Goal: Task Accomplishment & Management: Manage account settings

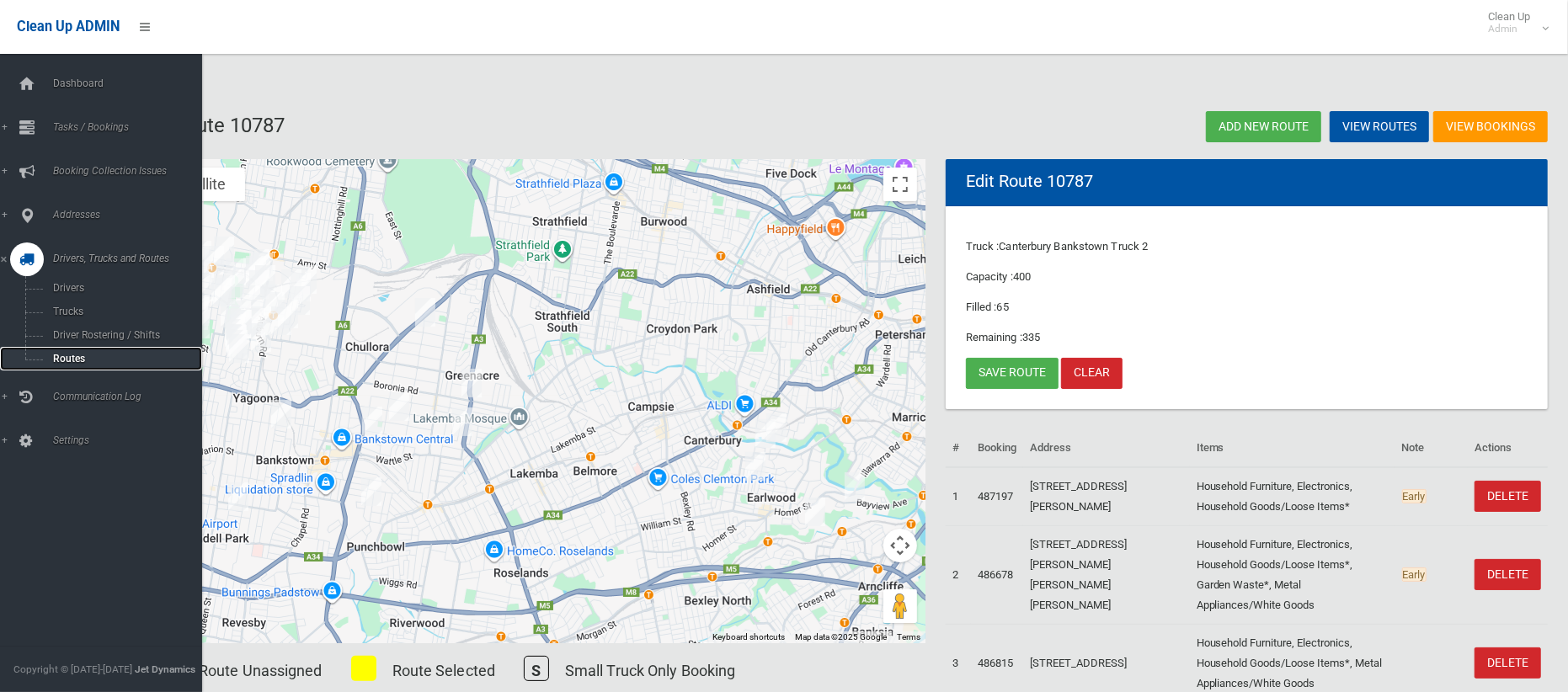
click at [60, 353] on span "Routes" at bounding box center [118, 359] width 140 height 12
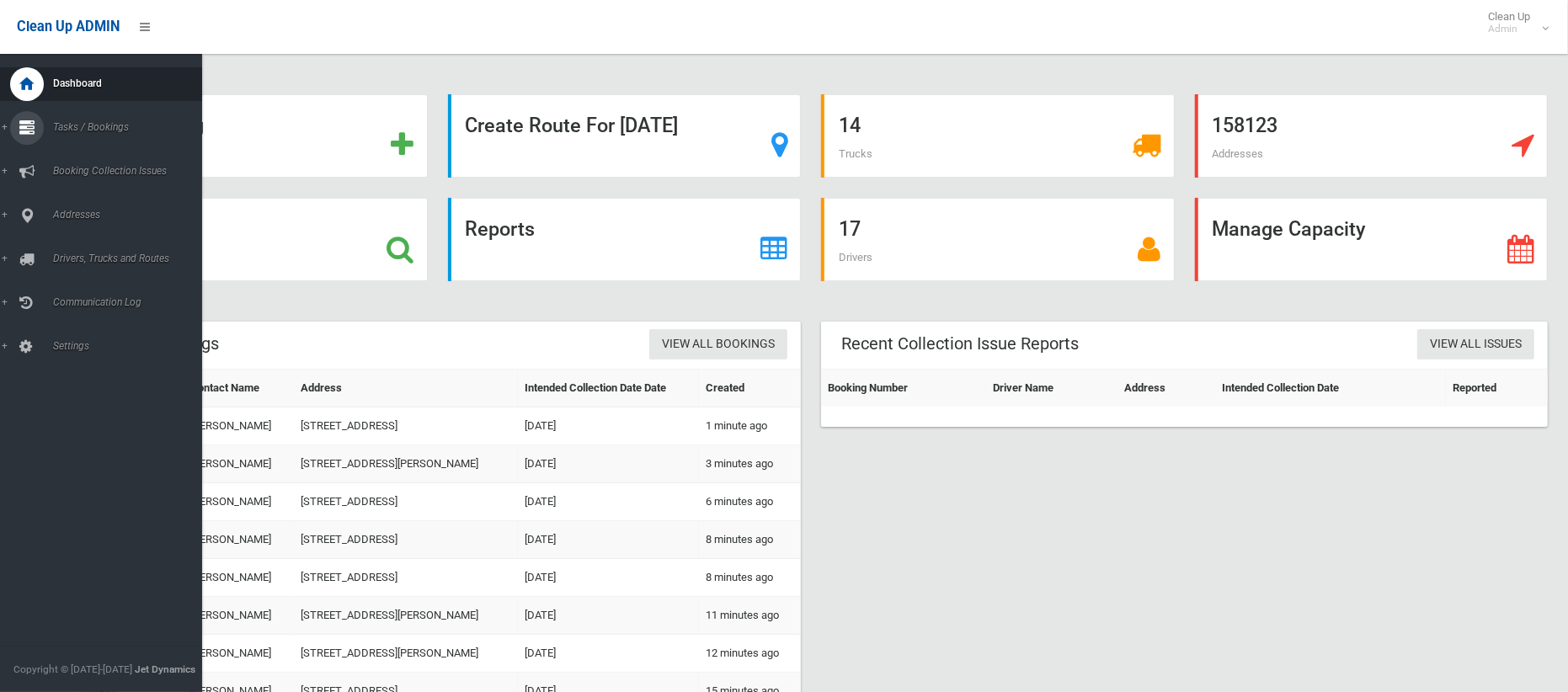
click at [64, 127] on span "Tasks / Bookings" at bounding box center [125, 127] width 155 height 12
click at [72, 249] on span "Search" at bounding box center [118, 251] width 140 height 12
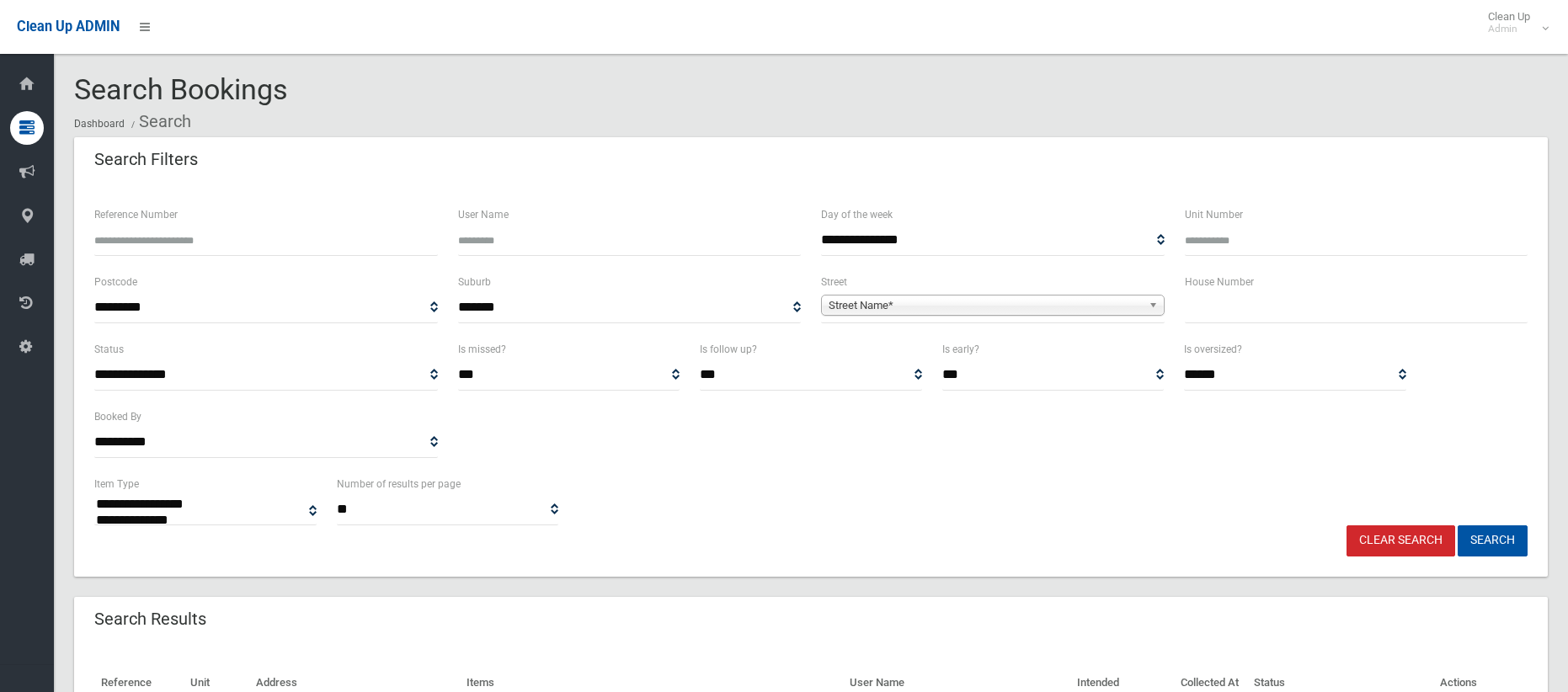
select select
click at [1236, 307] on input "text" at bounding box center [1357, 308] width 344 height 31
type input "**"
click at [1041, 303] on span "Street Name*" at bounding box center [985, 305] width 313 height 20
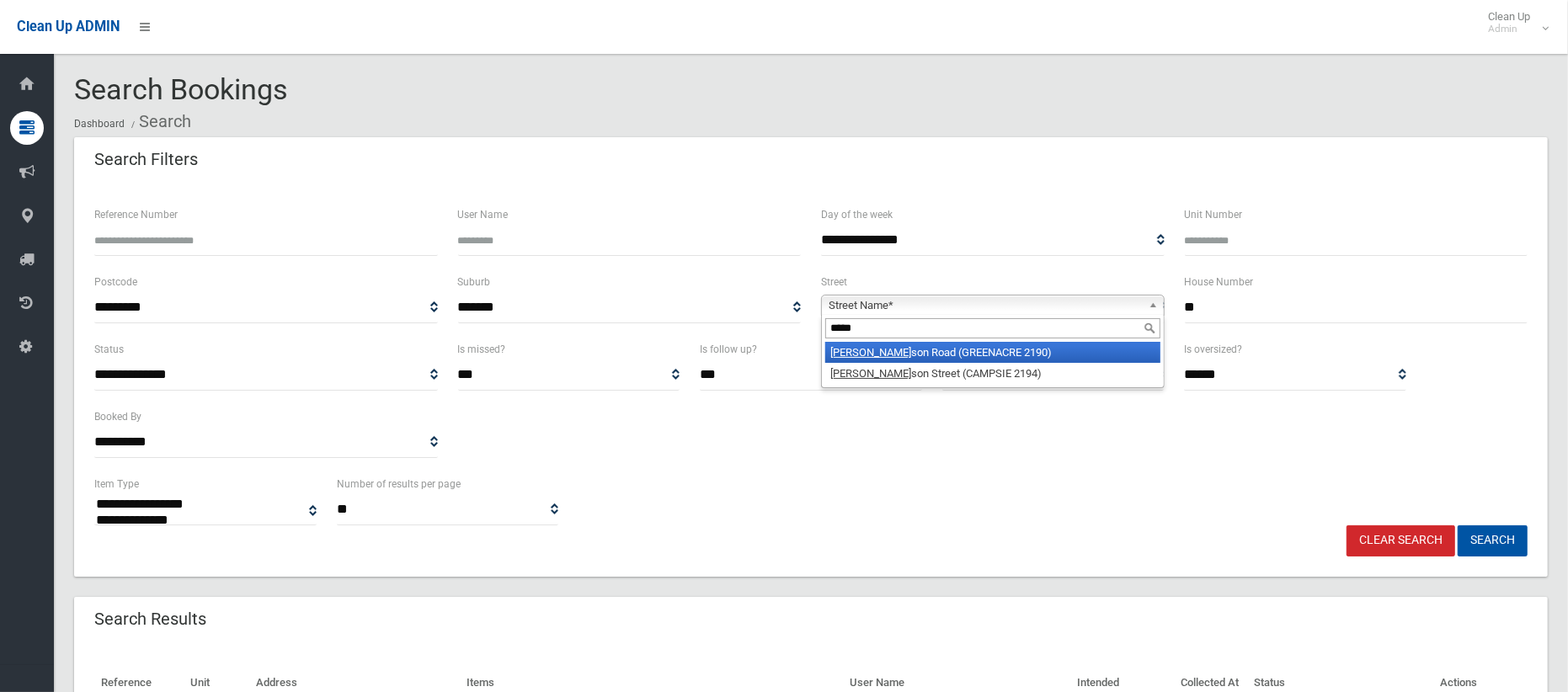
type input "*****"
click at [966, 351] on li "Tenny son Road (GREENACRE 2190)" at bounding box center [994, 353] width 335 height 21
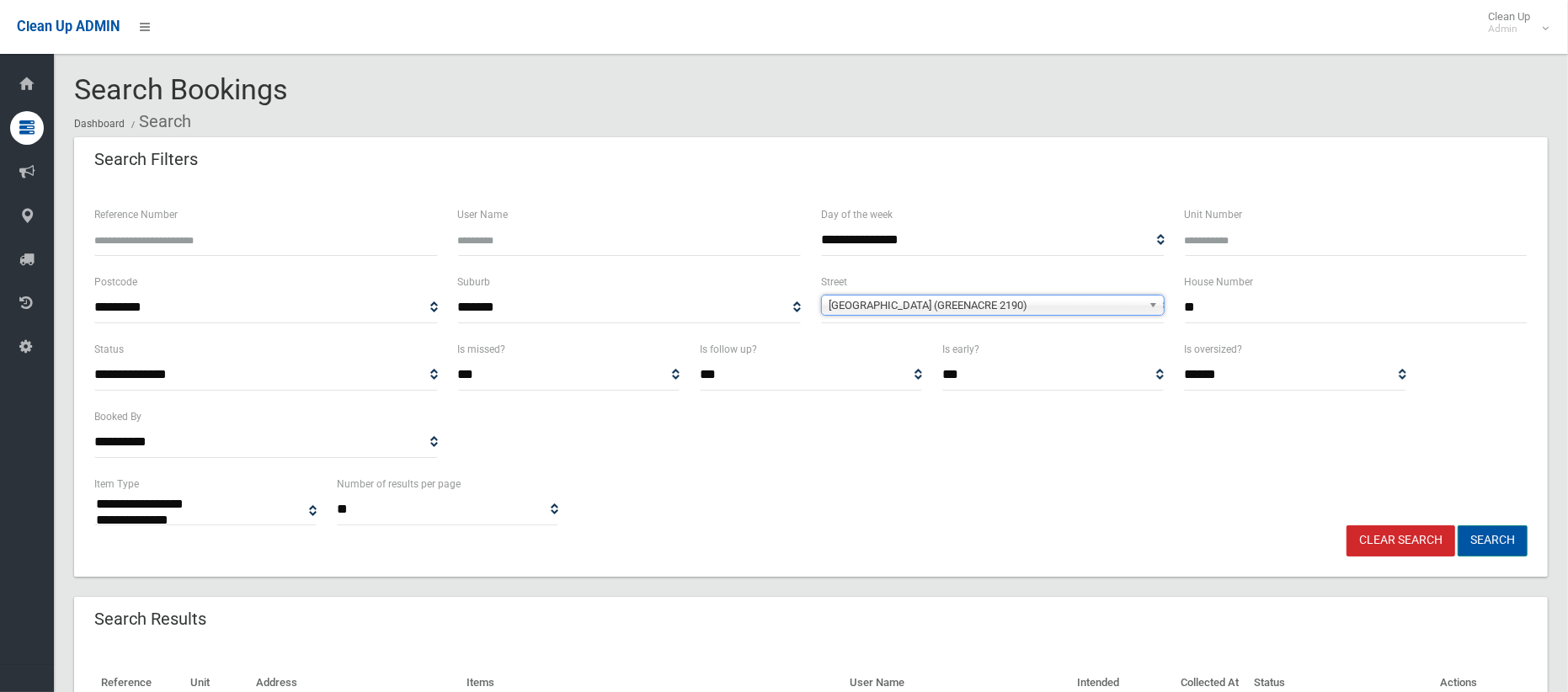
click at [1490, 541] on button "Search" at bounding box center [1493, 541] width 70 height 31
select select
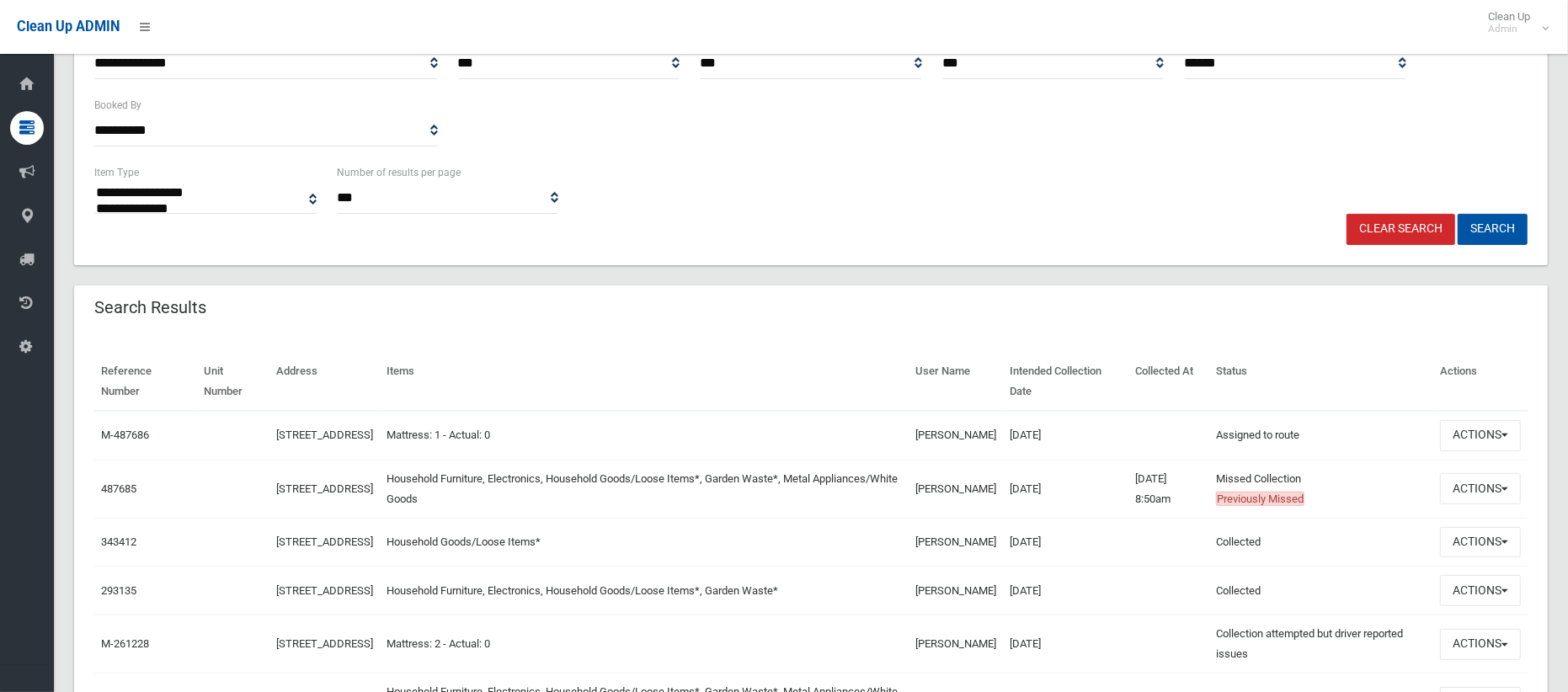
scroll to position [313, 0]
click at [1456, 495] on button "Actions" at bounding box center [1481, 487] width 81 height 31
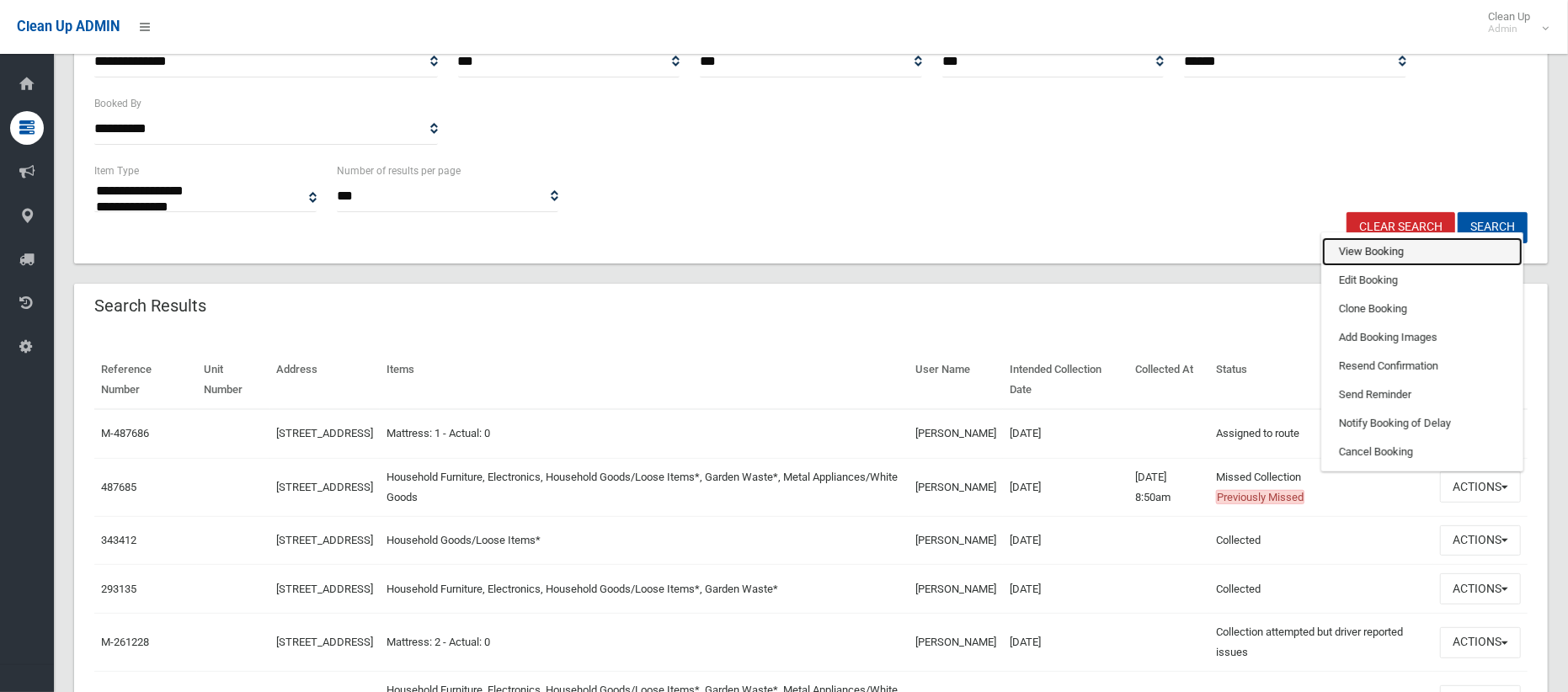
click at [1351, 266] on link "View Booking" at bounding box center [1423, 251] width 201 height 29
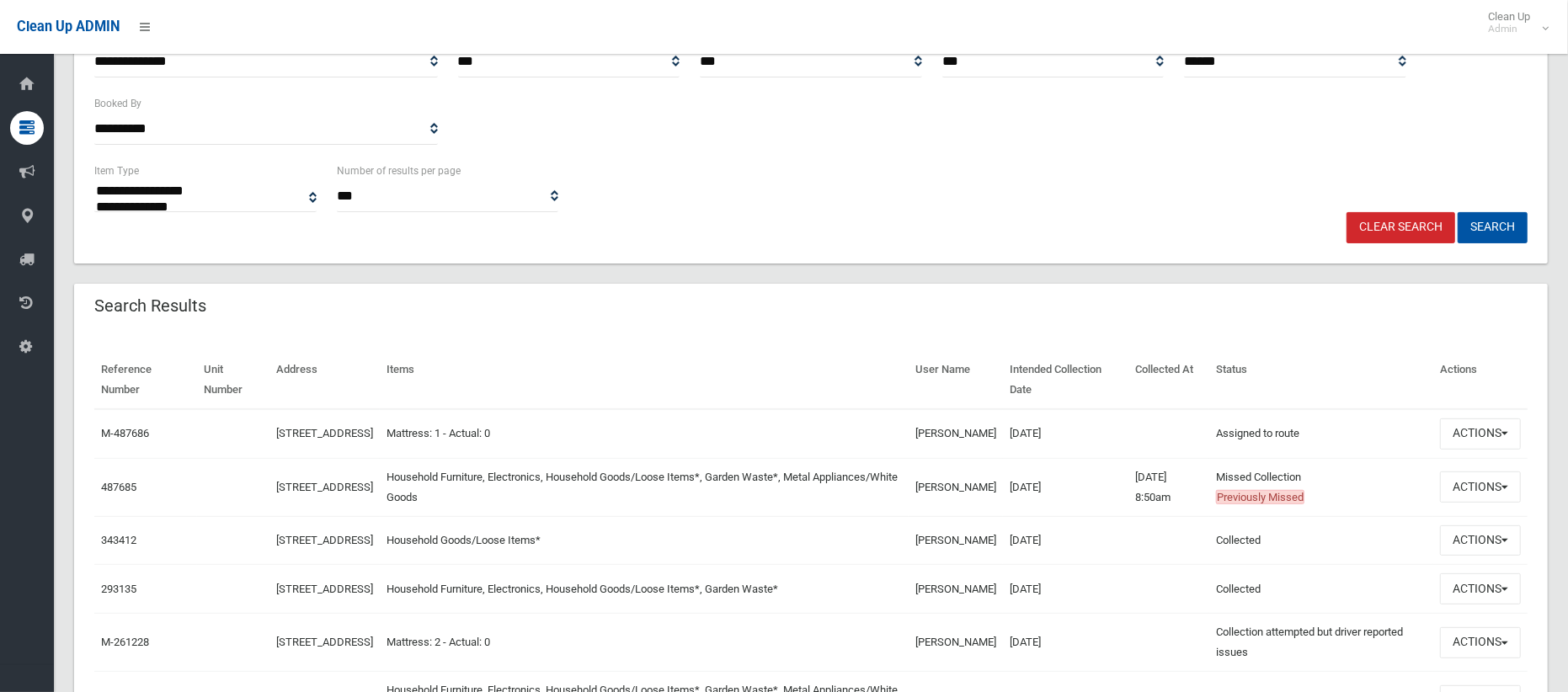
scroll to position [33, 0]
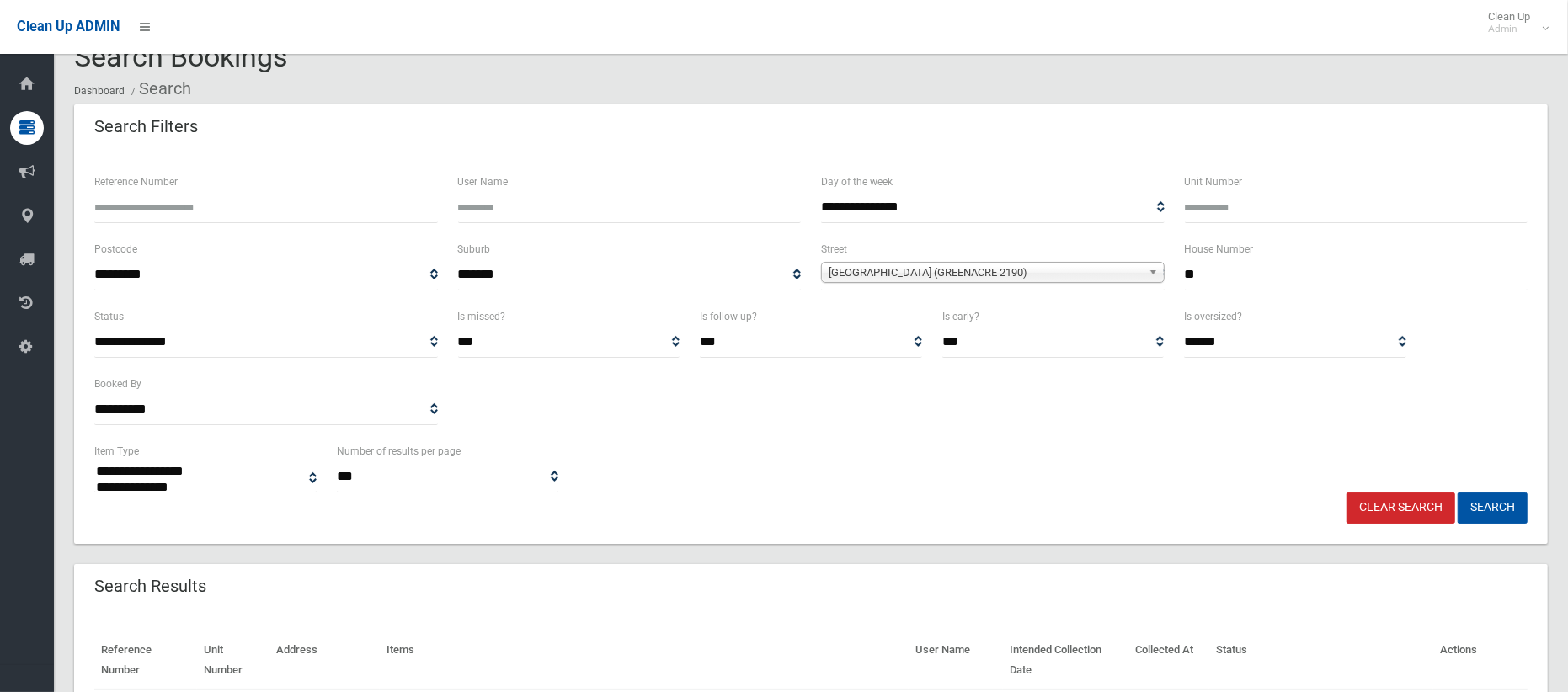
click at [1208, 213] on input "Unit Number" at bounding box center [1357, 208] width 344 height 31
type input "*"
drag, startPoint x: 1168, startPoint y: 269, endPoint x: 1140, endPoint y: 265, distance: 28.3
click at [1140, 265] on div "**********" at bounding box center [810, 272] width 1454 height 67
type input "**"
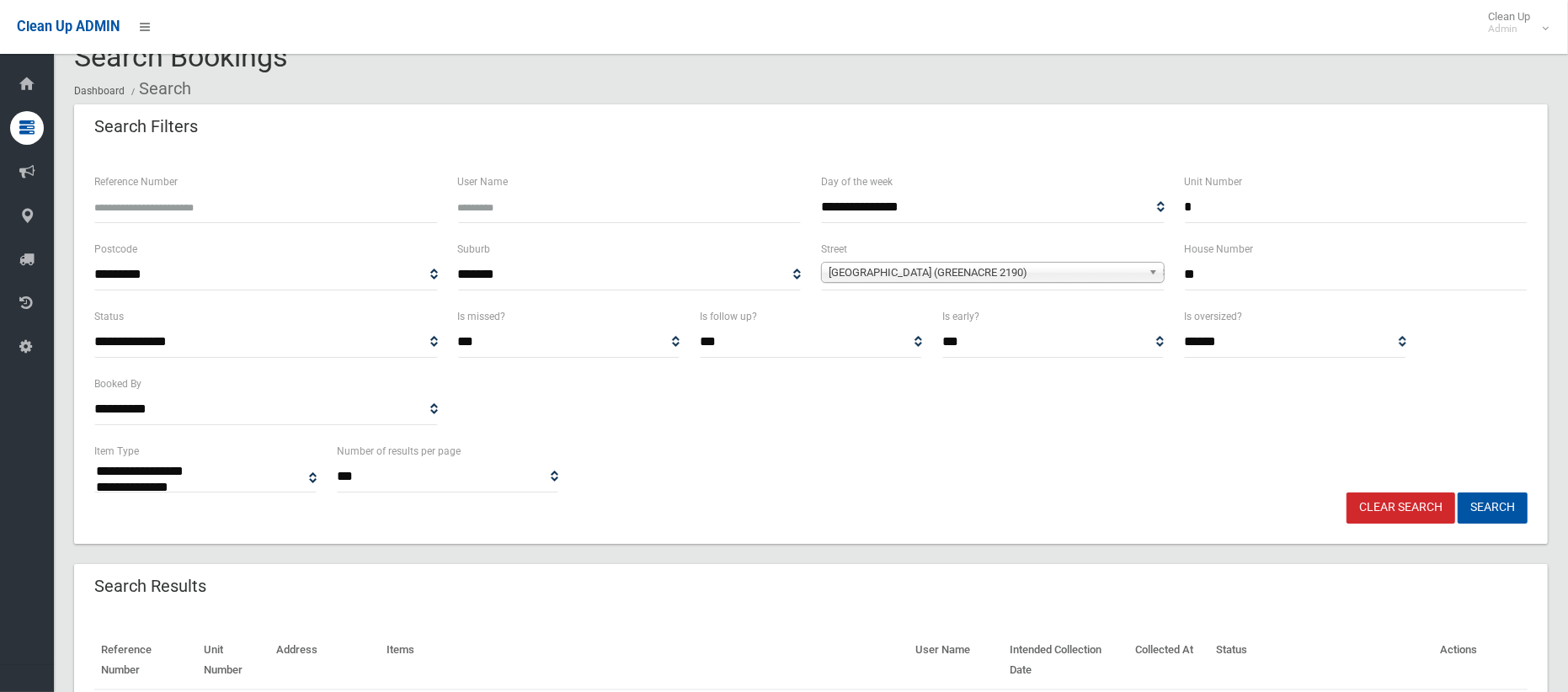
click at [997, 265] on span "Tennyson Road (GREENACRE 2190)" at bounding box center [985, 272] width 313 height 20
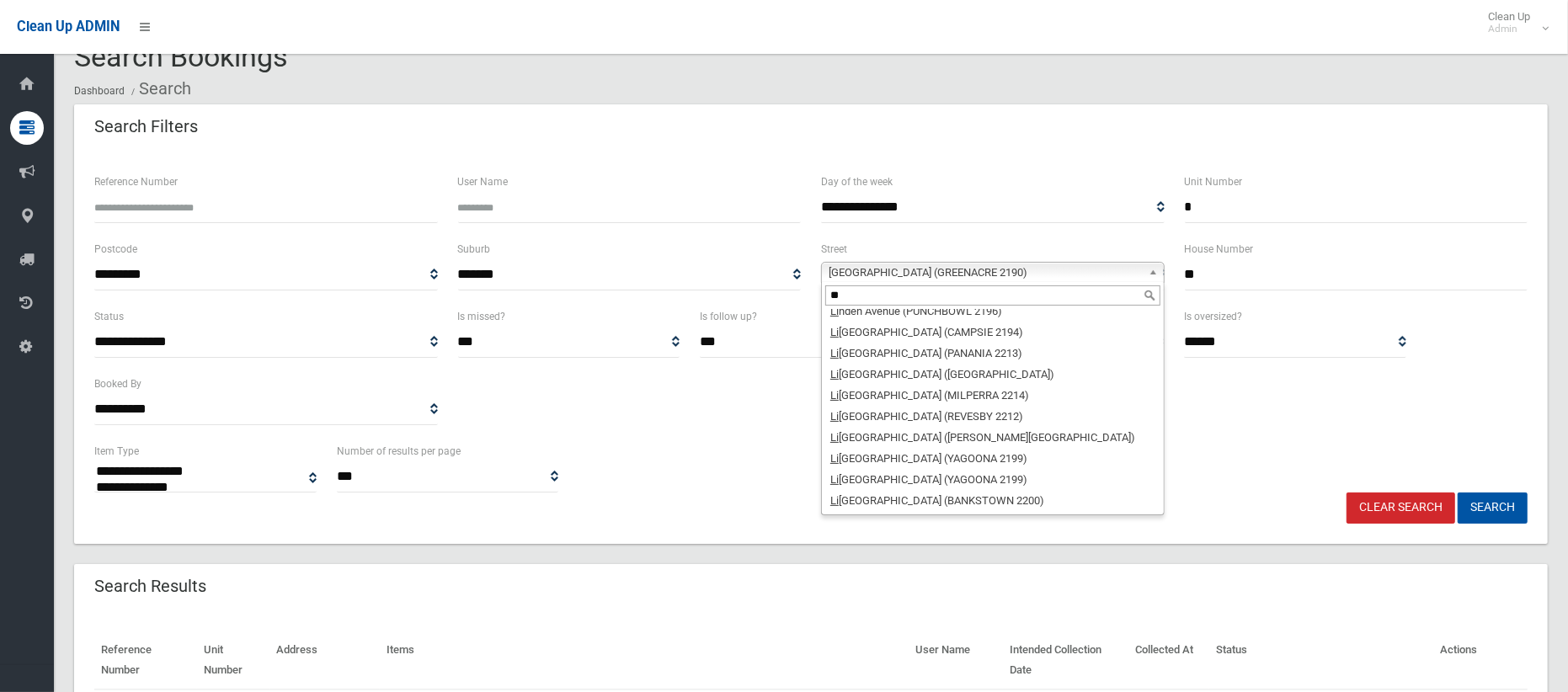
scroll to position [0, 0]
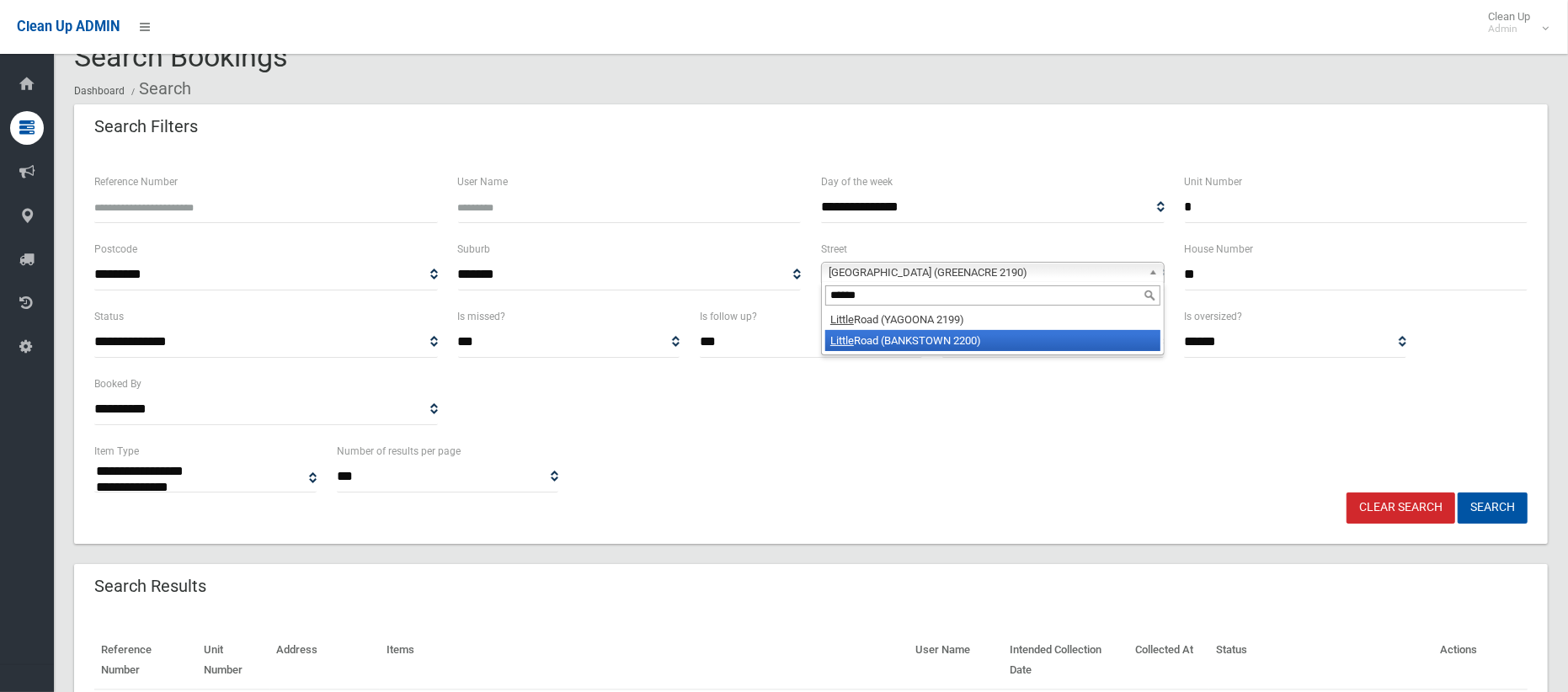
type input "******"
click at [951, 340] on li "Little Road (BANKSTOWN 2200)" at bounding box center [994, 340] width 335 height 21
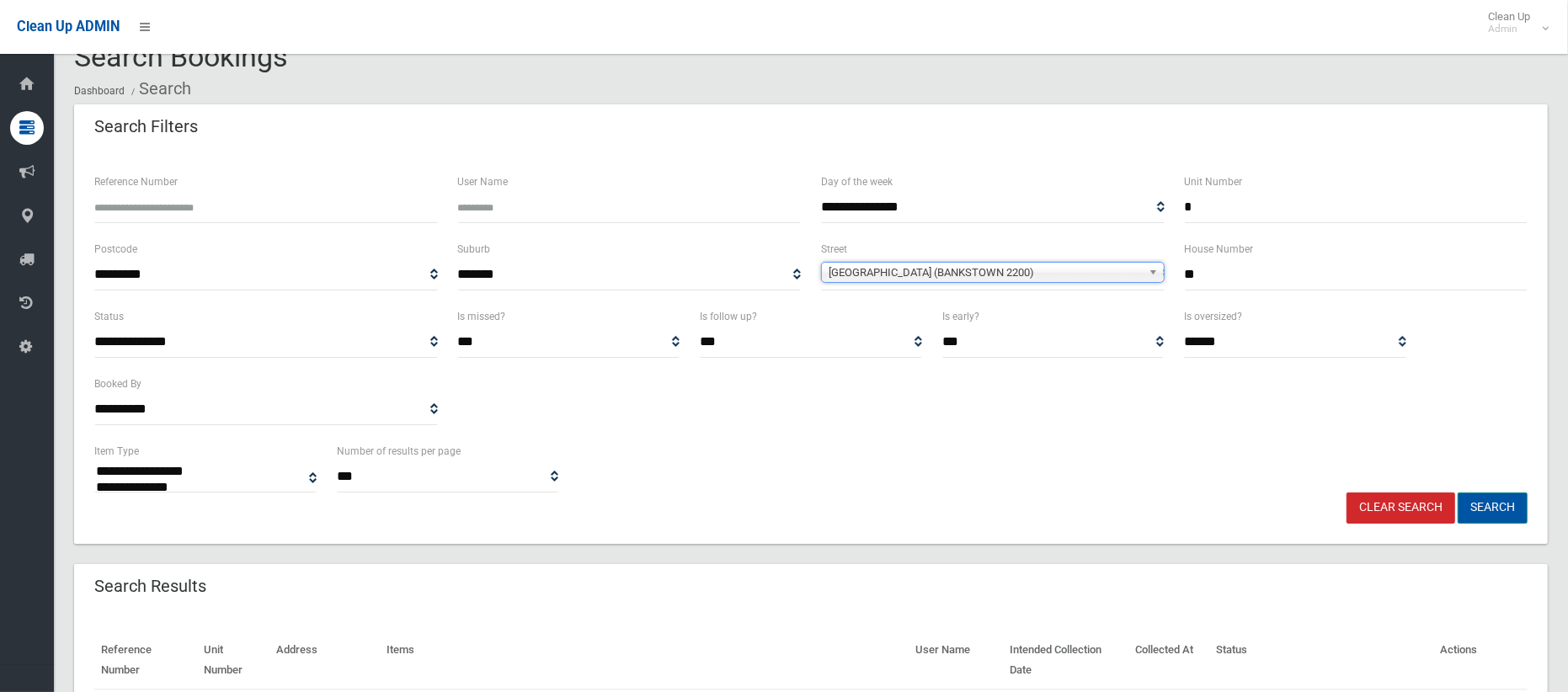
click at [1488, 508] on button "Search" at bounding box center [1493, 508] width 70 height 31
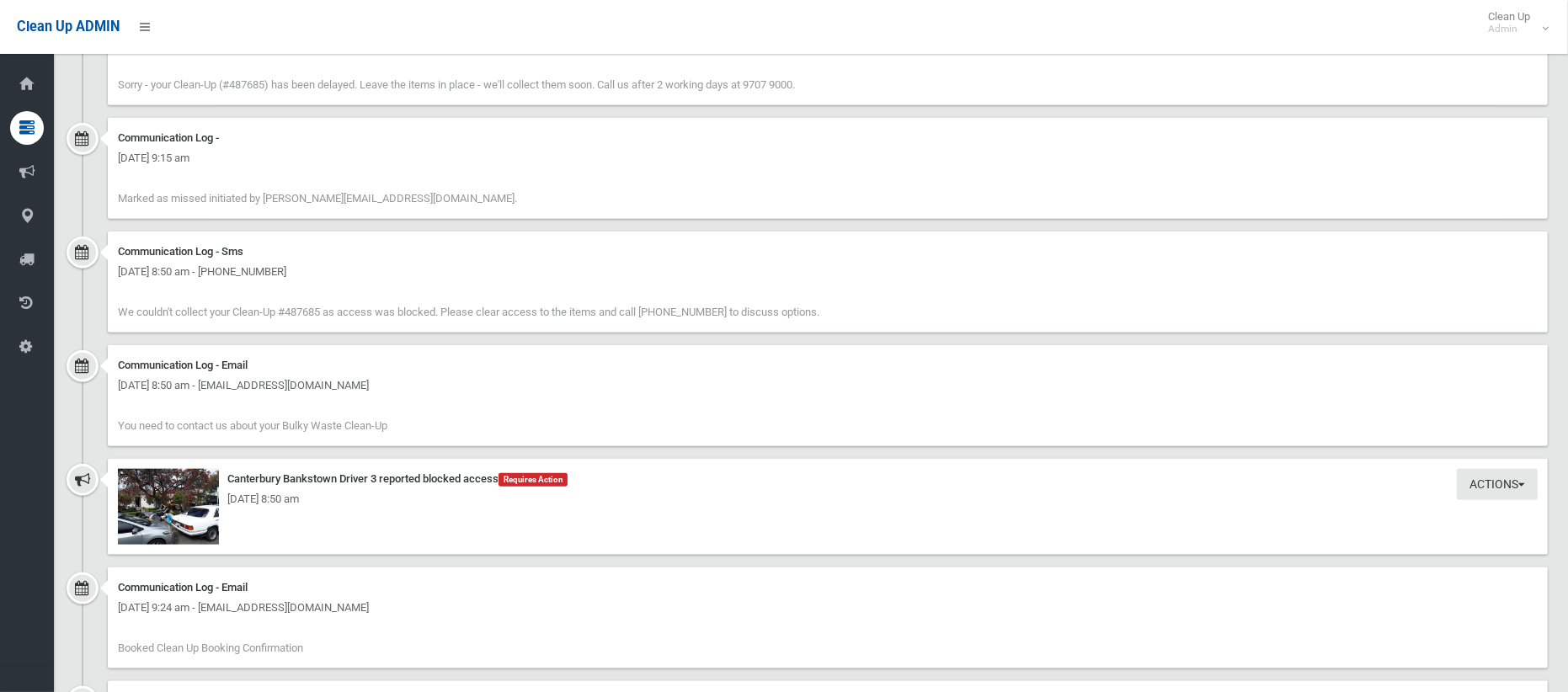
scroll to position [1394, 0]
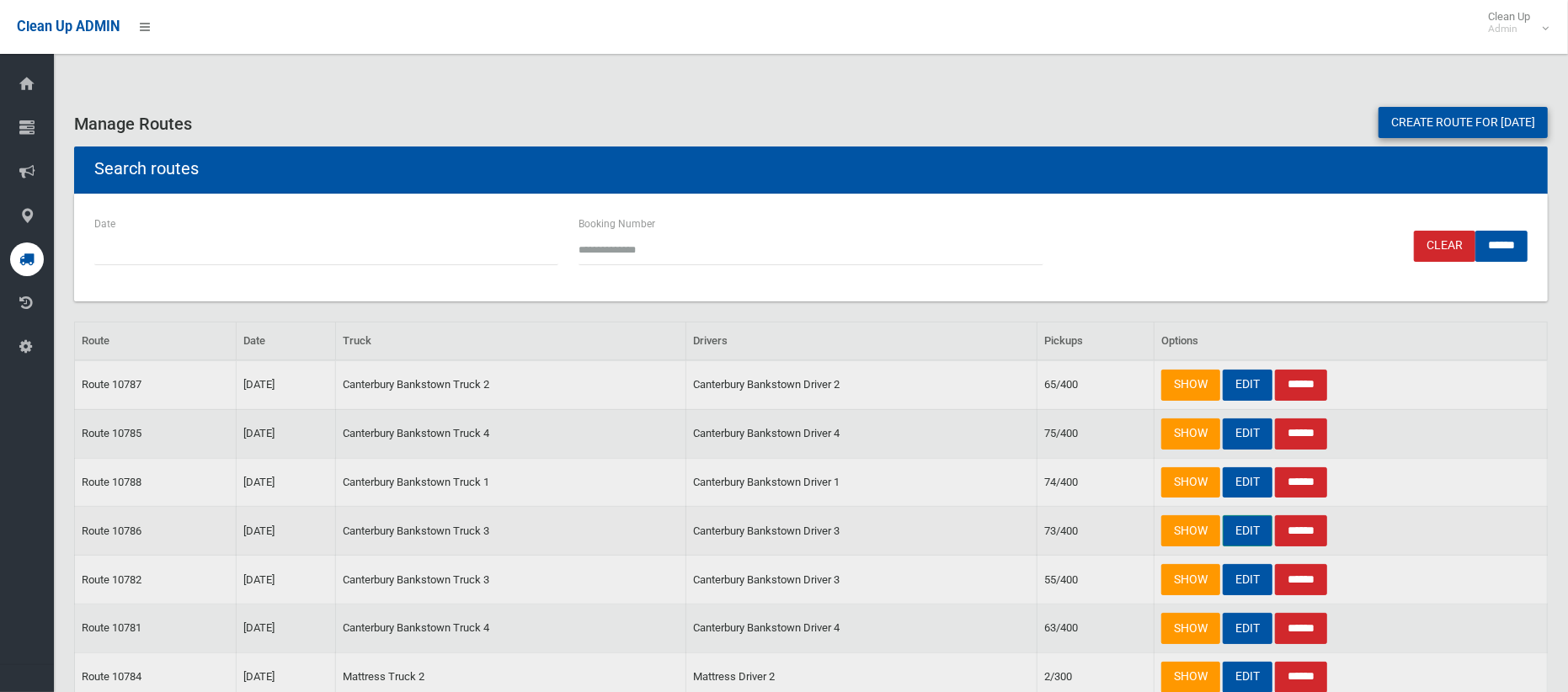
click at [1246, 531] on link "EDIT" at bounding box center [1248, 531] width 50 height 31
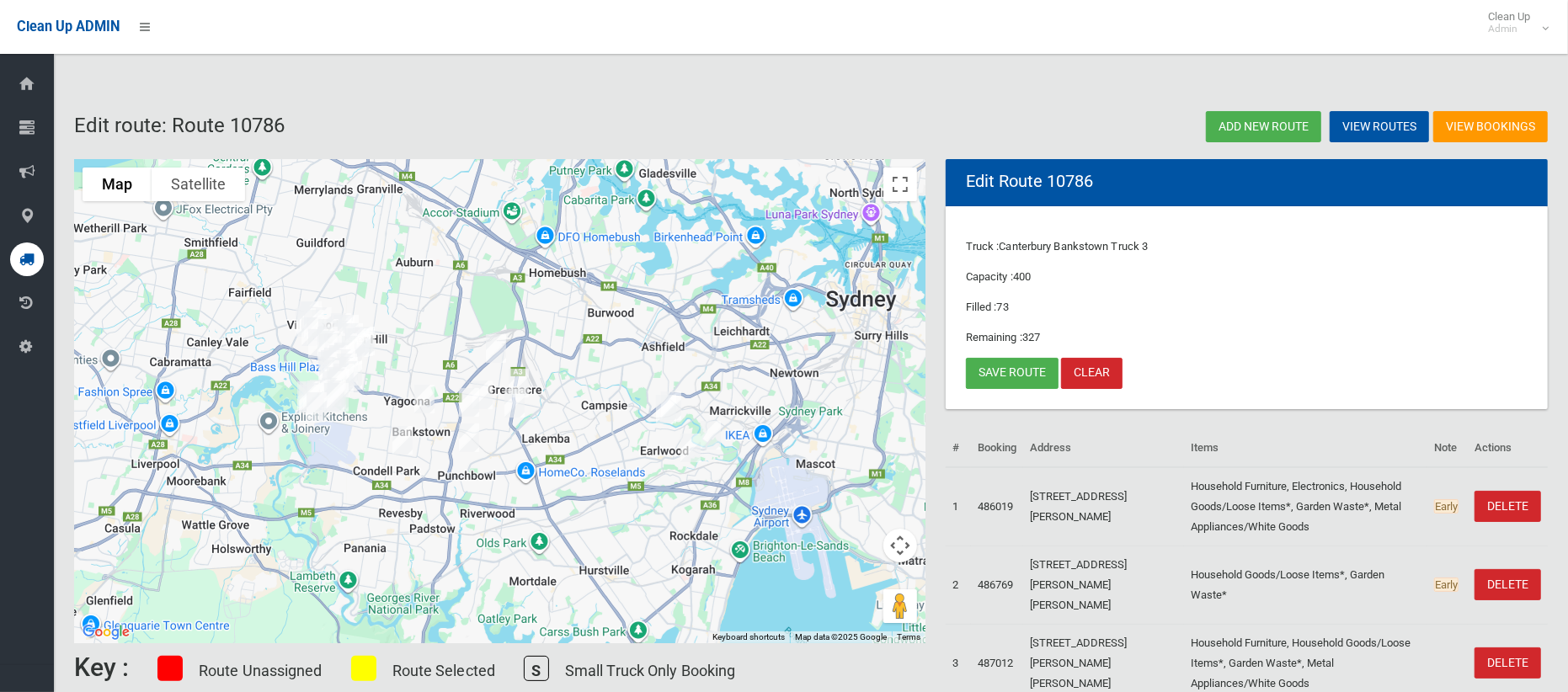
click at [497, 349] on img "58 Tennyson Road, GREENACRE NSW 2190" at bounding box center [496, 348] width 34 height 42
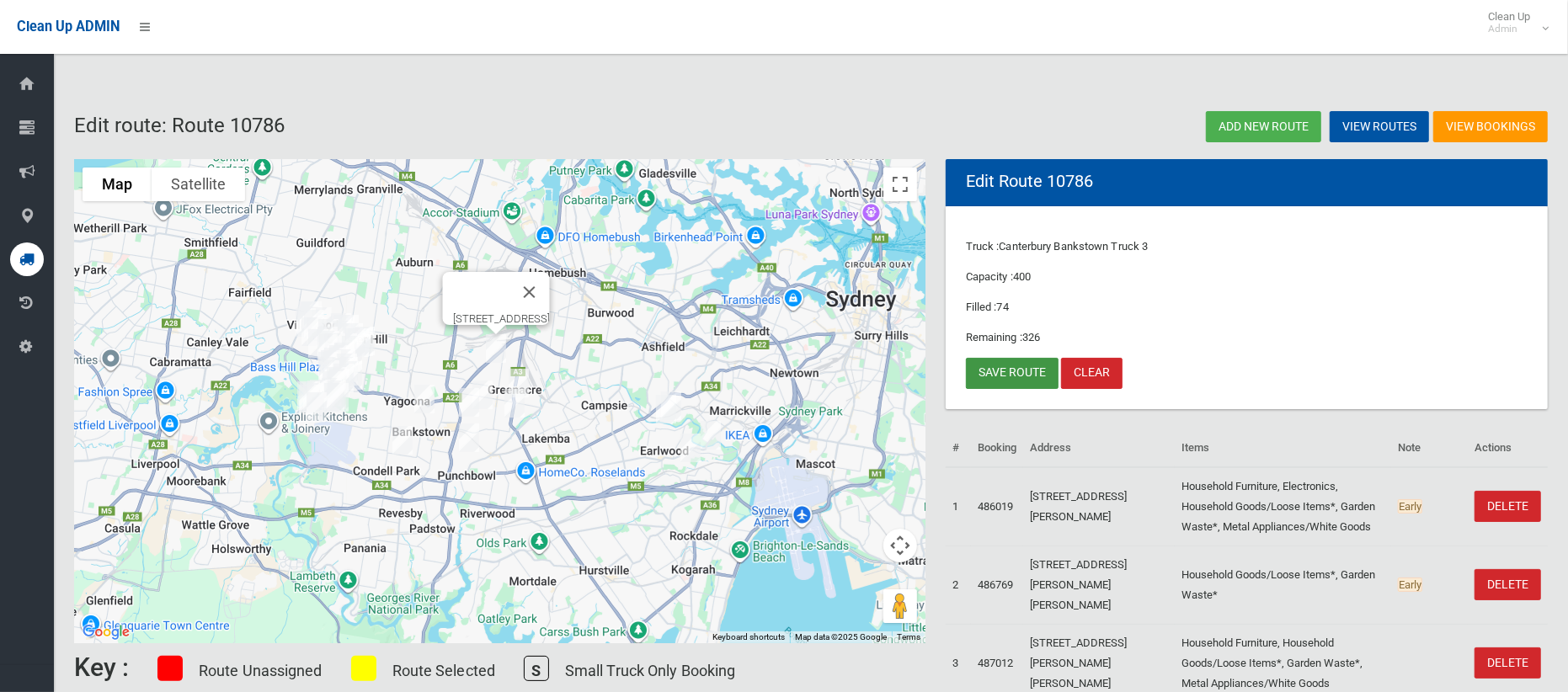
click at [1009, 372] on link "Save route" at bounding box center [1013, 373] width 93 height 31
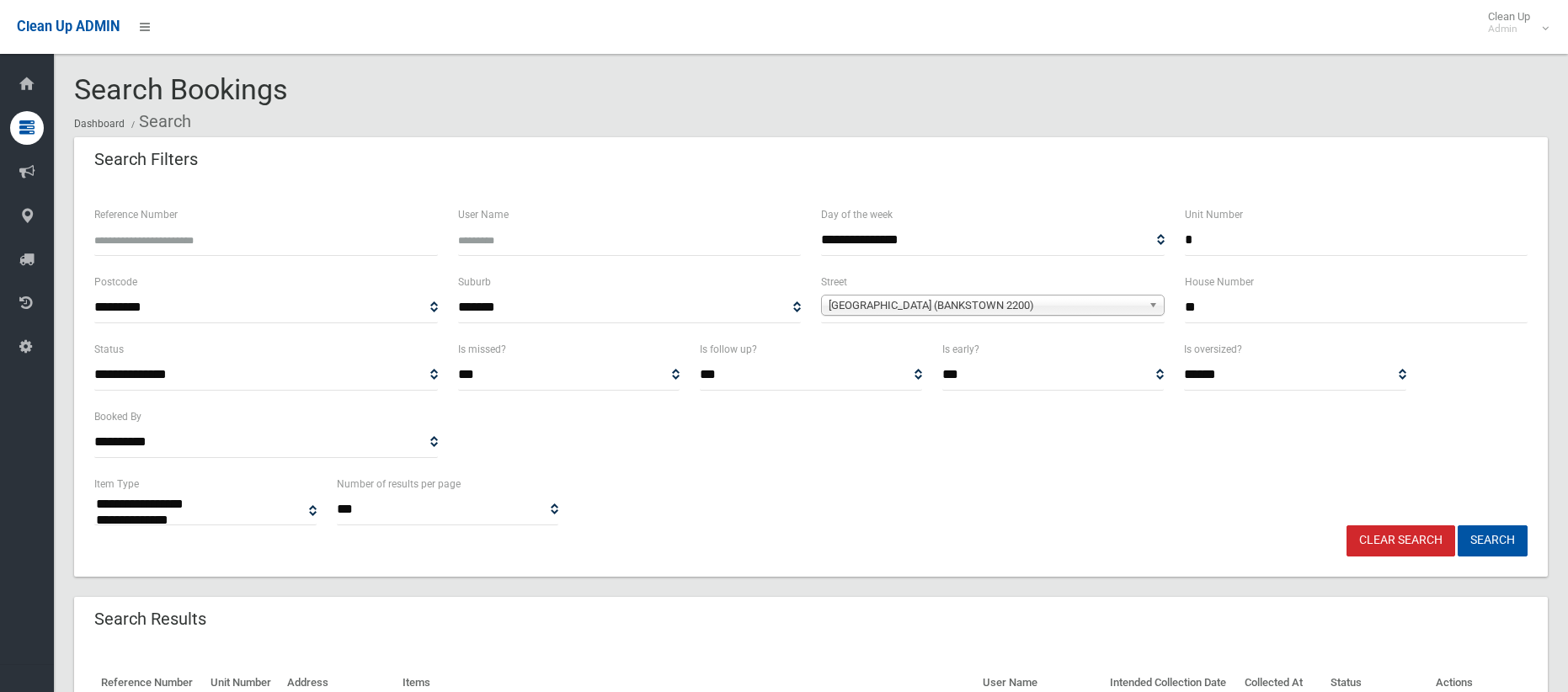
select select
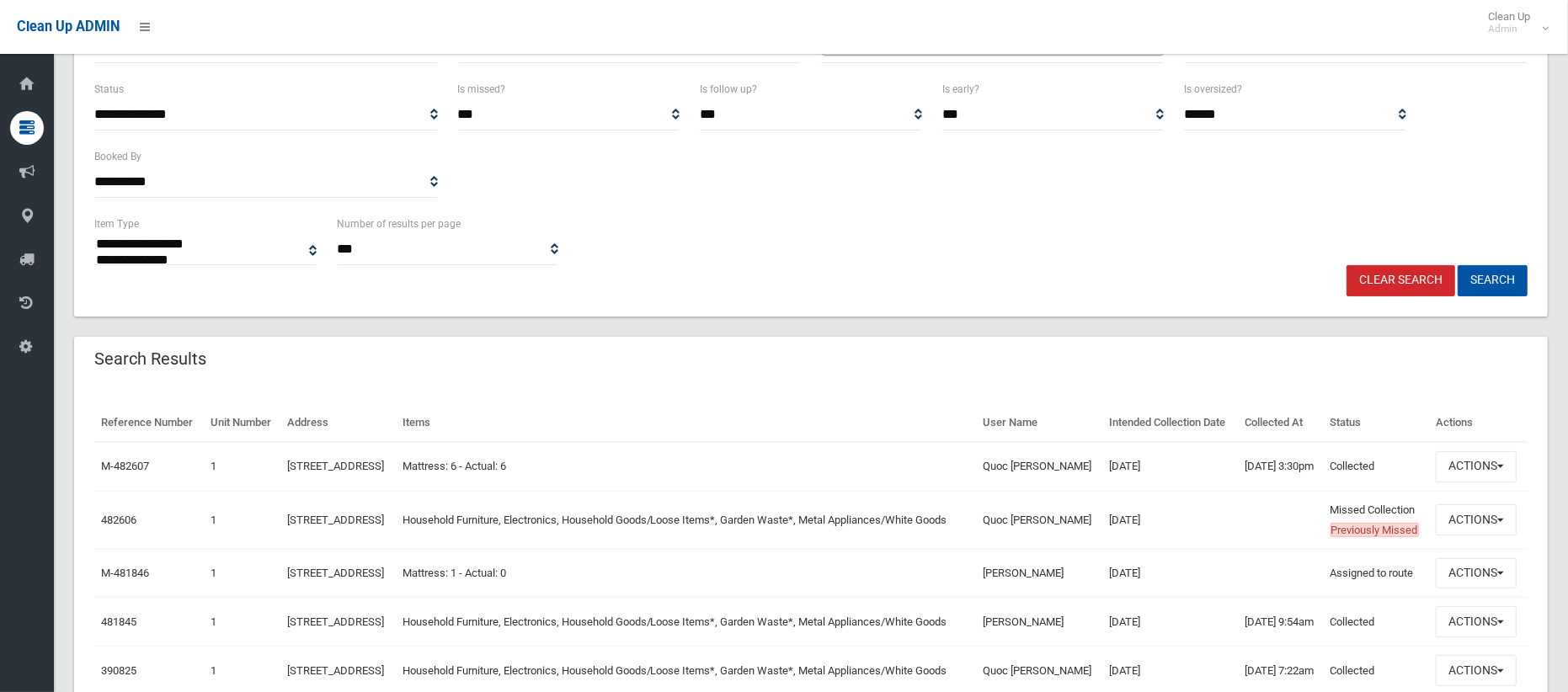
scroll to position [381, 0]
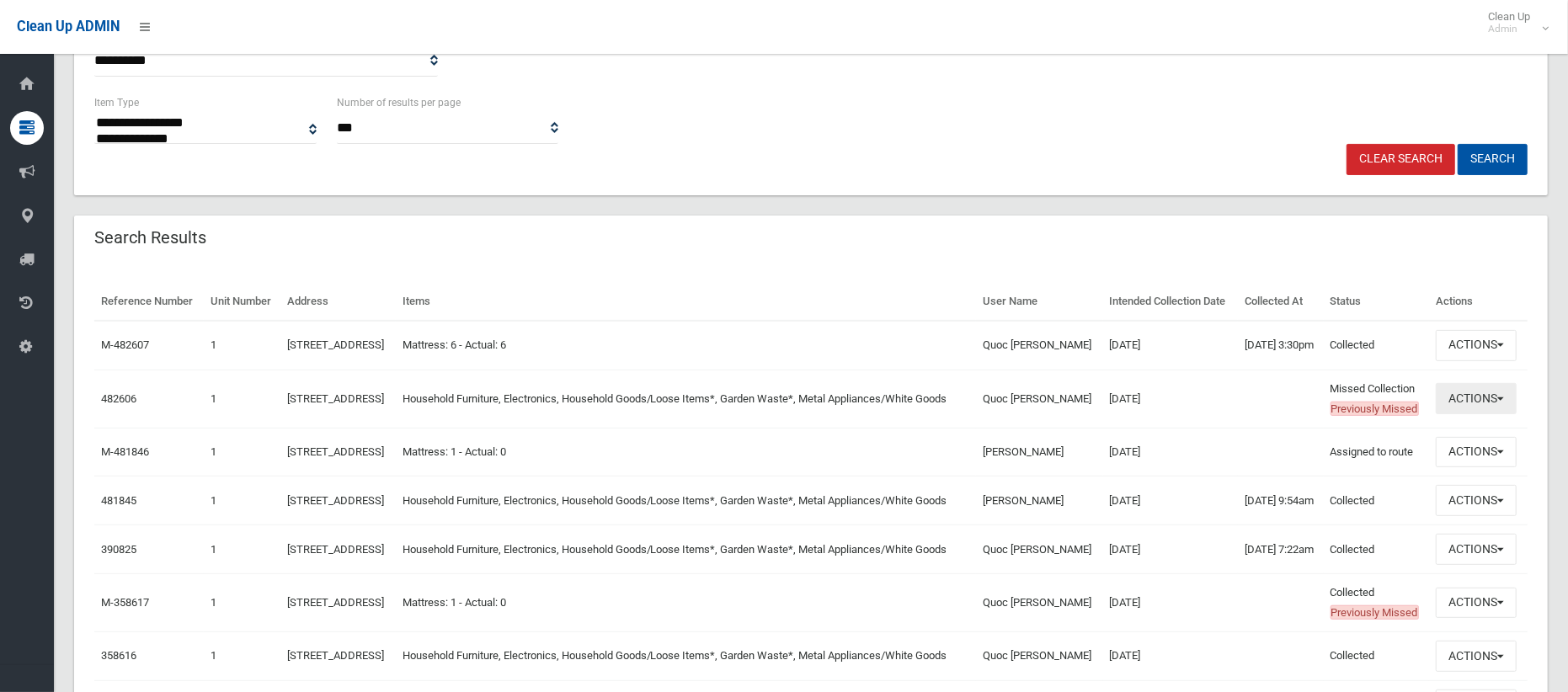
click at [1462, 415] on button "Actions" at bounding box center [1476, 399] width 81 height 31
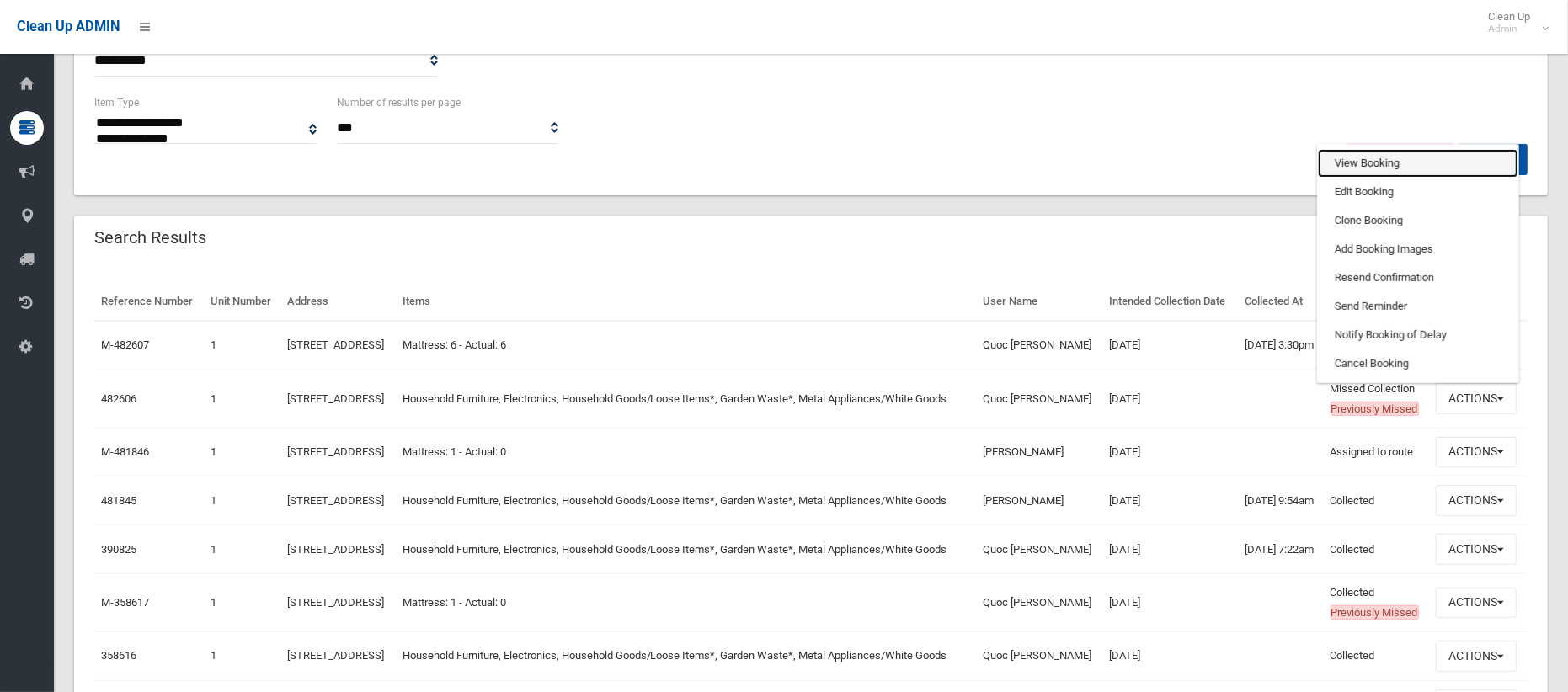
click at [1386, 178] on link "View Booking" at bounding box center [1419, 163] width 201 height 29
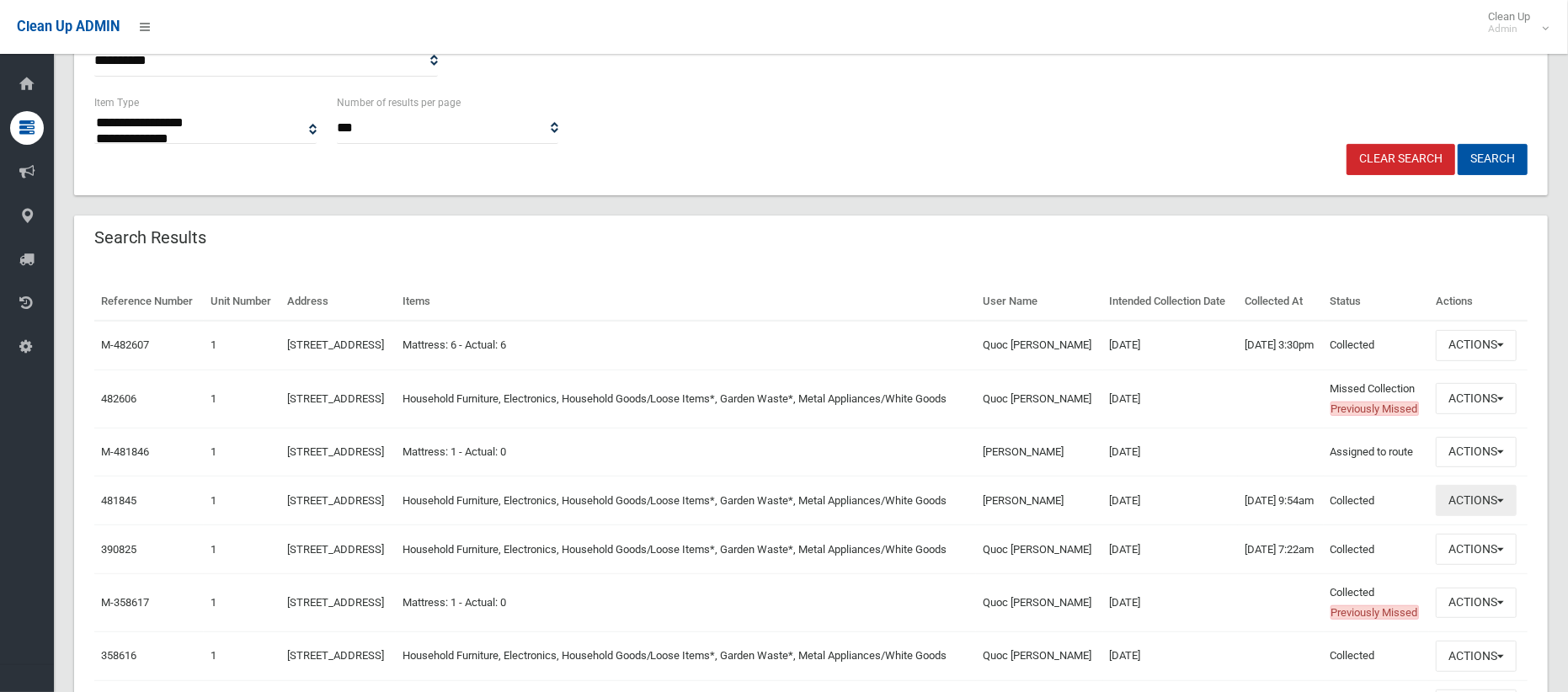
click at [1475, 516] on button "Actions" at bounding box center [1476, 501] width 81 height 31
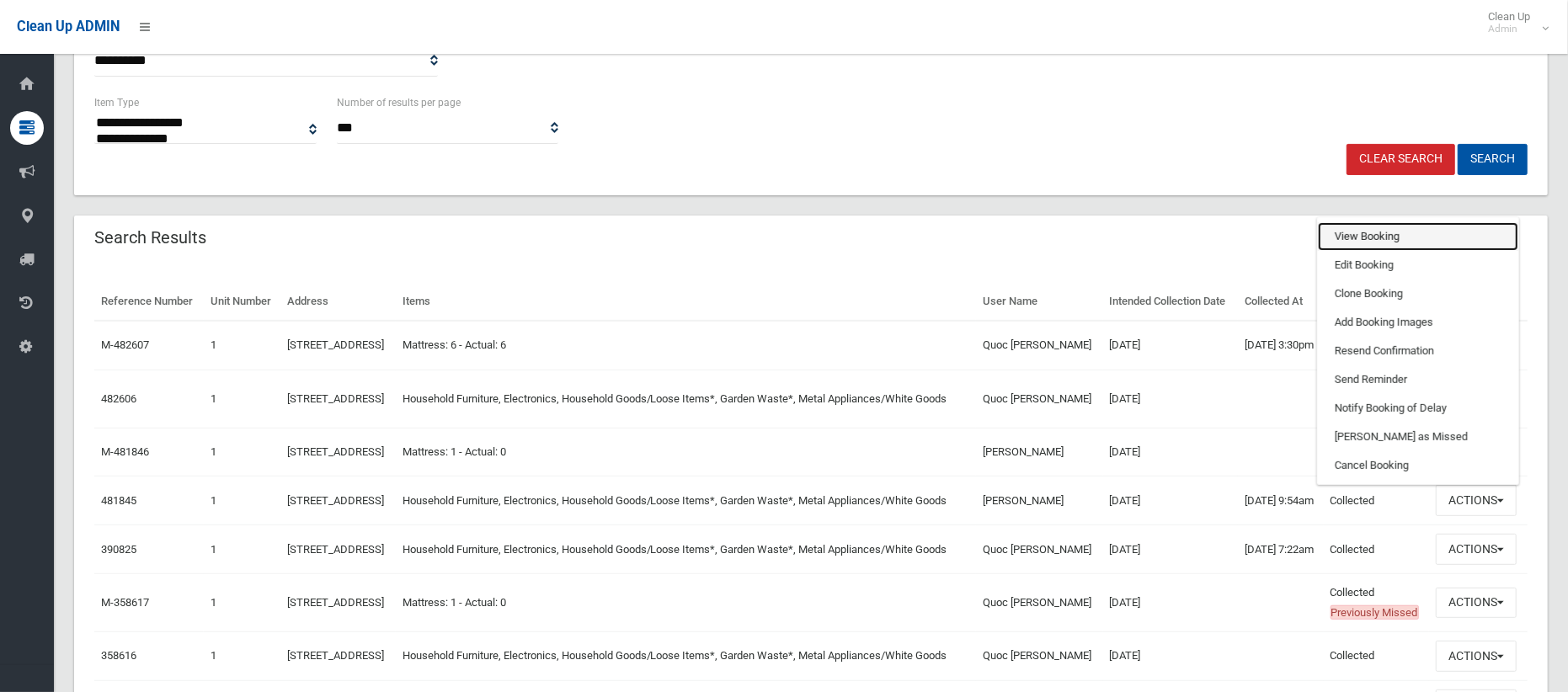
click at [1368, 251] on link "View Booking" at bounding box center [1419, 236] width 201 height 29
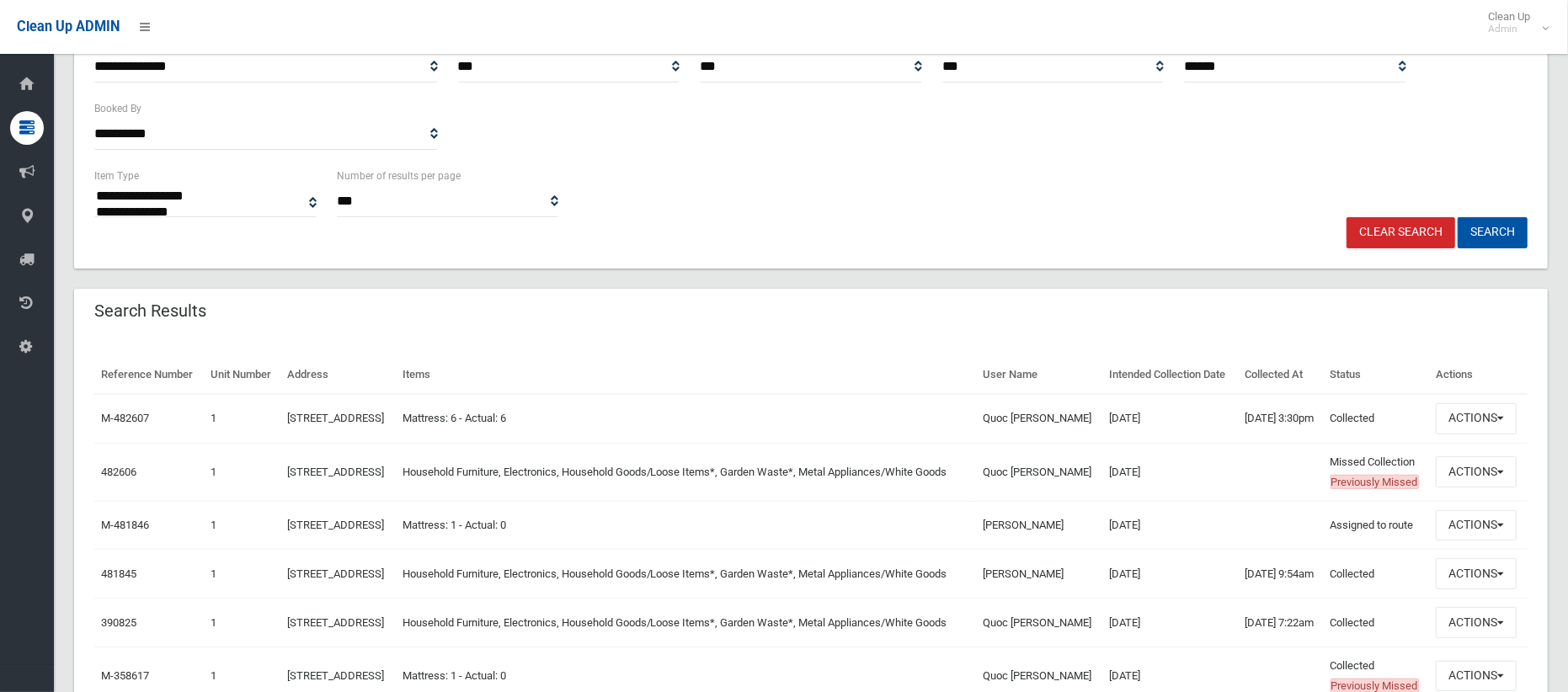
scroll to position [0, 0]
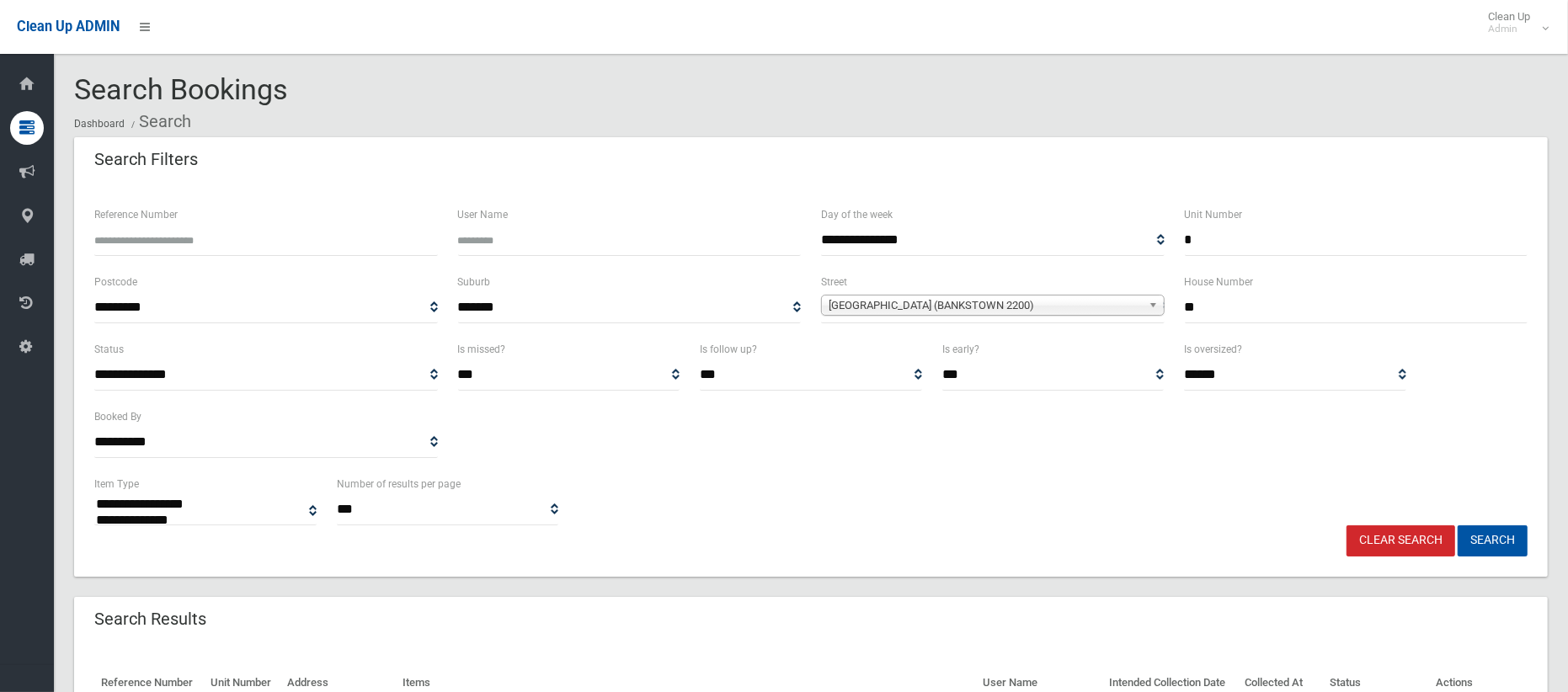
click at [1203, 237] on input "*" at bounding box center [1357, 241] width 344 height 31
drag, startPoint x: 1208, startPoint y: 309, endPoint x: 1124, endPoint y: 309, distance: 84.0
click at [1127, 310] on div "**********" at bounding box center [810, 305] width 1454 height 67
type input "***"
click at [1046, 303] on span "[GEOGRAPHIC_DATA] (BANKSTOWN 2200)" at bounding box center [985, 305] width 313 height 20
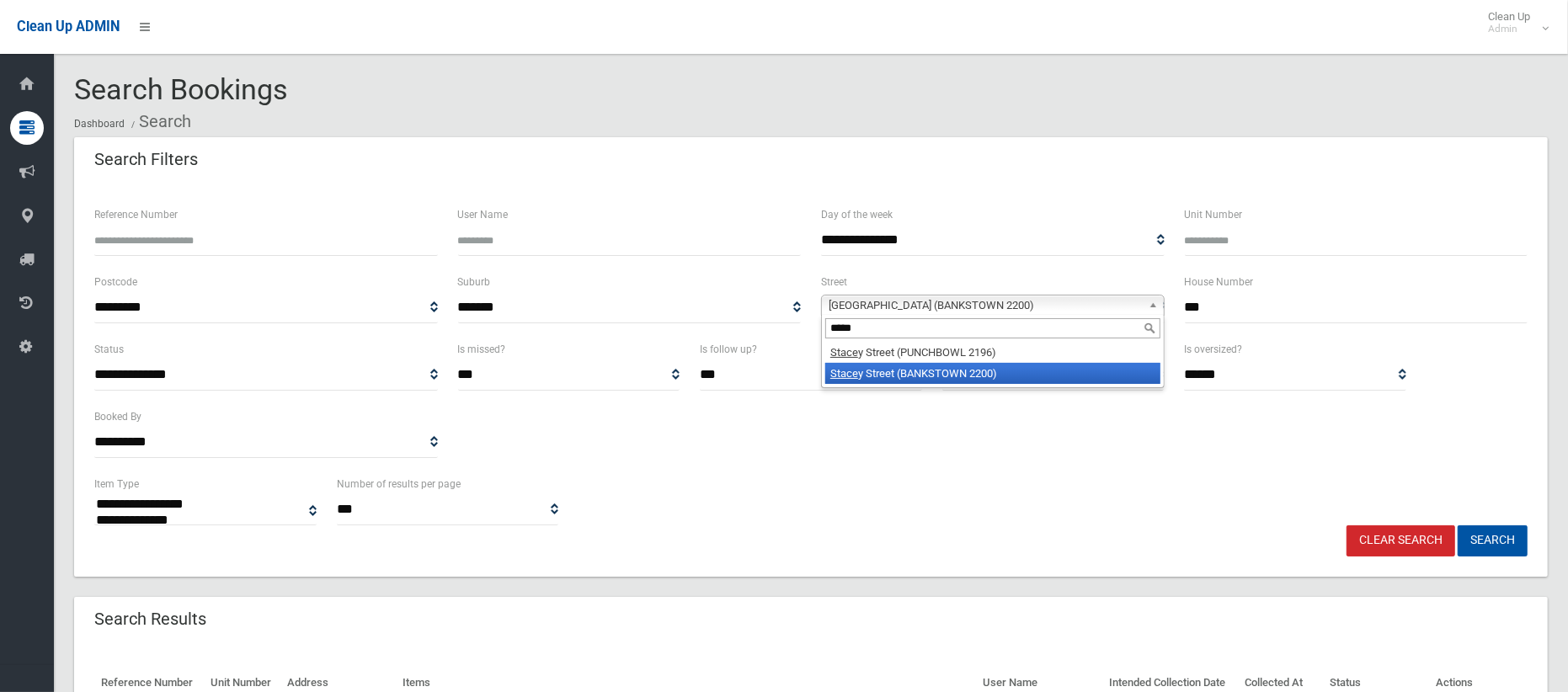
type input "*****"
click at [1006, 377] on li "Stace y Street (BANKSTOWN 2200)" at bounding box center [994, 373] width 335 height 21
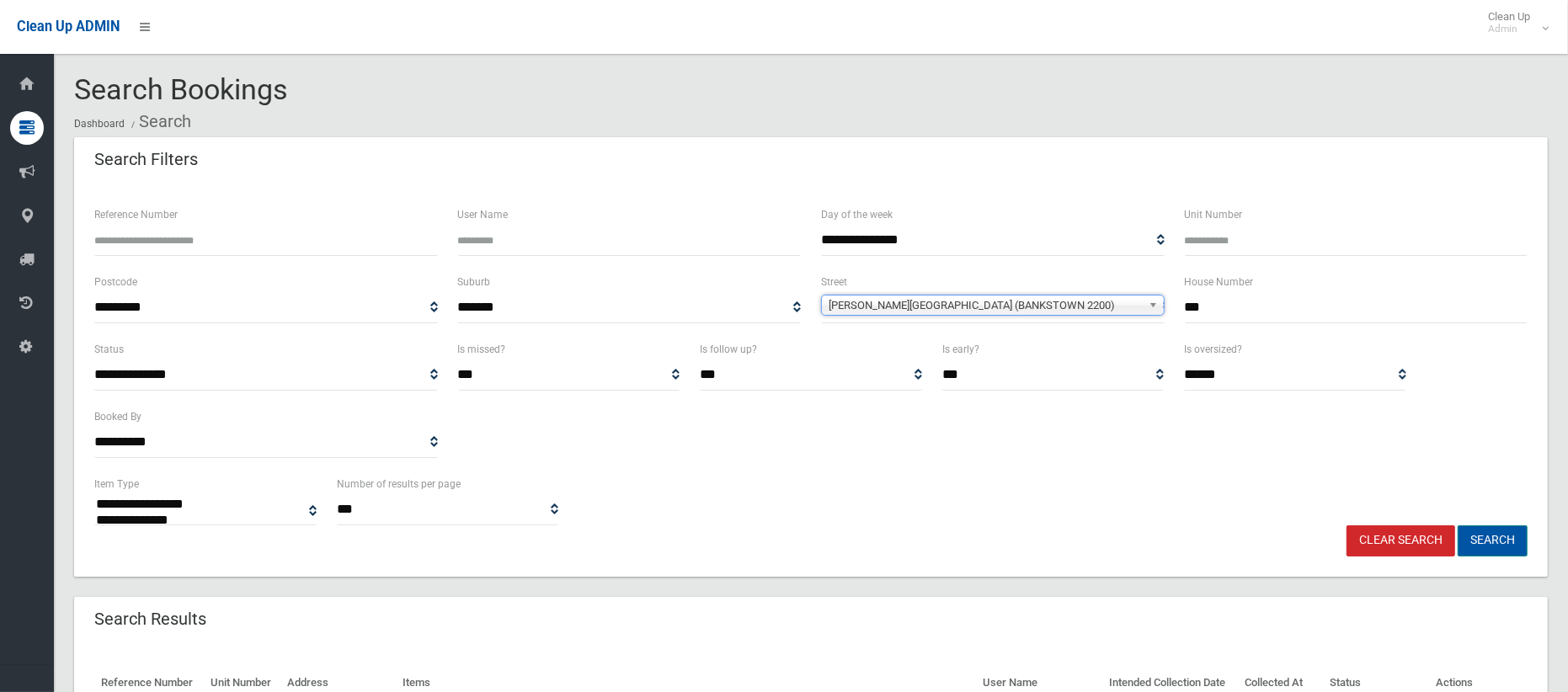
click at [1505, 535] on button "Search" at bounding box center [1493, 541] width 70 height 31
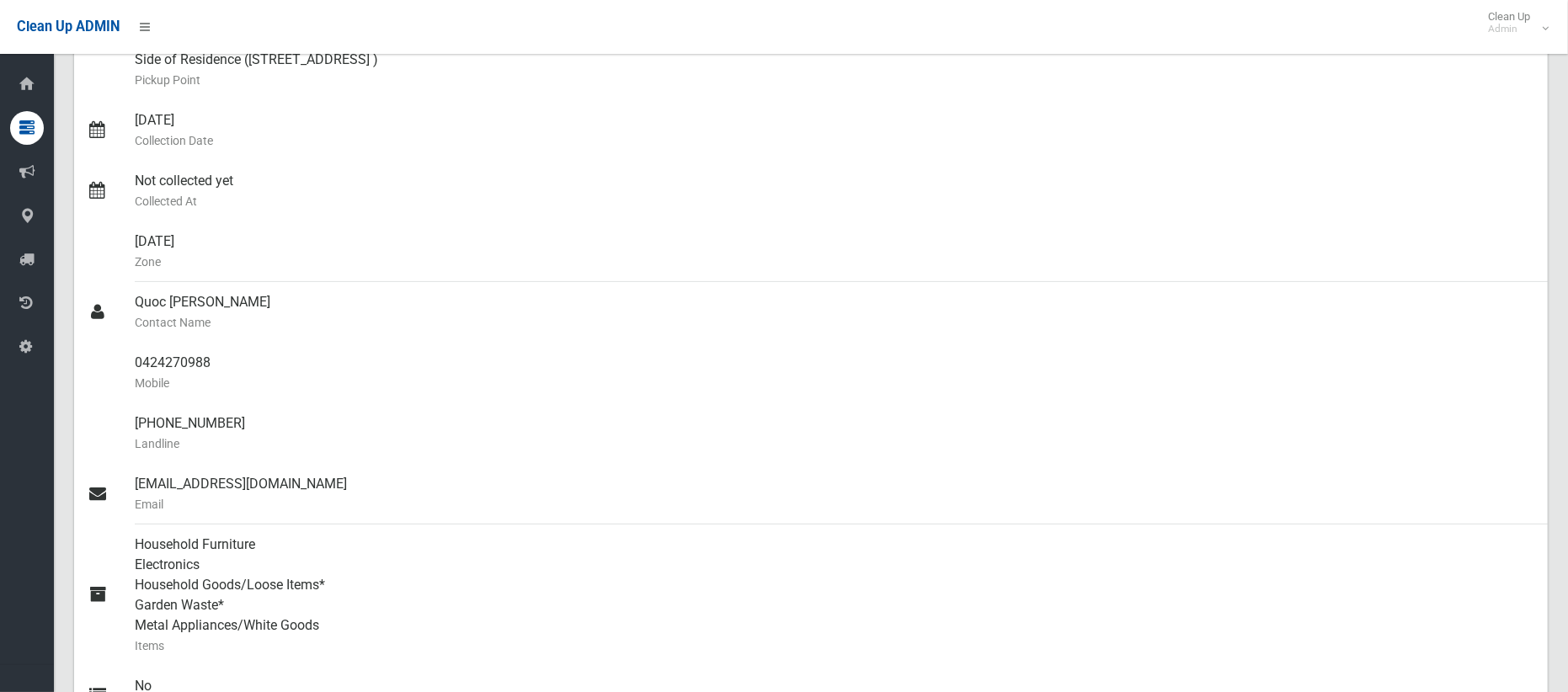
scroll to position [99, 0]
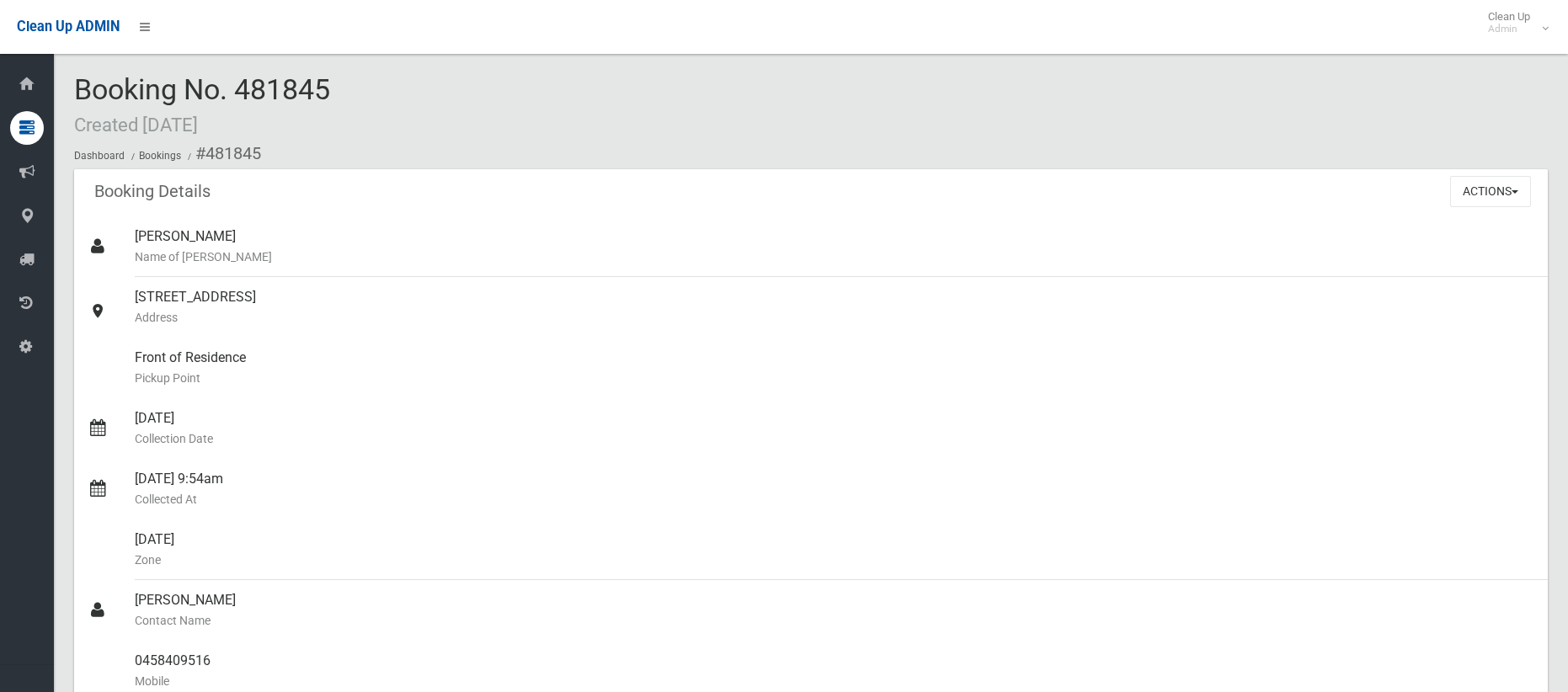
scroll to position [714, 0]
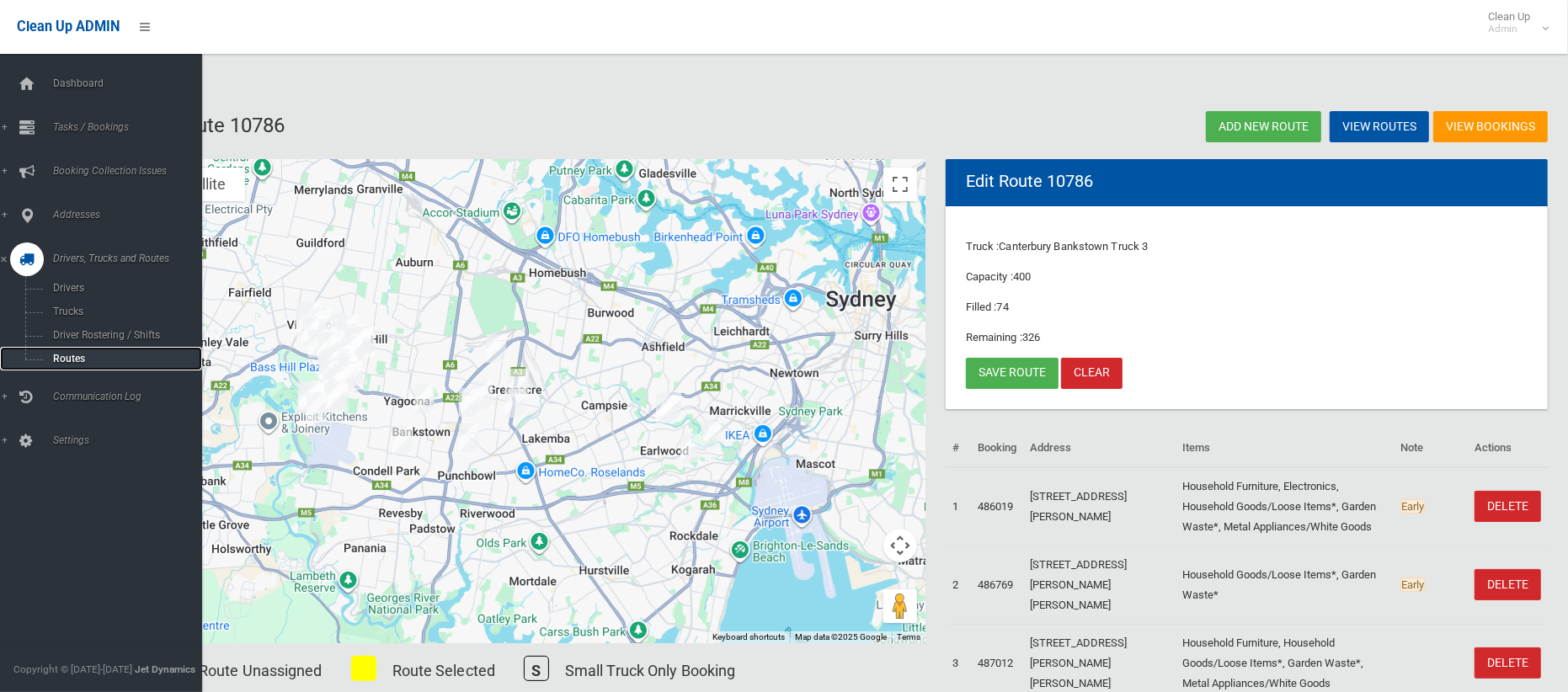
click at [70, 360] on span "Routes" at bounding box center [118, 359] width 140 height 12
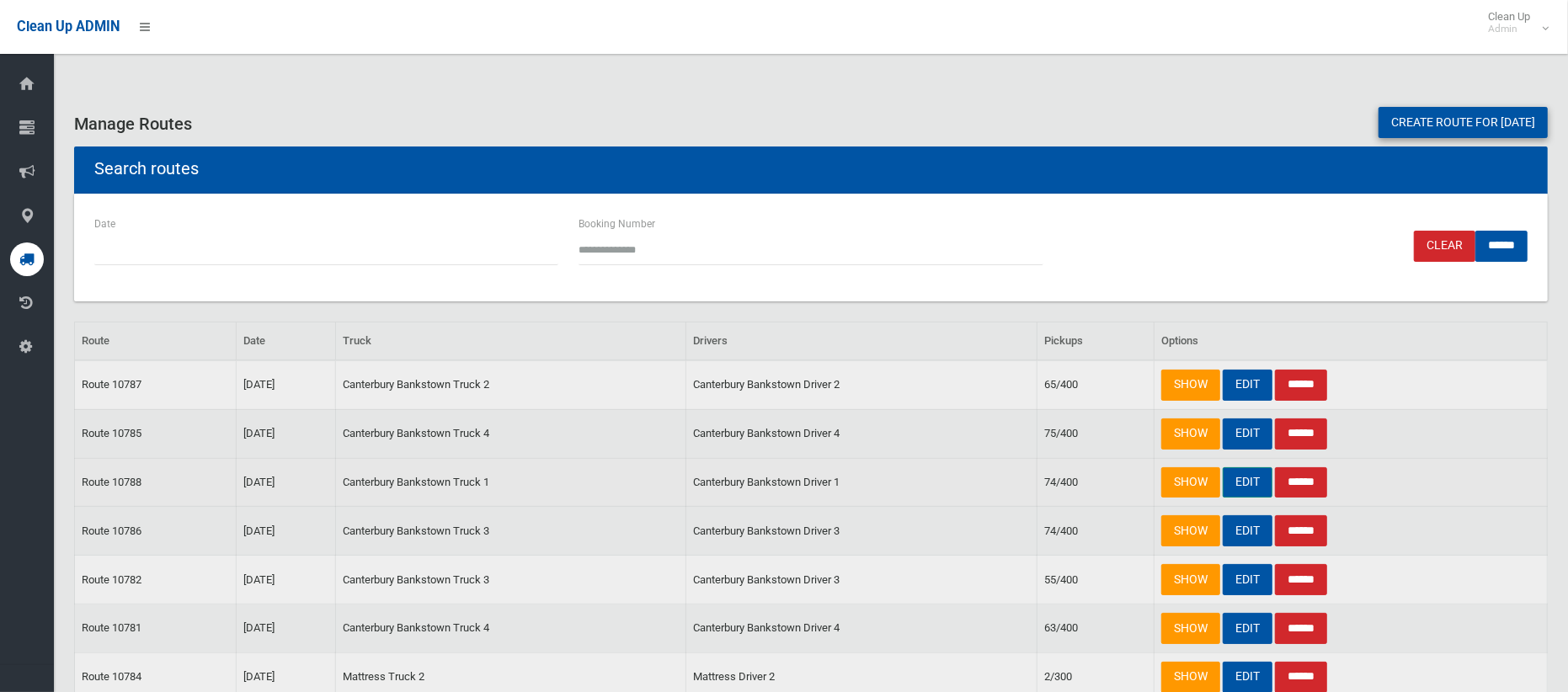
click at [1248, 481] on link "EDIT" at bounding box center [1248, 483] width 50 height 31
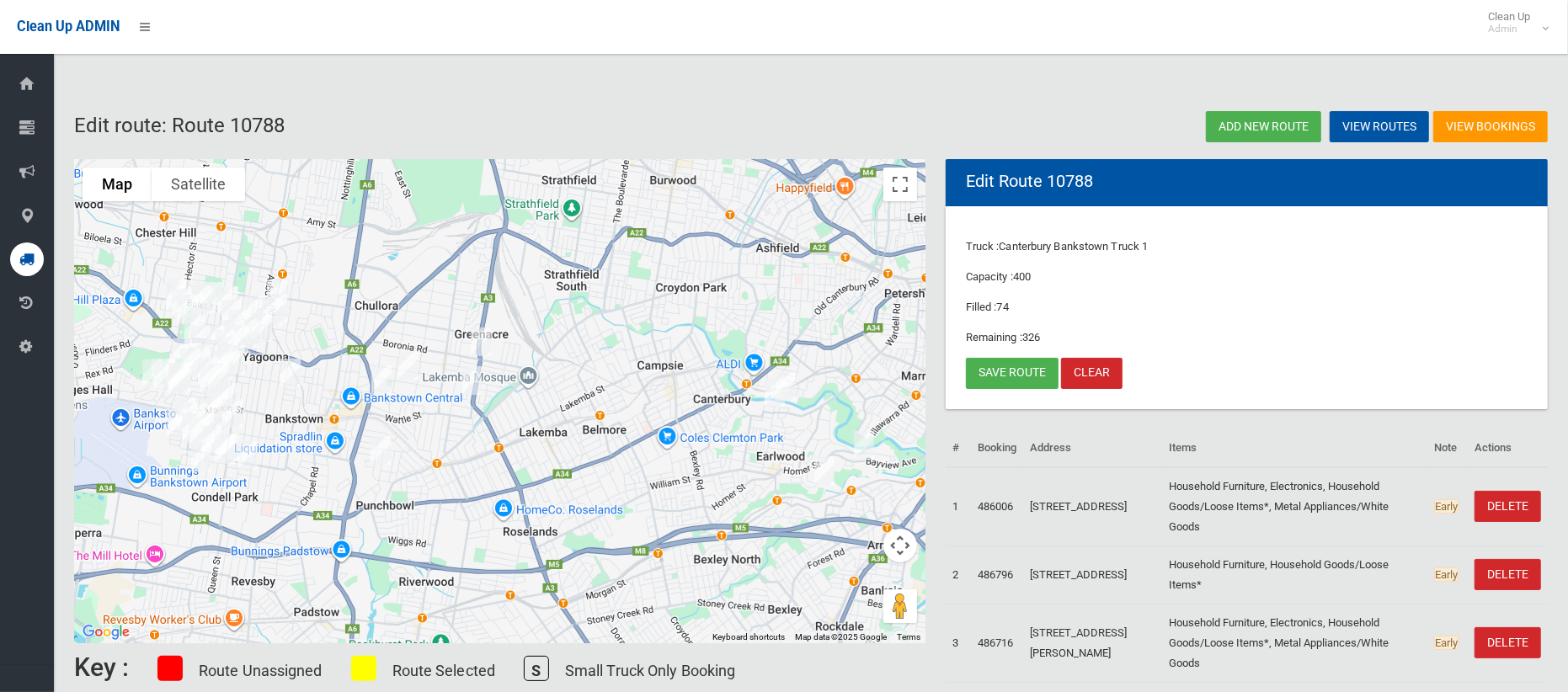
click at [295, 375] on img "1/48 Little Road, BANKSTOWN NSW 2200" at bounding box center [291, 373] width 34 height 42
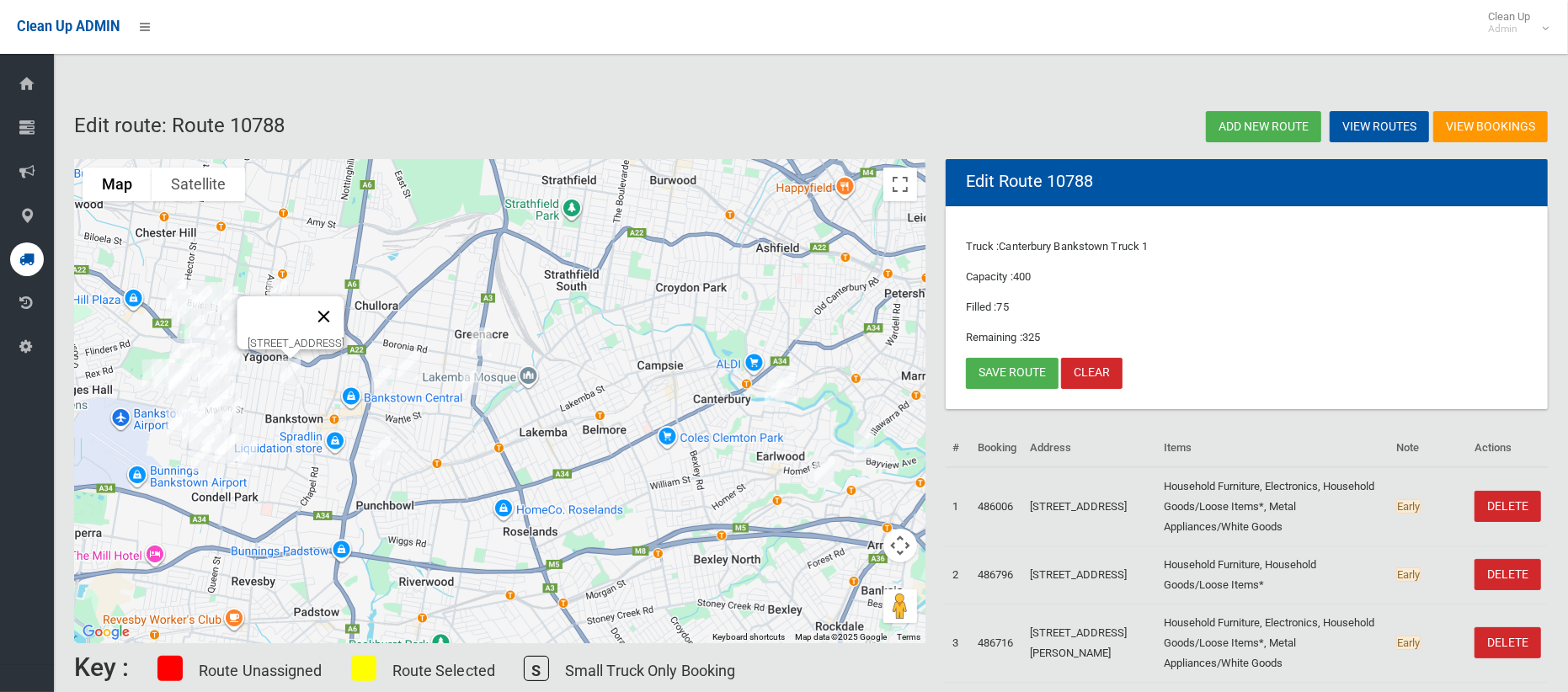
click at [345, 306] on button "Close" at bounding box center [324, 317] width 40 height 40
click at [251, 452] on img "29 Virtue Street, CONDELL PARK NSW 2200" at bounding box center [247, 456] width 34 height 42
click at [301, 391] on button "Close" at bounding box center [281, 399] width 40 height 40
click at [1002, 369] on link "Save route" at bounding box center [1013, 373] width 93 height 31
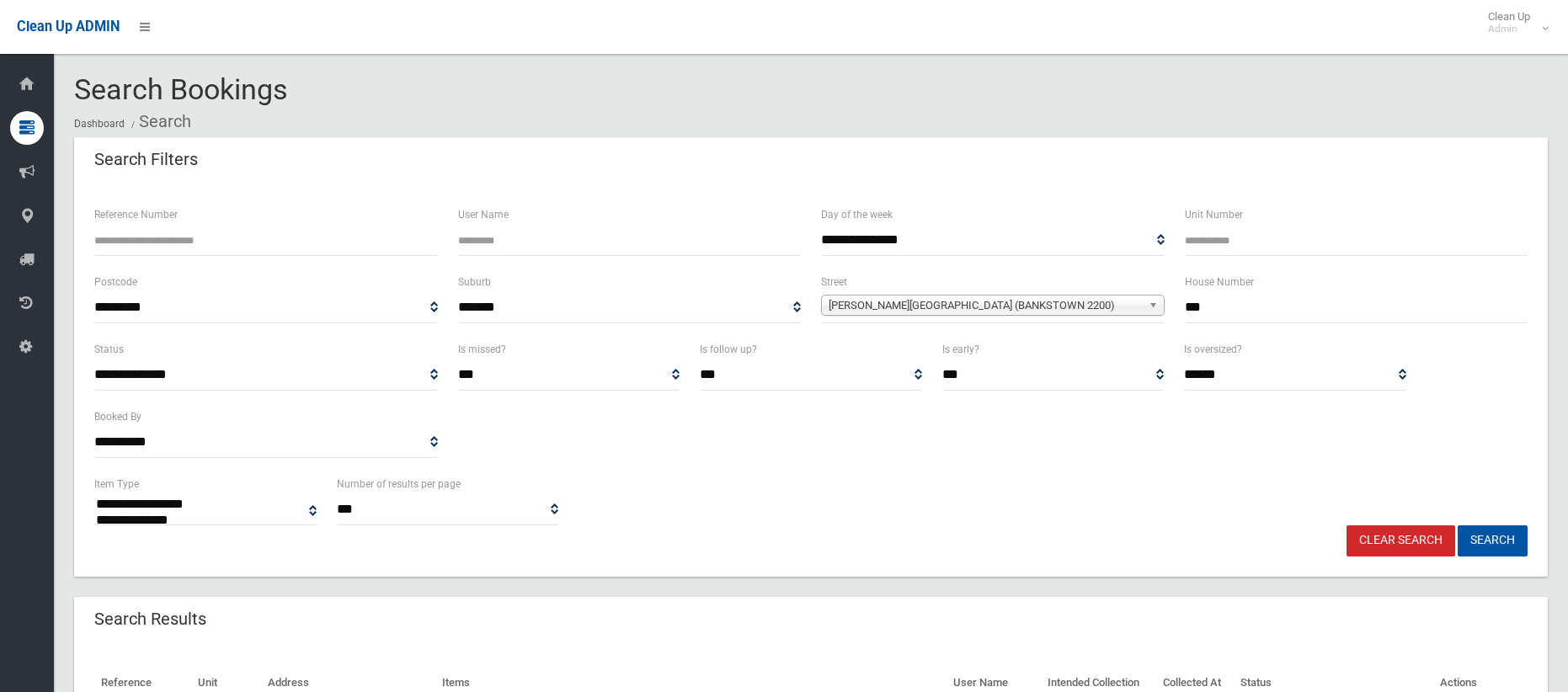
select select
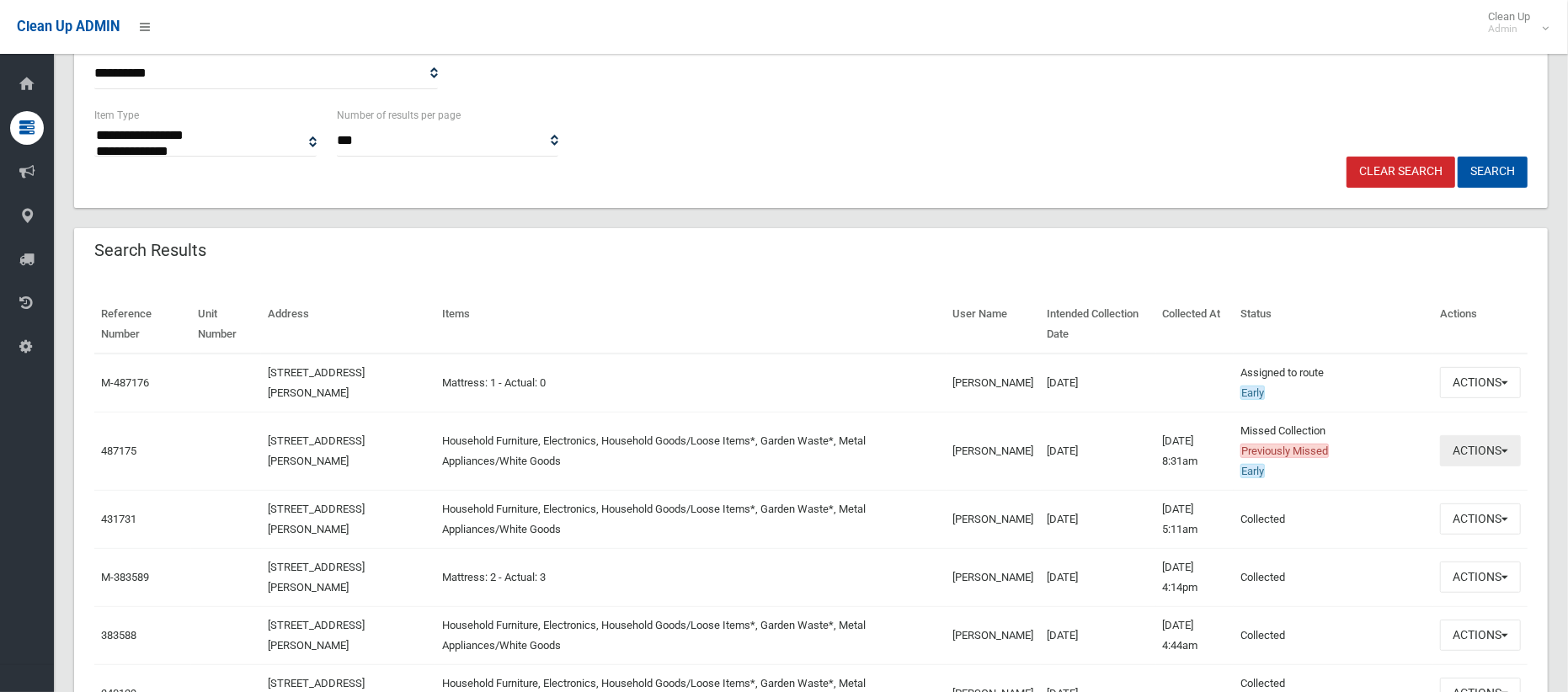
click at [1482, 454] on button "Actions" at bounding box center [1481, 451] width 81 height 31
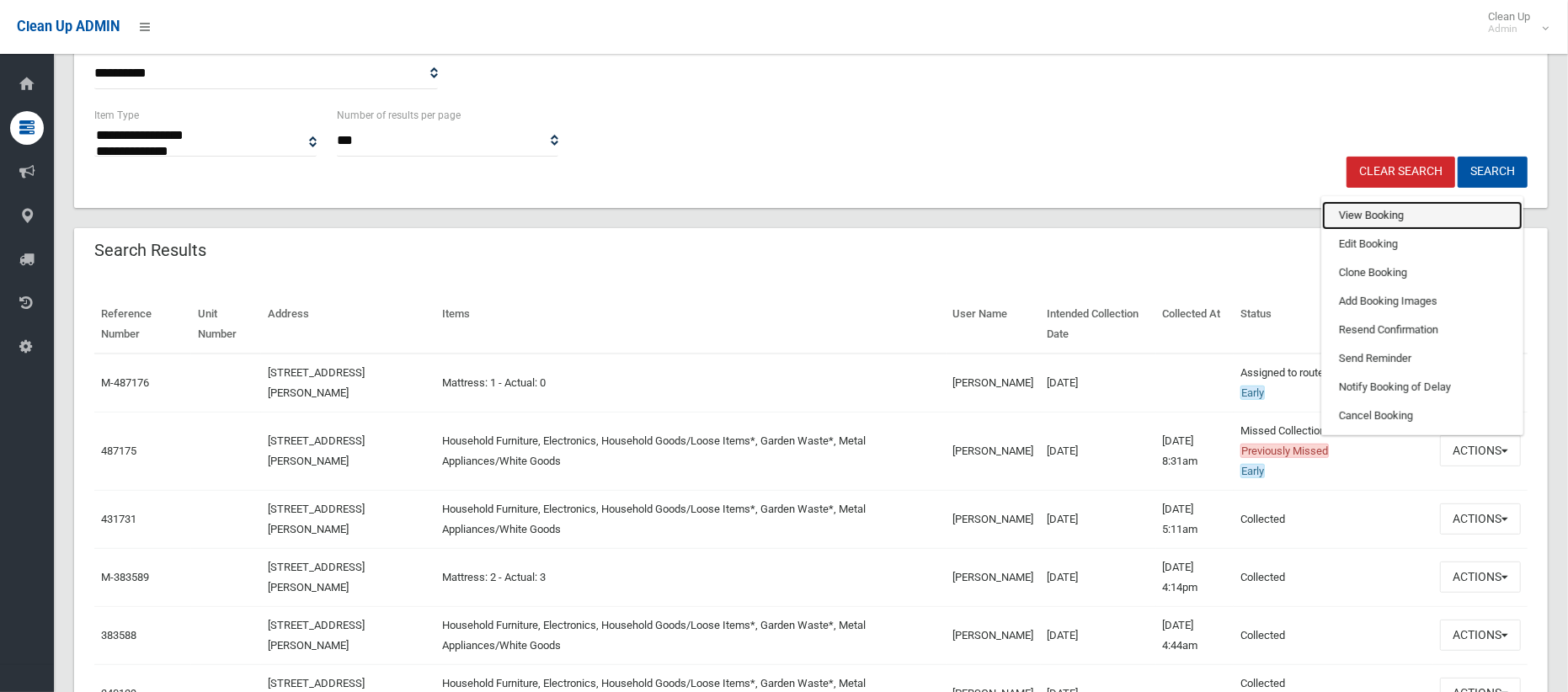
click at [1361, 209] on link "View Booking" at bounding box center [1423, 216] width 201 height 29
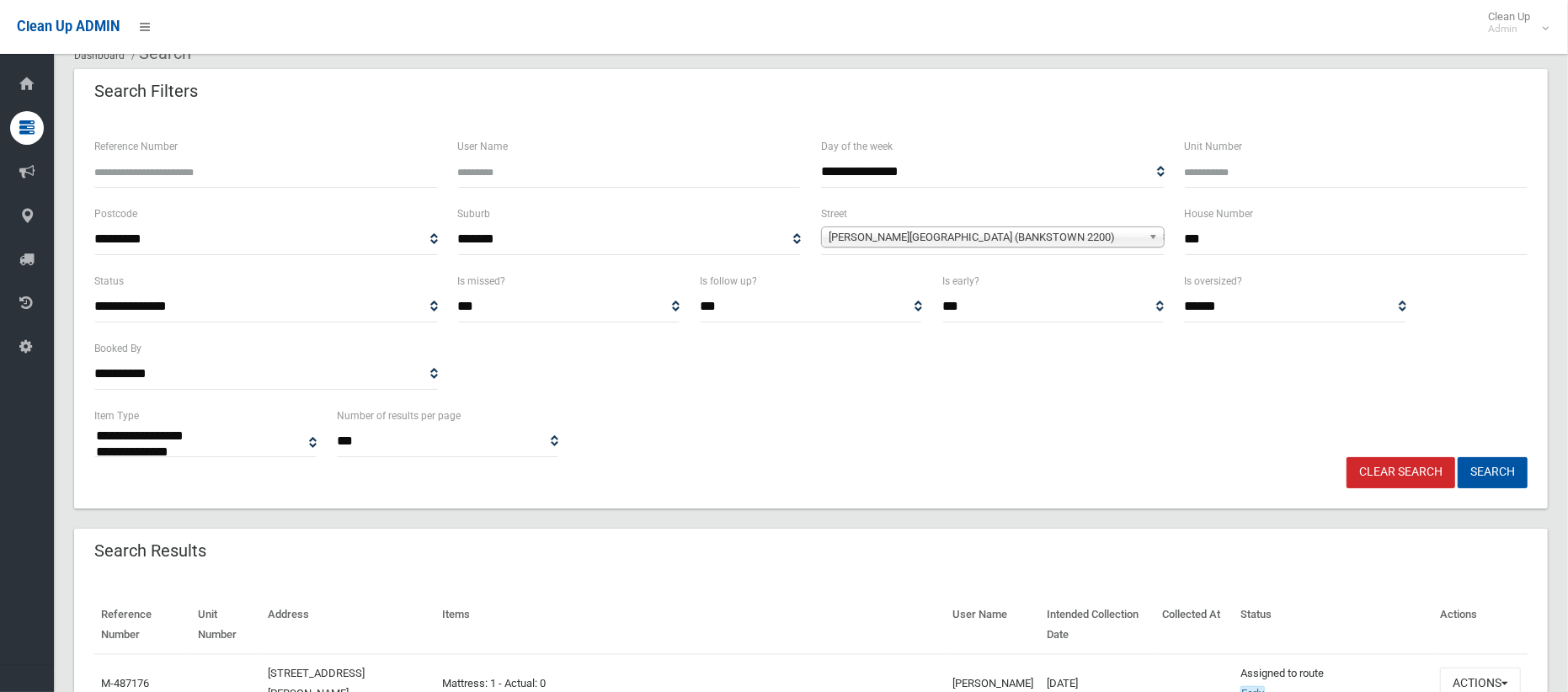
scroll to position [0, 0]
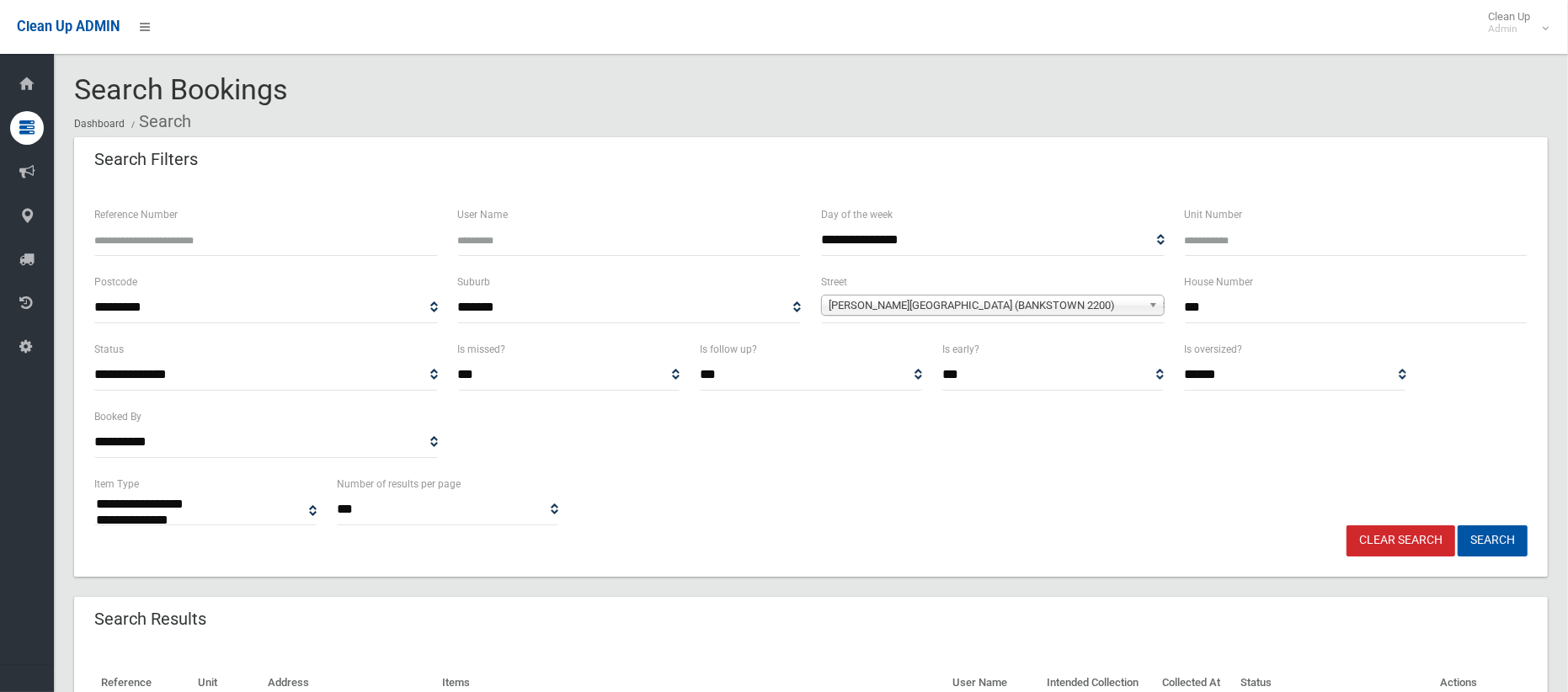
drag, startPoint x: 1208, startPoint y: 303, endPoint x: 1095, endPoint y: 292, distance: 113.5
click at [1095, 292] on div "**********" at bounding box center [810, 305] width 1454 height 67
type input "**"
click at [957, 306] on span "Stacey Street (BANKSTOWN 2200)" at bounding box center [985, 305] width 313 height 20
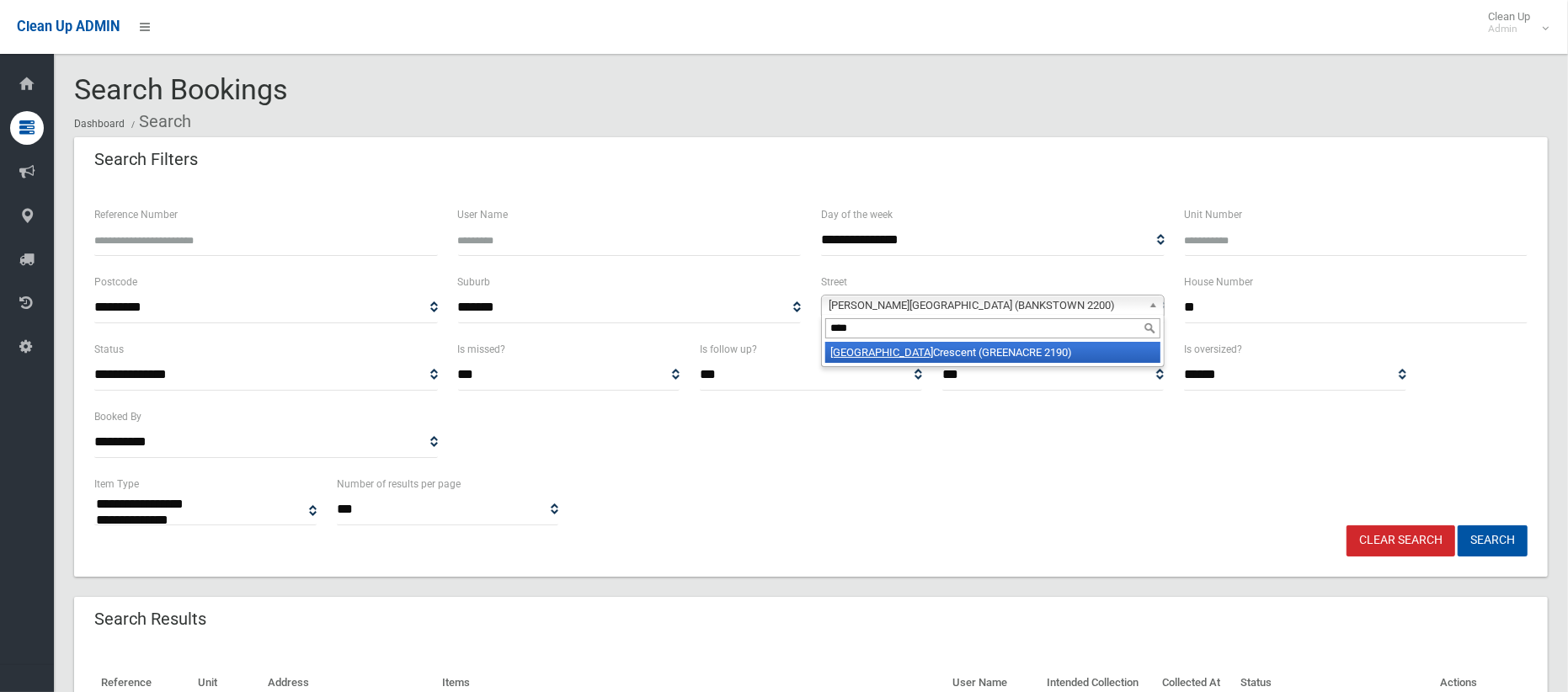
type input "****"
drag, startPoint x: 955, startPoint y: 355, endPoint x: 1028, endPoint y: 362, distance: 73.3
click at [954, 356] on li "Suva Crescent (GREENACRE 2190)" at bounding box center [994, 353] width 335 height 21
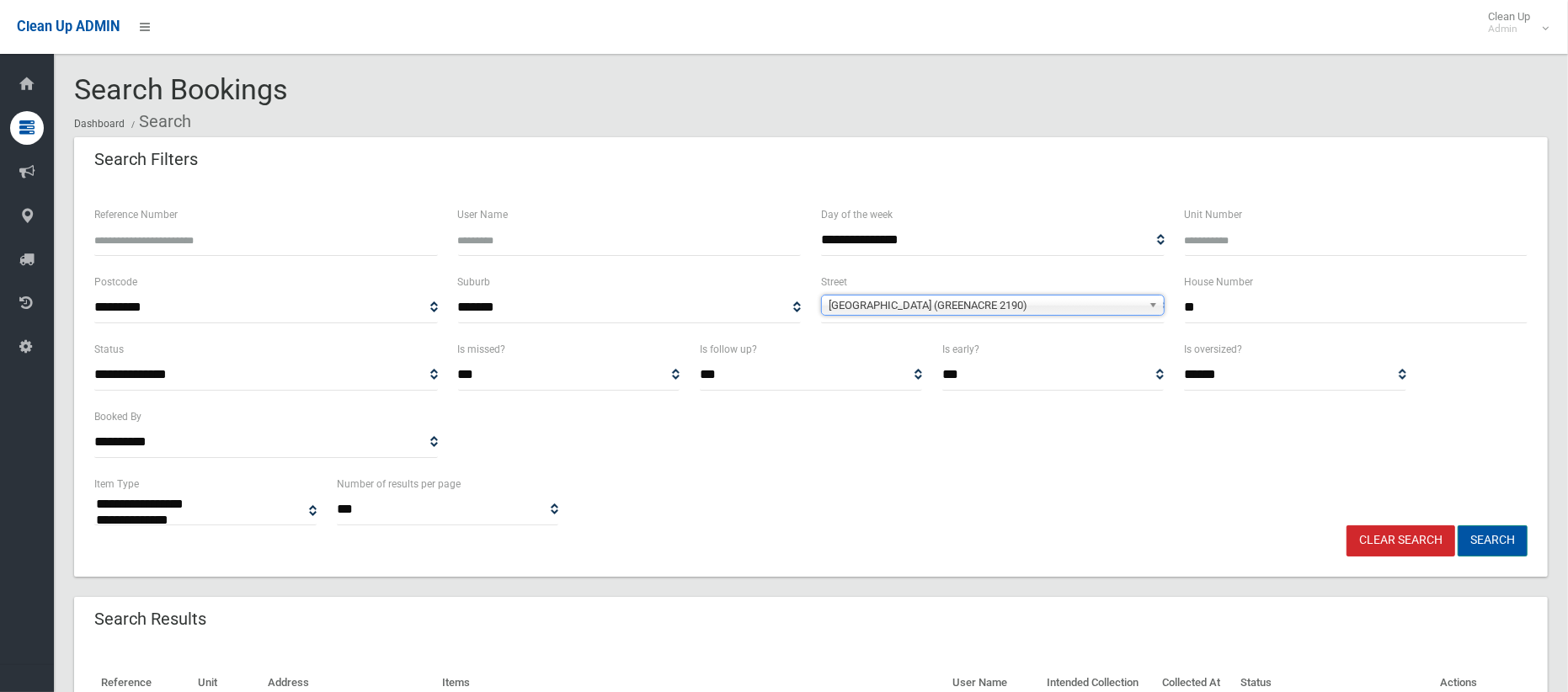
click at [1499, 546] on button "Search" at bounding box center [1493, 541] width 70 height 31
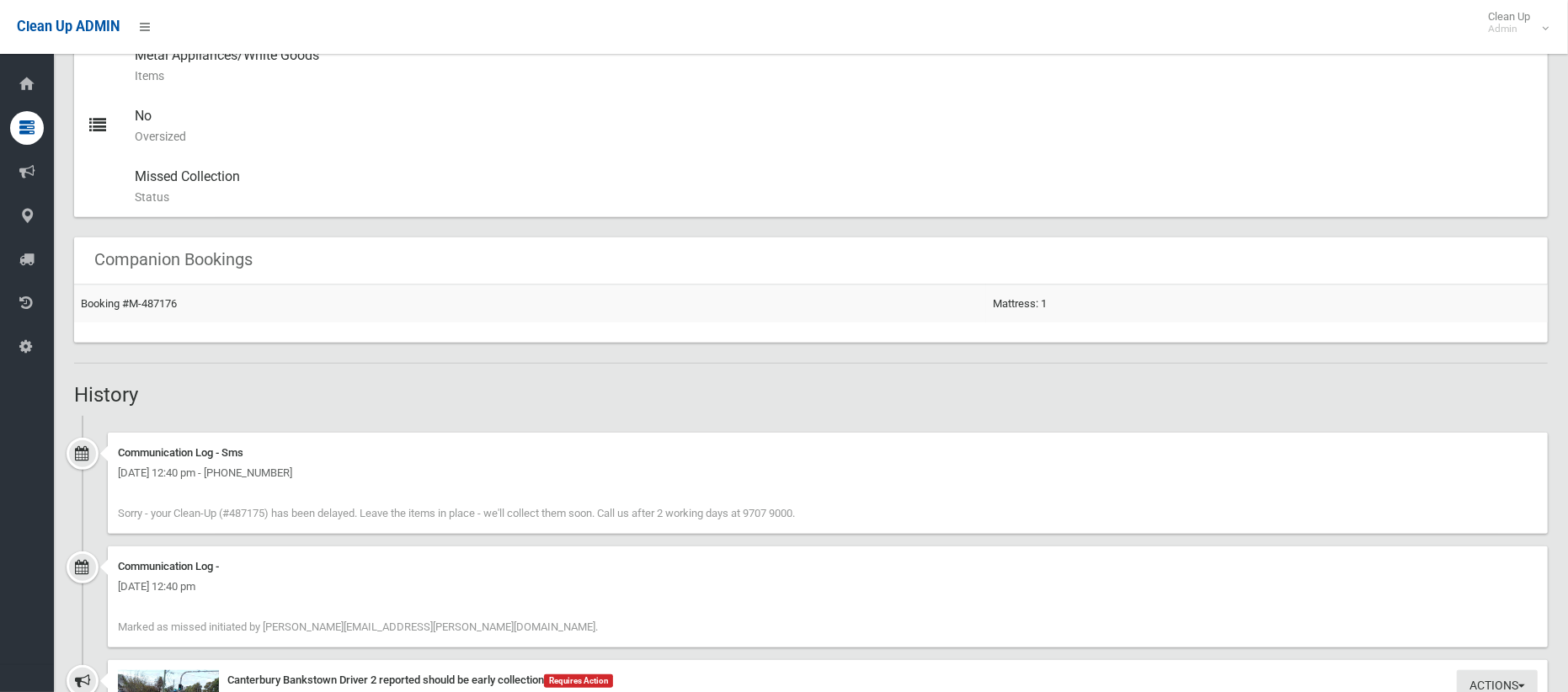
scroll to position [921, 0]
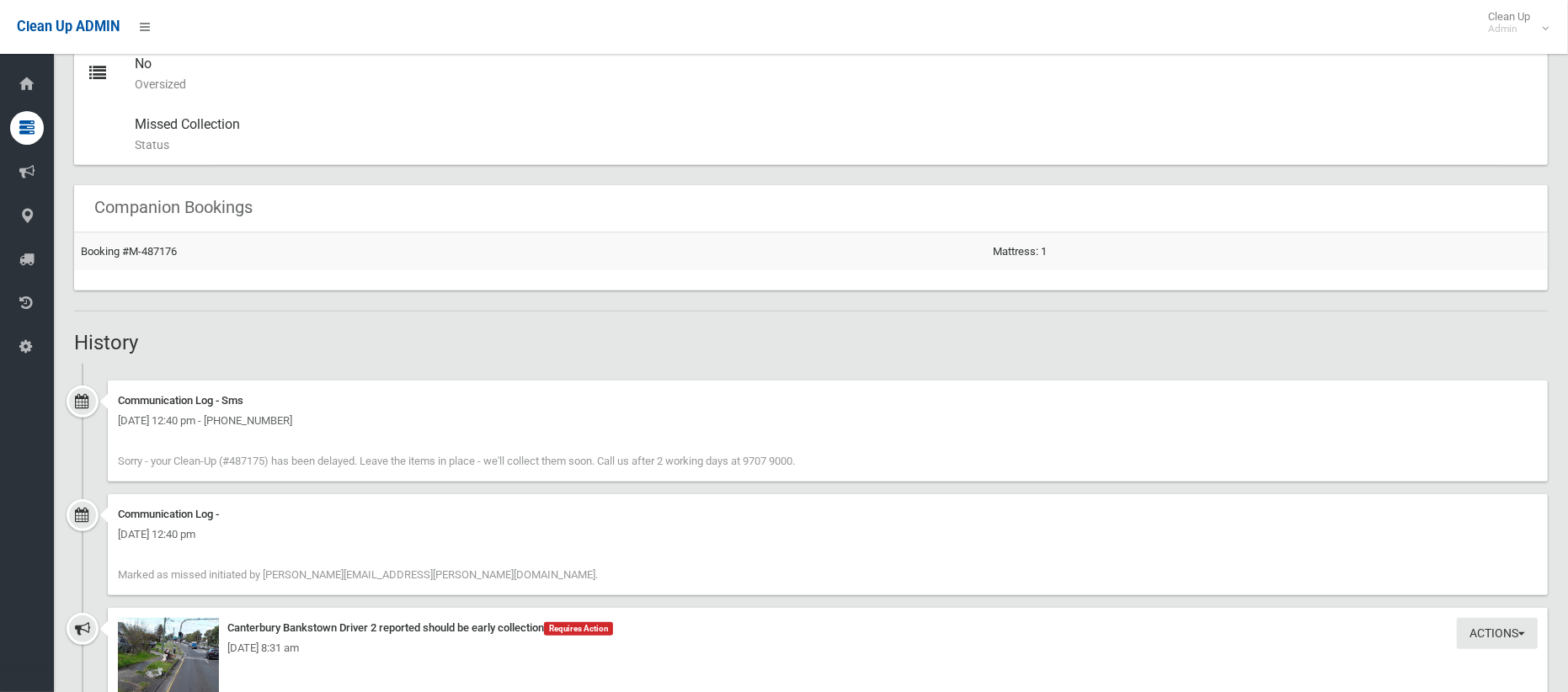
click at [191, 653] on div "Monday 29th September 2025 - 8:31 am" at bounding box center [828, 647] width 1420 height 20
click at [187, 648] on div "Monday 29th September 2025 - 8:31 am" at bounding box center [828, 647] width 1420 height 20
click at [185, 648] on div "Monday 29th September 2025 - 8:31 am" at bounding box center [828, 647] width 1420 height 20
click at [181, 654] on div "Monday 29th September 2025 - 8:31 am" at bounding box center [828, 647] width 1420 height 20
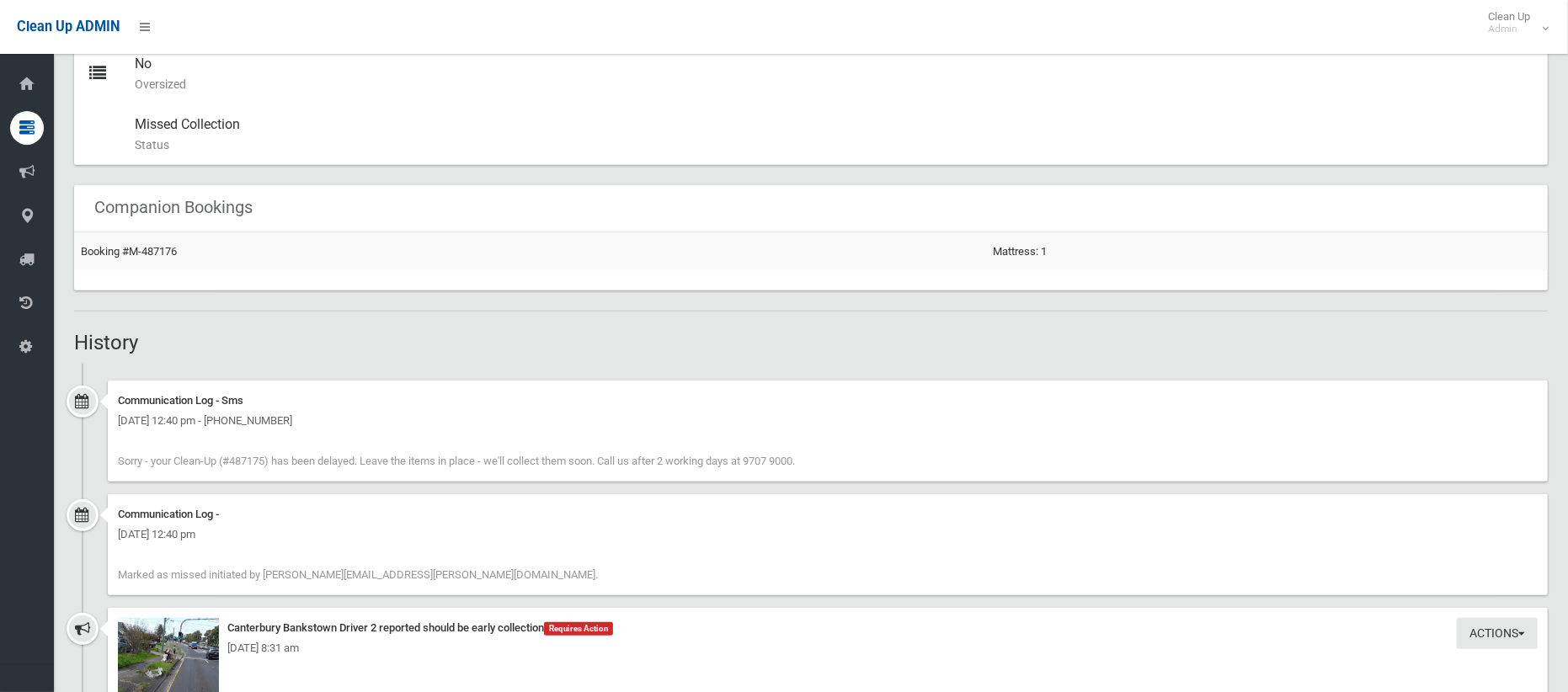
click at [730, 599] on div "Communication Log - Monday 29th September 2025 - 12:40 pm Marked as missed init…" at bounding box center [811, 551] width 1474 height 113
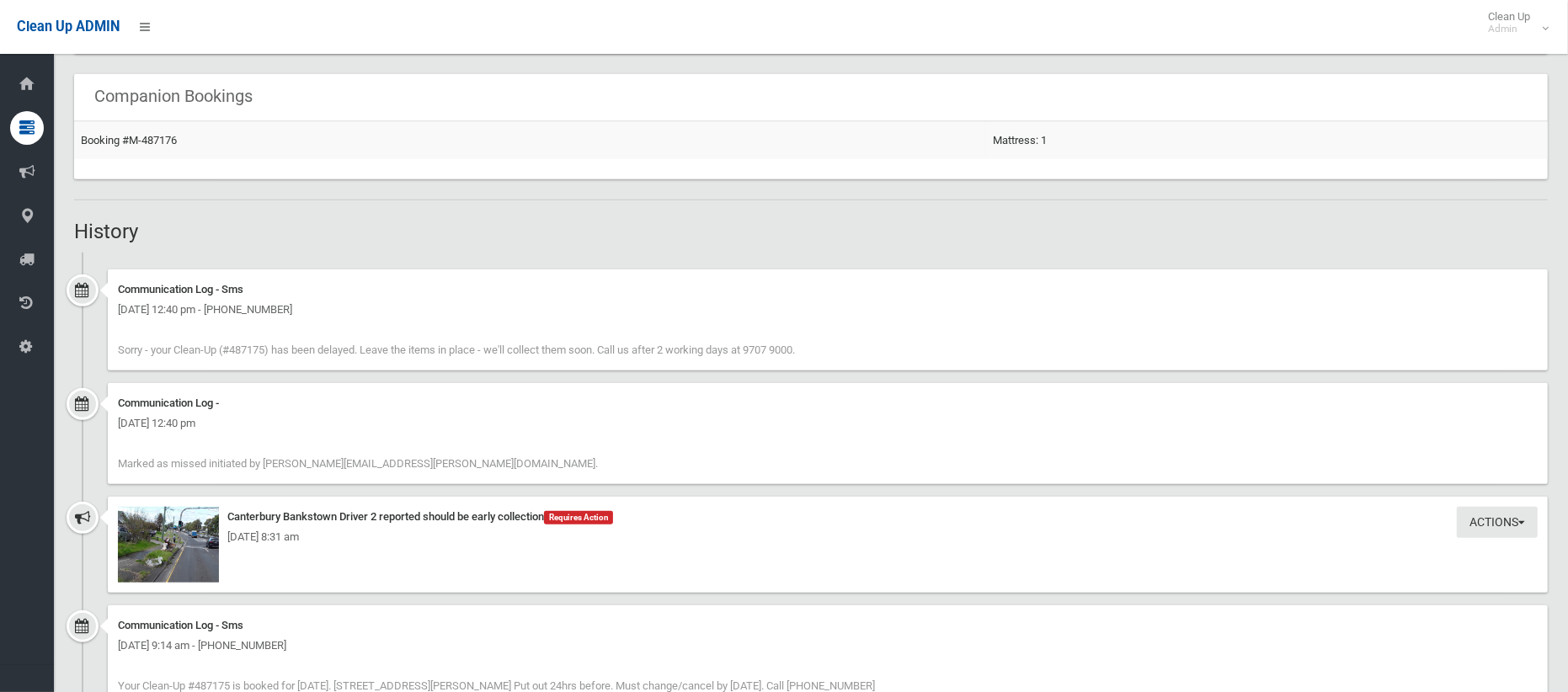
scroll to position [1204, 0]
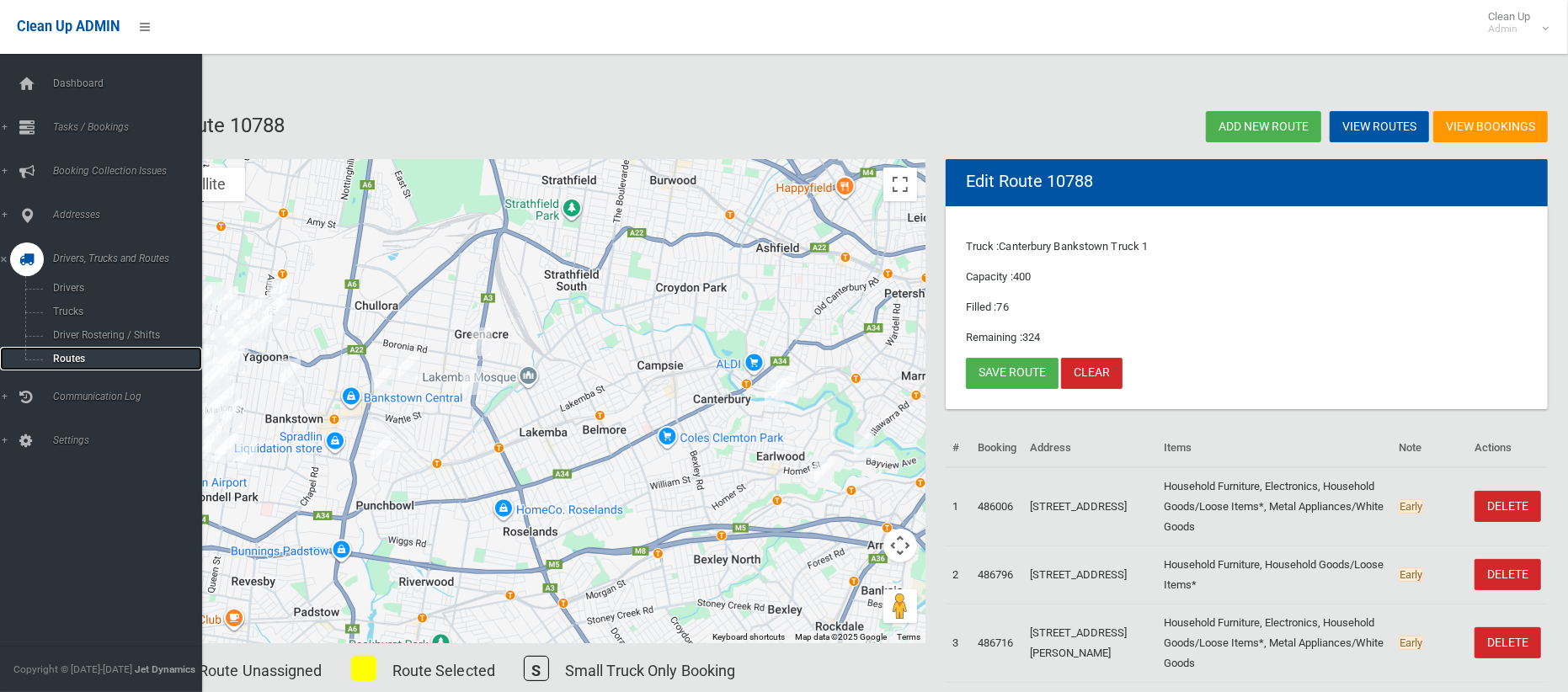
click at [65, 355] on span "Routes" at bounding box center [118, 359] width 140 height 12
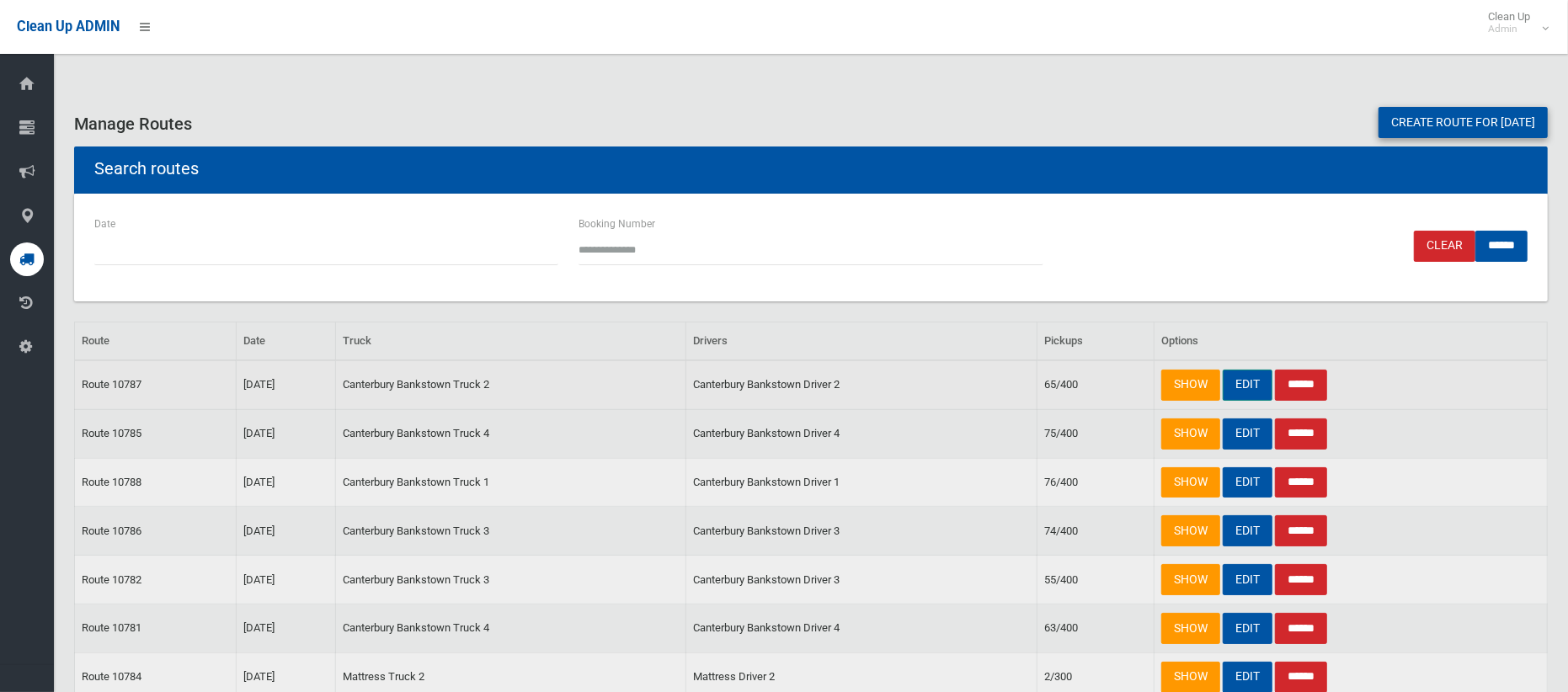
click at [1244, 384] on link "EDIT" at bounding box center [1248, 386] width 50 height 31
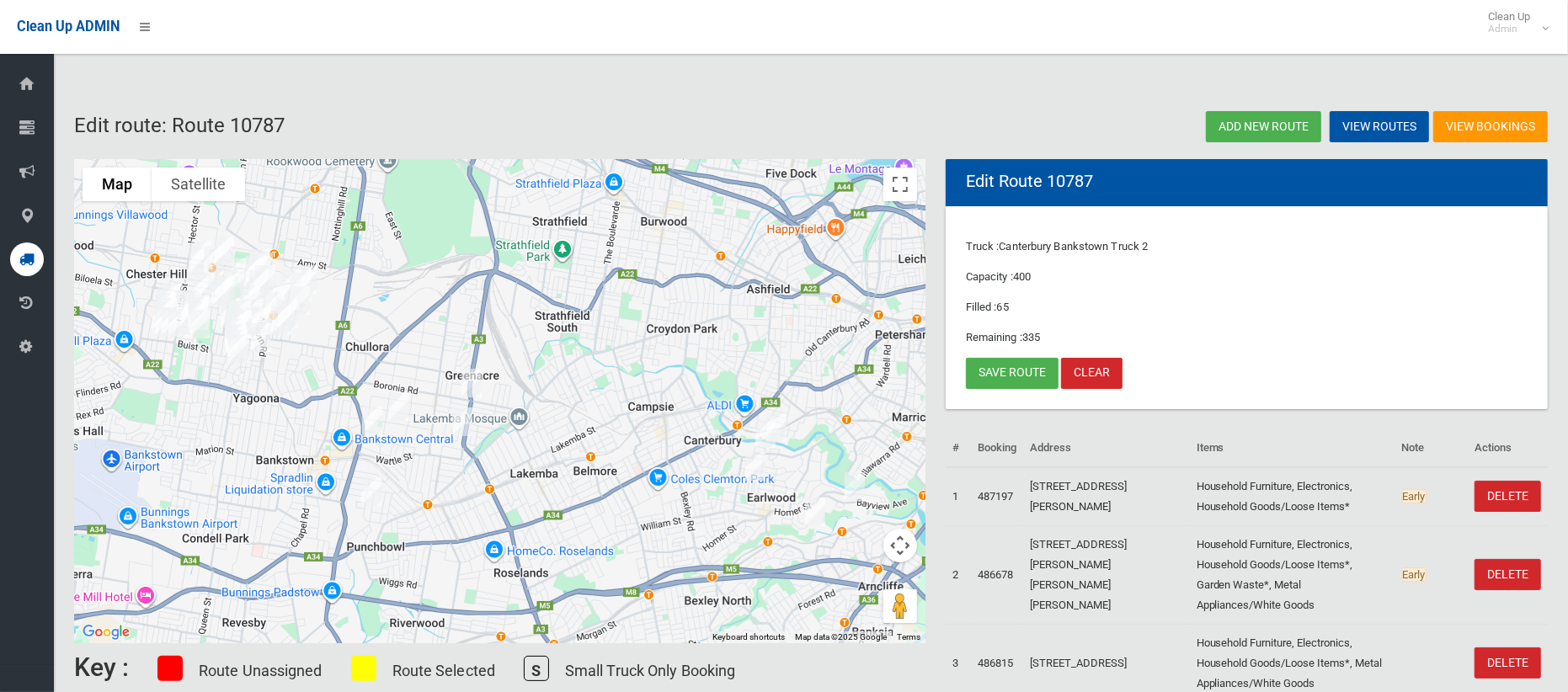
click at [371, 424] on img "303 Stacey Street, BANKSTOWN NSW 2200" at bounding box center [372, 421] width 34 height 42
click at [467, 354] on button "Close" at bounding box center [446, 365] width 40 height 40
click at [1017, 380] on link "Save route" at bounding box center [1013, 373] width 93 height 31
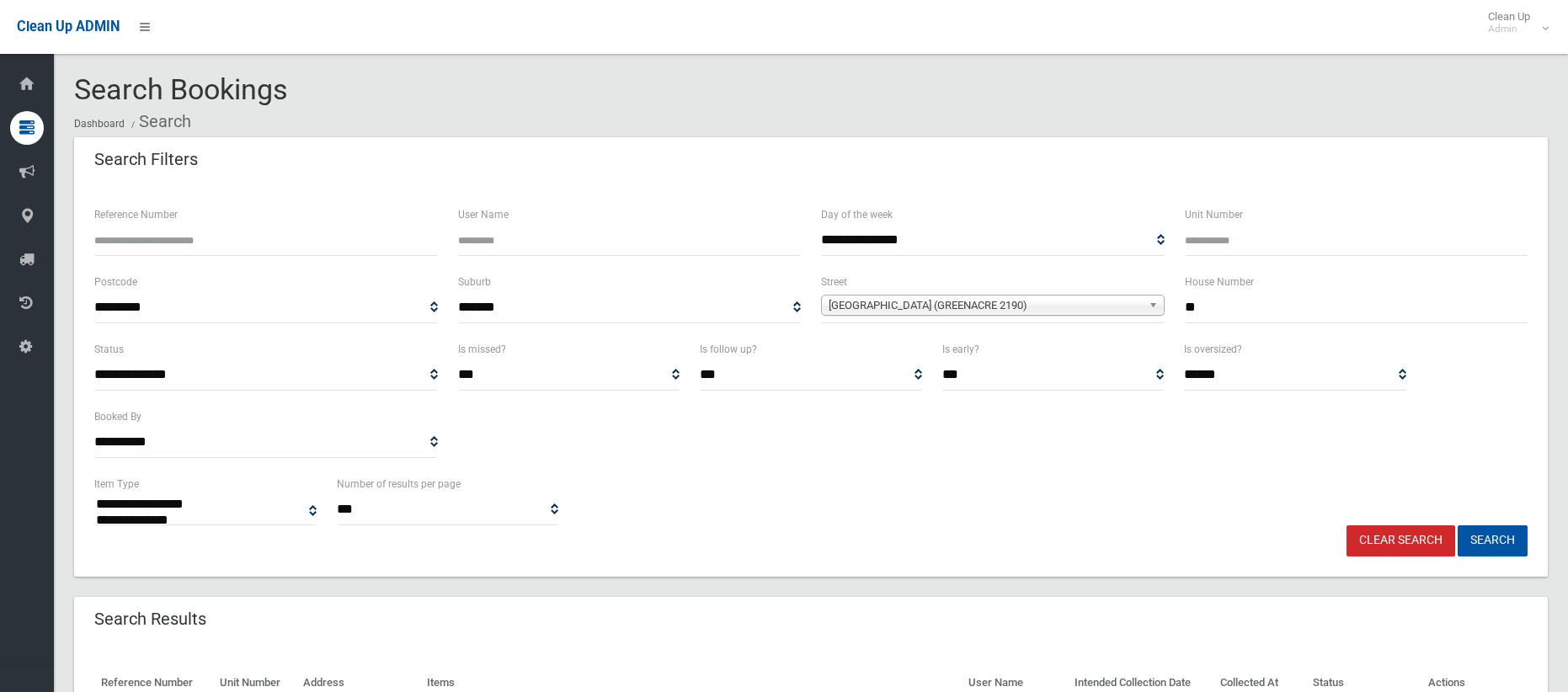
select select
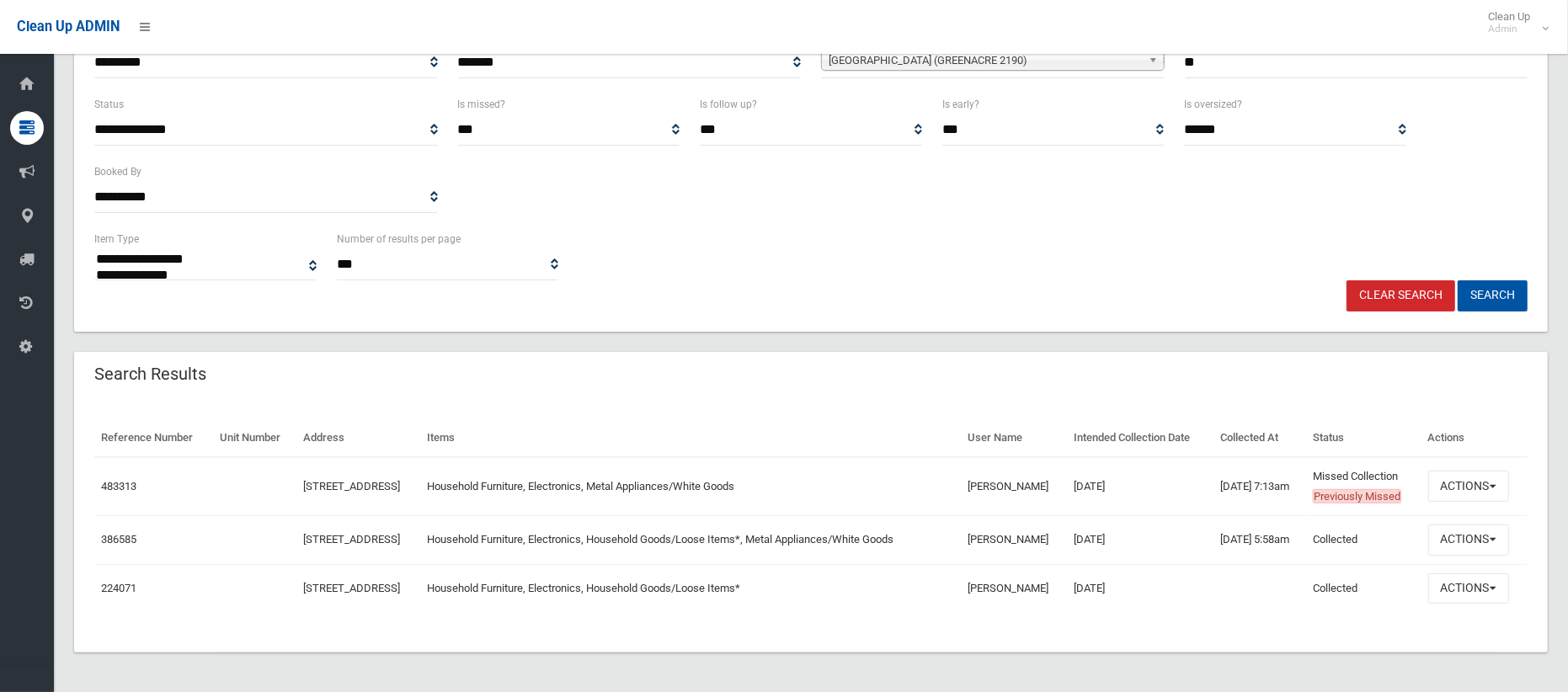
scroll to position [247, 0]
click at [1458, 493] on button "Actions" at bounding box center [1468, 485] width 81 height 31
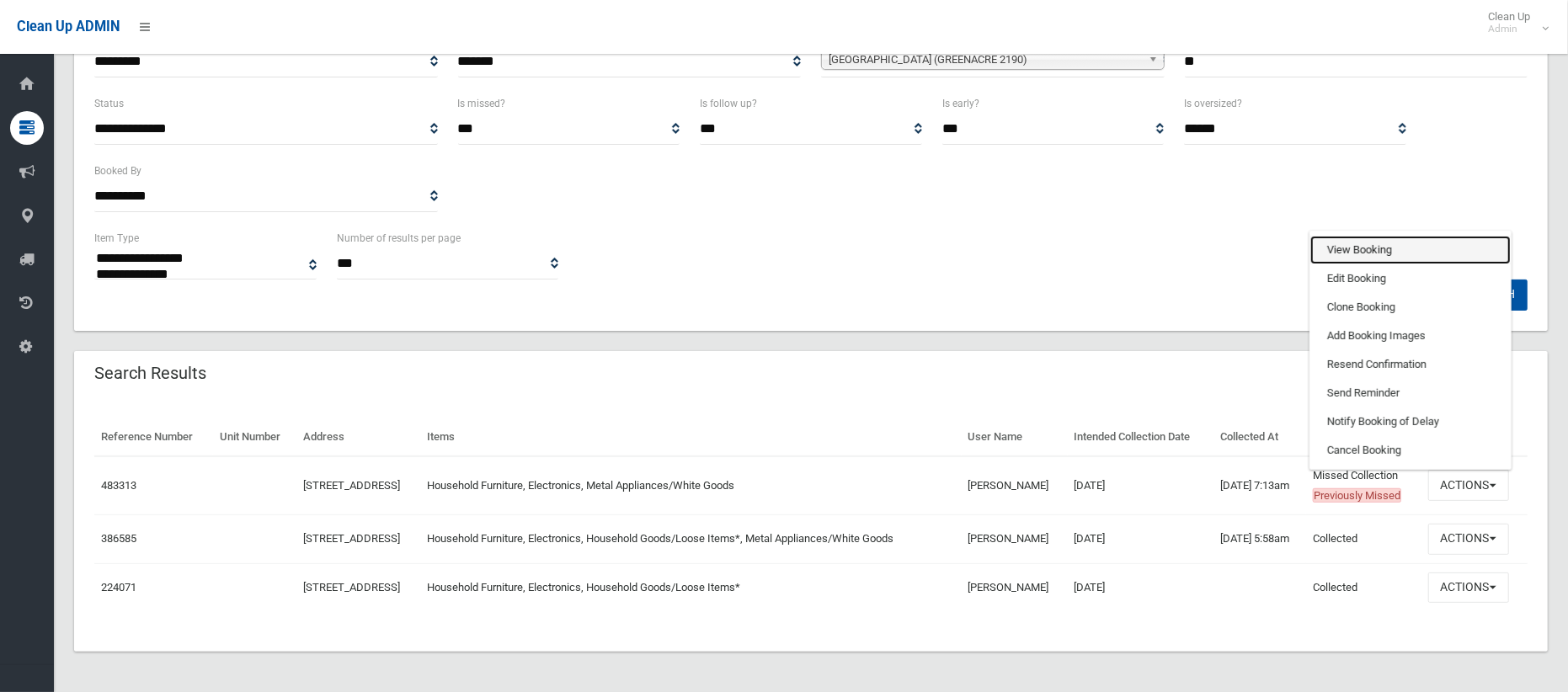
click at [1371, 243] on link "View Booking" at bounding box center [1411, 250] width 201 height 29
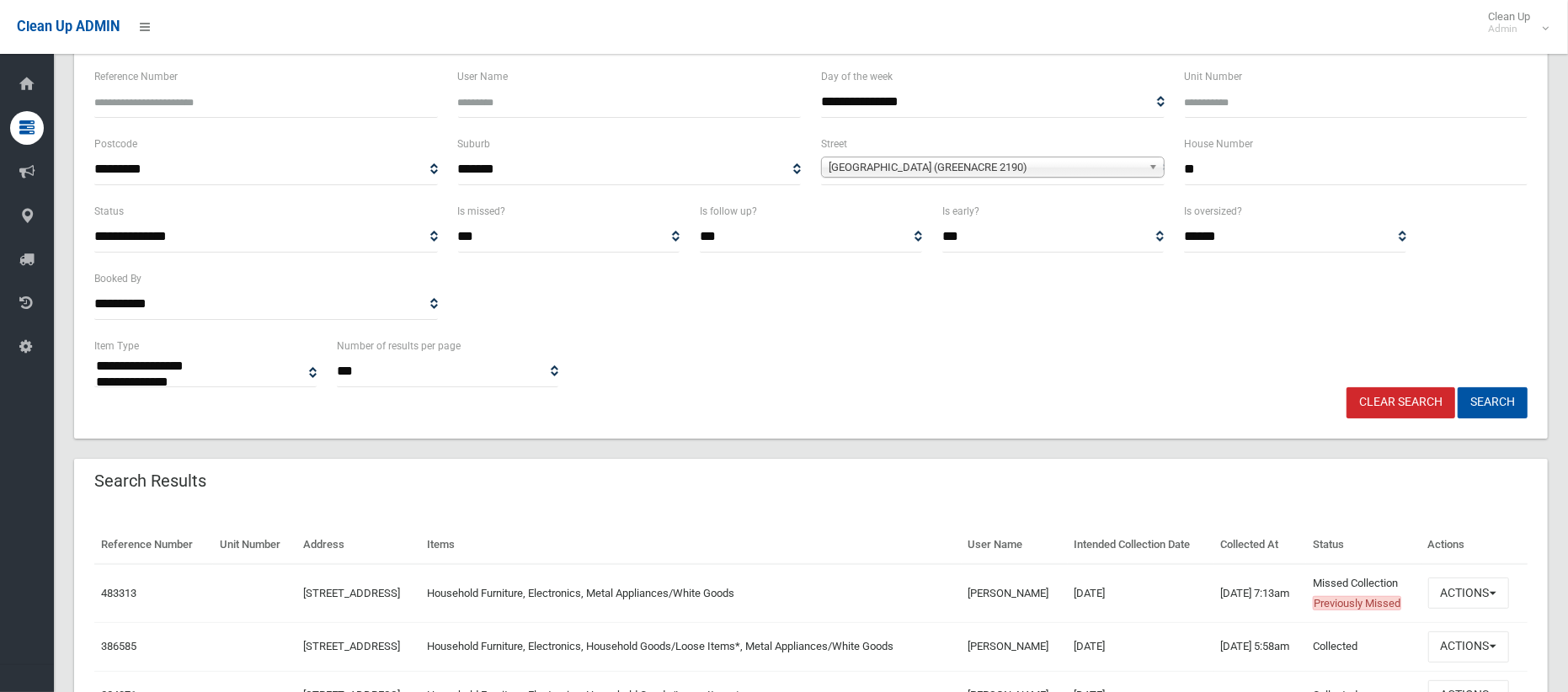
scroll to position [128, 0]
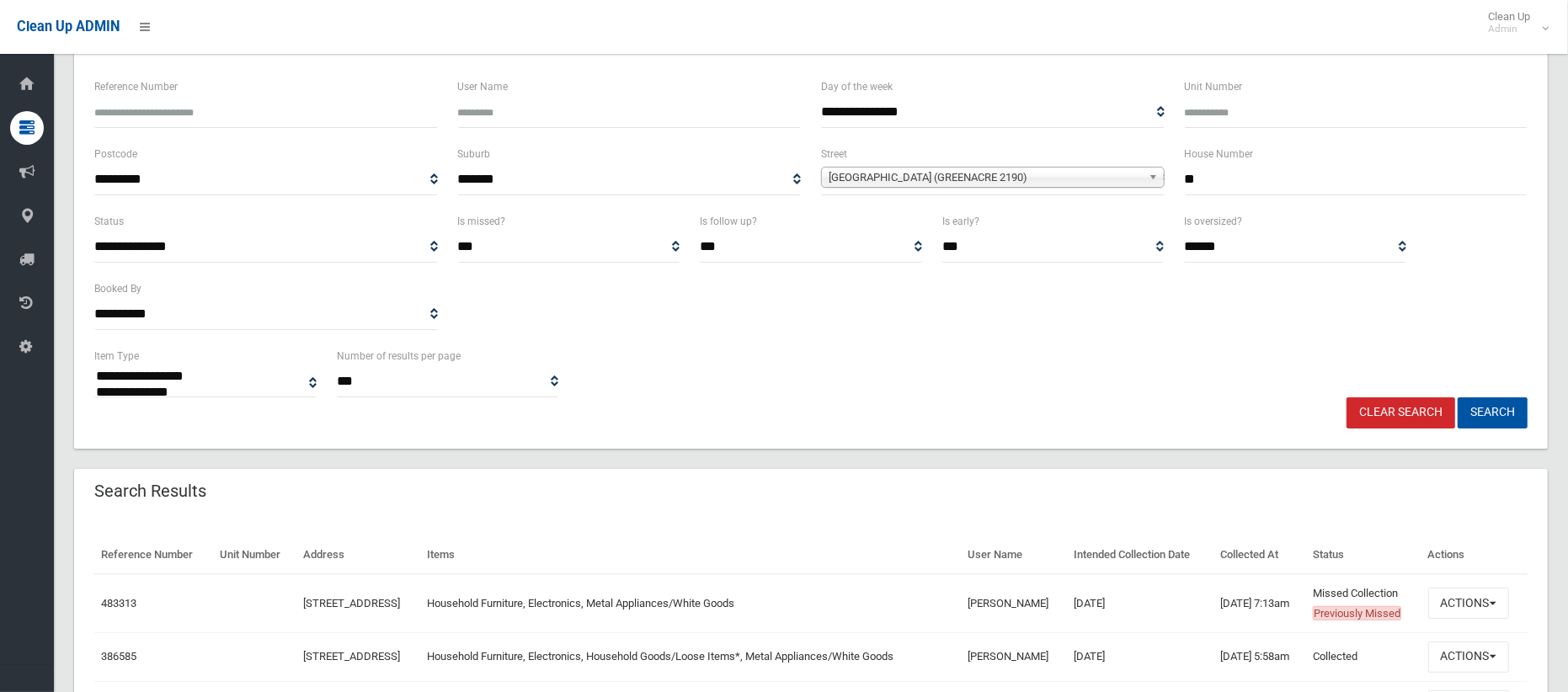
drag, startPoint x: 1207, startPoint y: 180, endPoint x: 1123, endPoint y: 169, distance: 84.7
click at [1131, 168] on div "**********" at bounding box center [810, 177] width 1454 height 67
type input "***"
click at [1020, 177] on span "Suva Crescent (GREENACRE 2190)" at bounding box center [985, 177] width 313 height 20
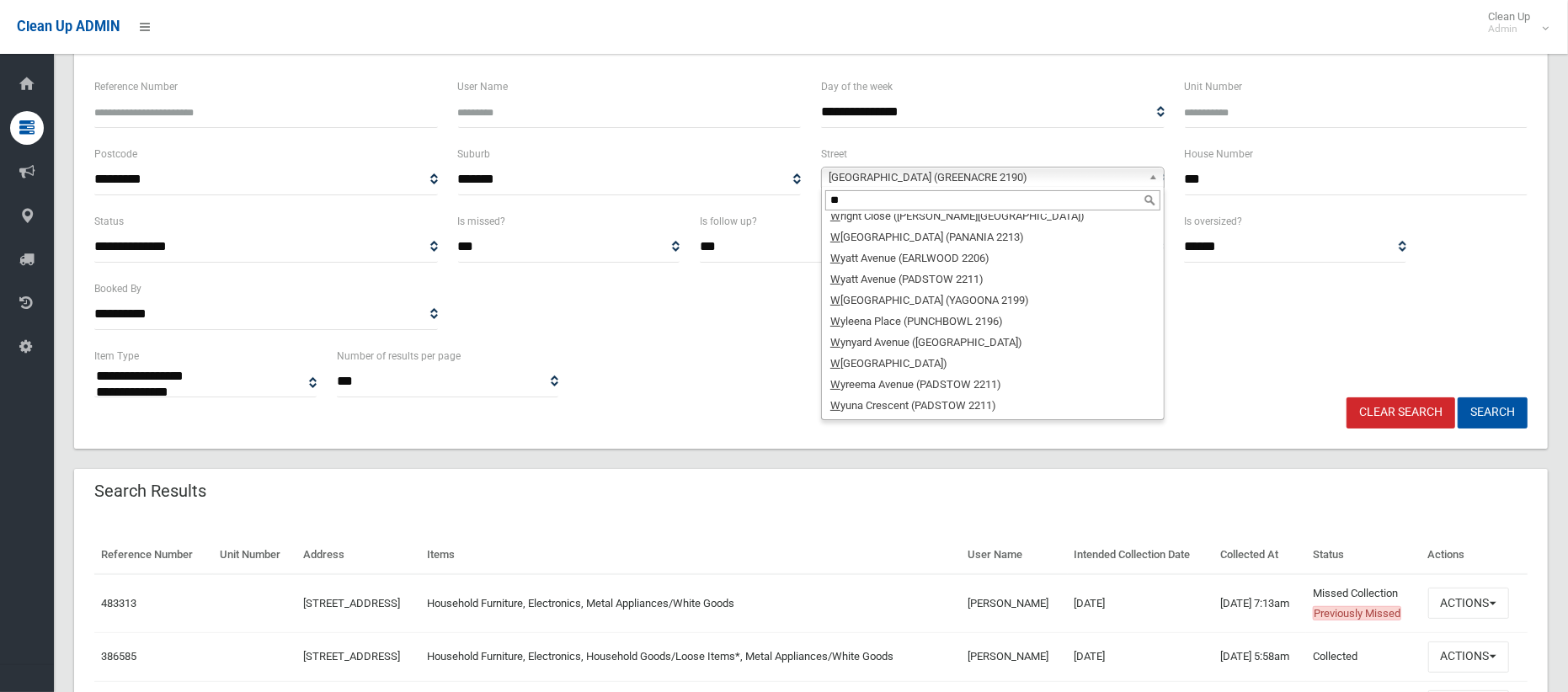
scroll to position [0, 0]
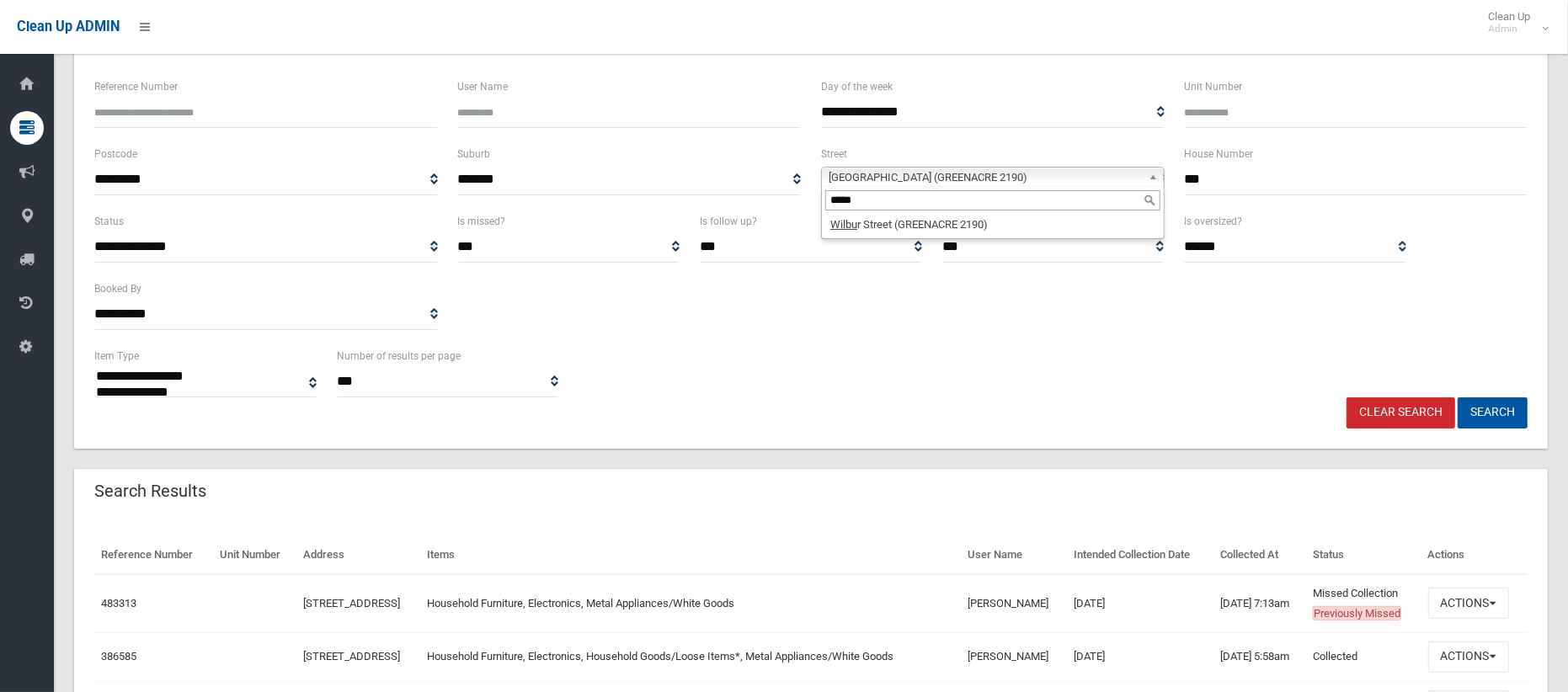
type input "*****"
click at [1017, 230] on li "Wilbu r Street (GREENACRE 2190)" at bounding box center [994, 224] width 335 height 21
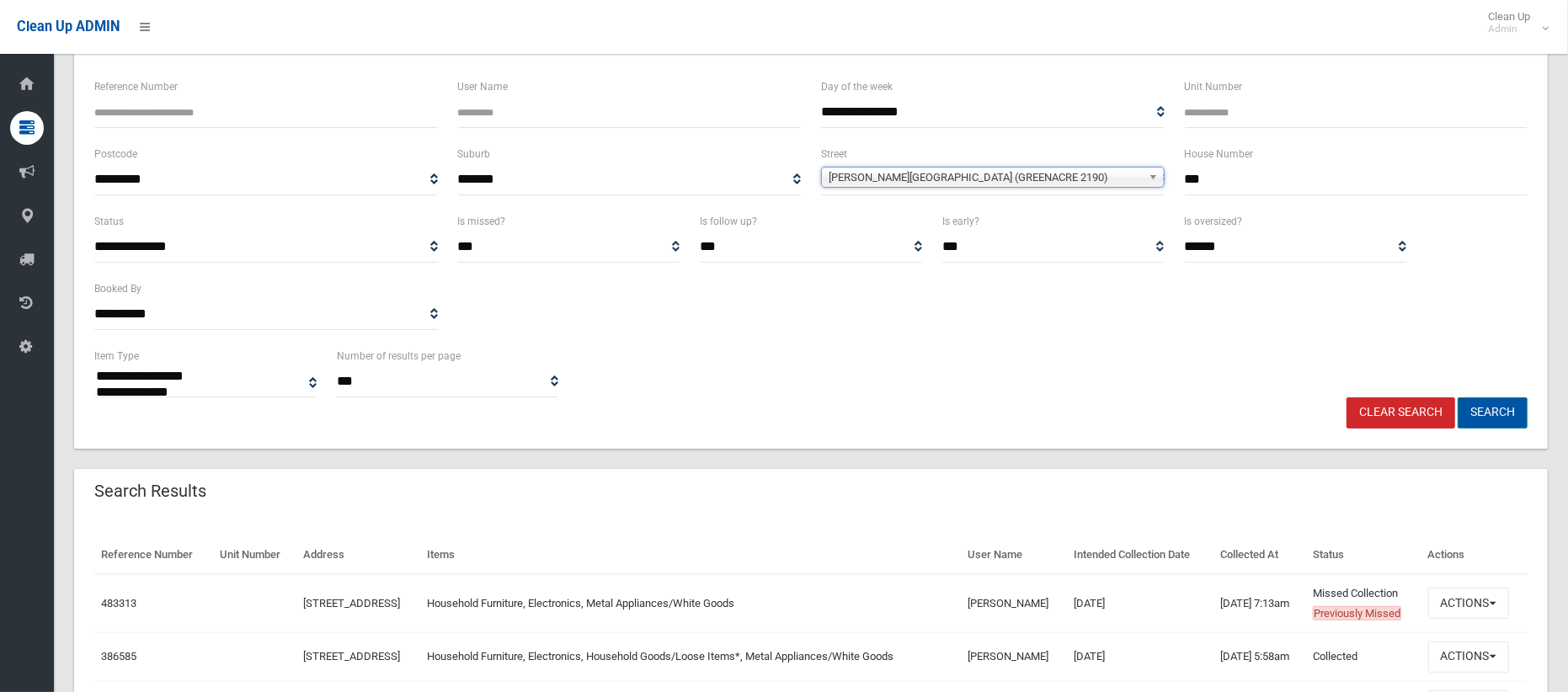
click at [1493, 408] on button "Search" at bounding box center [1493, 413] width 70 height 31
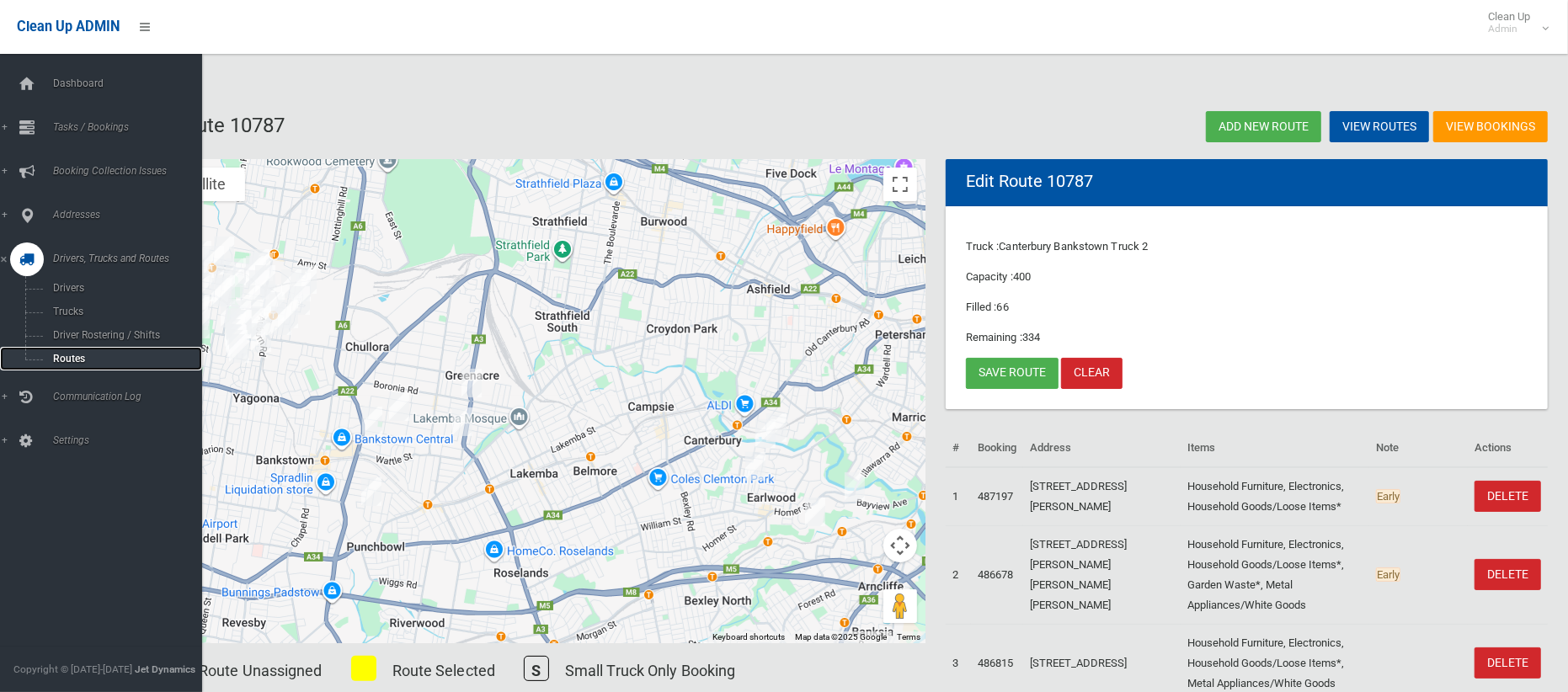
click at [58, 359] on span "Routes" at bounding box center [118, 359] width 140 height 12
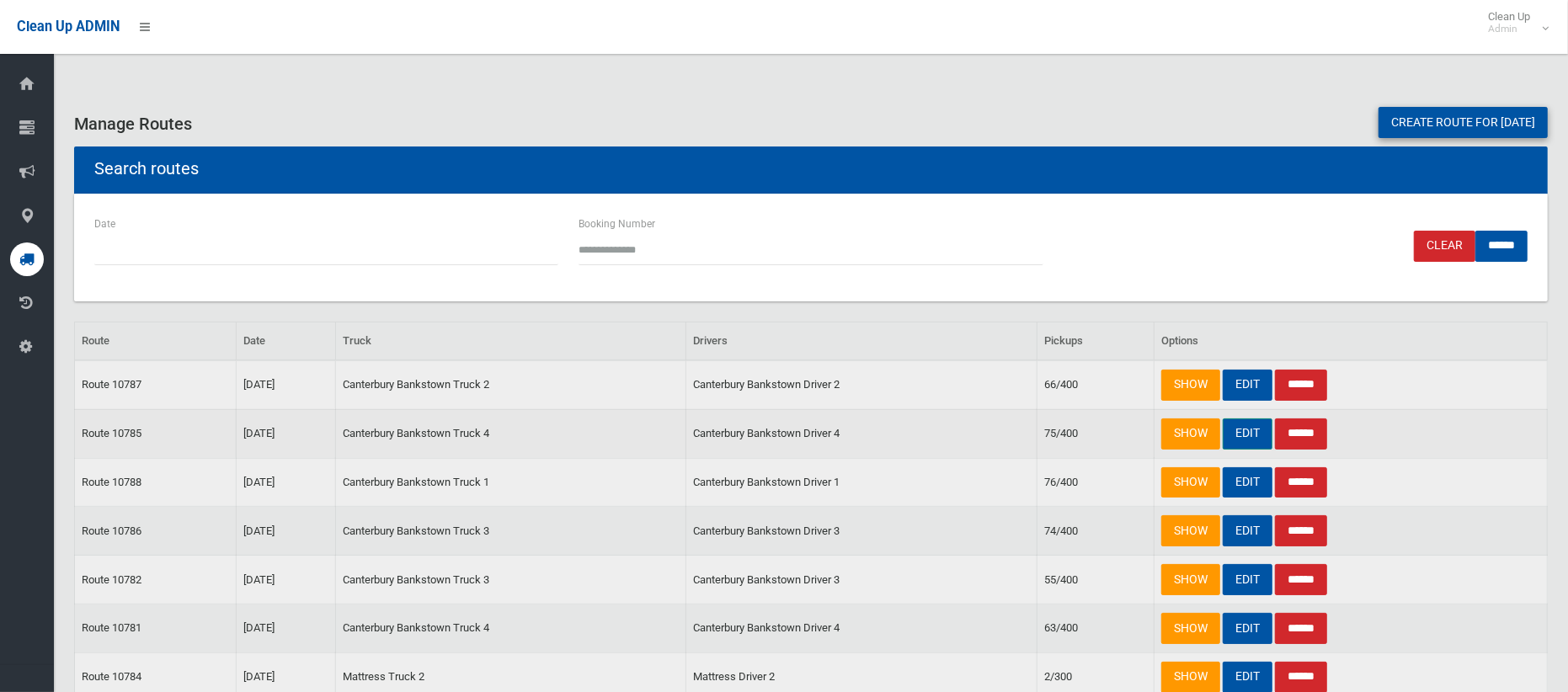
click at [1255, 435] on link "EDIT" at bounding box center [1248, 435] width 50 height 31
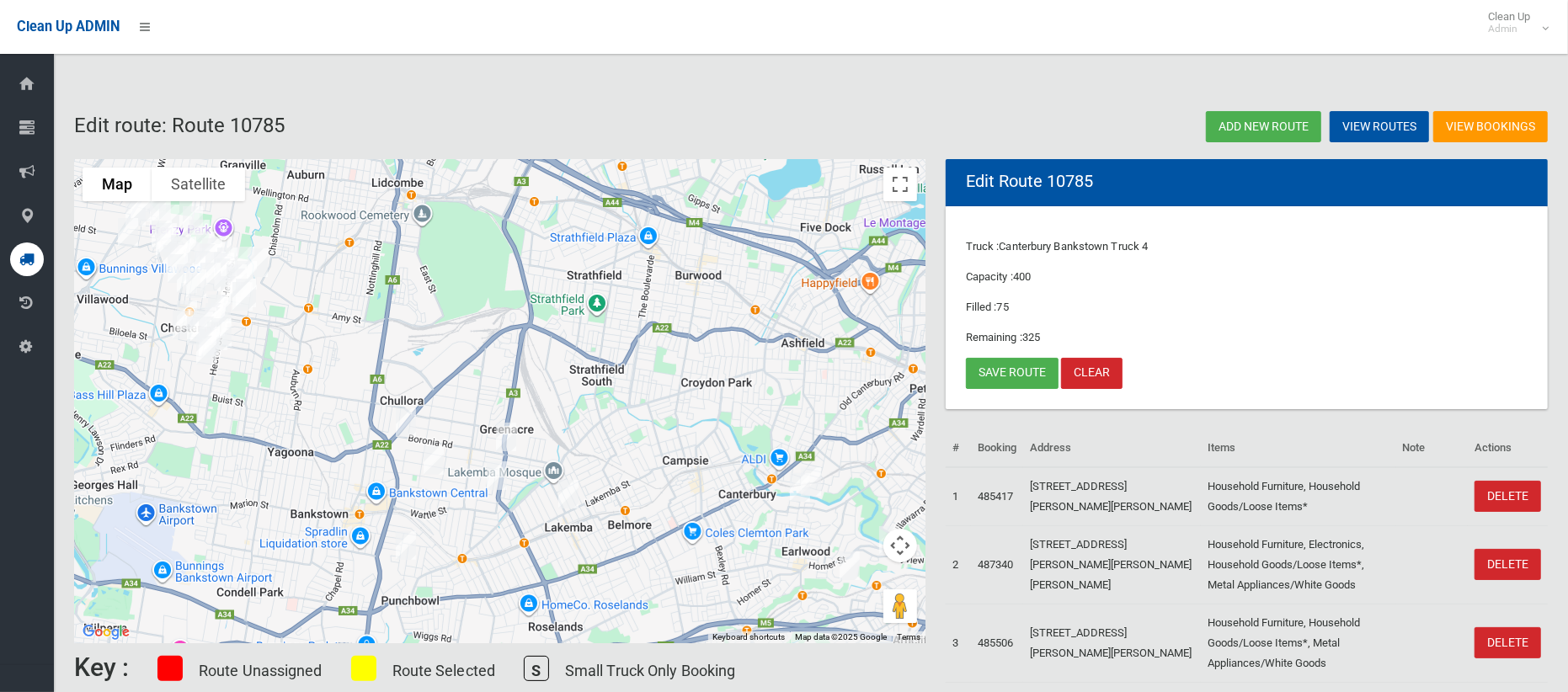
click at [437, 465] on img "34 Suva Crescent, GREENACRE NSW 2190" at bounding box center [434, 461] width 34 height 42
click at [488, 394] on button "Close" at bounding box center [467, 404] width 40 height 40
click at [1004, 374] on link "Save route" at bounding box center [1013, 373] width 93 height 31
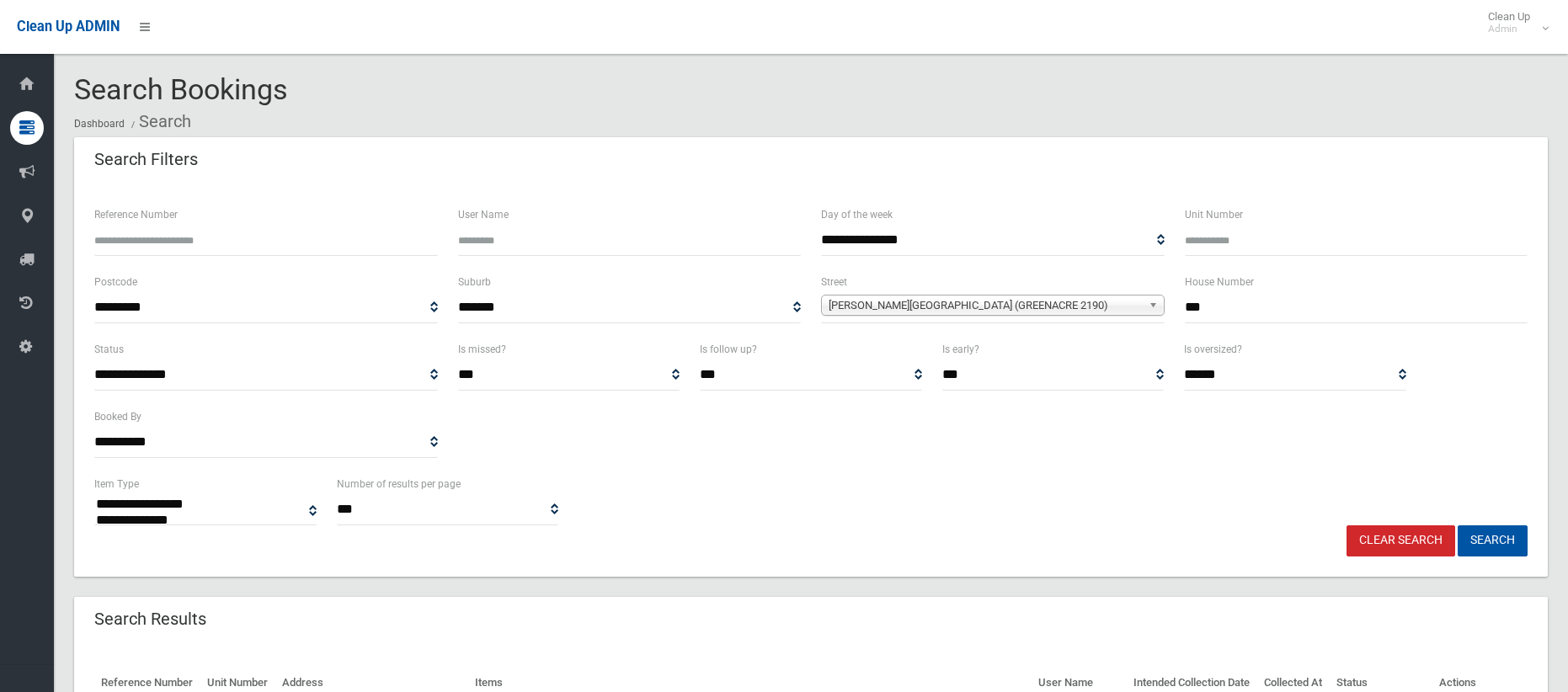
select select
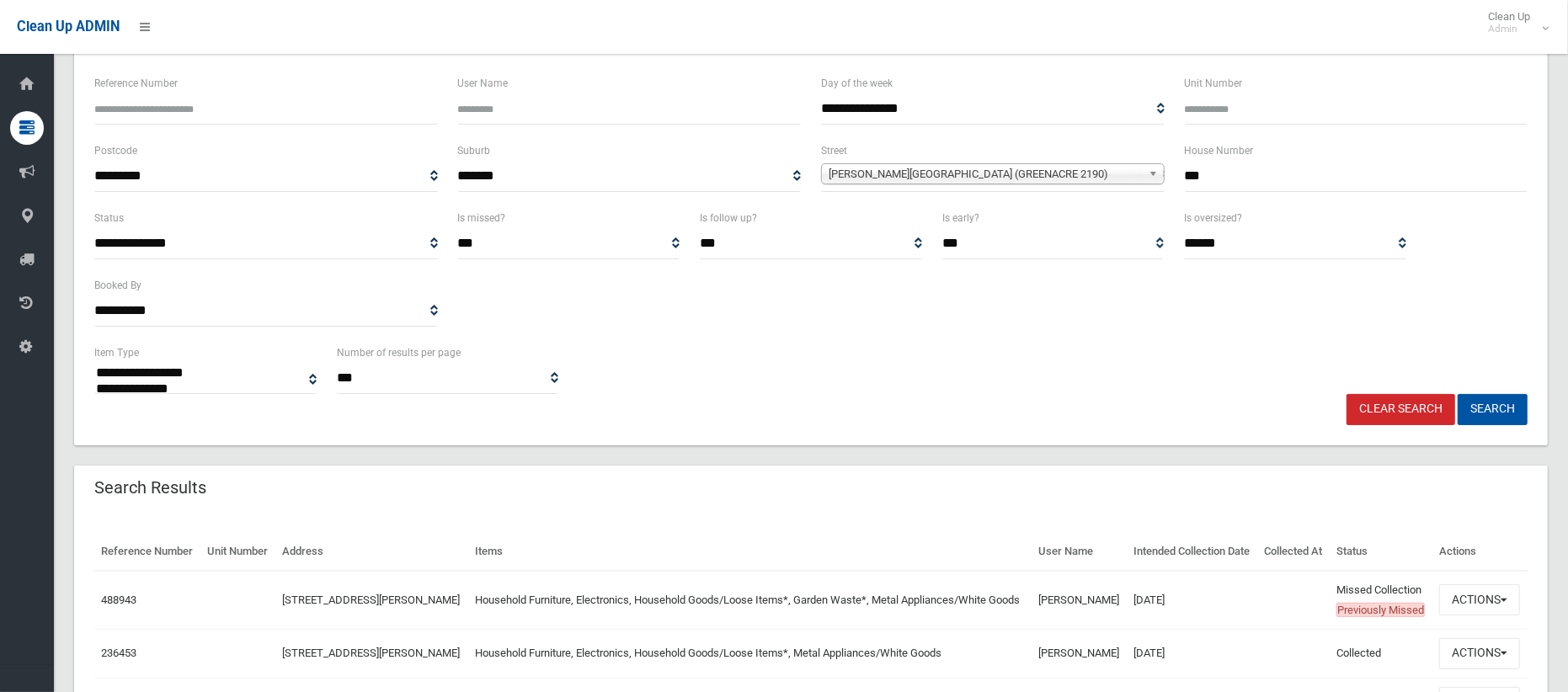
scroll to position [209, 0]
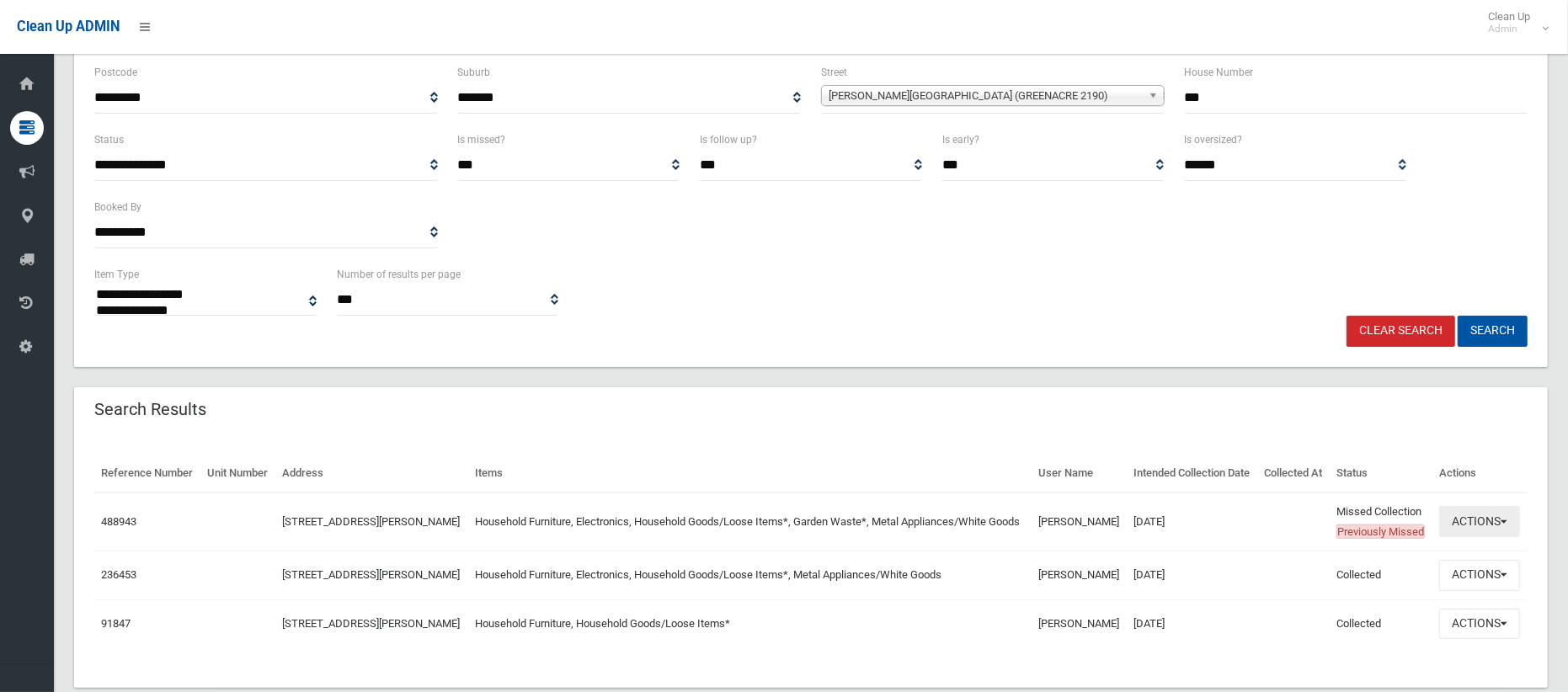
click at [1455, 538] on button "Actions" at bounding box center [1480, 522] width 81 height 31
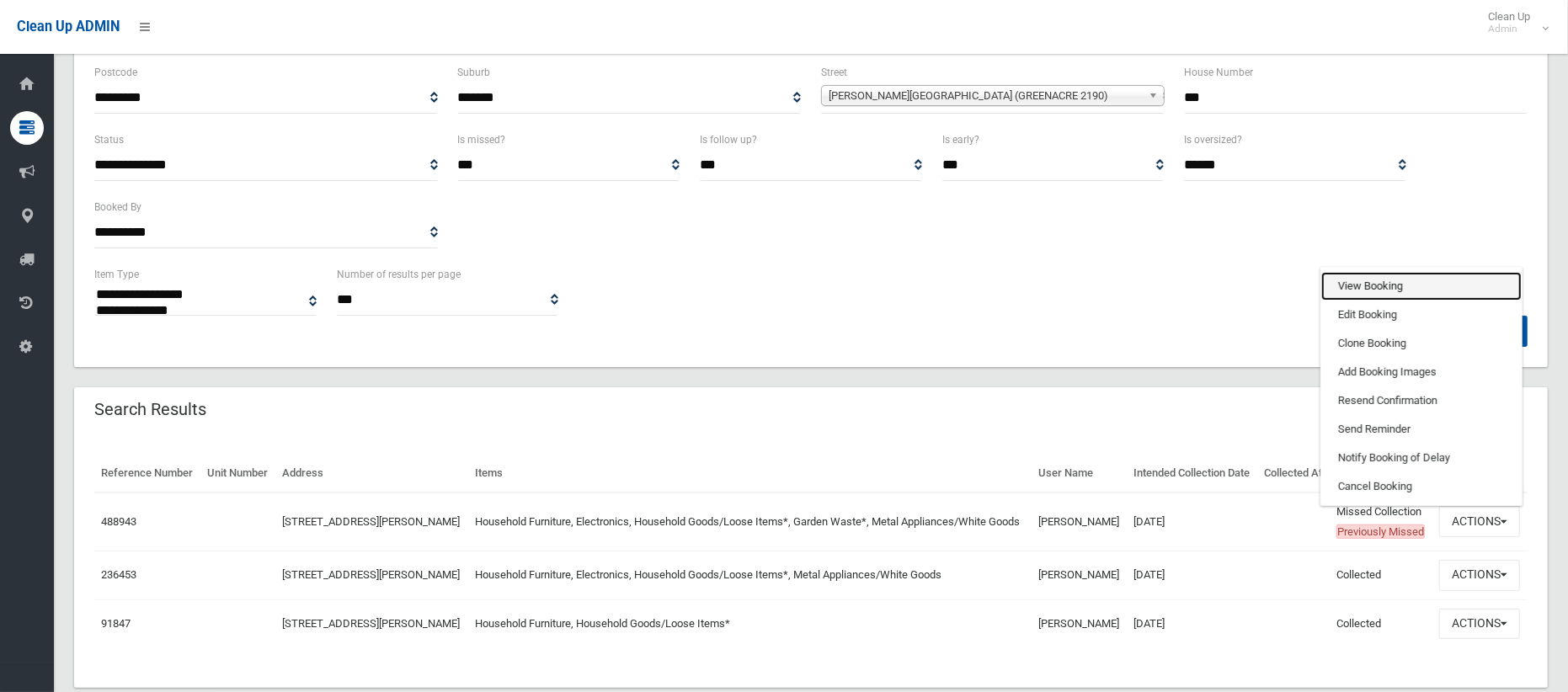
click at [1380, 300] on link "View Booking" at bounding box center [1422, 286] width 201 height 29
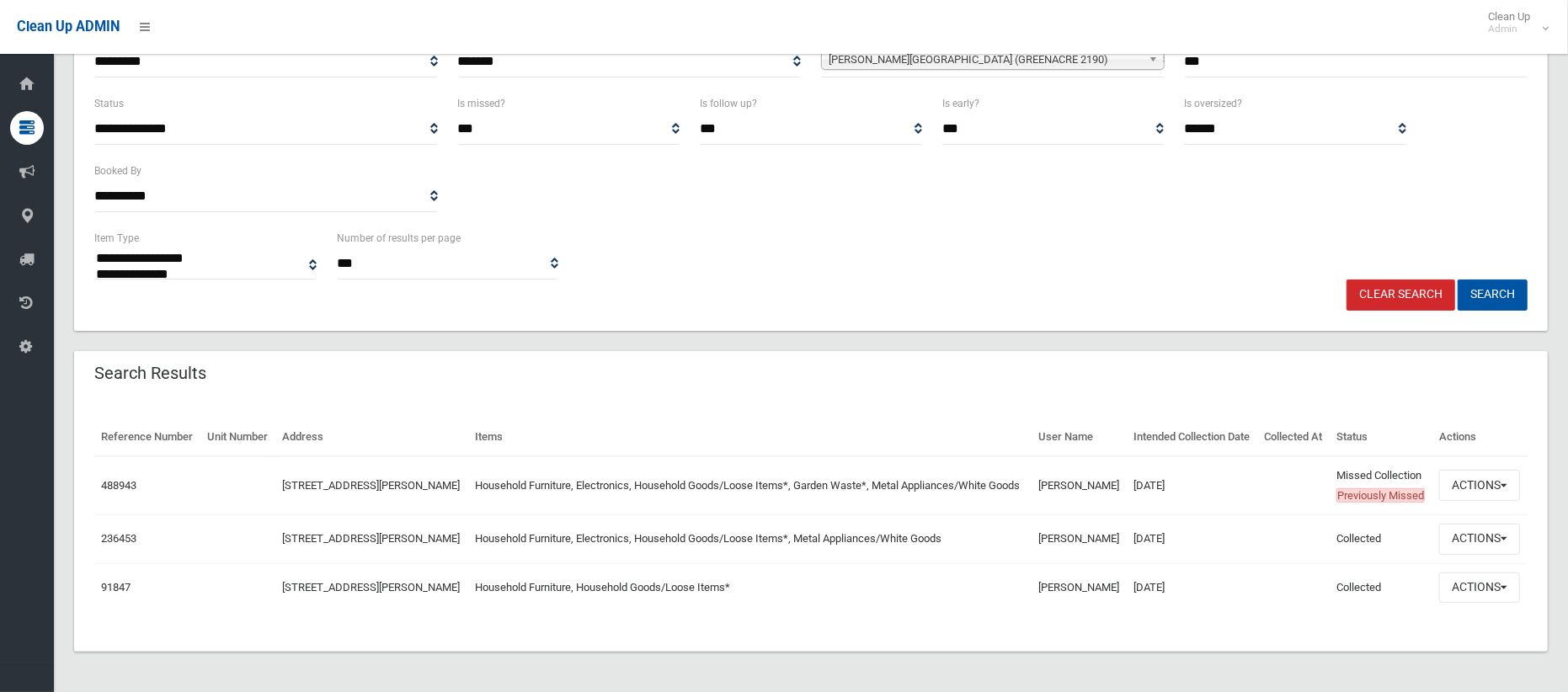
scroll to position [305, 0]
click at [1467, 524] on button "Actions" at bounding box center [1480, 539] width 81 height 31
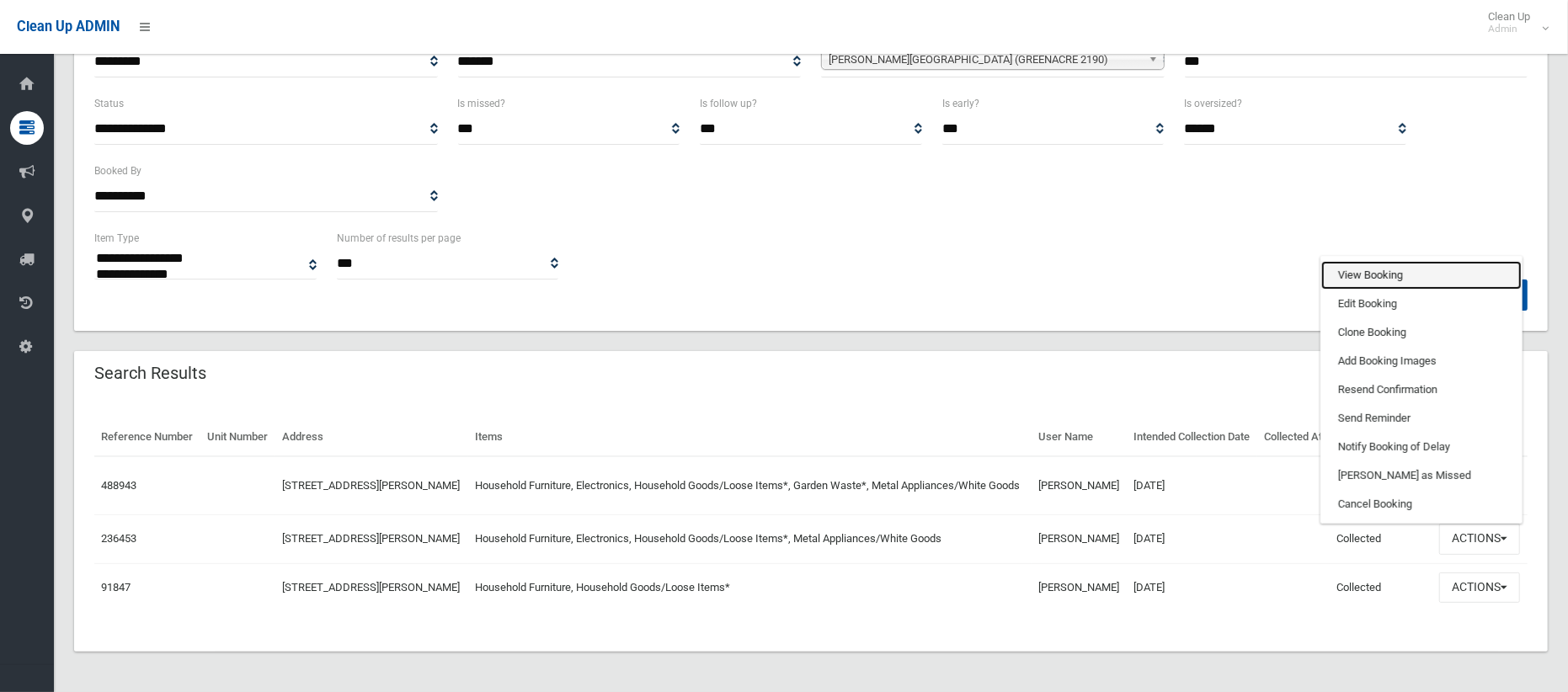
click at [1385, 261] on link "View Booking" at bounding box center [1422, 275] width 201 height 29
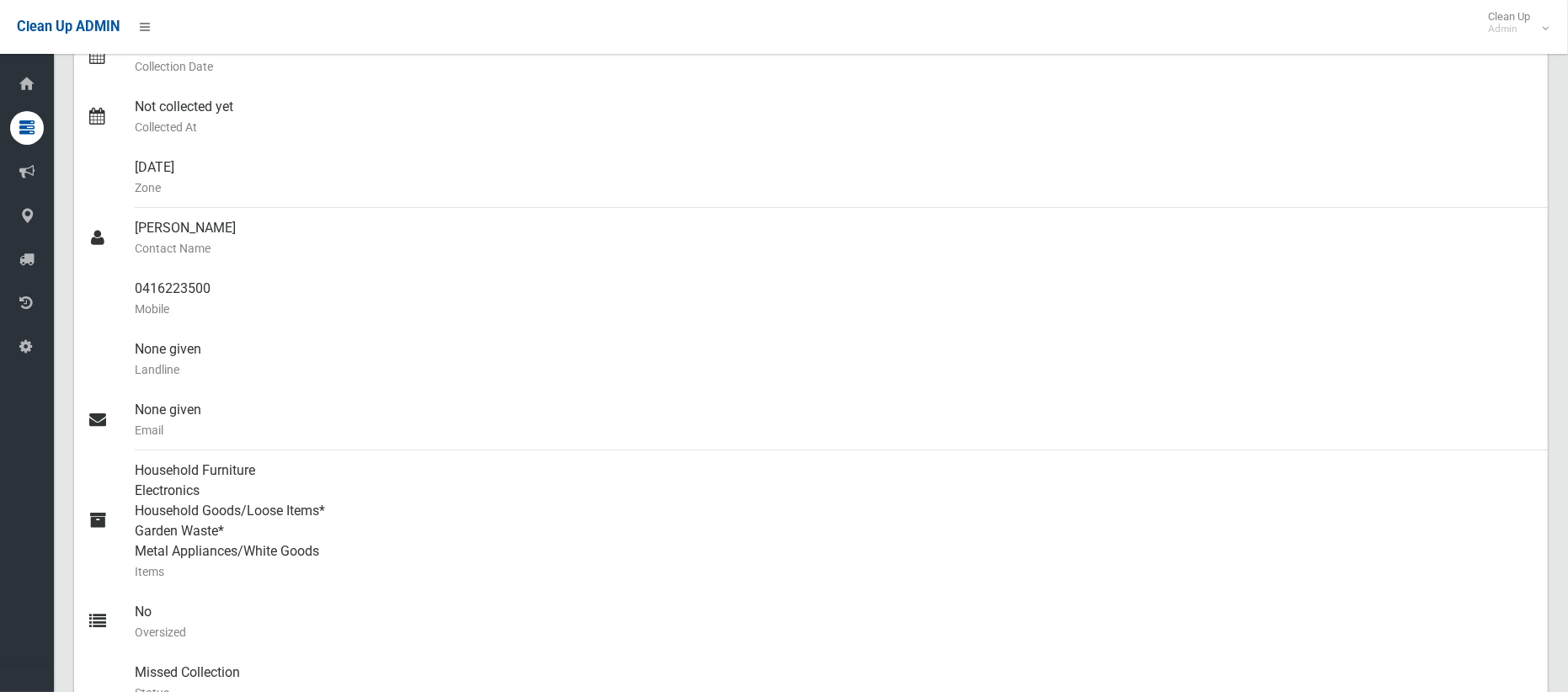
scroll to position [43, 0]
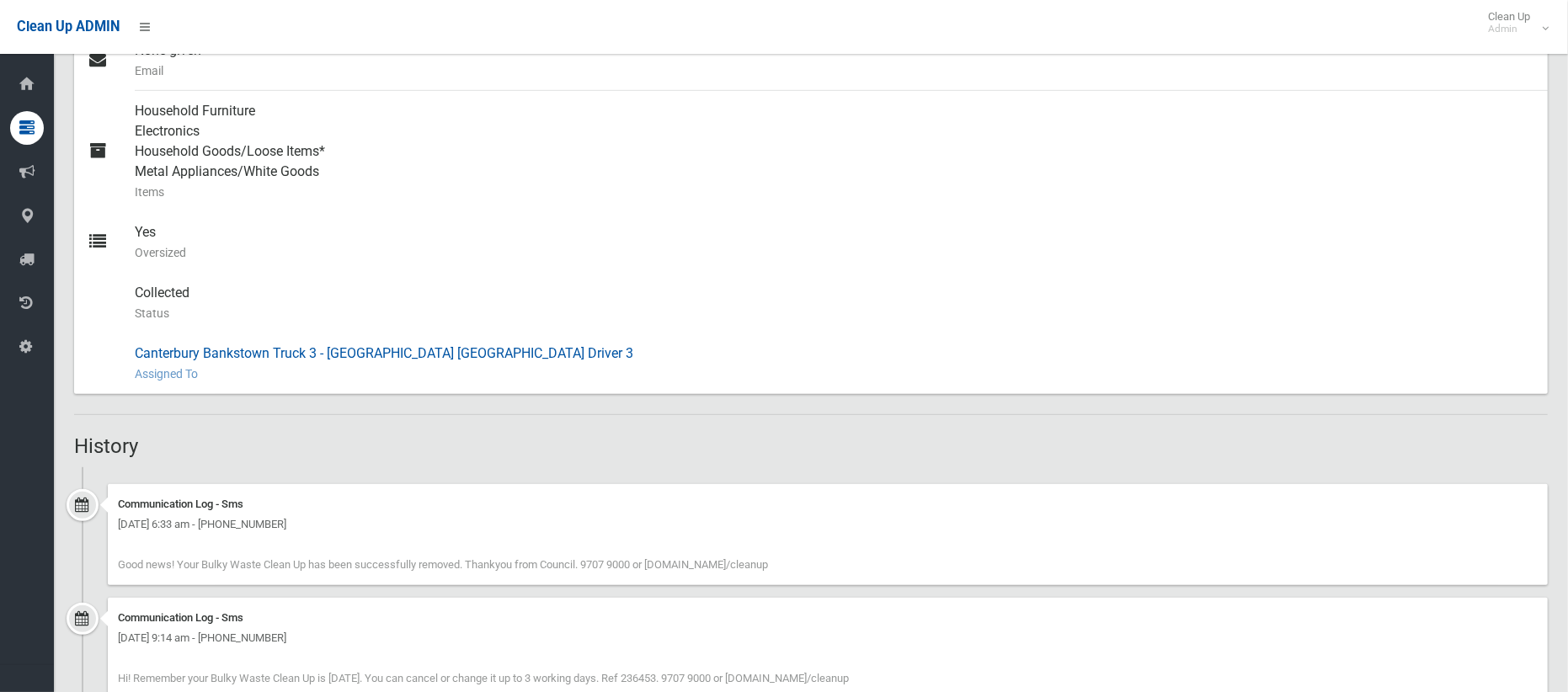
scroll to position [538, 0]
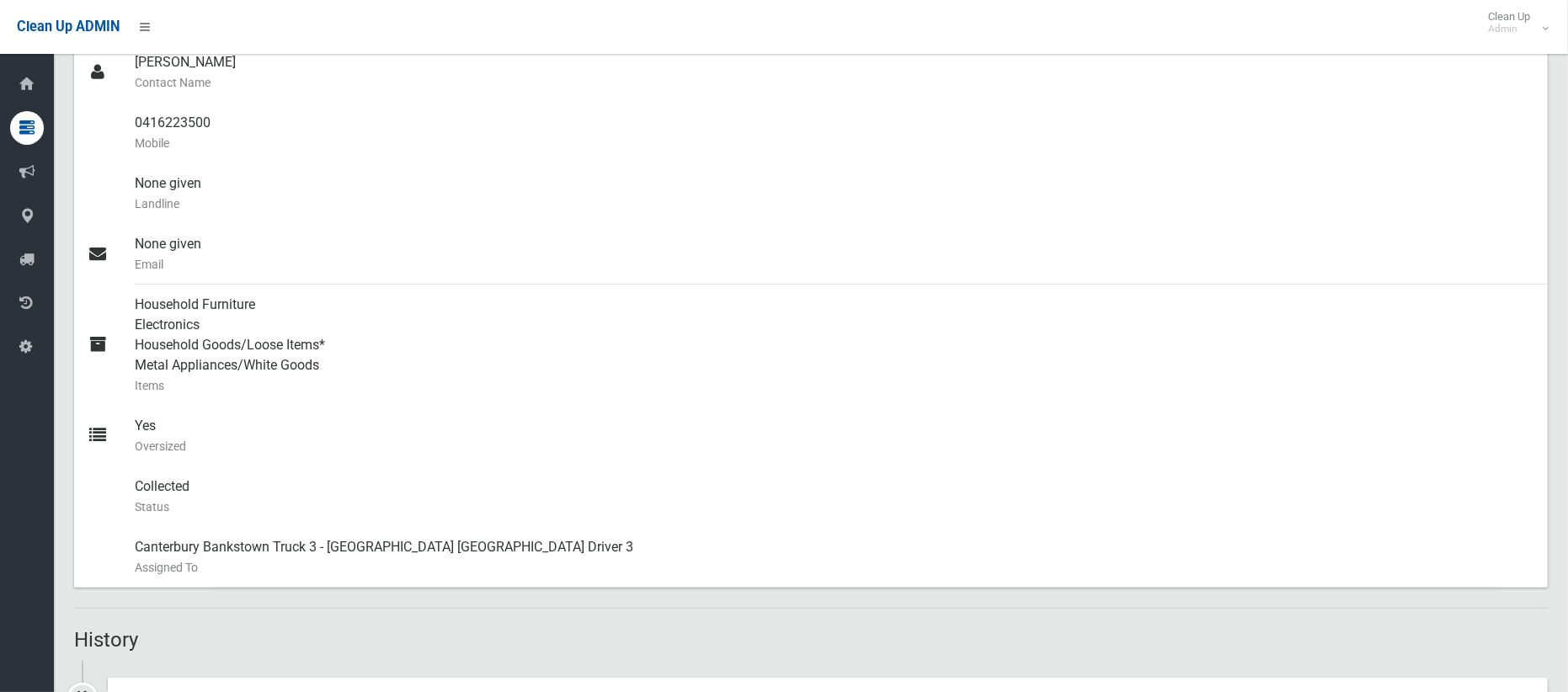
click at [670, 25] on div "Clean Up ADMIN Clean Up Admin Logout" at bounding box center [784, 27] width 1568 height 54
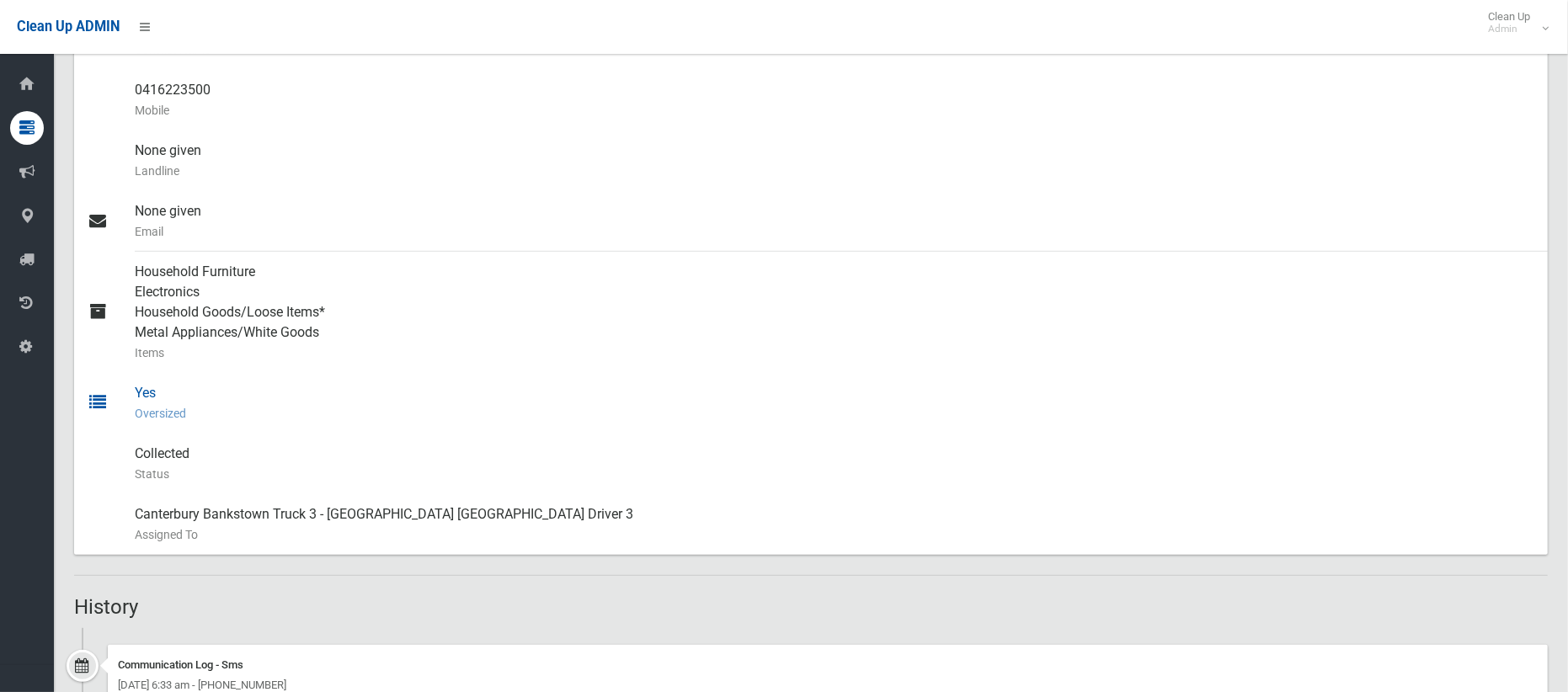
scroll to position [0, 0]
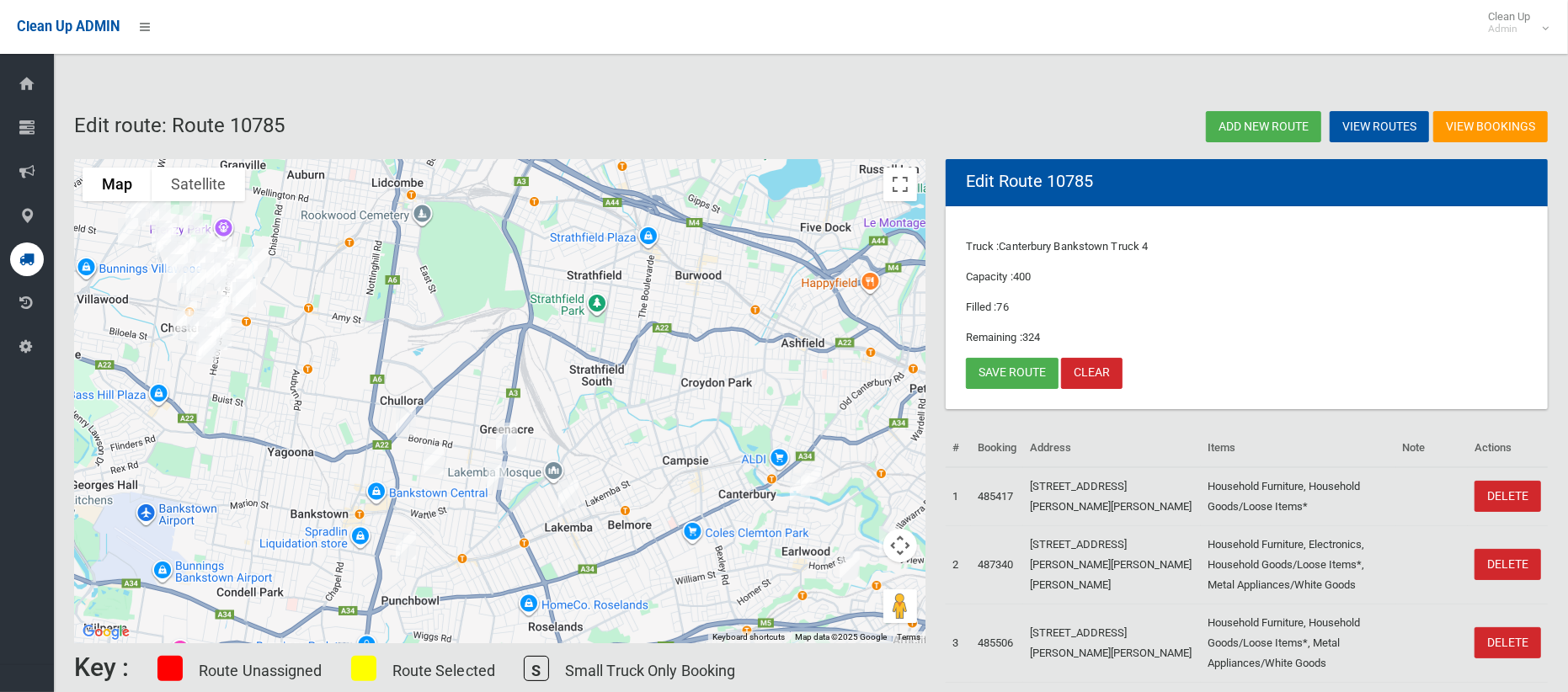
drag, startPoint x: 1030, startPoint y: 629, endPoint x: 519, endPoint y: 672, distance: 512.8
click at [994, 373] on link "Save route" at bounding box center [1013, 373] width 93 height 31
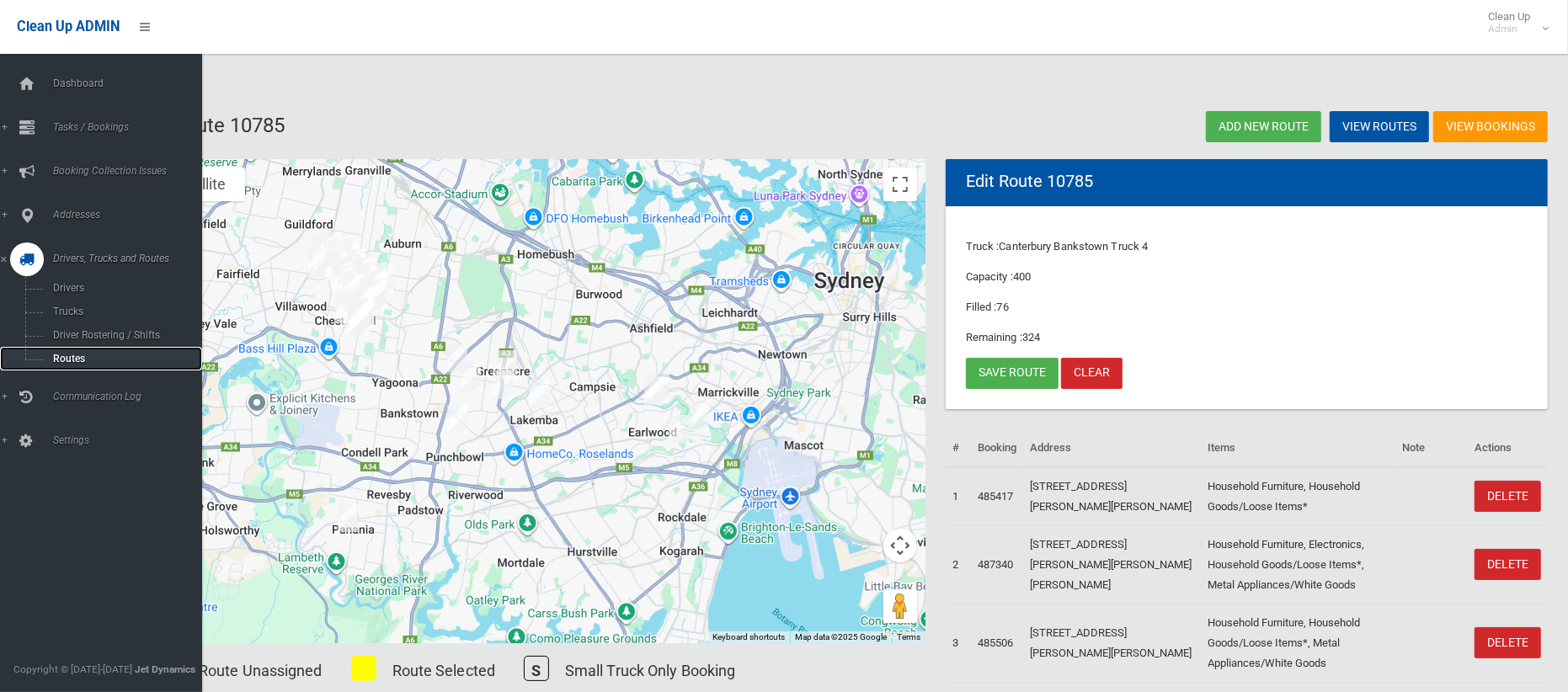
click at [73, 357] on span "Routes" at bounding box center [118, 359] width 140 height 12
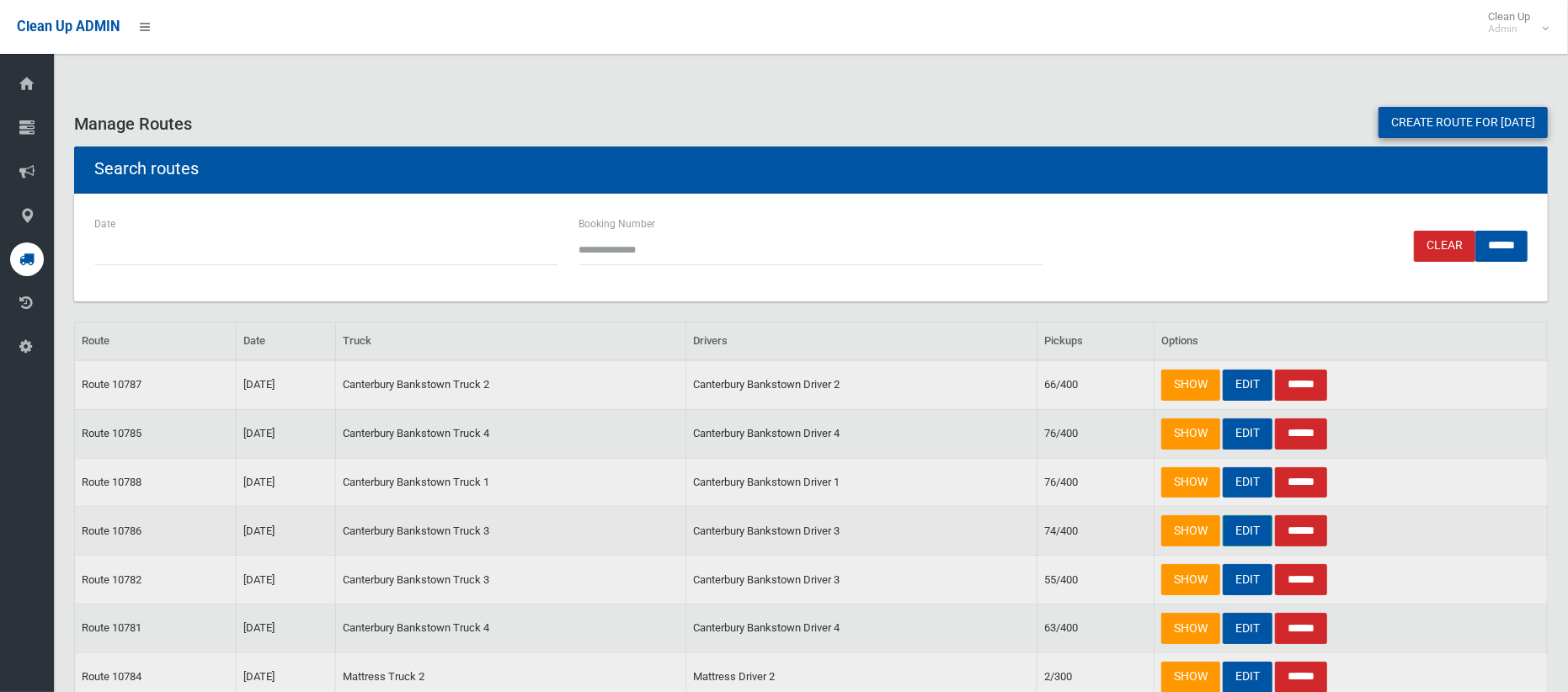
click at [1250, 534] on link "EDIT" at bounding box center [1248, 531] width 50 height 31
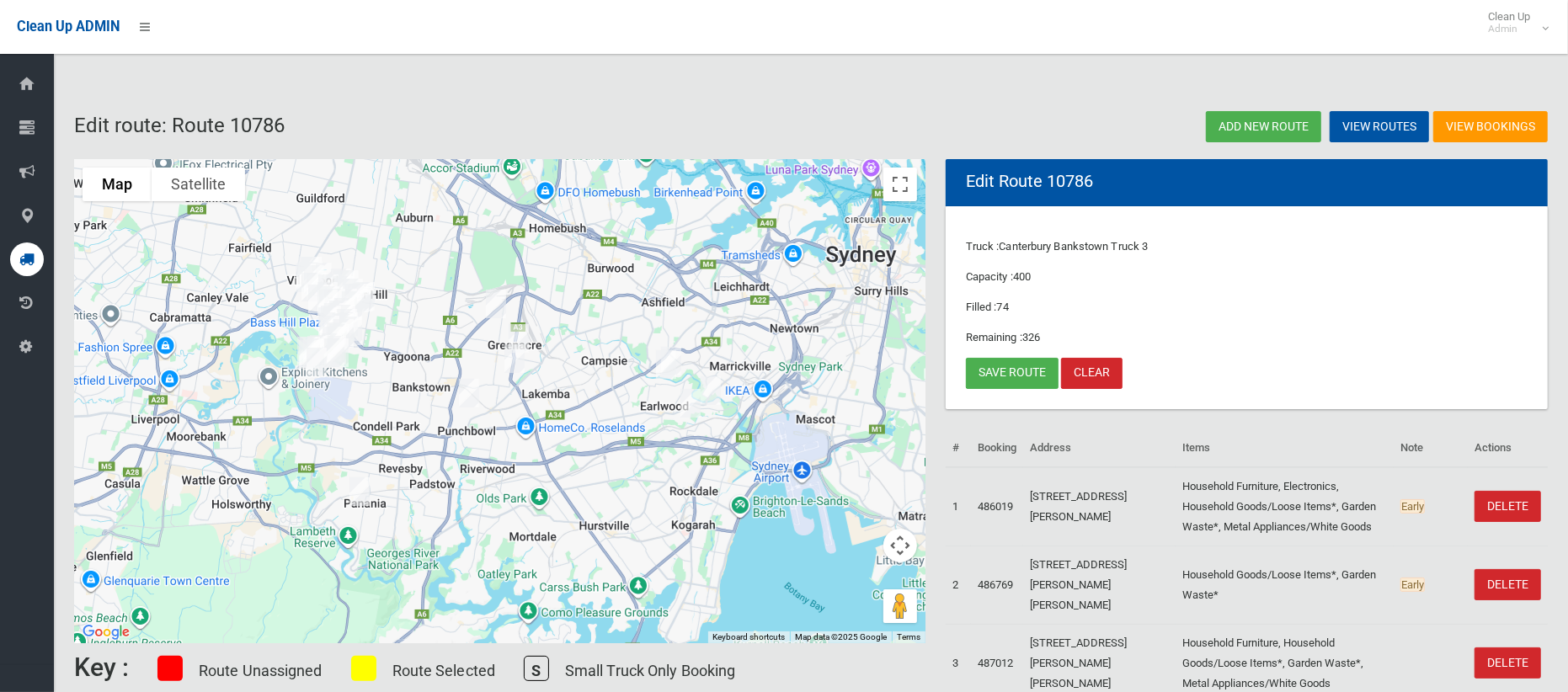
click at [519, 321] on img "144 Wilbur Street, GREENACRE NSW 2190" at bounding box center [519, 339] width 34 height 42
click at [520, 352] on img "28 Napoleon Road, GREENACRE NSW 2190" at bounding box center [514, 359] width 34 height 42
click at [1008, 374] on link "Save route" at bounding box center [1013, 373] width 93 height 31
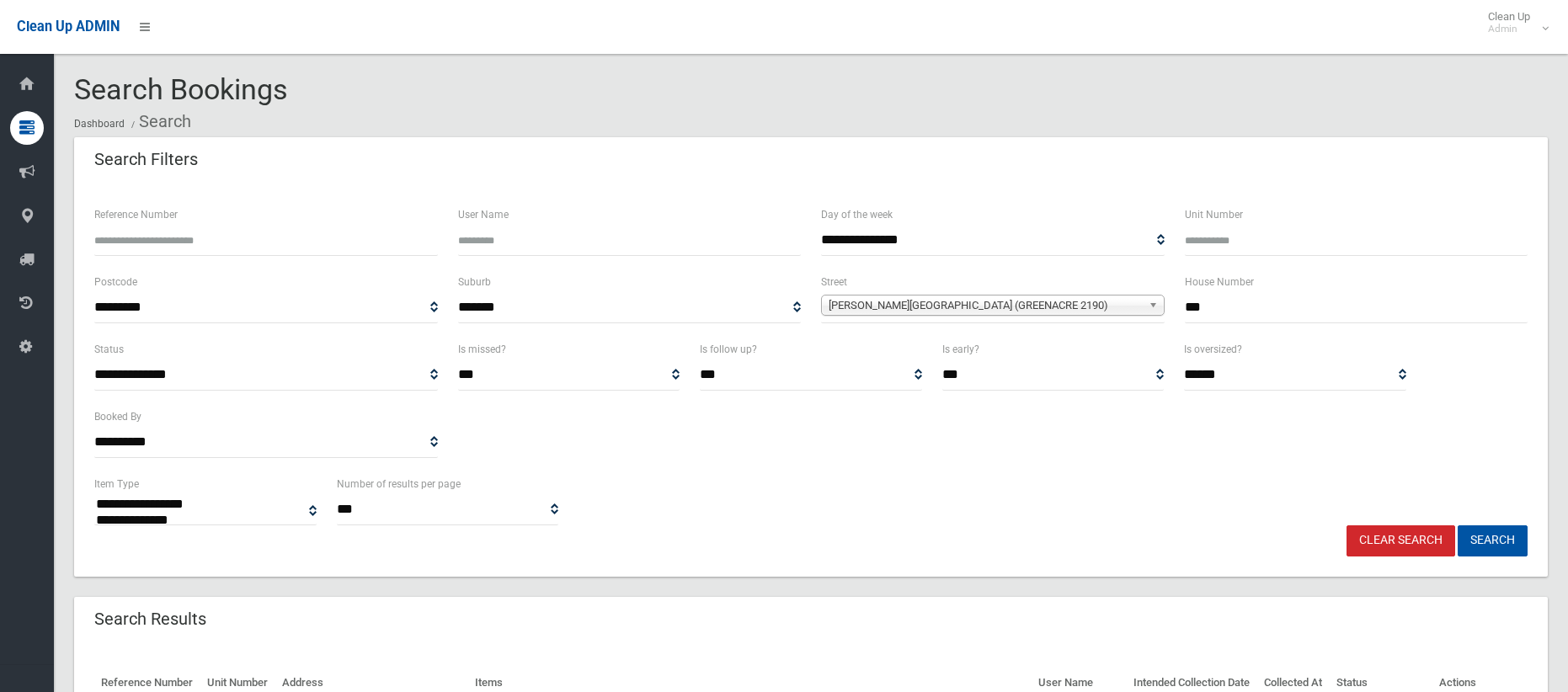
select select
drag, startPoint x: 1233, startPoint y: 308, endPoint x: 1136, endPoint y: 308, distance: 97.0
click at [1136, 308] on div "**********" at bounding box center [810, 305] width 1454 height 67
type input "**"
click at [1030, 303] on span "Wilbur Street (GREENACRE 2190)" at bounding box center [985, 305] width 313 height 20
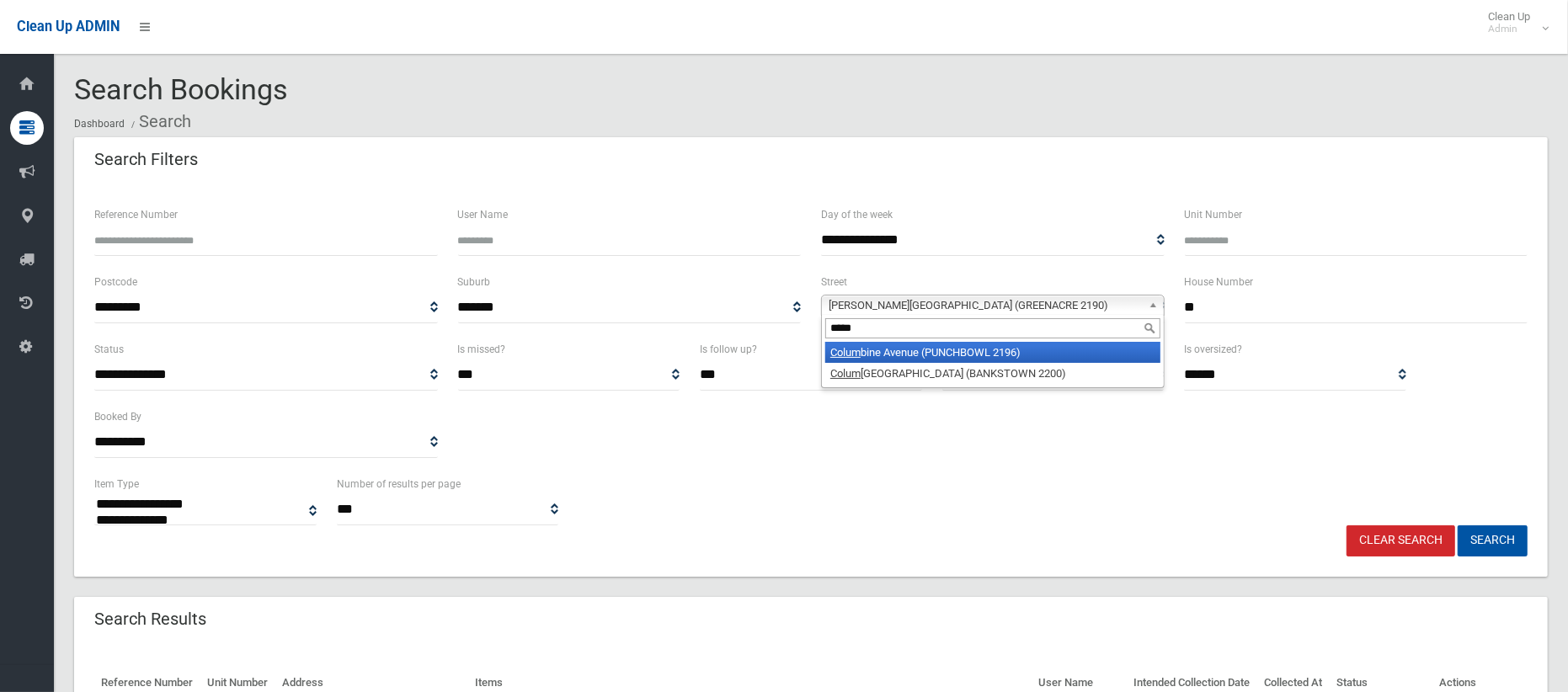
type input "*****"
click at [1007, 349] on li "Colum bine Avenue (PUNCHBOWL 2196)" at bounding box center [994, 353] width 335 height 21
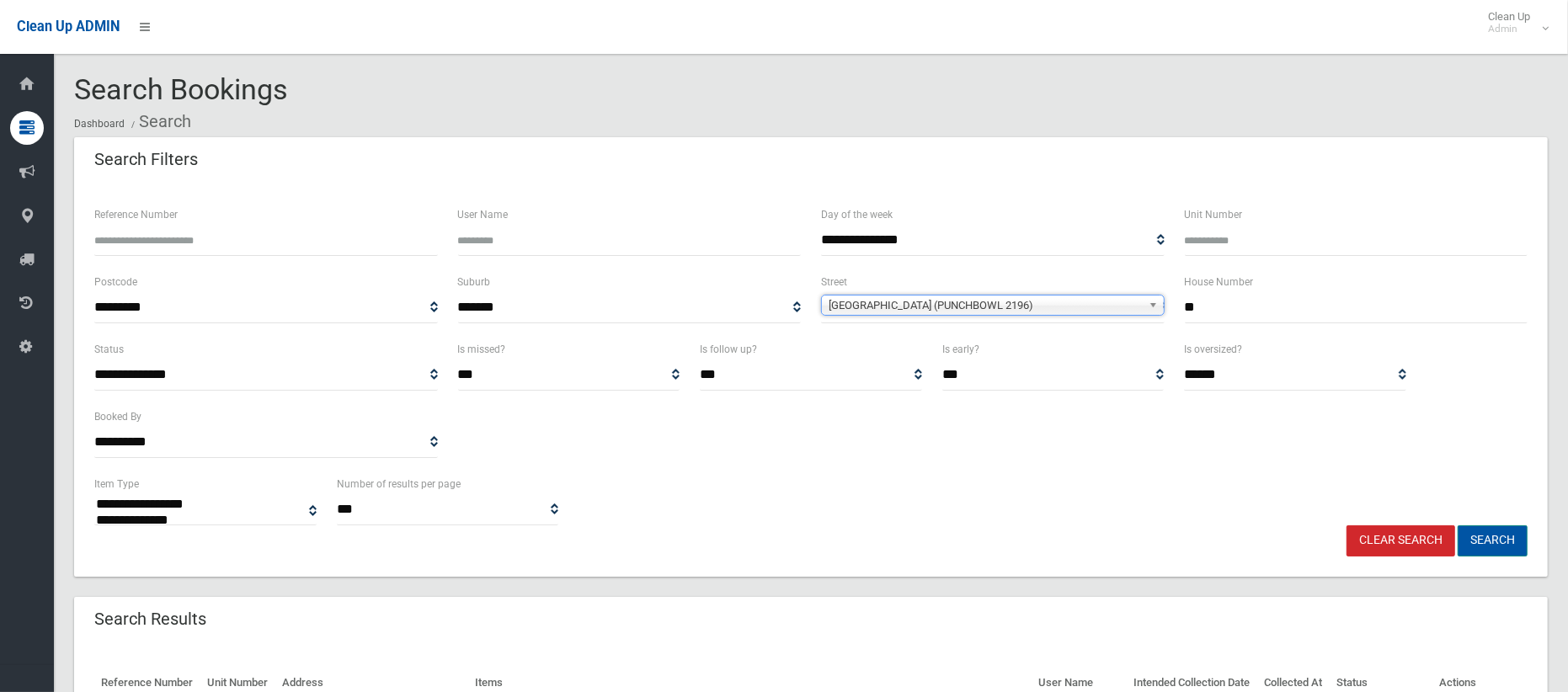
click at [1494, 543] on button "Search" at bounding box center [1493, 541] width 70 height 31
select select
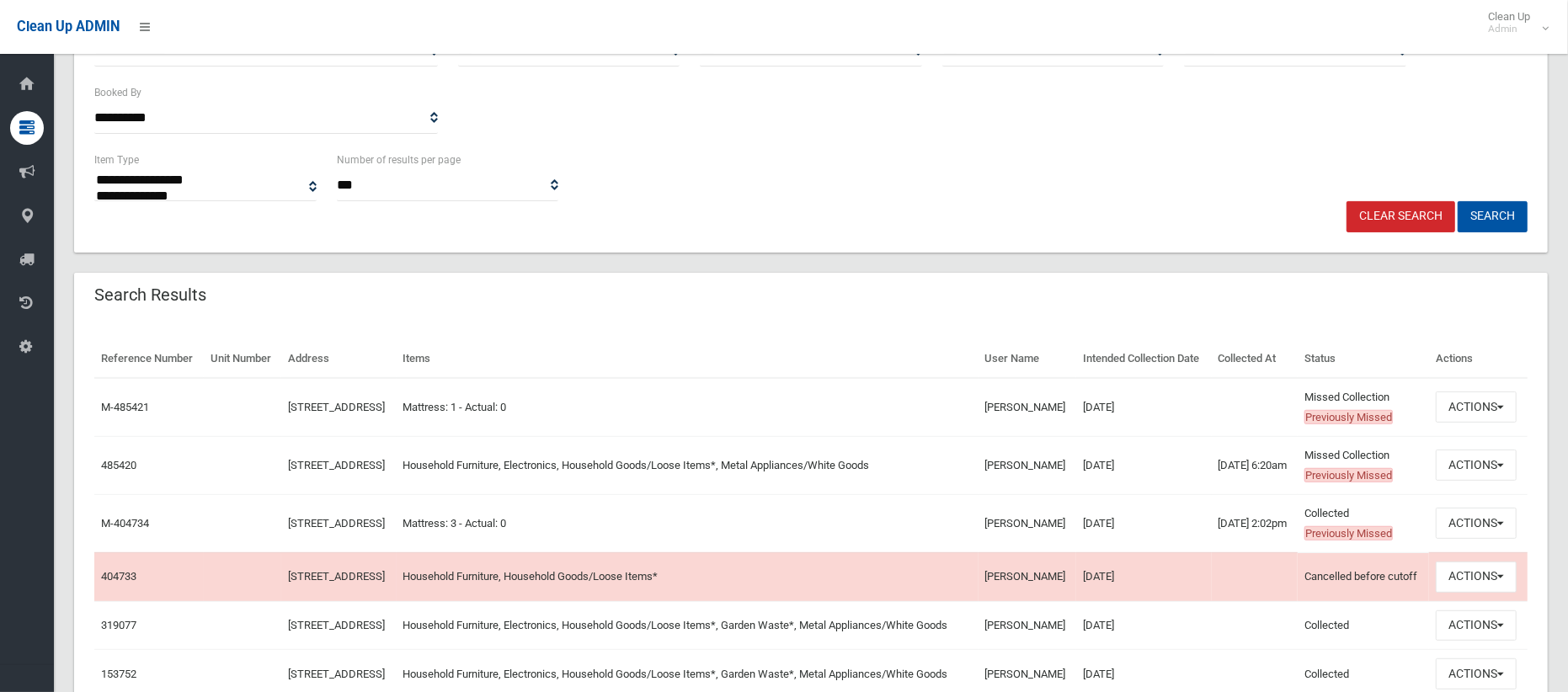
scroll to position [387, 0]
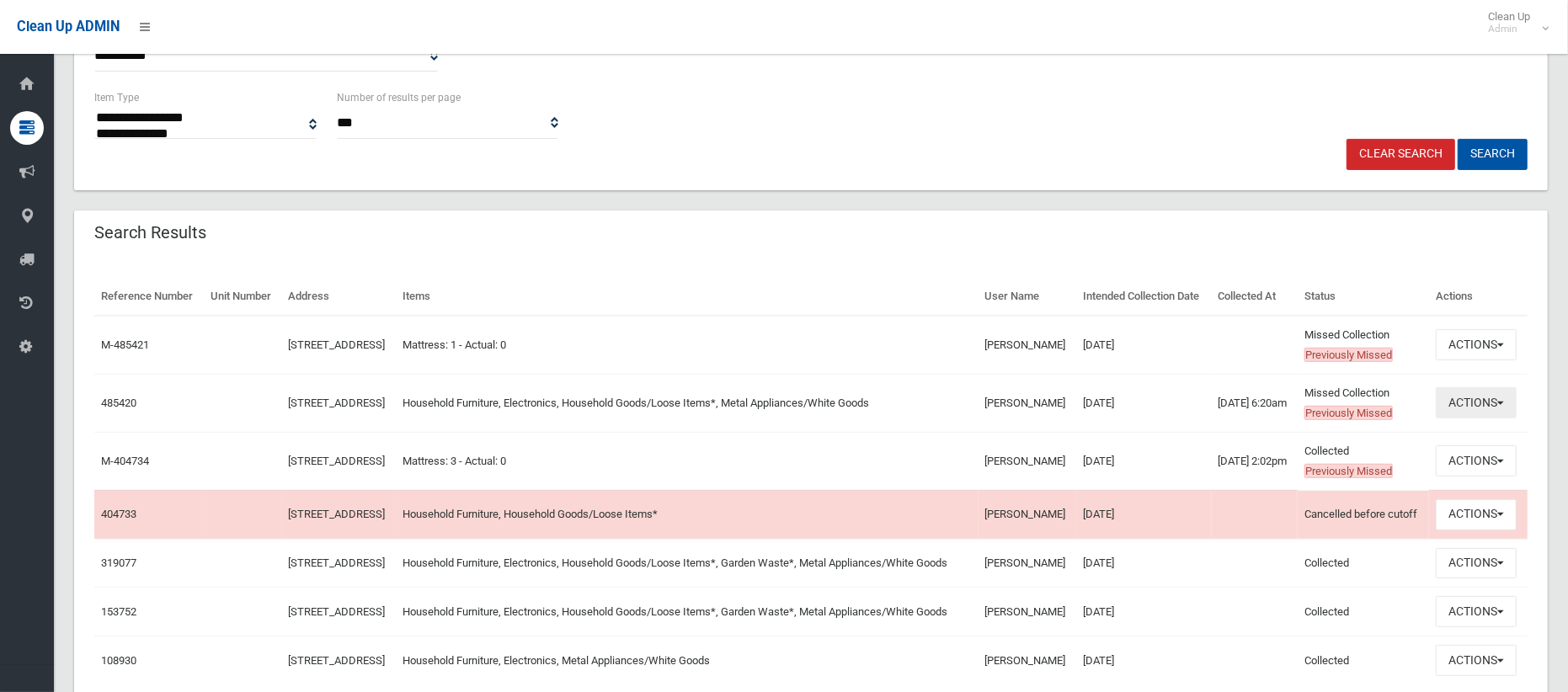
click at [1462, 419] on button "Actions" at bounding box center [1476, 403] width 81 height 31
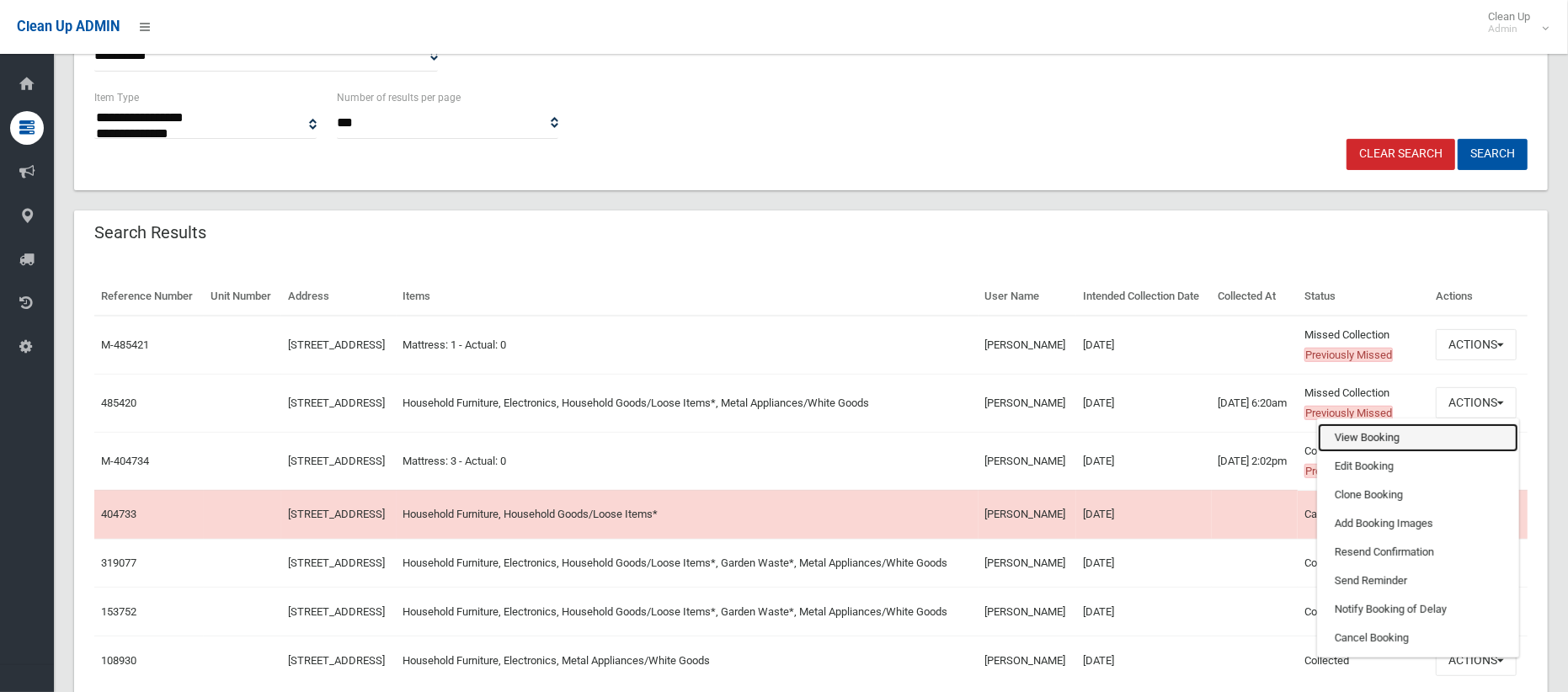
click at [1394, 452] on link "View Booking" at bounding box center [1419, 437] width 201 height 29
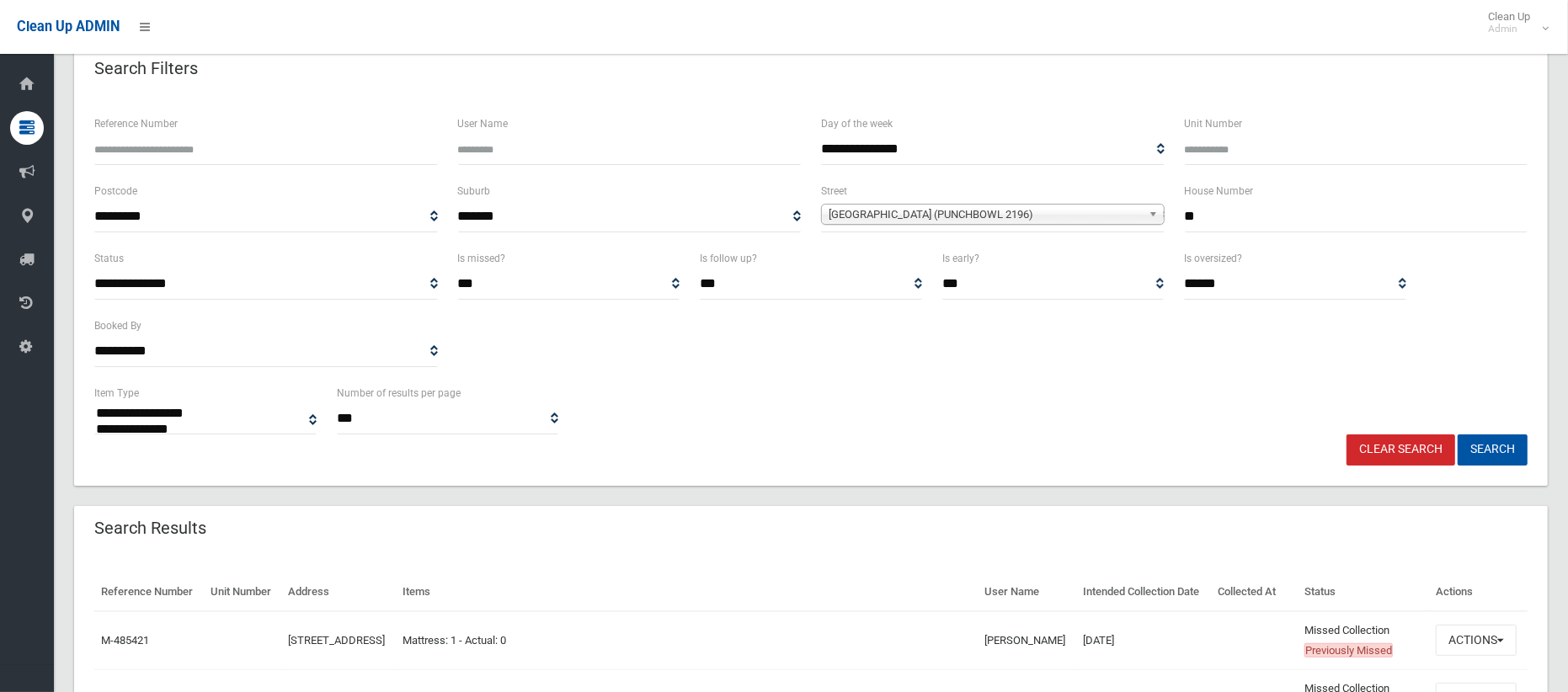
scroll to position [60, 0]
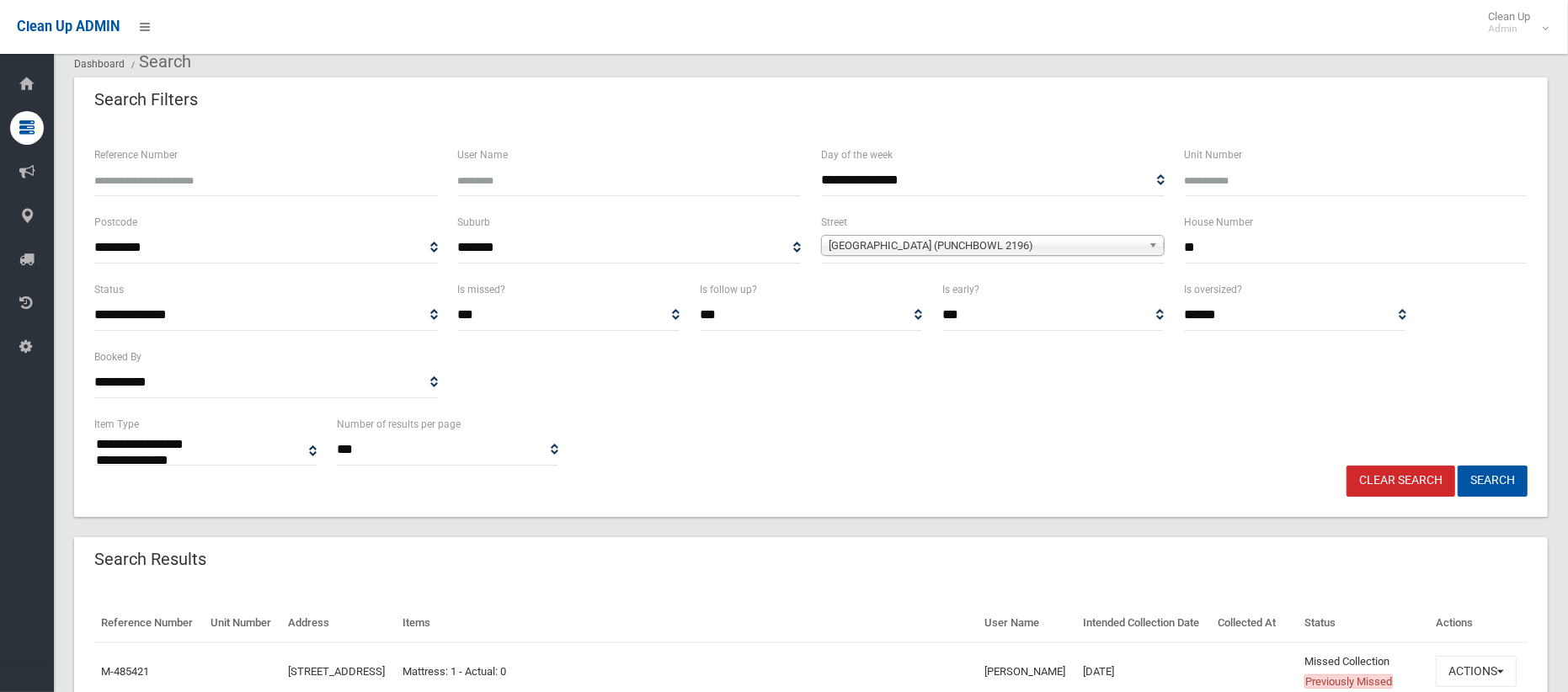
click at [1060, 246] on span "[GEOGRAPHIC_DATA] (PUNCHBOWL 2196)" at bounding box center [985, 245] width 313 height 20
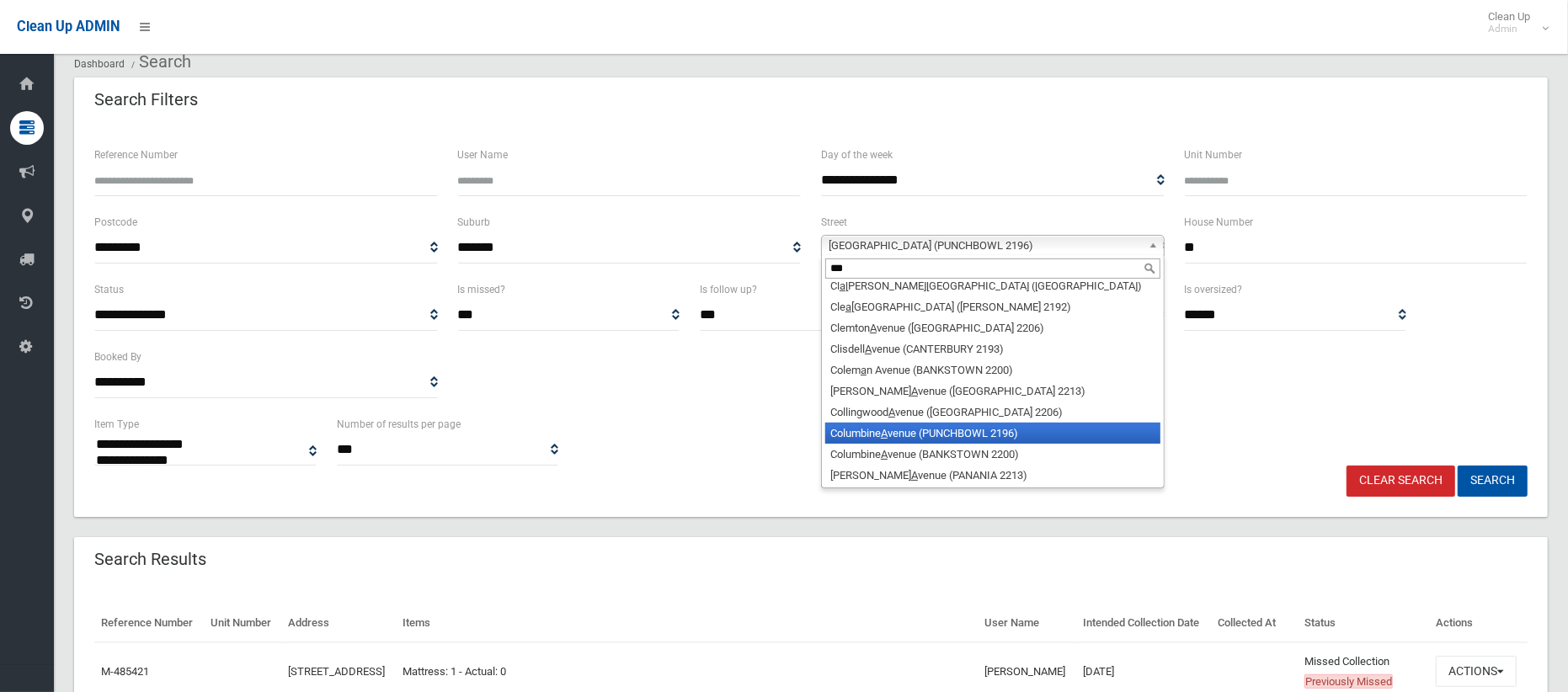
scroll to position [0, 0]
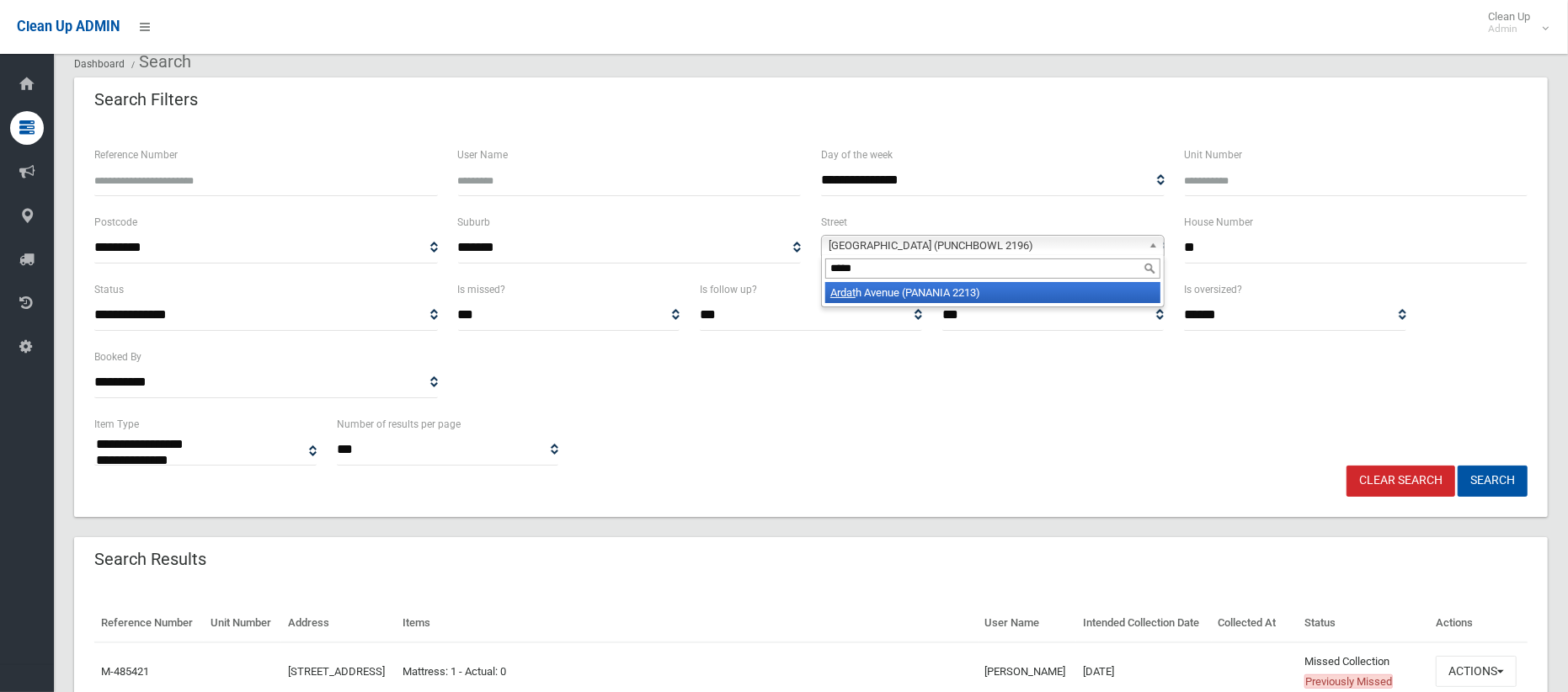
type input "*****"
click at [1008, 294] on li "Ardat h Avenue (PANANIA 2213)" at bounding box center [994, 292] width 335 height 21
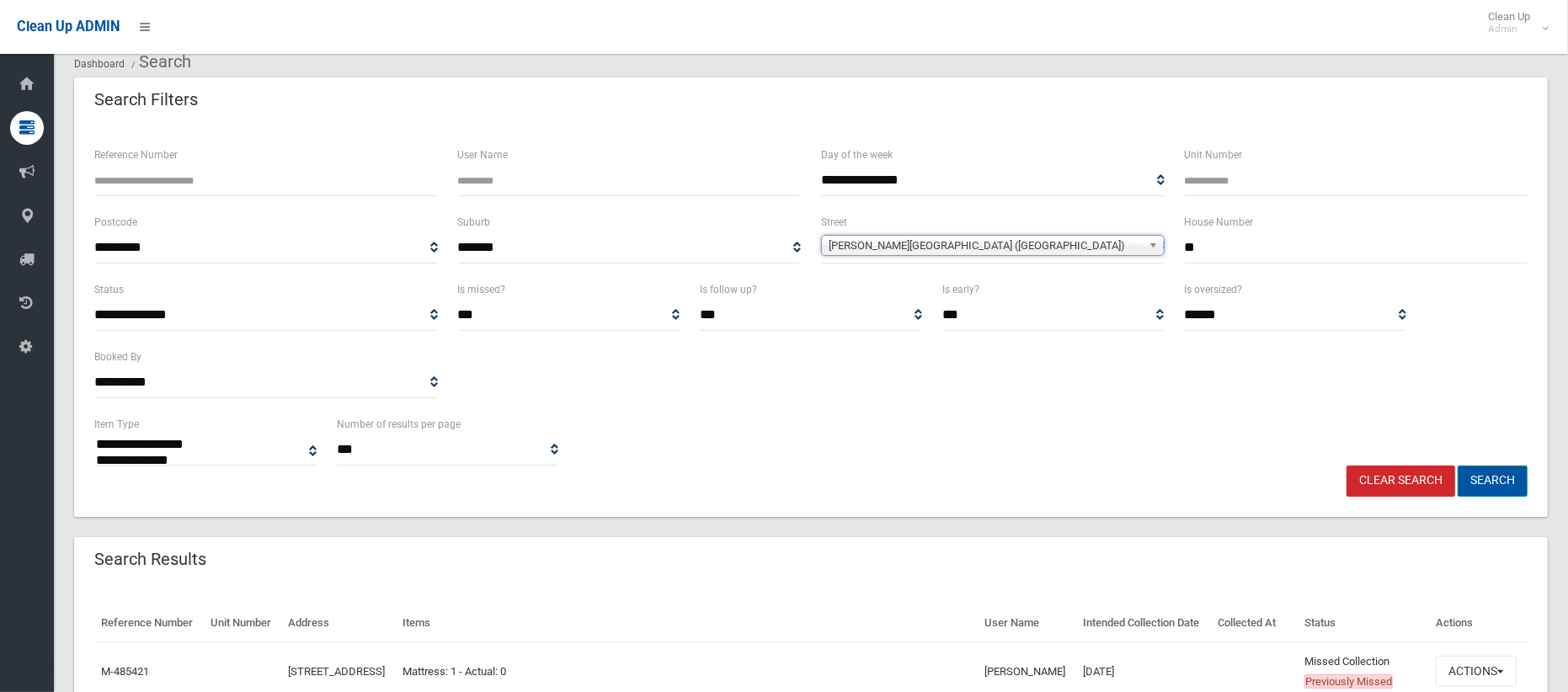
click at [1486, 483] on button "Search" at bounding box center [1493, 482] width 70 height 31
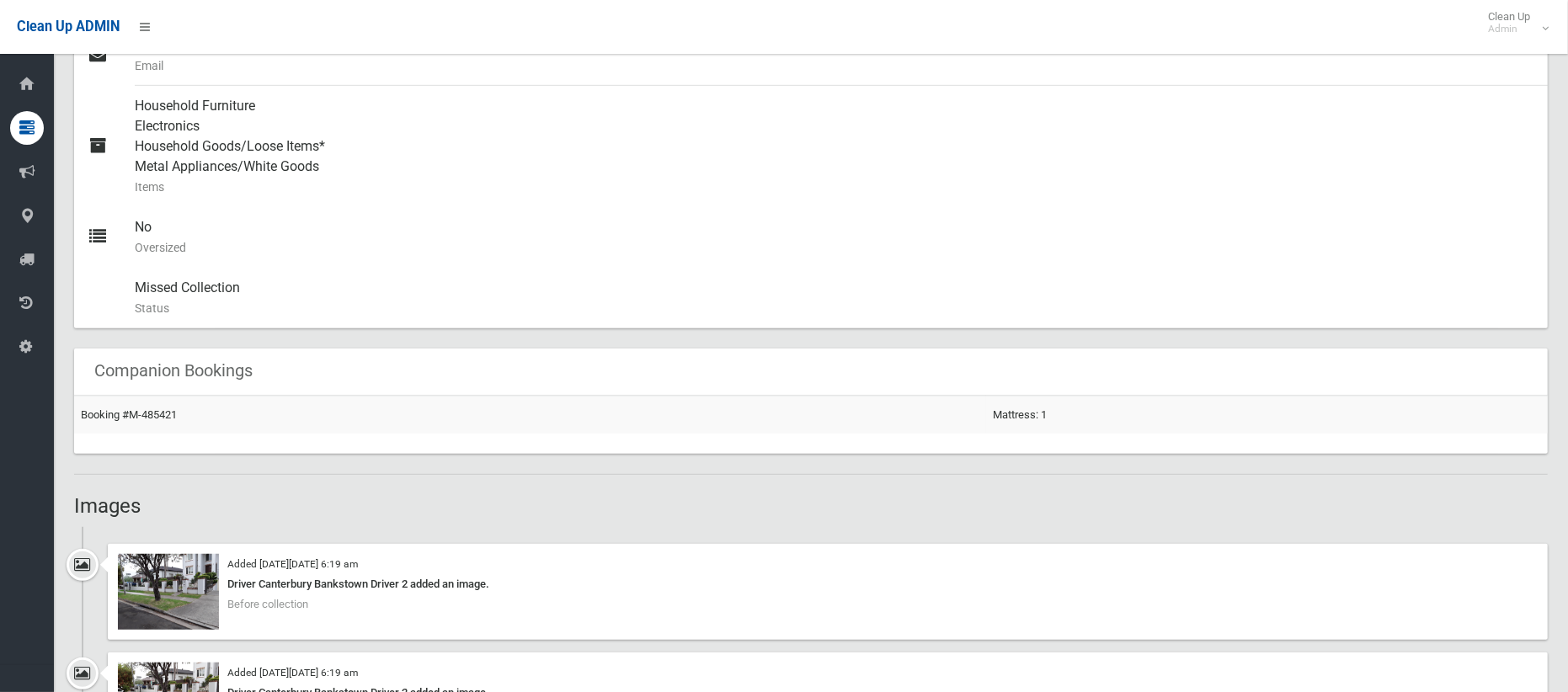
scroll to position [921, 0]
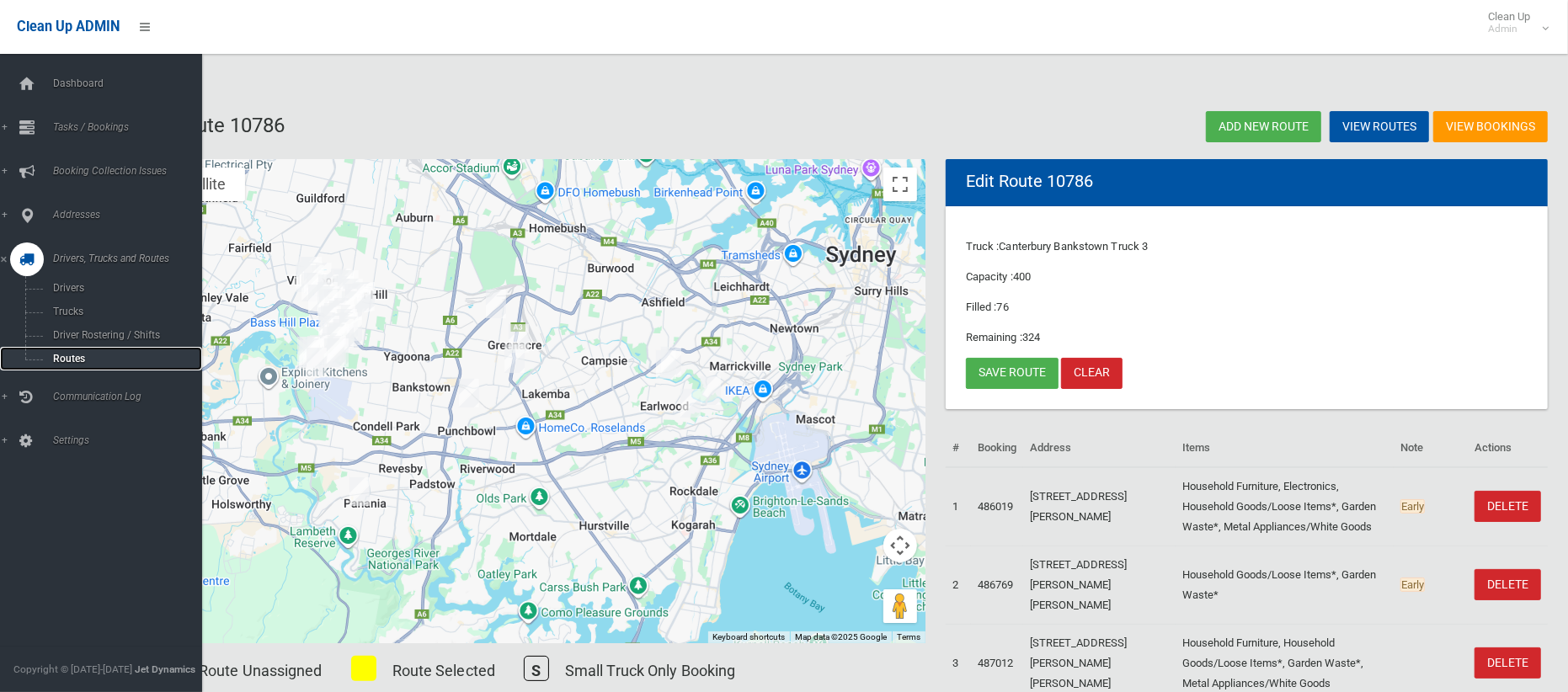
click at [65, 356] on span "Routes" at bounding box center [118, 359] width 140 height 12
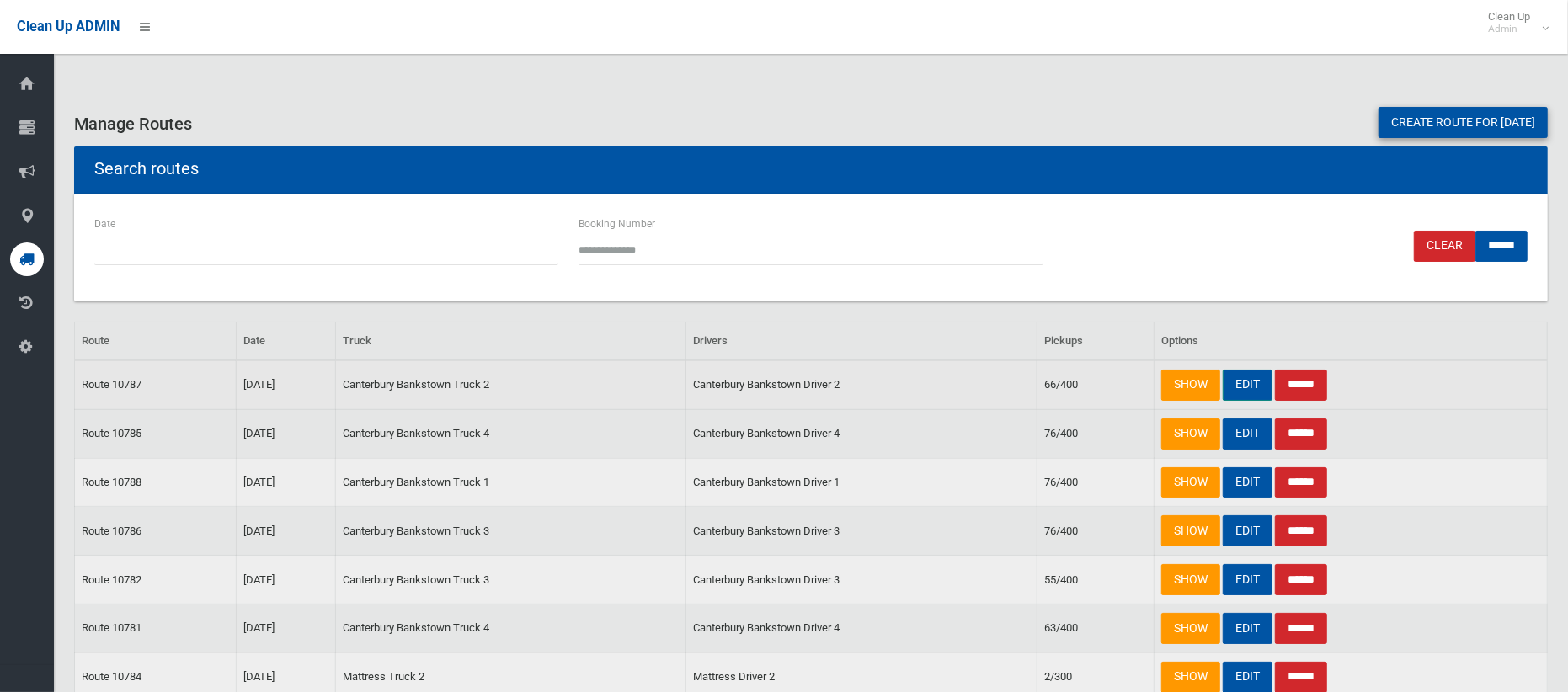
click at [1244, 387] on link "EDIT" at bounding box center [1248, 386] width 50 height 31
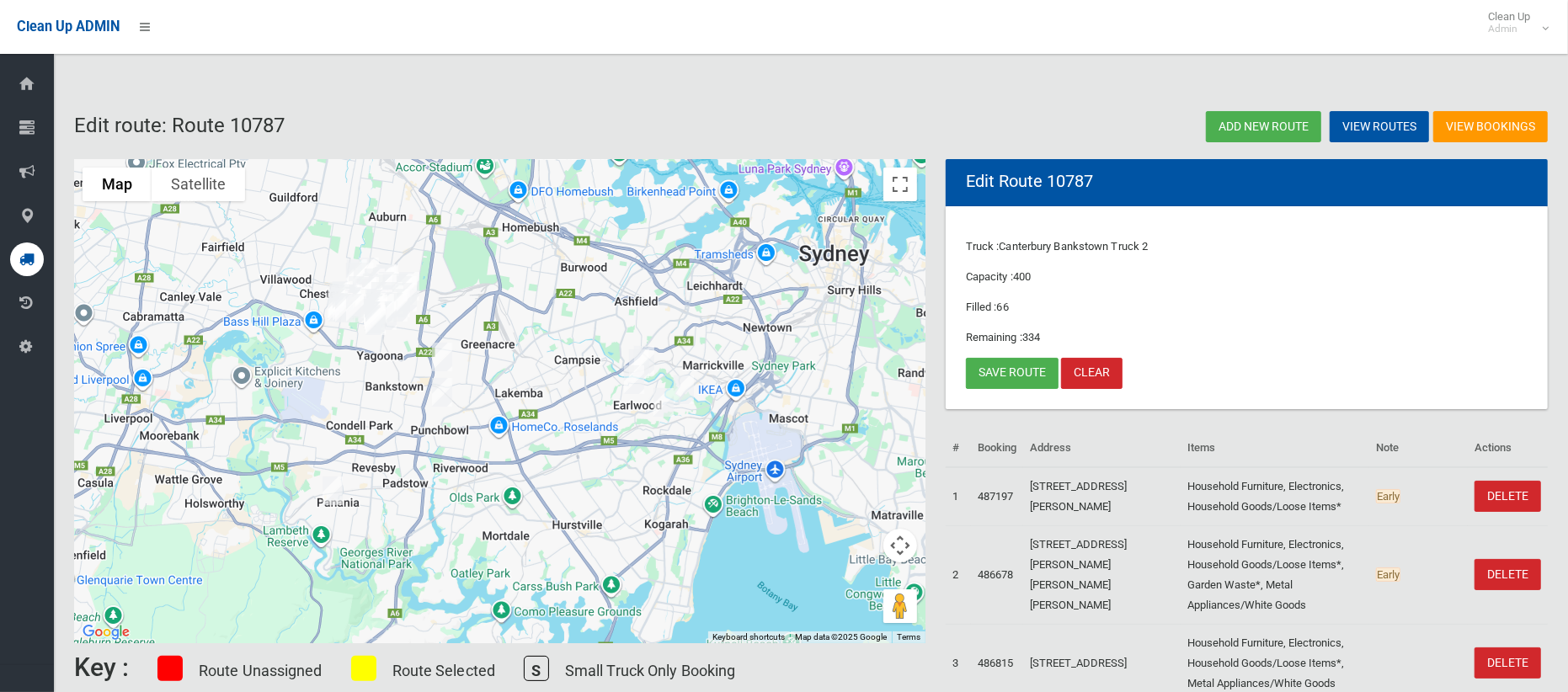
click at [443, 394] on img "55 Columbine Avenue, PUNCHBOWL NSW 2196" at bounding box center [442, 392] width 34 height 42
click at [496, 322] on button "Close" at bounding box center [476, 336] width 40 height 40
click at [990, 371] on link "Save route" at bounding box center [1013, 373] width 93 height 31
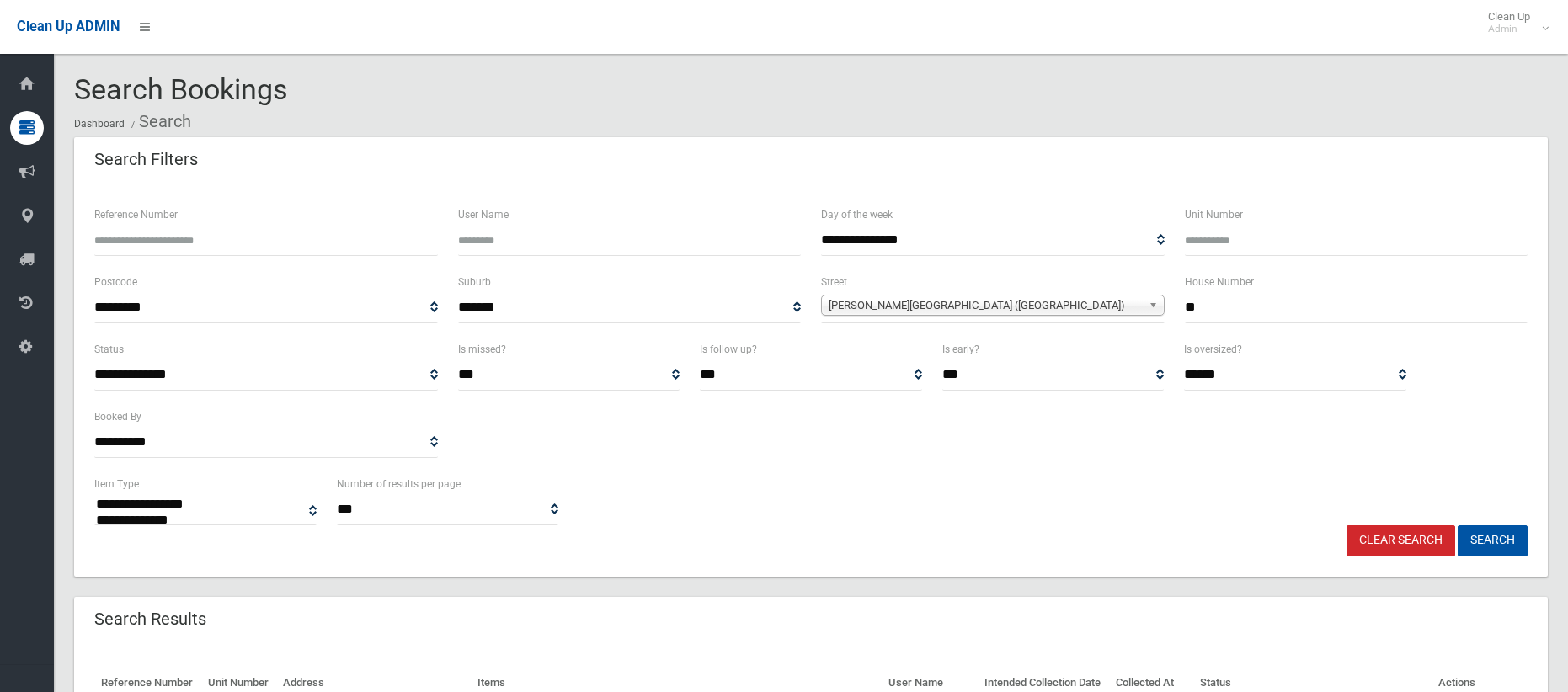
select select
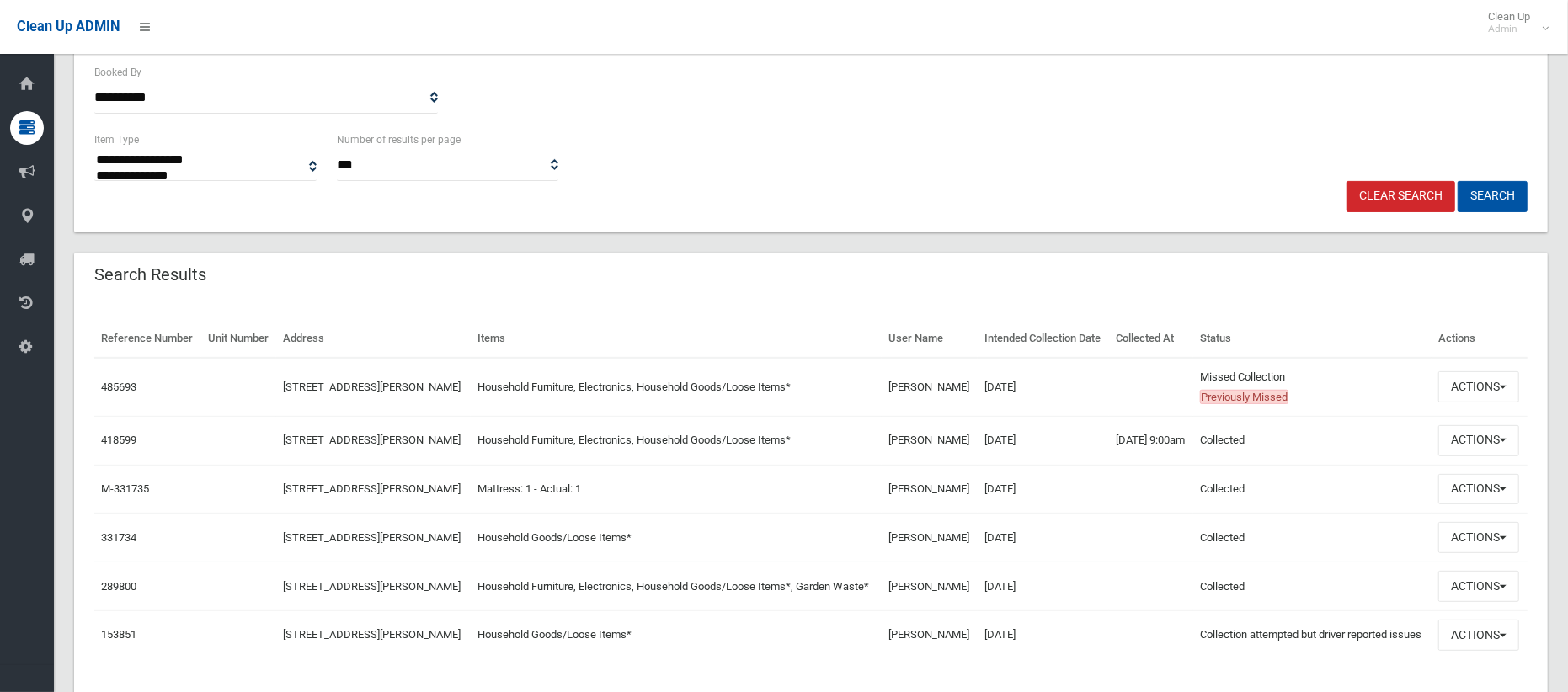
scroll to position [354, 0]
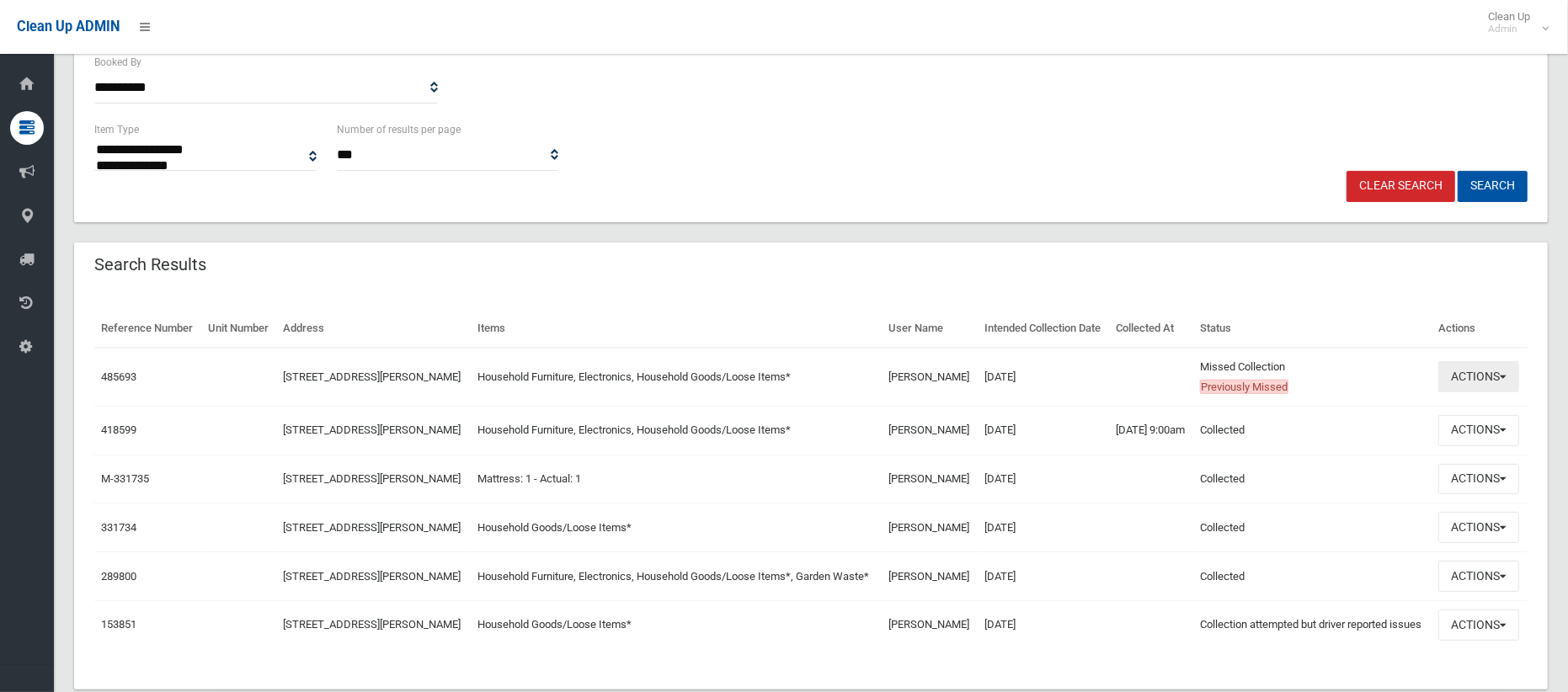
click at [1473, 393] on button "Actions" at bounding box center [1479, 377] width 81 height 31
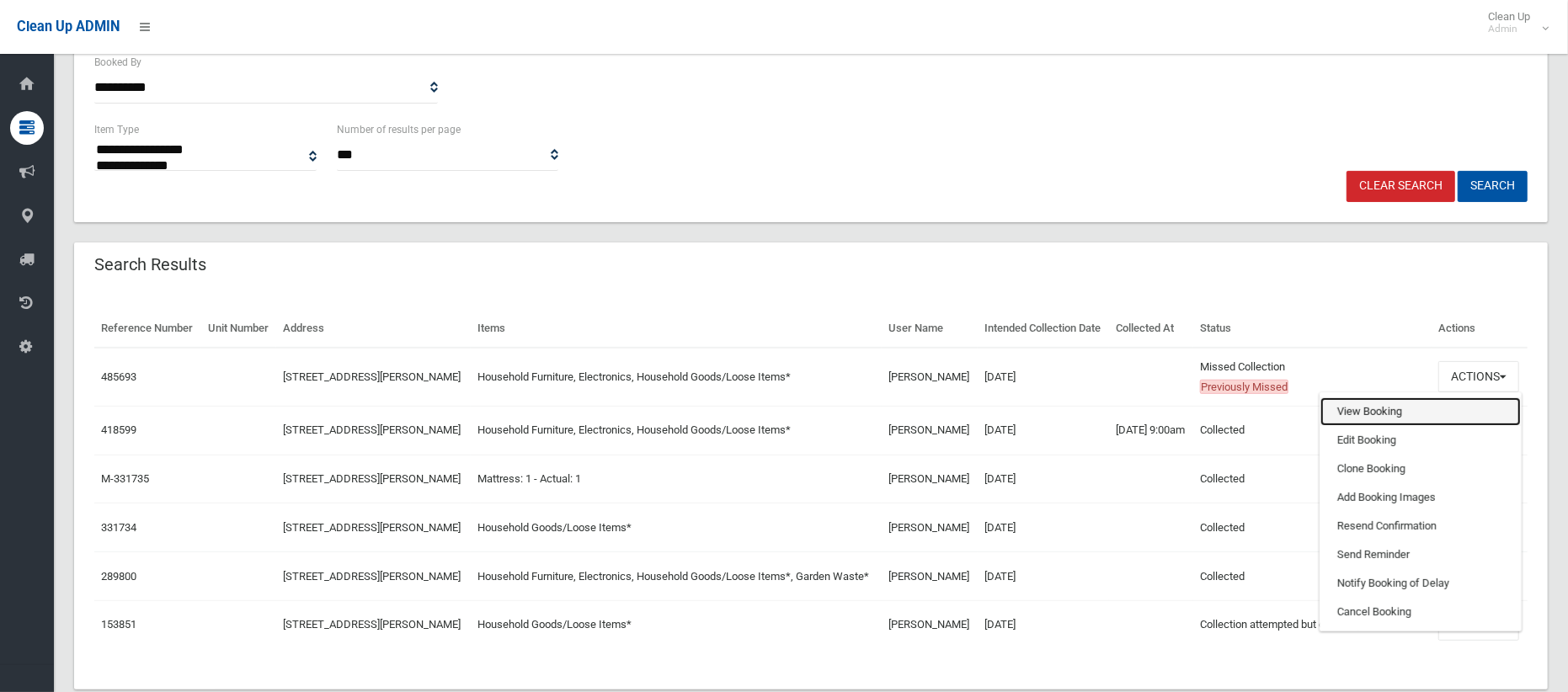
click at [1384, 426] on link "View Booking" at bounding box center [1421, 411] width 201 height 29
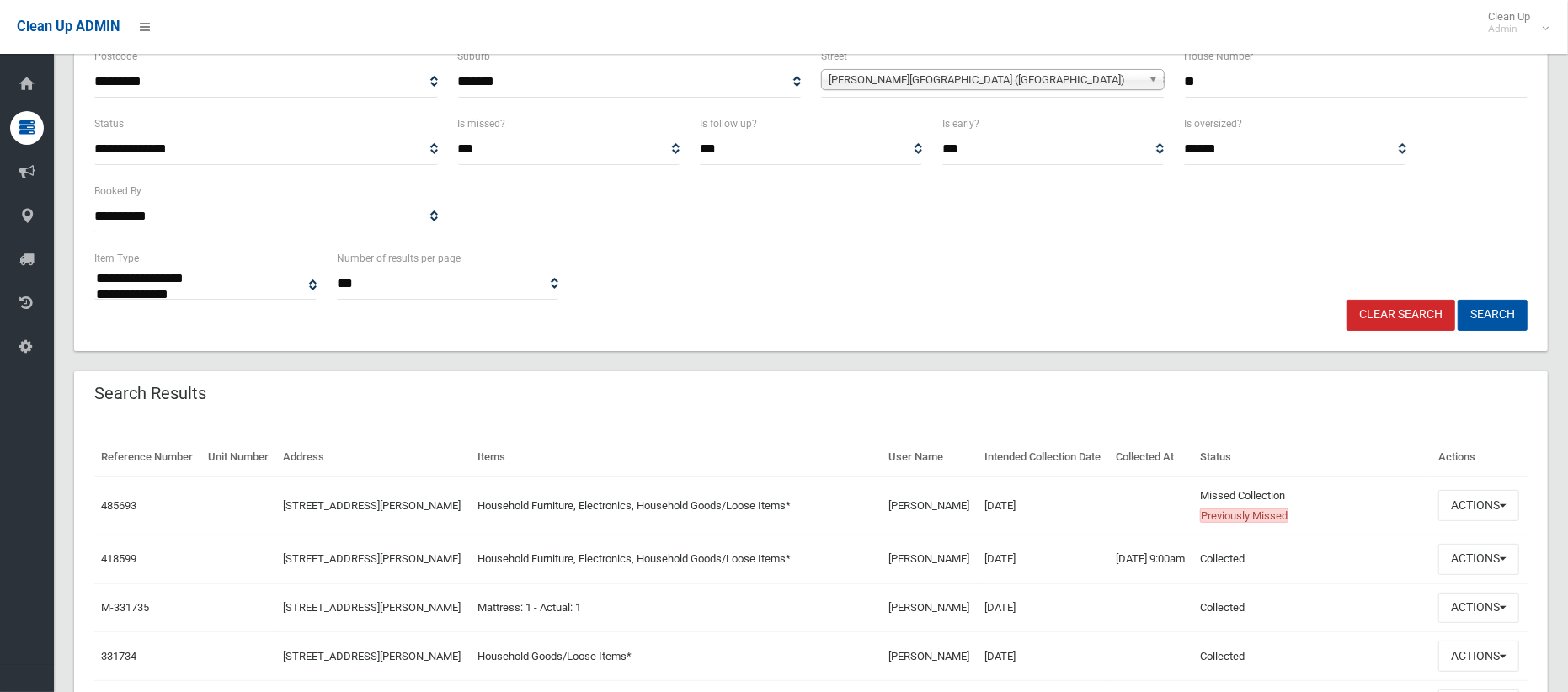
scroll to position [0, 0]
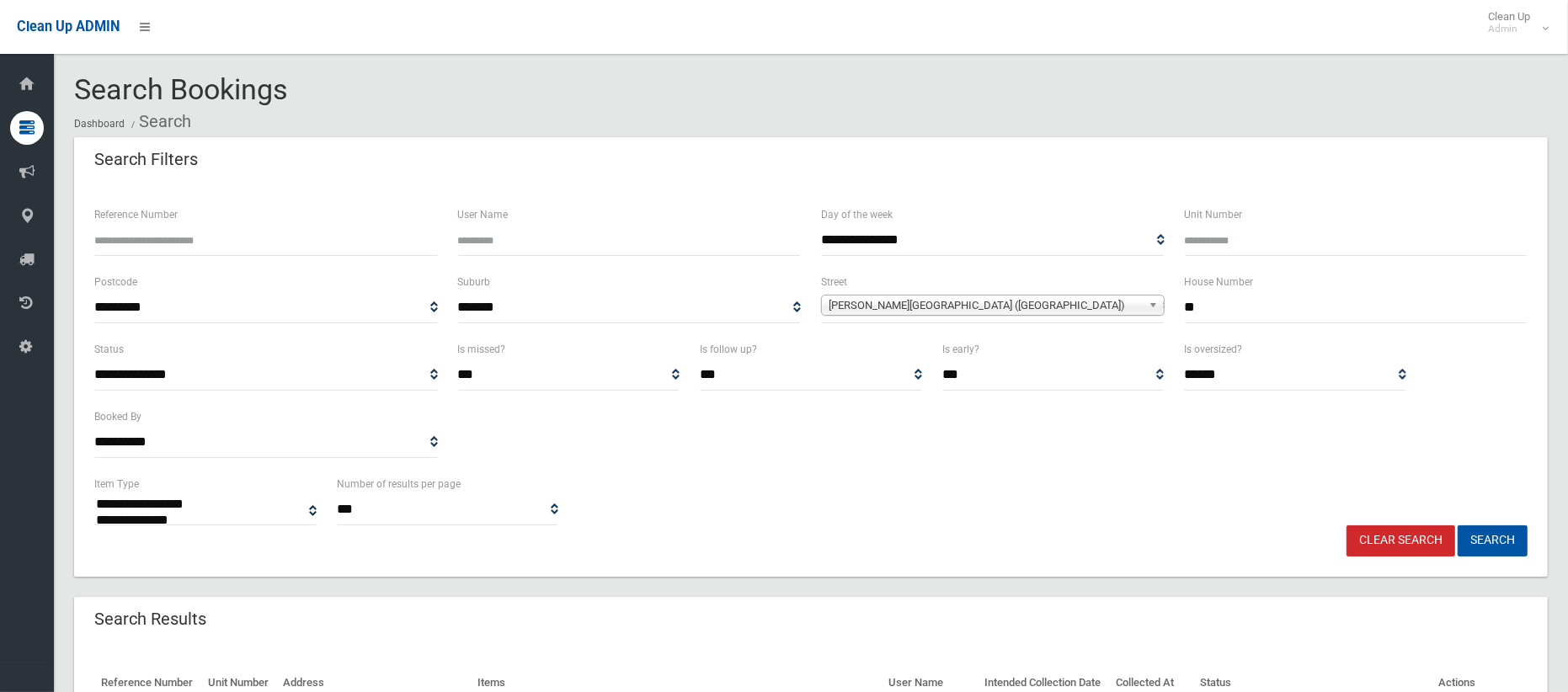
drag, startPoint x: 1159, startPoint y: 309, endPoint x: 1137, endPoint y: 307, distance: 22.1
click at [1137, 307] on div "**********" at bounding box center [810, 305] width 1454 height 67
type input "***"
click at [1043, 313] on span "Ardath Avenue (PANANIA 2213)" at bounding box center [985, 305] width 313 height 20
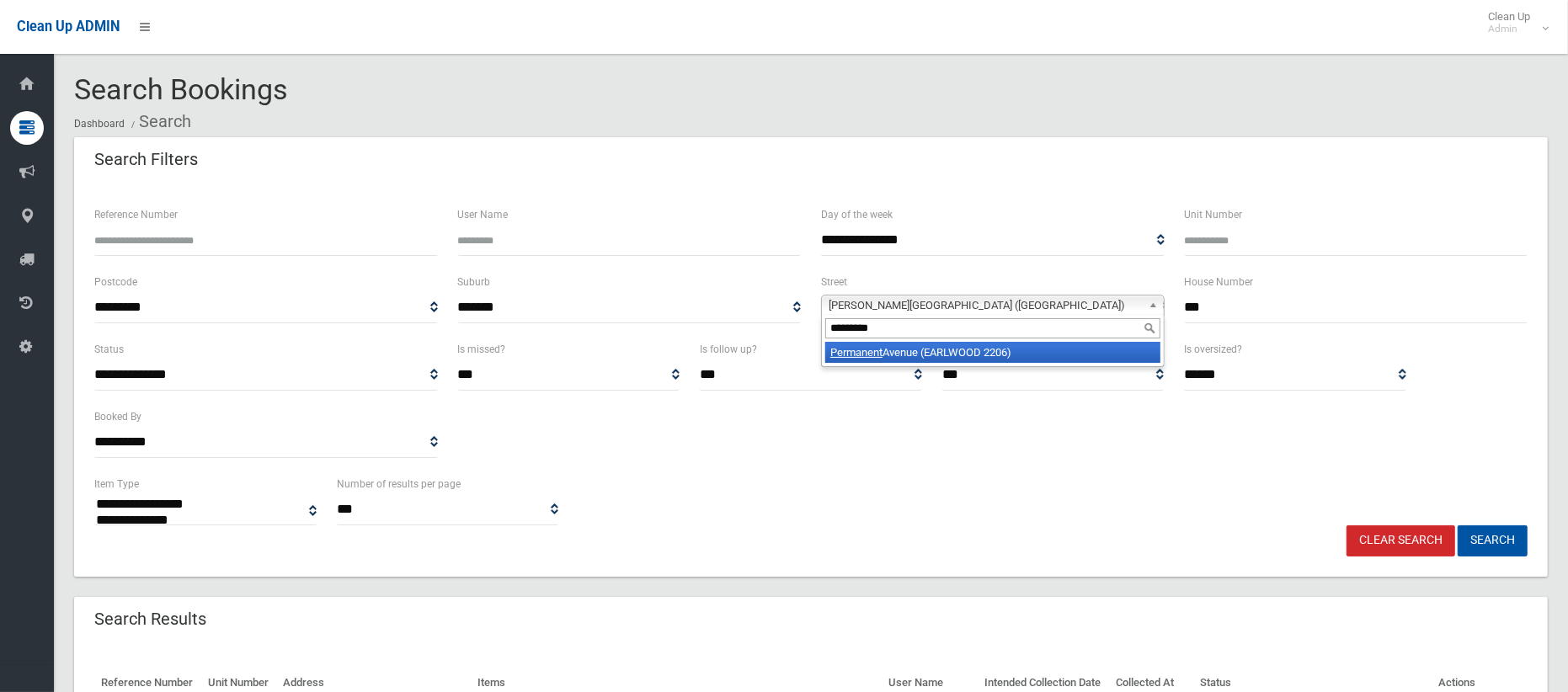
type input "*********"
click at [1041, 362] on li "Permanent Avenue (EARLWOOD 2206)" at bounding box center [994, 353] width 335 height 21
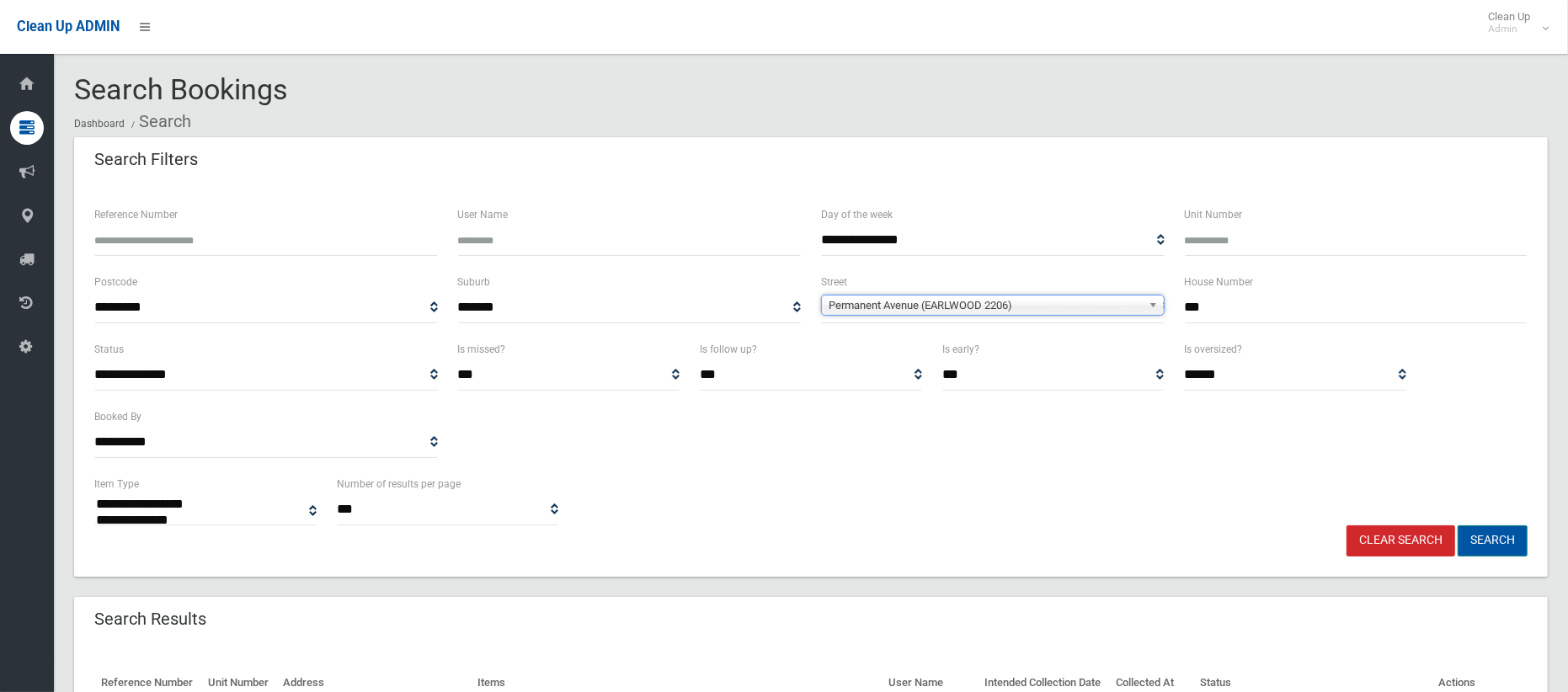
click at [1503, 538] on button "Search" at bounding box center [1493, 541] width 70 height 31
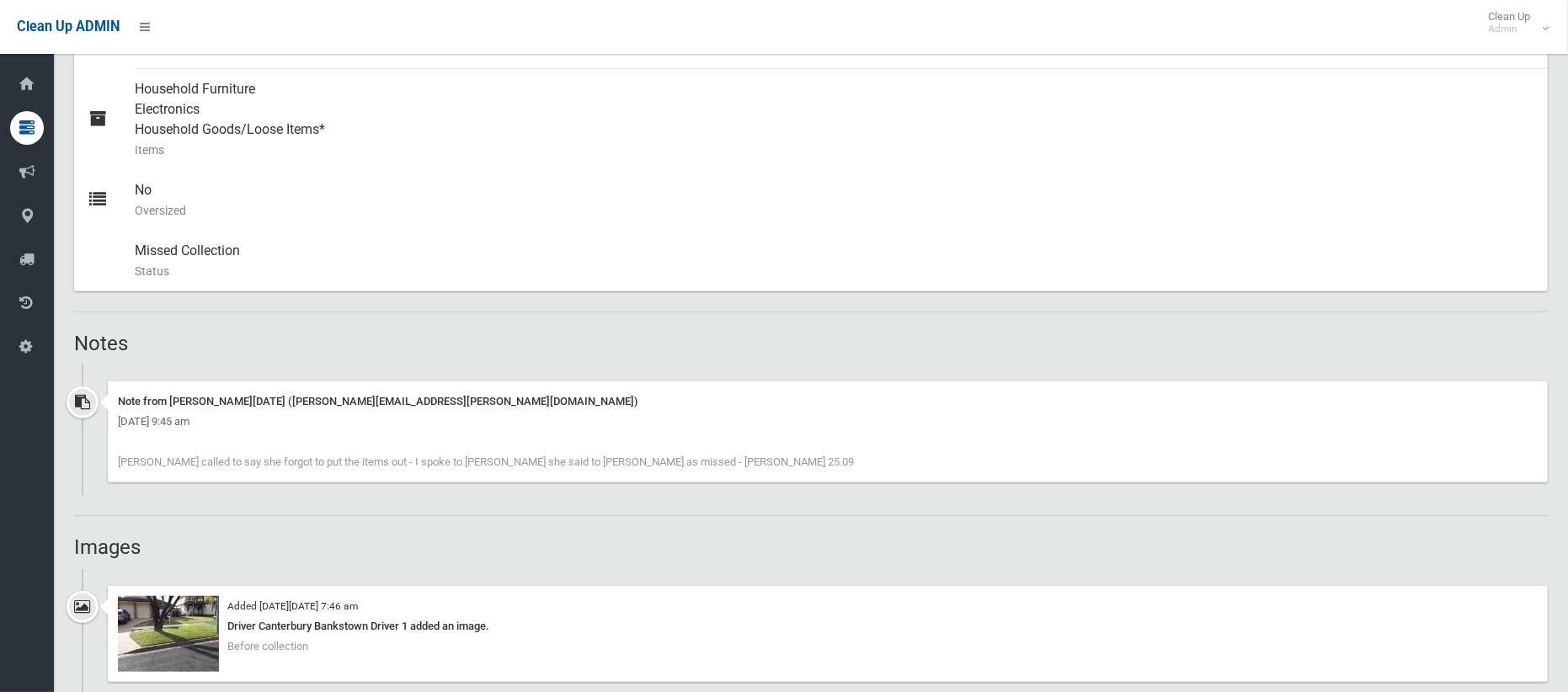
scroll to position [819, 0]
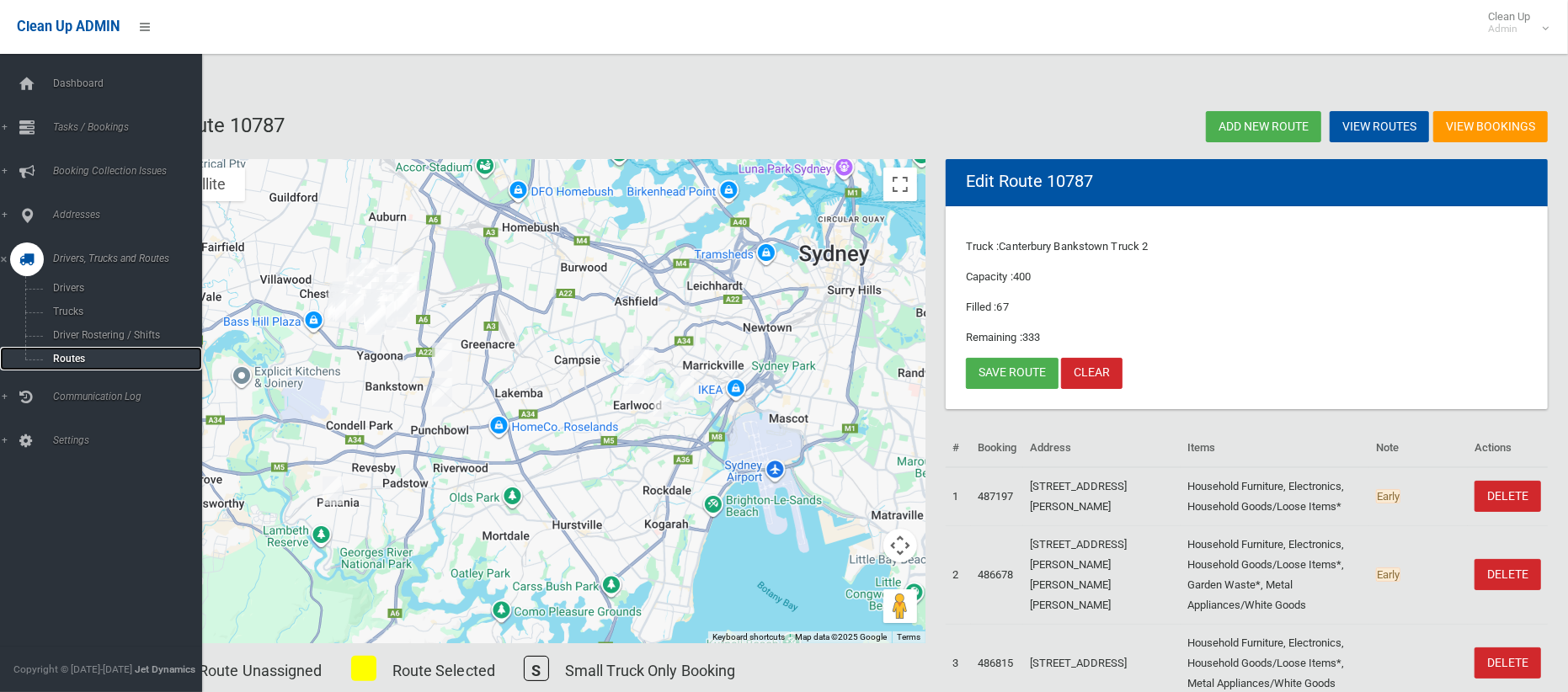
click at [78, 361] on span "Routes" at bounding box center [118, 359] width 140 height 12
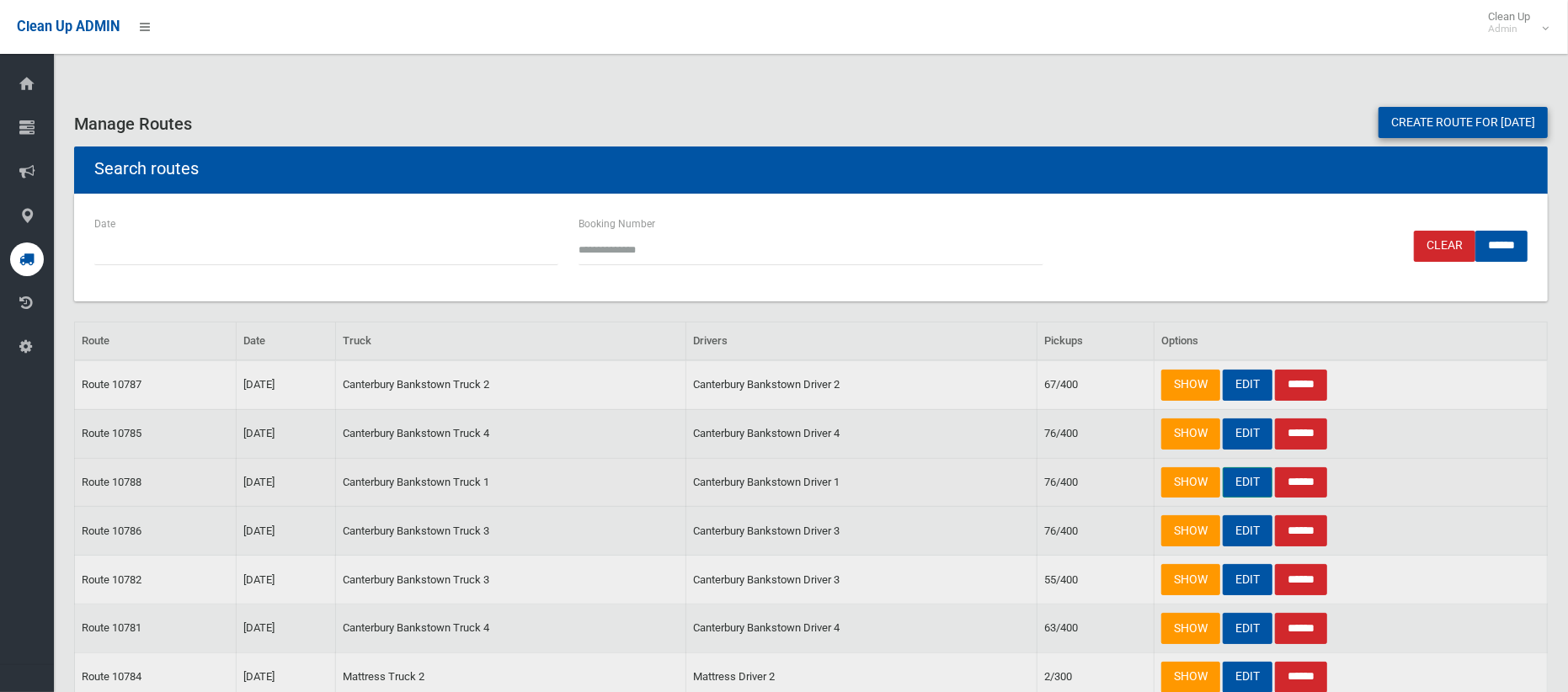
click at [1258, 484] on link "EDIT" at bounding box center [1248, 483] width 50 height 31
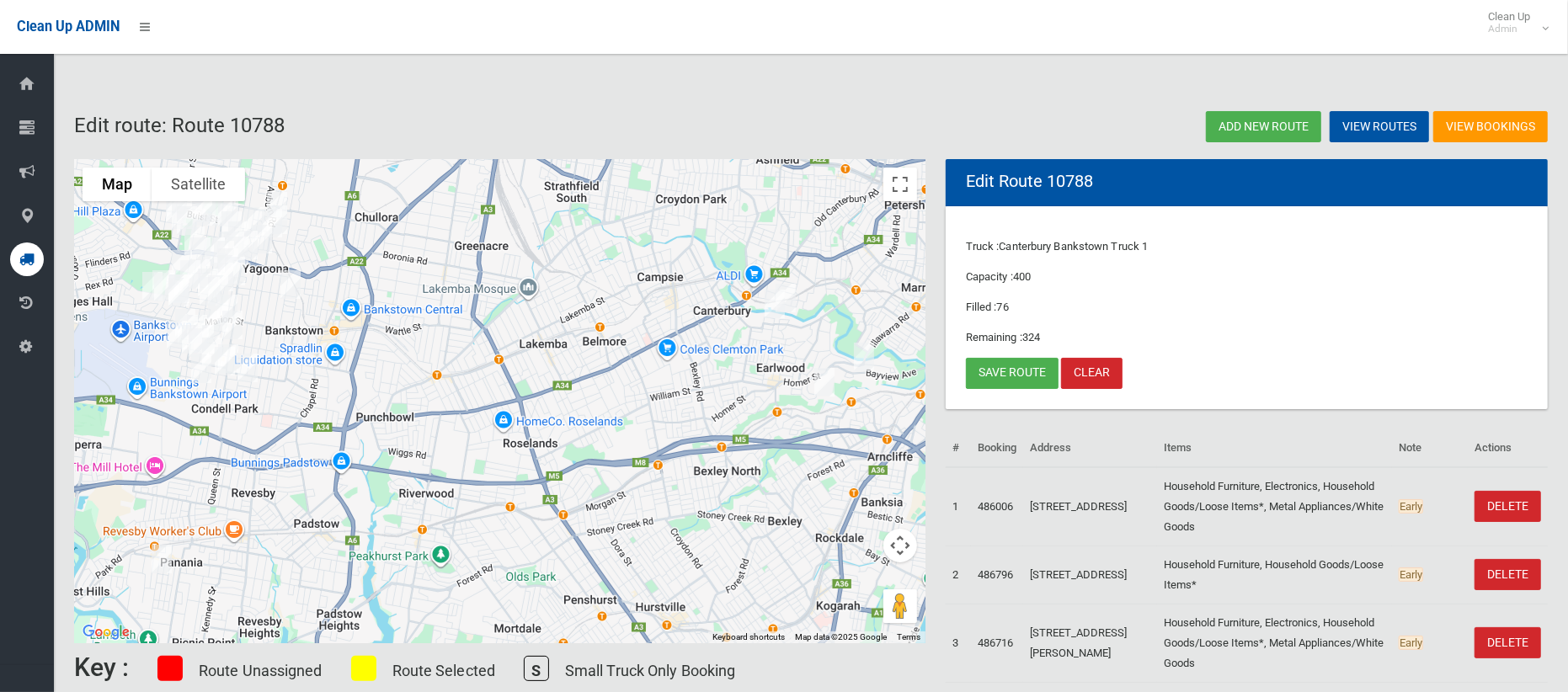
click at [160, 558] on img "55 Ardath Avenue, PANANIA NSW 2213" at bounding box center [162, 559] width 34 height 42
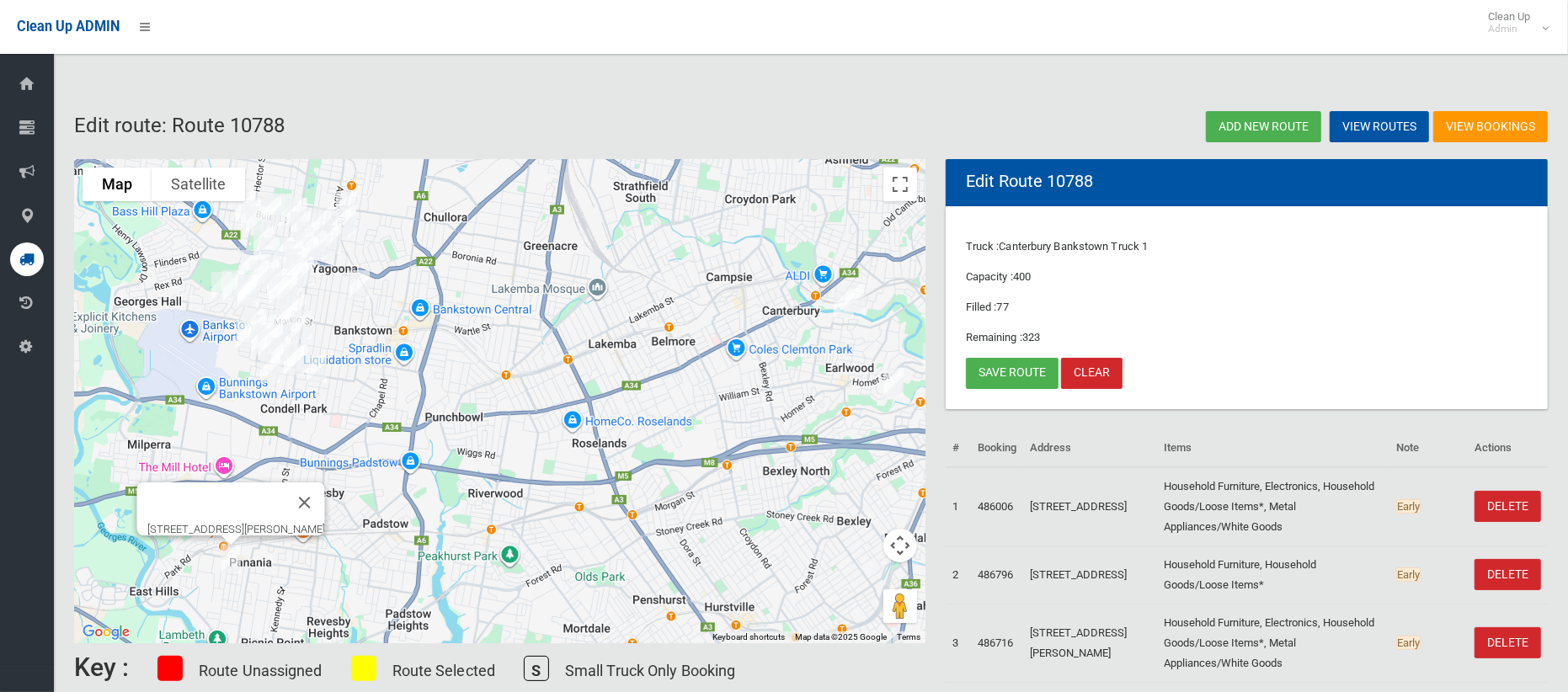
click at [842, 309] on img "128 Permanent Avenue, EARLWOOD NSW 2206" at bounding box center [843, 304] width 34 height 42
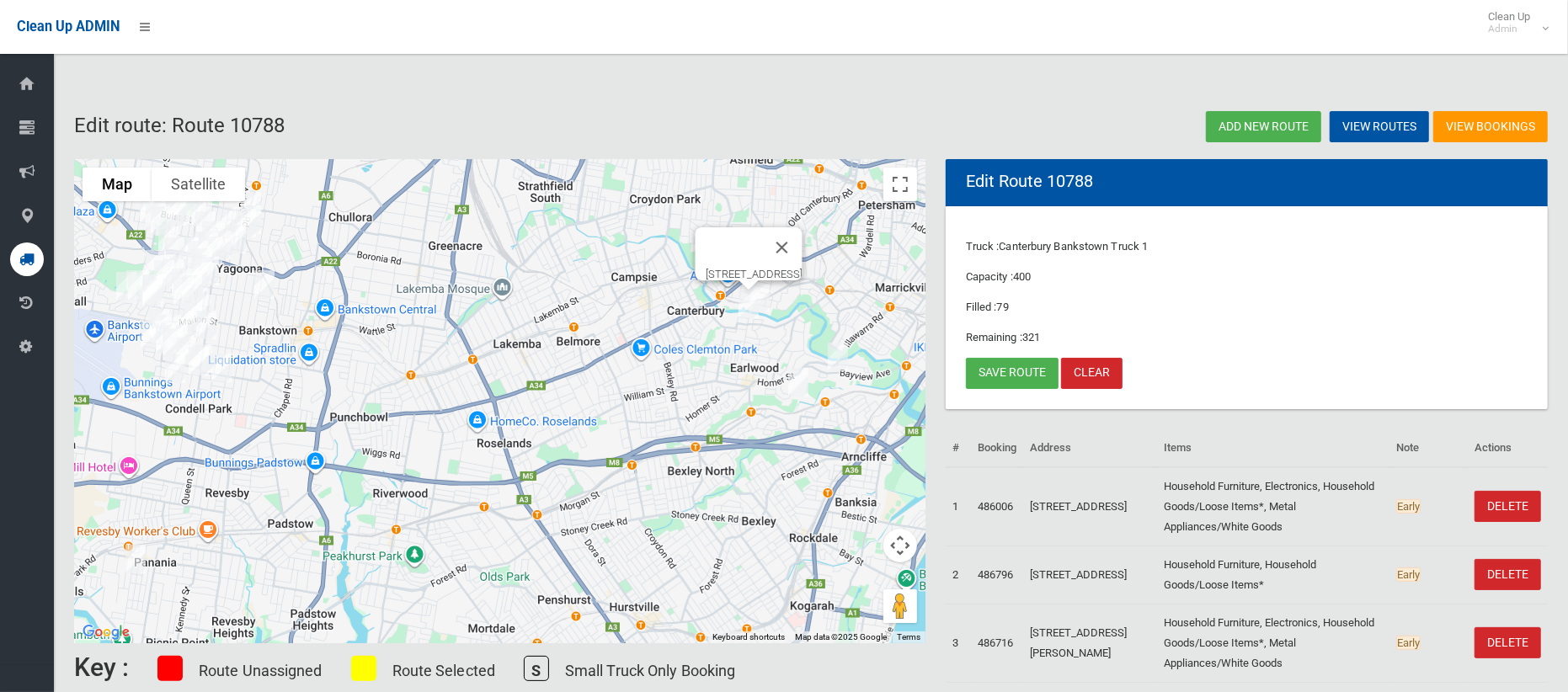
click at [774, 295] on img "6 Thompson Street, EARLWOOD NSW 2206" at bounding box center [760, 298] width 34 height 42
click at [837, 359] on img "69 Highcliff Road, EARLWOOD NSW 2206" at bounding box center [837, 357] width 34 height 42
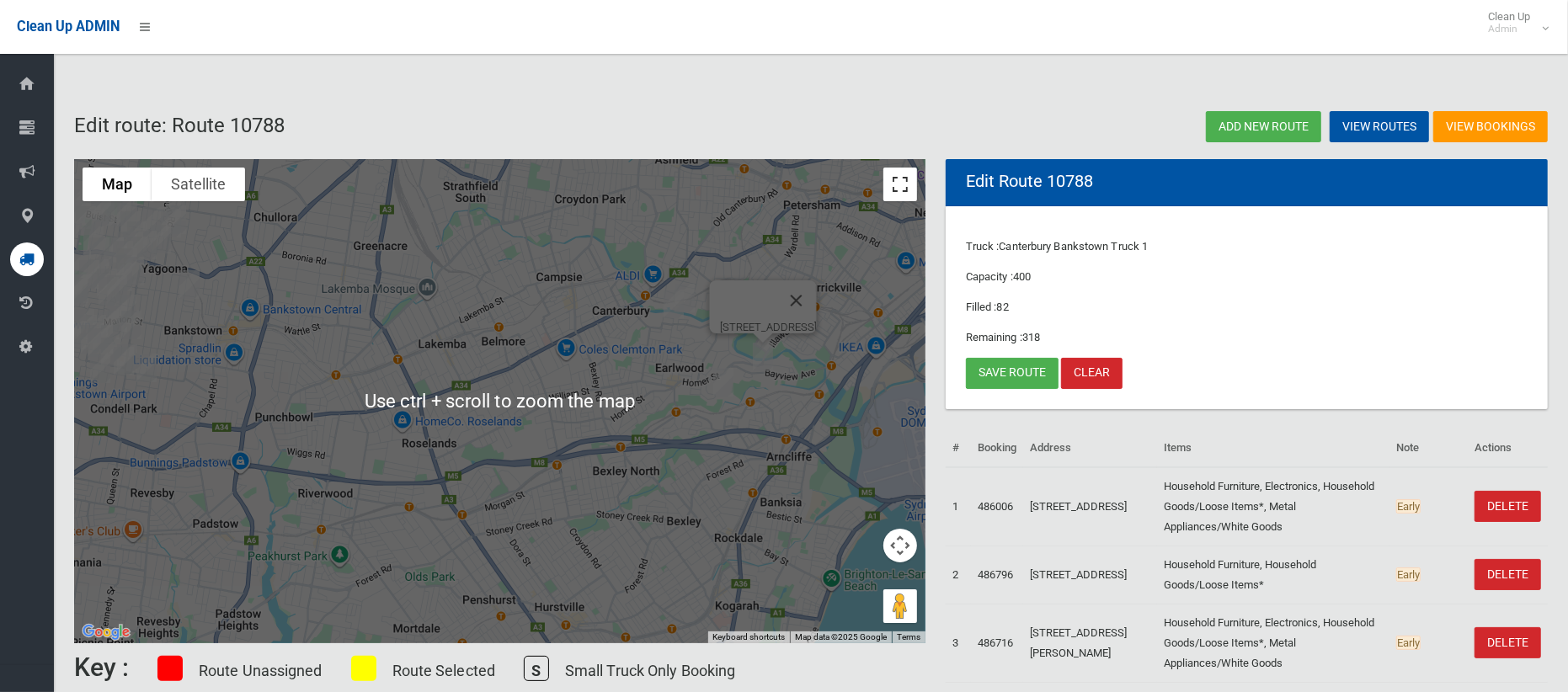
click at [911, 180] on button "Toggle fullscreen view" at bounding box center [900, 184] width 34 height 34
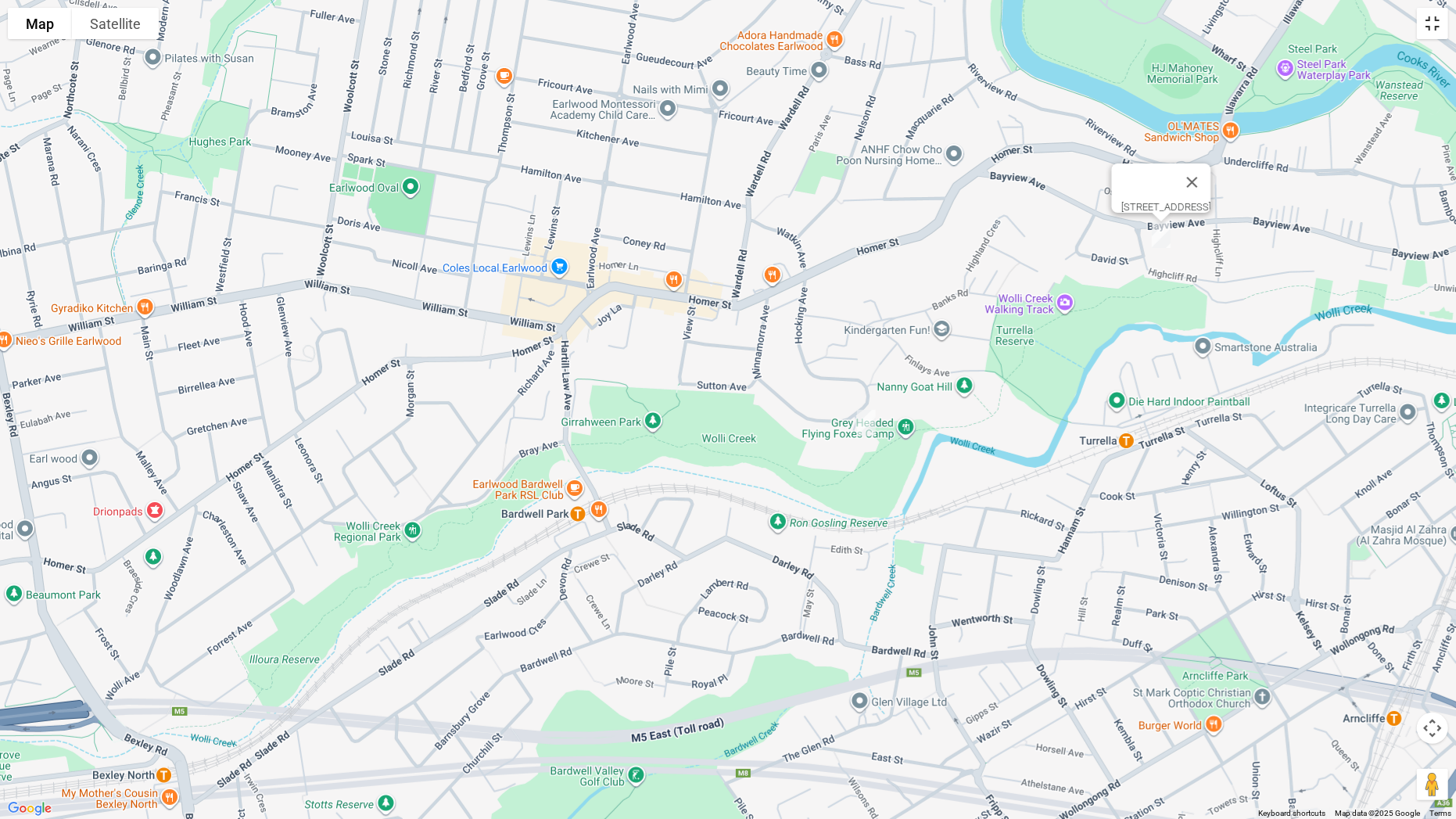
click at [1428, 28] on button "Toggle fullscreen view" at bounding box center [1432, 24] width 32 height 32
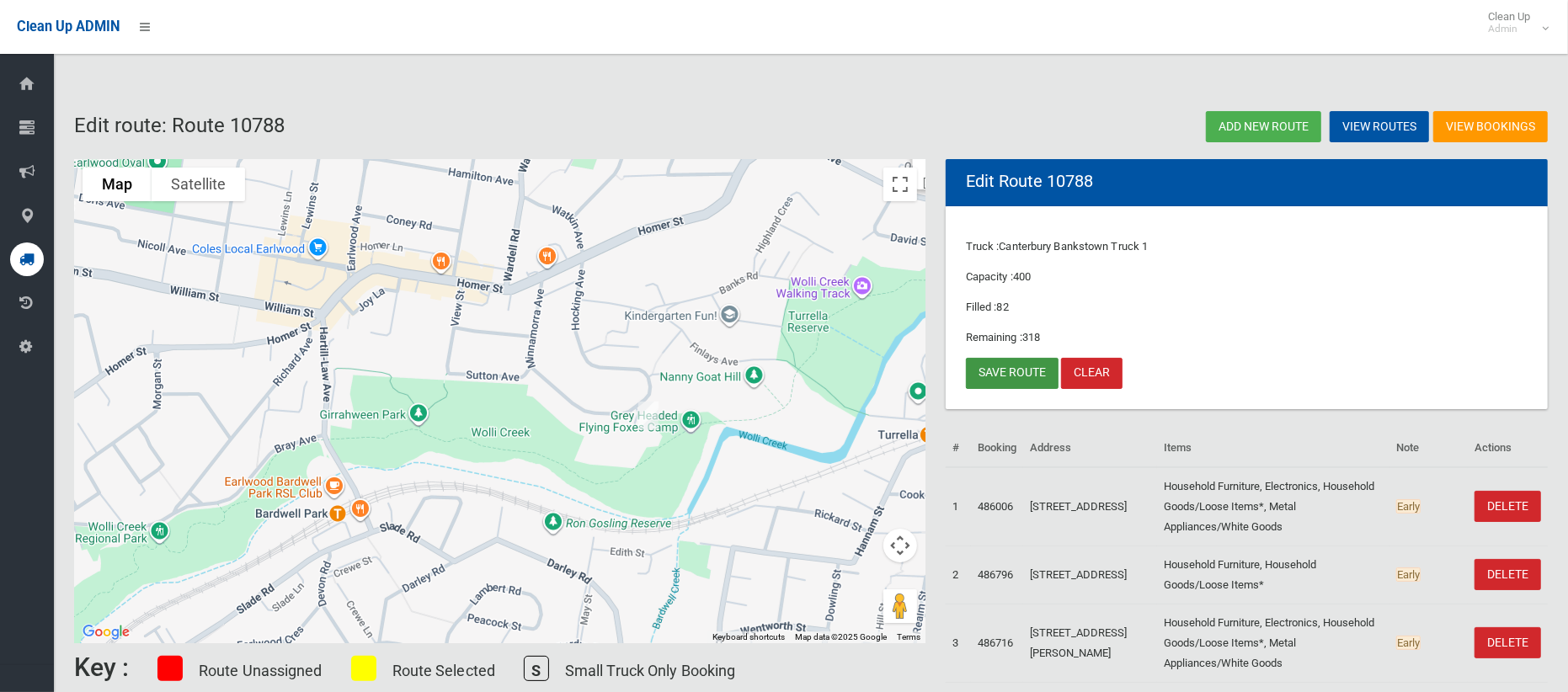
click at [1019, 372] on link "Save route" at bounding box center [1013, 373] width 93 height 31
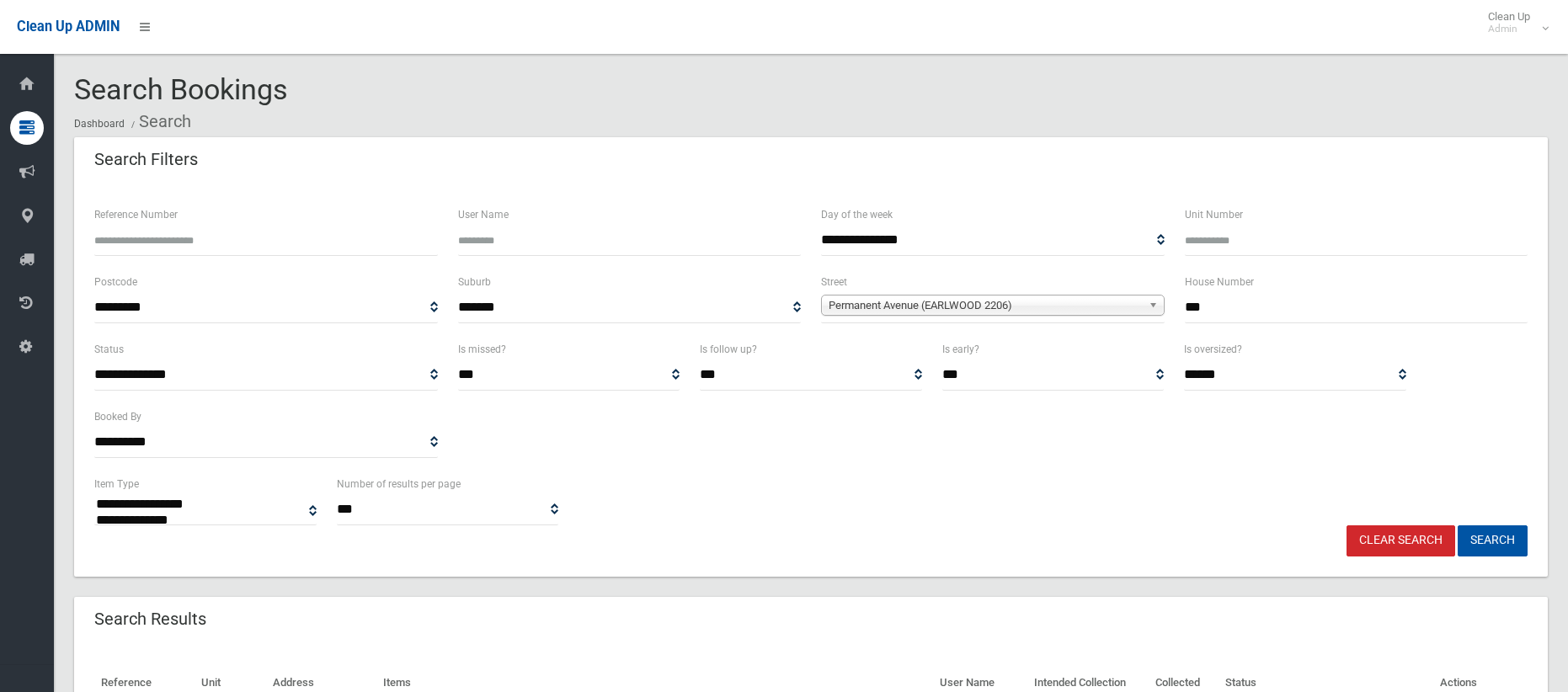
select select
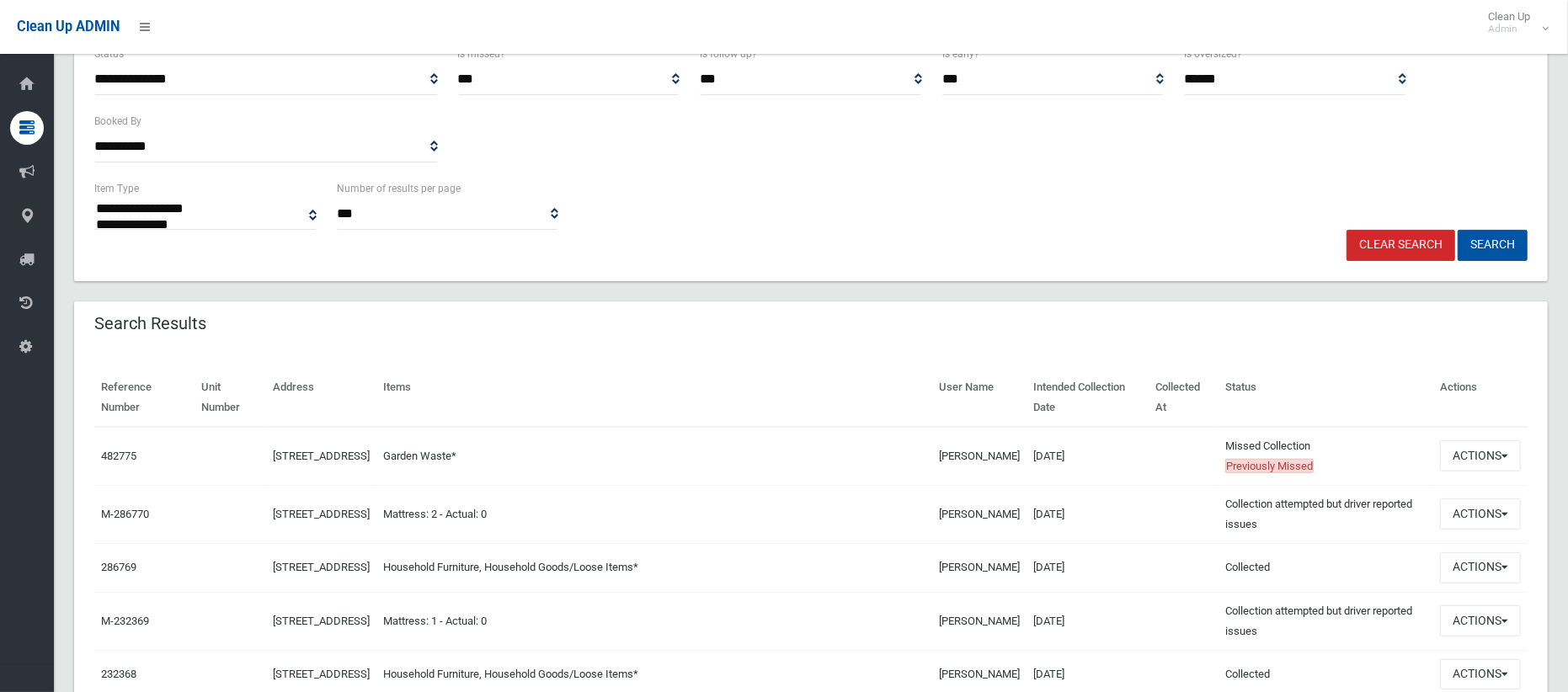
scroll to position [299, 0]
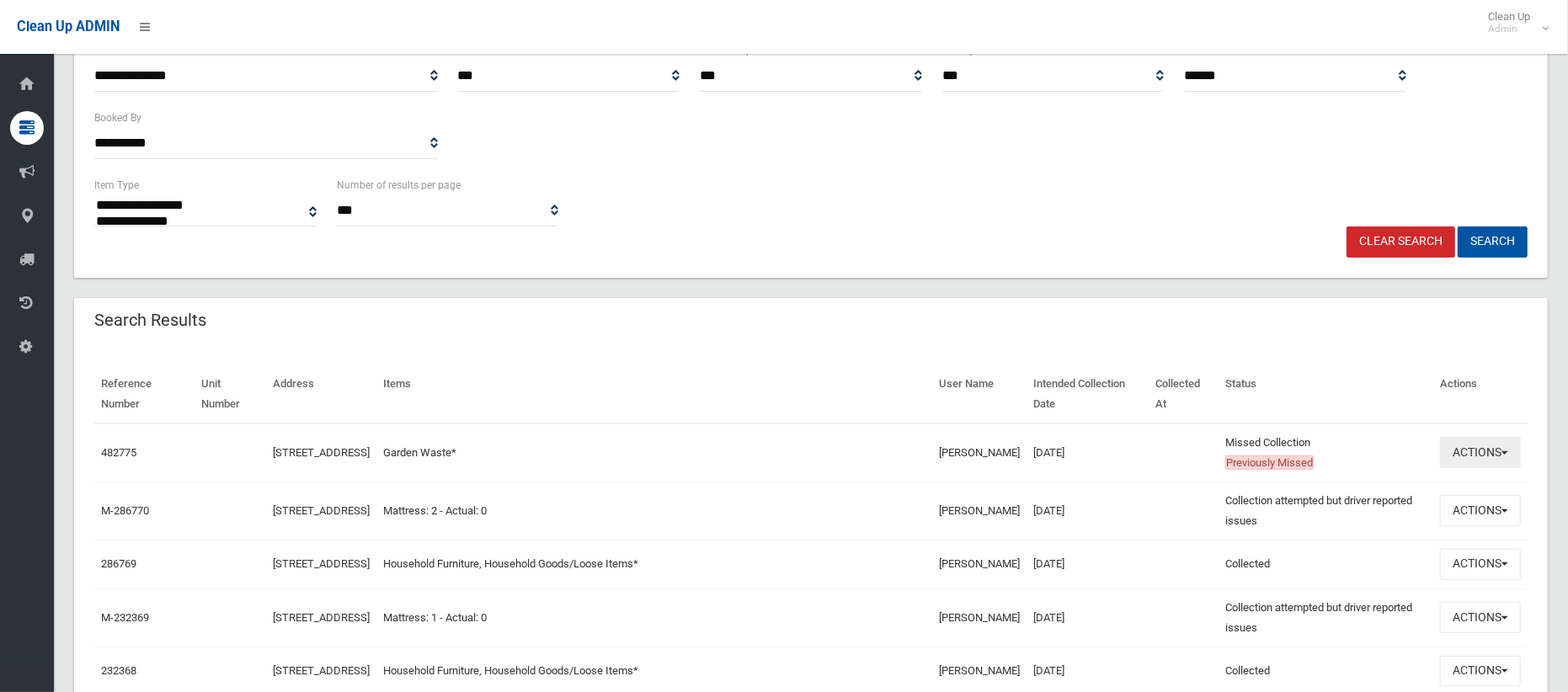
click at [1465, 454] on button "Actions" at bounding box center [1481, 453] width 81 height 31
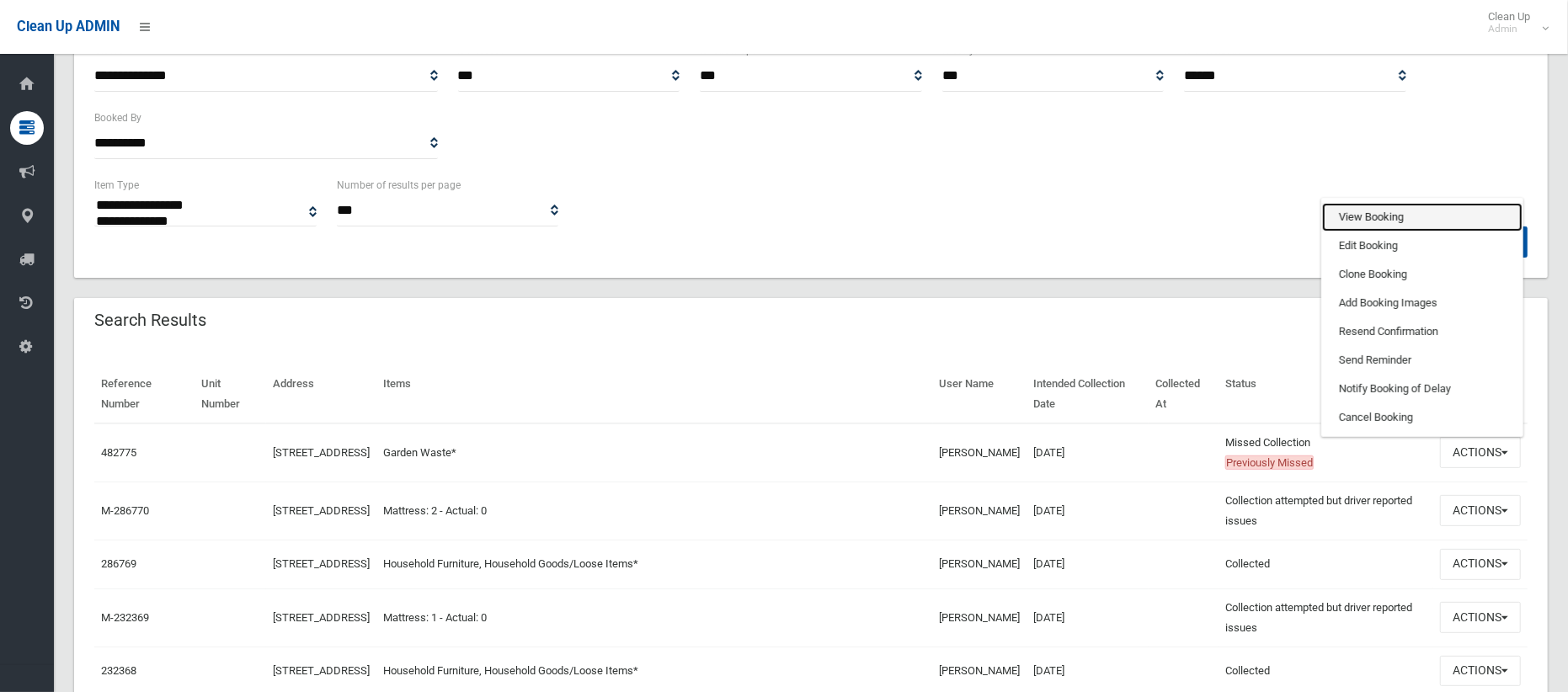
click at [1359, 215] on link "View Booking" at bounding box center [1423, 217] width 201 height 29
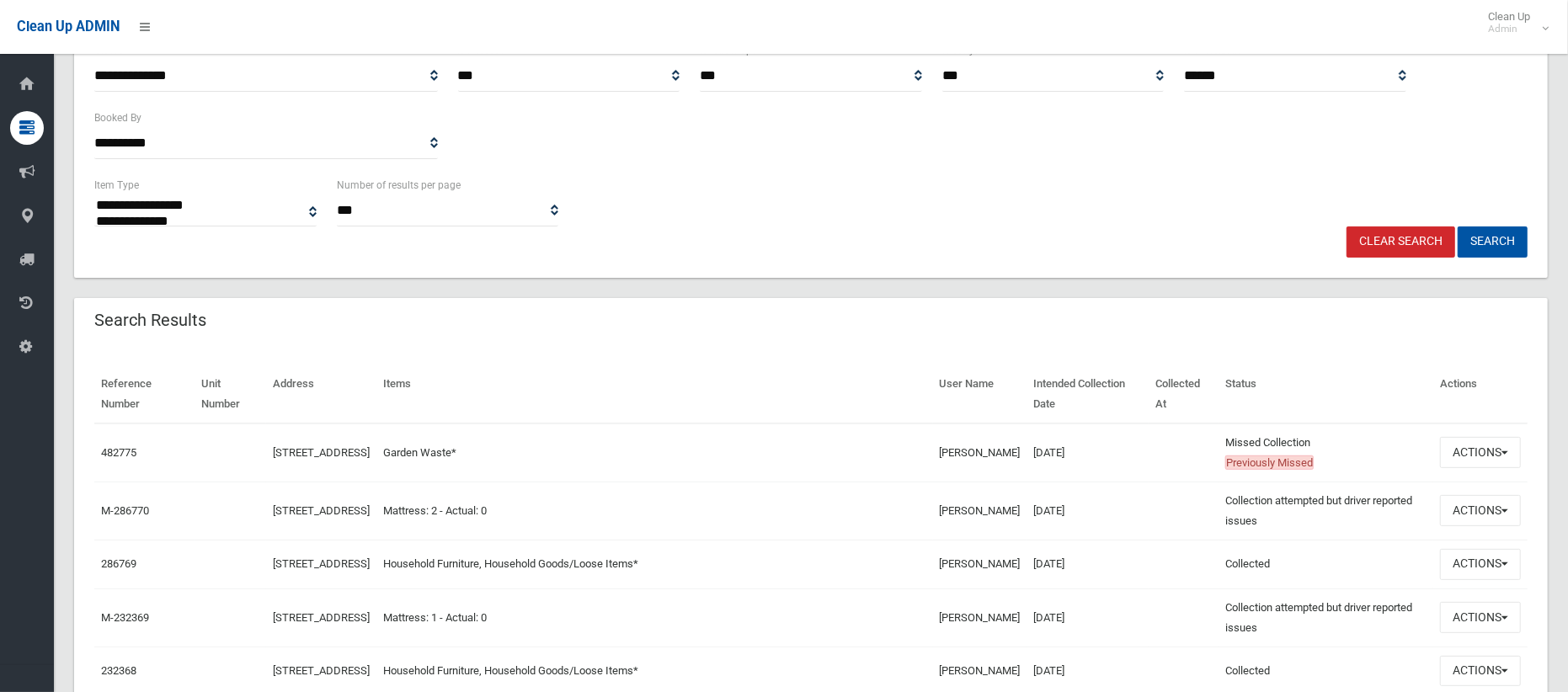
scroll to position [0, 0]
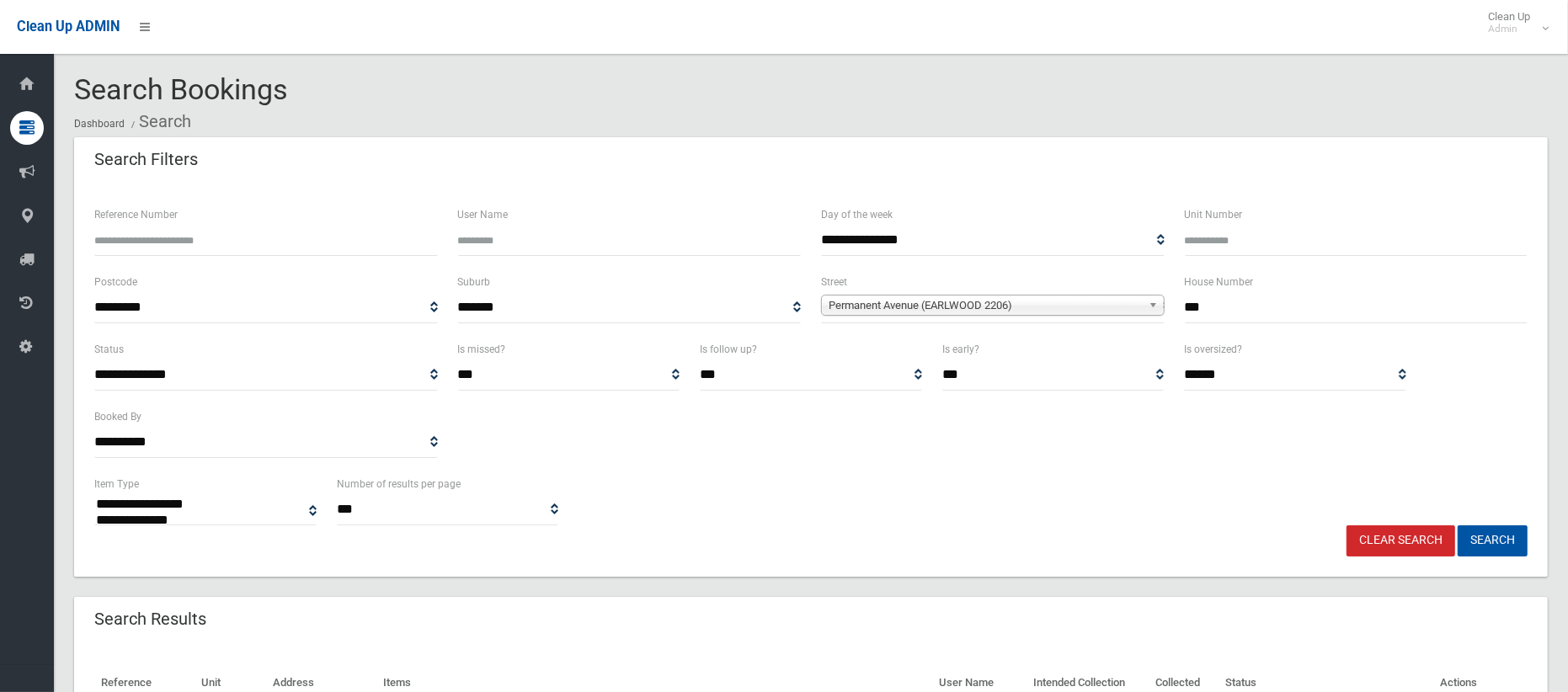
drag, startPoint x: 1207, startPoint y: 310, endPoint x: 1130, endPoint y: 310, distance: 77.0
click at [1130, 310] on div "**********" at bounding box center [810, 305] width 1454 height 67
type input "*"
click at [1028, 304] on span "Permanent Avenue (EARLWOOD 2206)" at bounding box center [985, 305] width 313 height 20
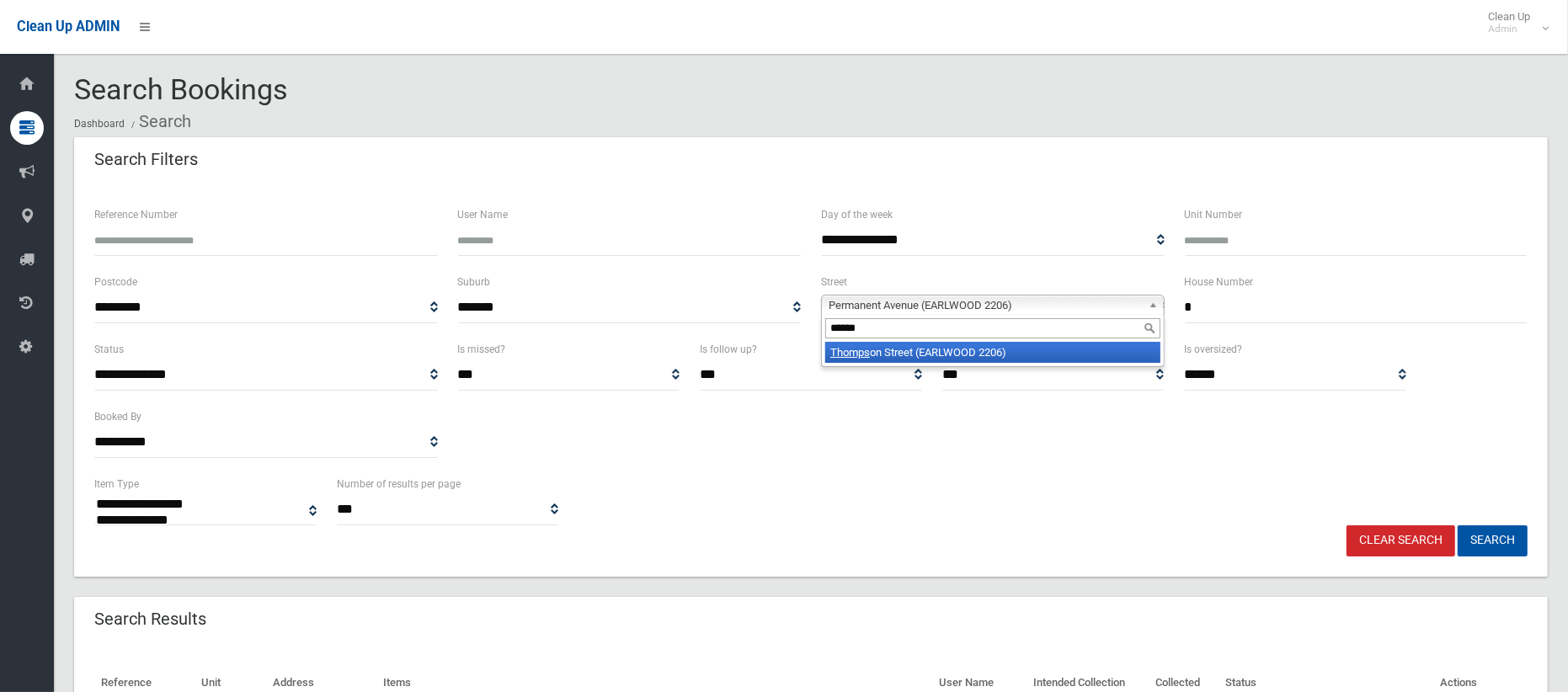
type input "******"
click at [987, 353] on li "Thomps on Street (EARLWOOD 2206)" at bounding box center [994, 353] width 335 height 21
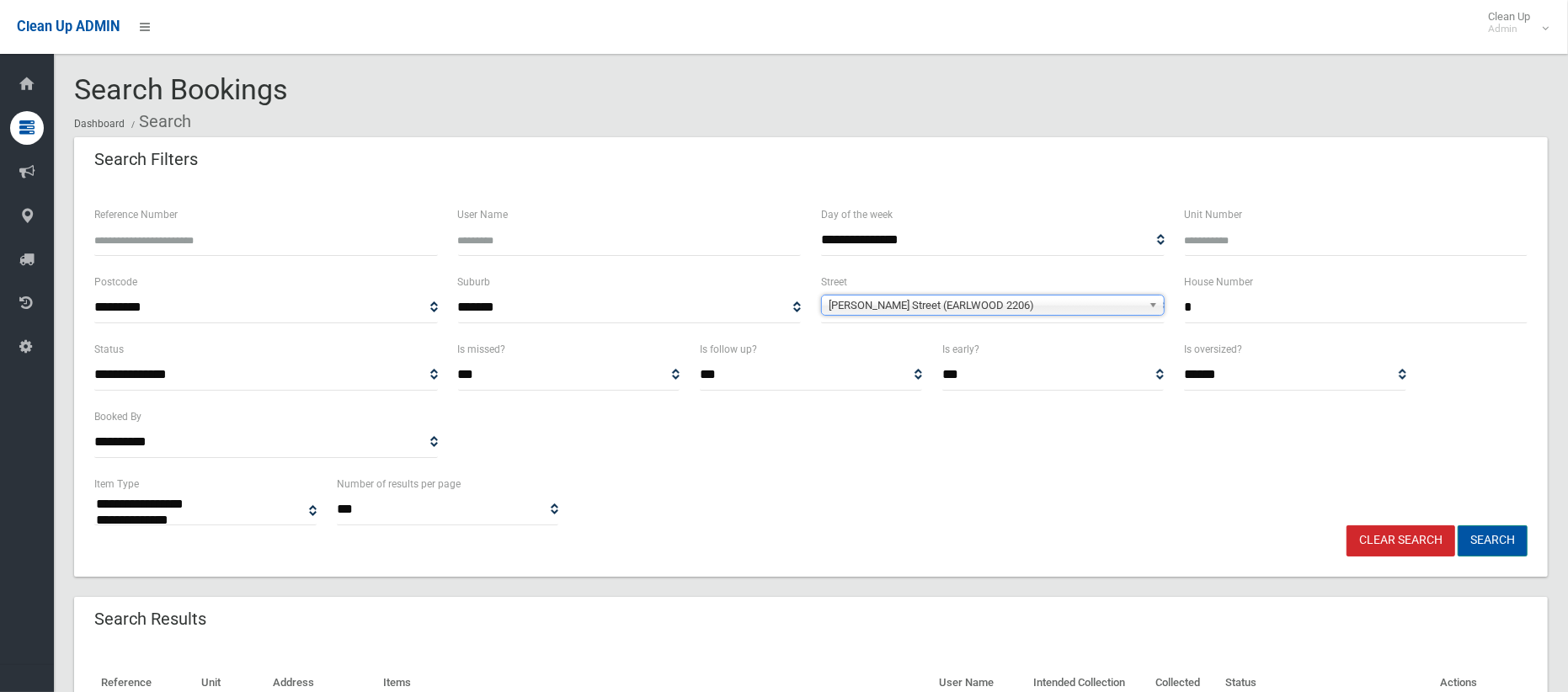
click at [1485, 534] on button "Search" at bounding box center [1493, 541] width 70 height 31
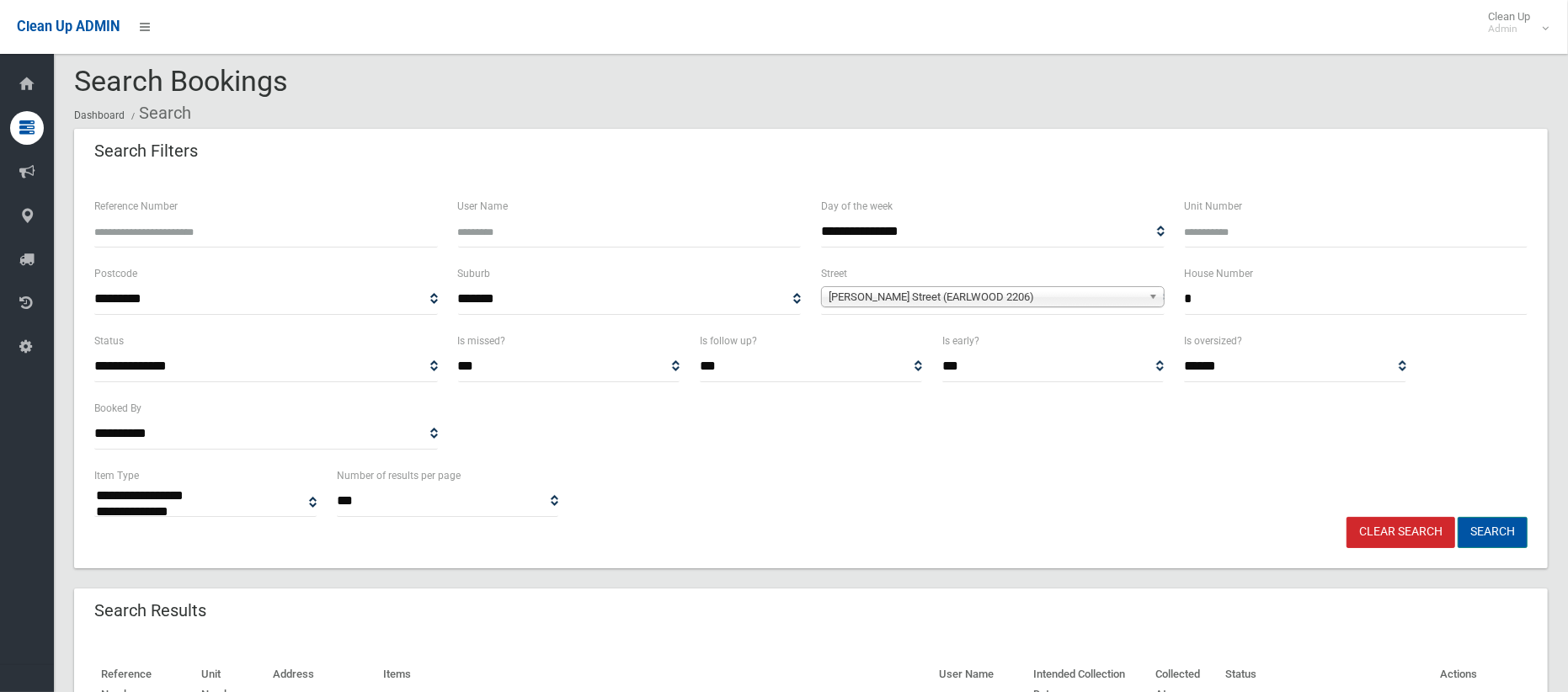
scroll to position [11, 0]
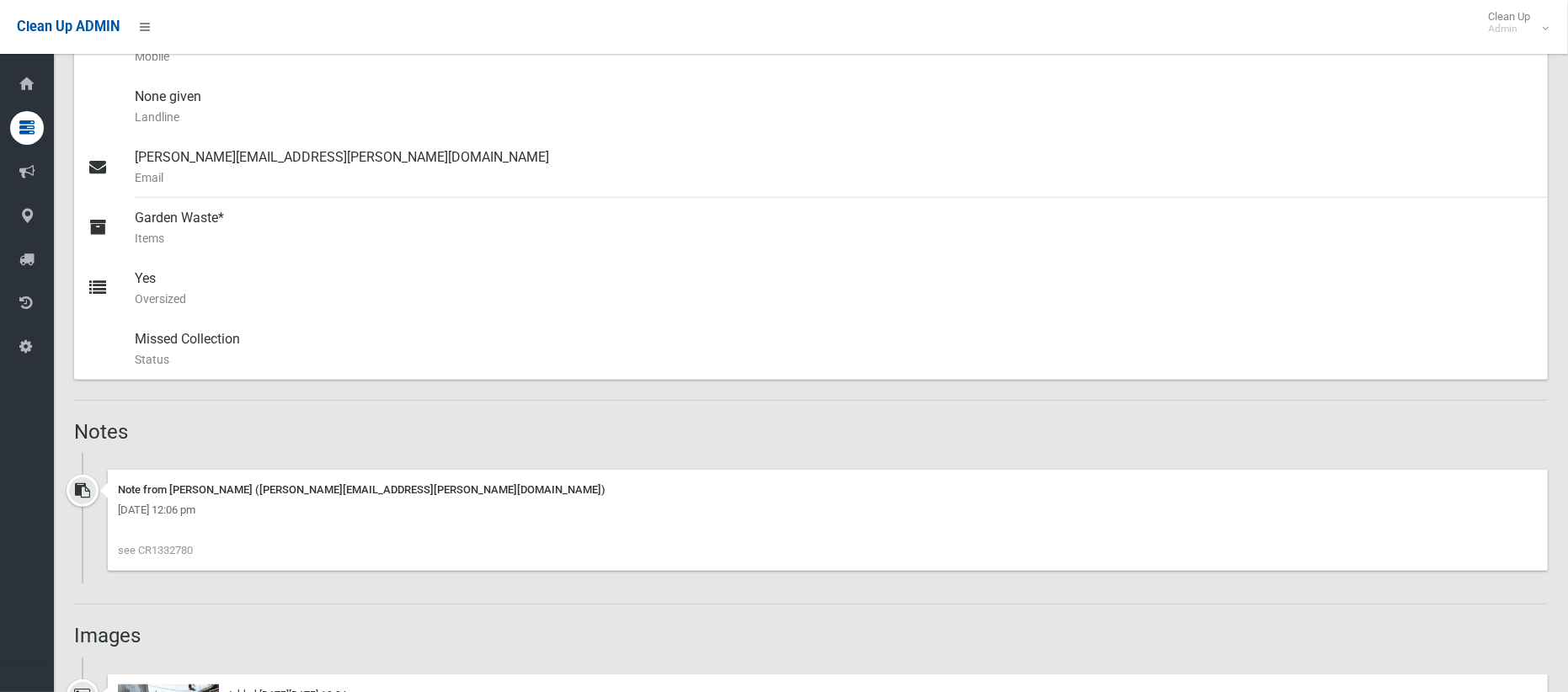
scroll to position [962, 0]
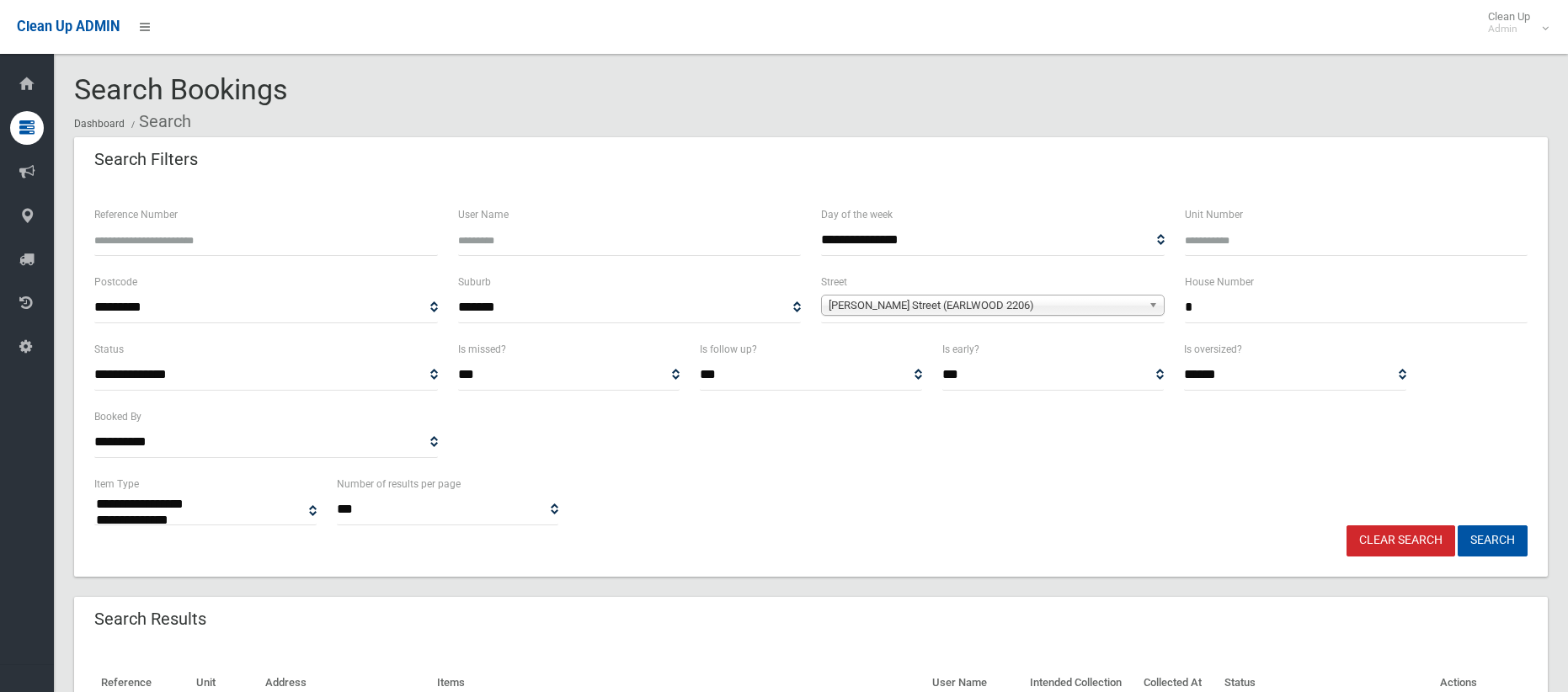
select select
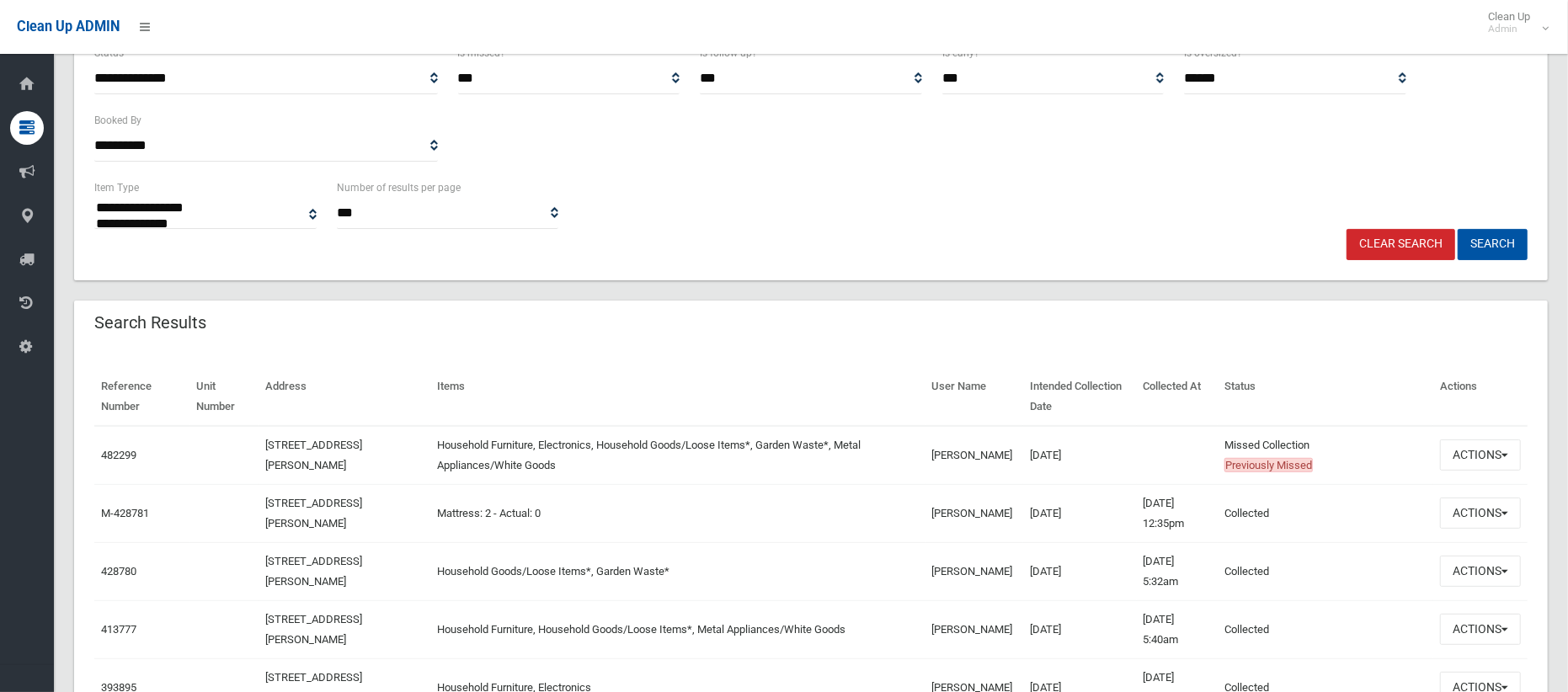
scroll to position [315, 0]
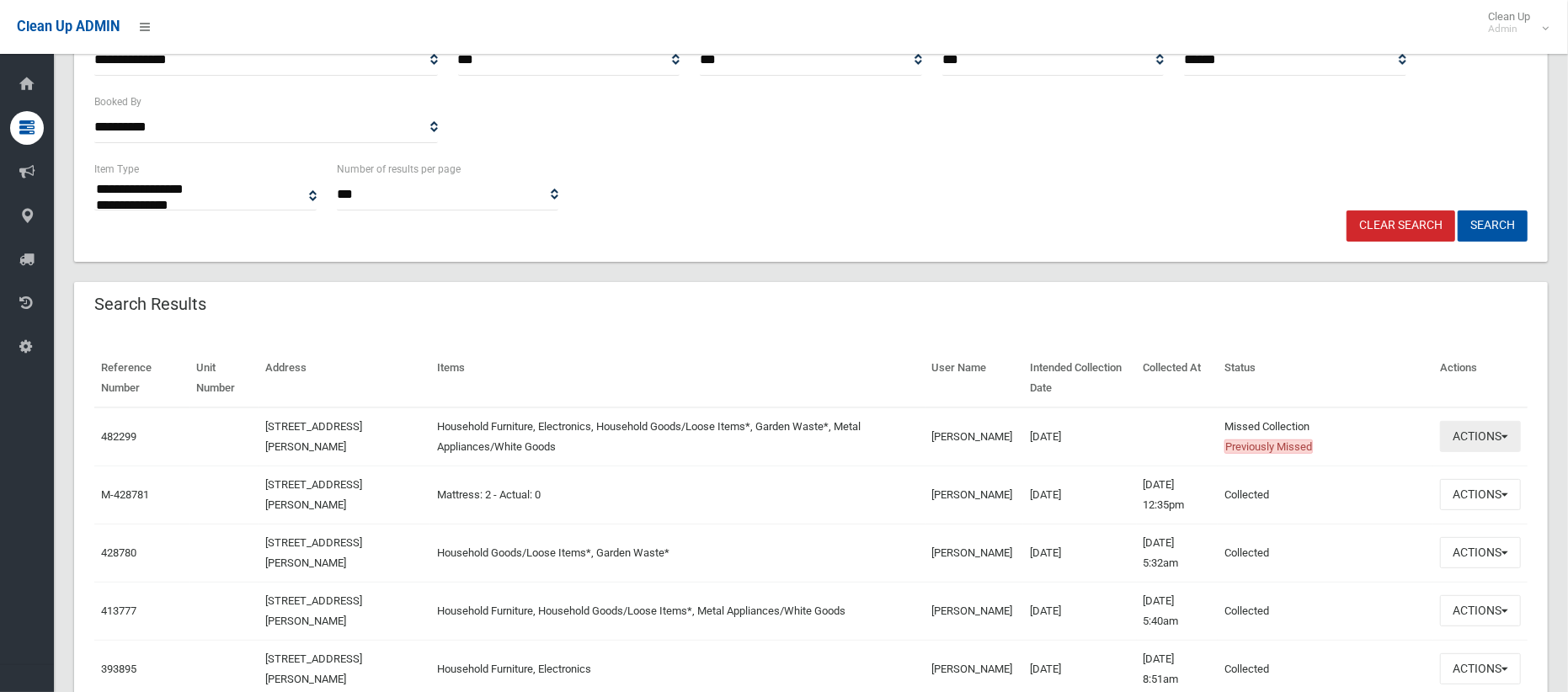
click at [1479, 431] on button "Actions" at bounding box center [1481, 436] width 81 height 31
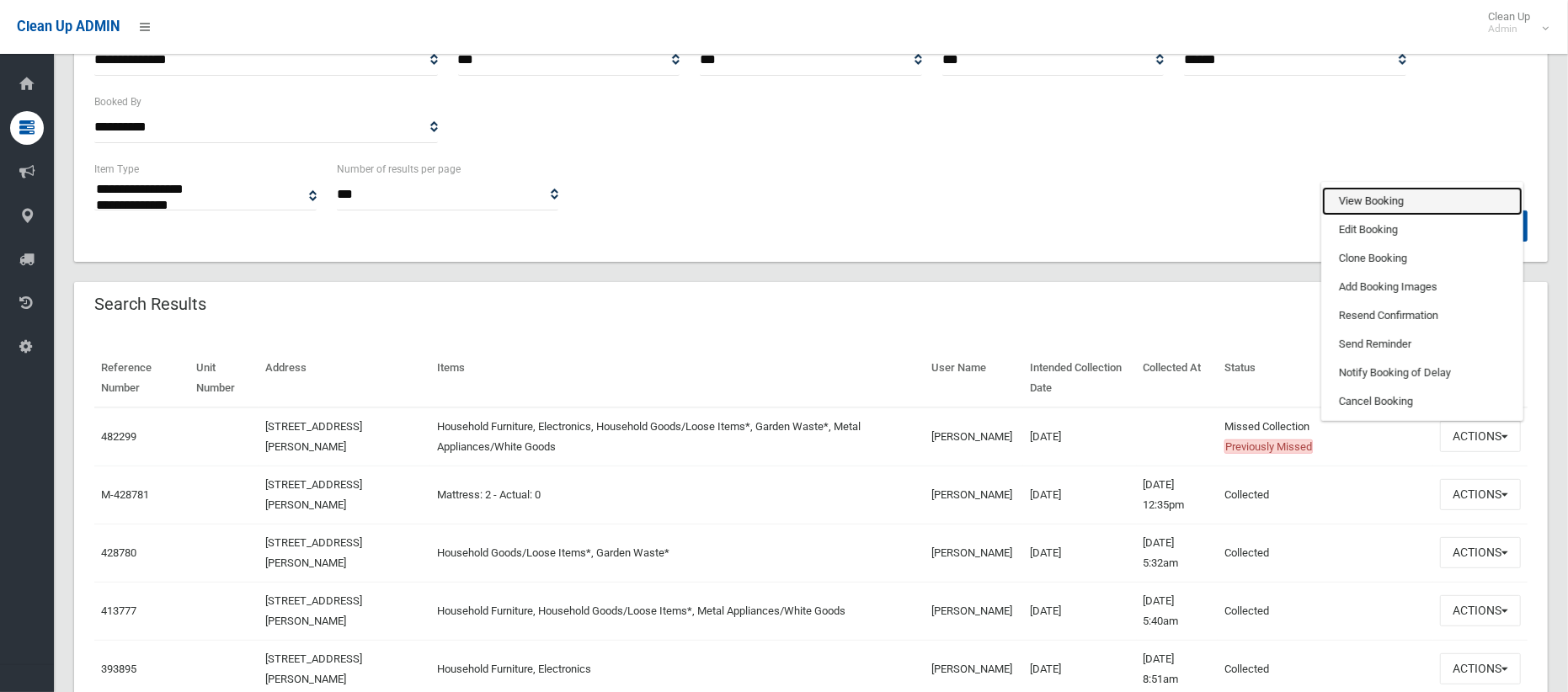
click at [1363, 201] on link "View Booking" at bounding box center [1423, 201] width 201 height 29
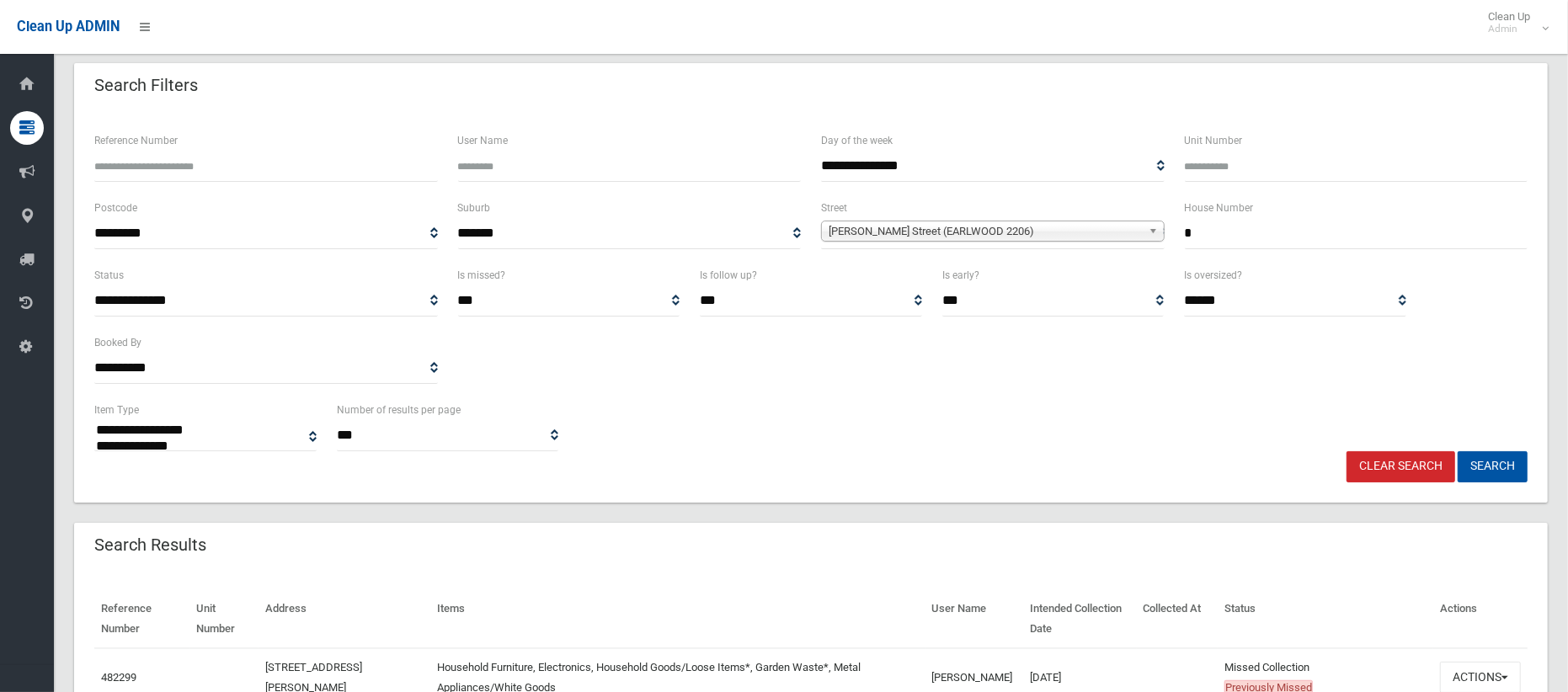
scroll to position [71, 0]
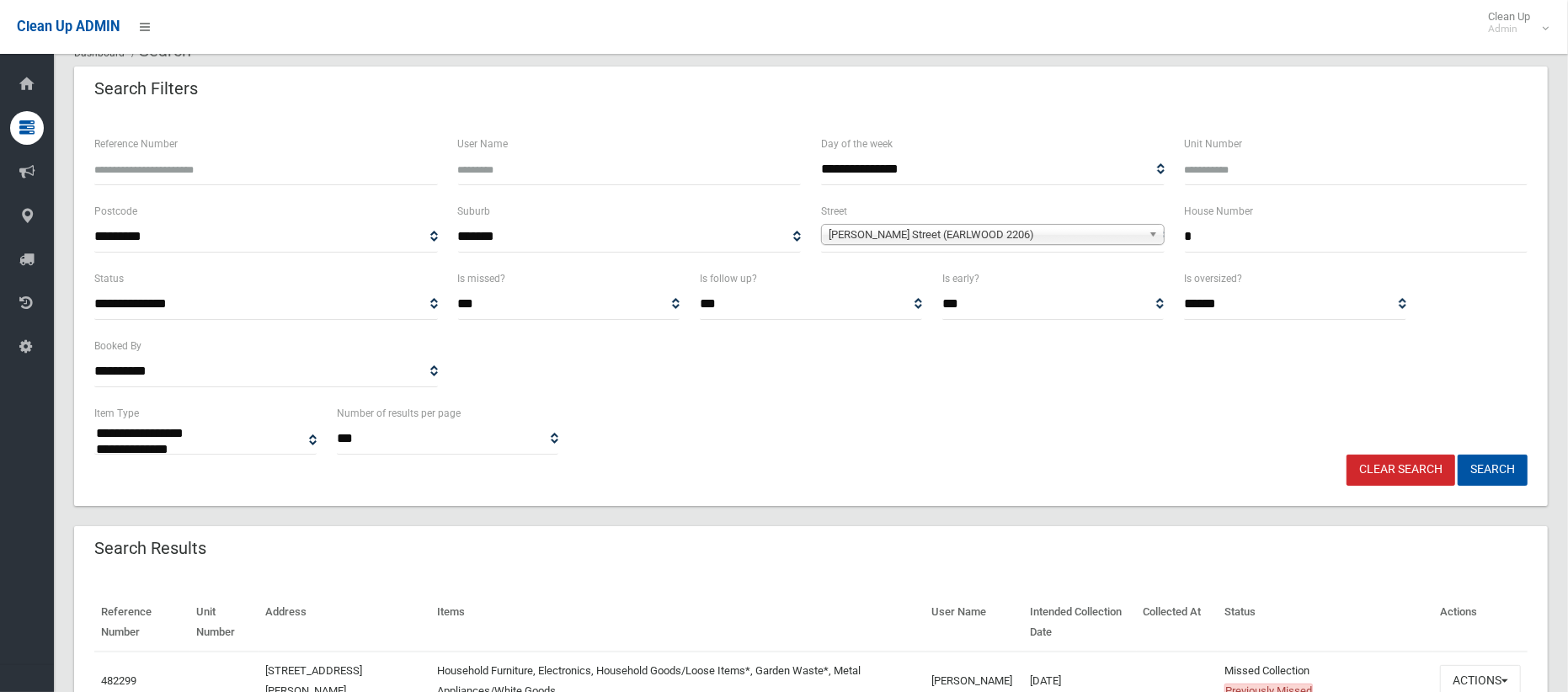
click at [1198, 240] on input "*" at bounding box center [1357, 237] width 344 height 31
type input "**"
click at [1049, 237] on span "[PERSON_NAME] Street (EARLWOOD 2206)" at bounding box center [985, 235] width 313 height 20
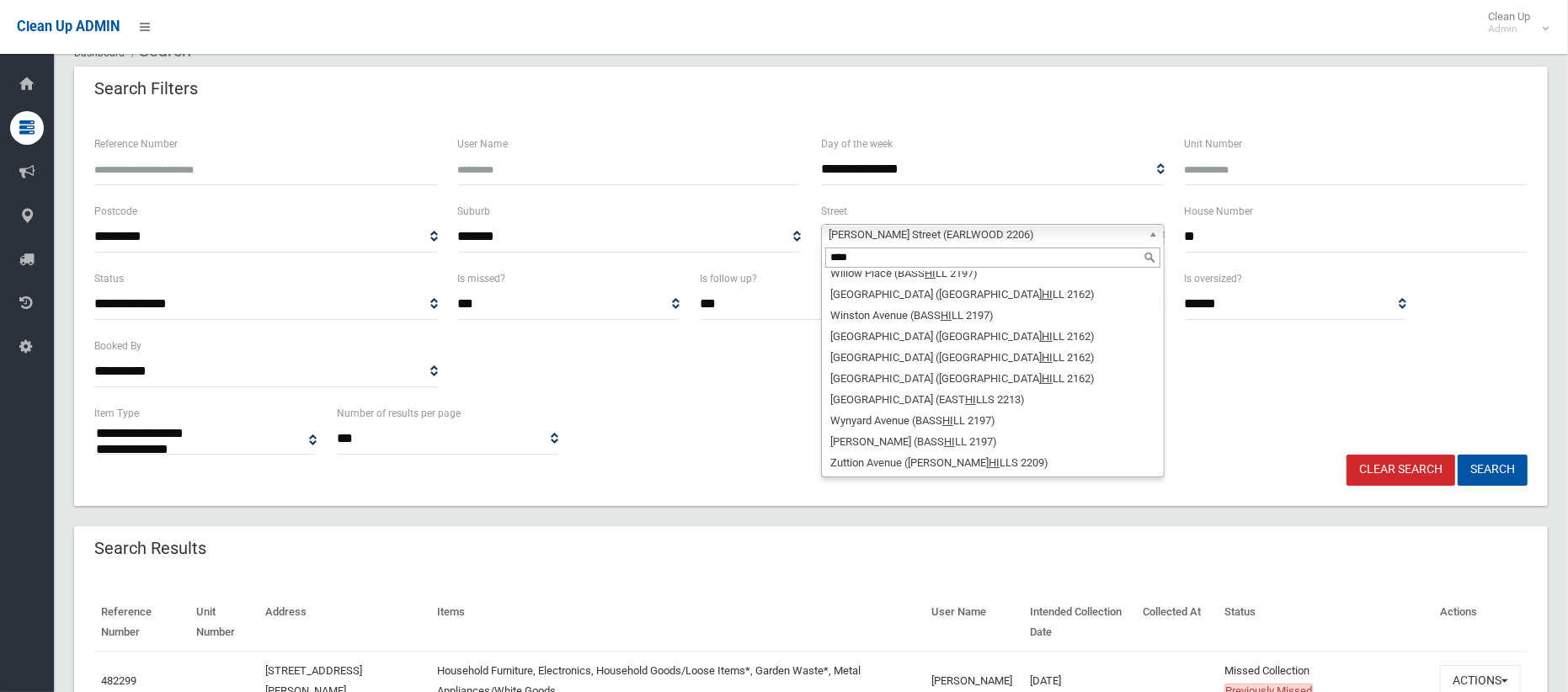
scroll to position [0, 0]
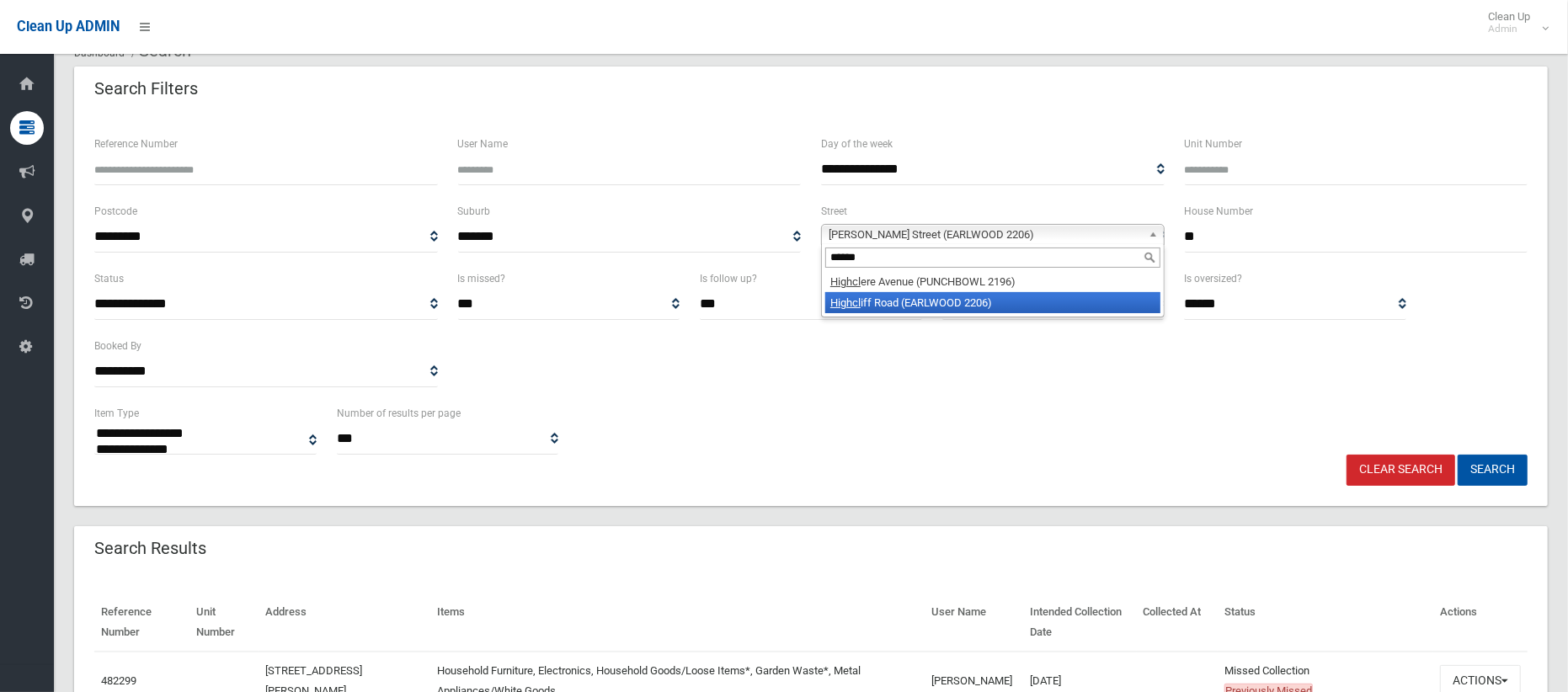
type input "******"
click at [970, 304] on li "Highcl iff Road (EARLWOOD 2206)" at bounding box center [994, 303] width 335 height 21
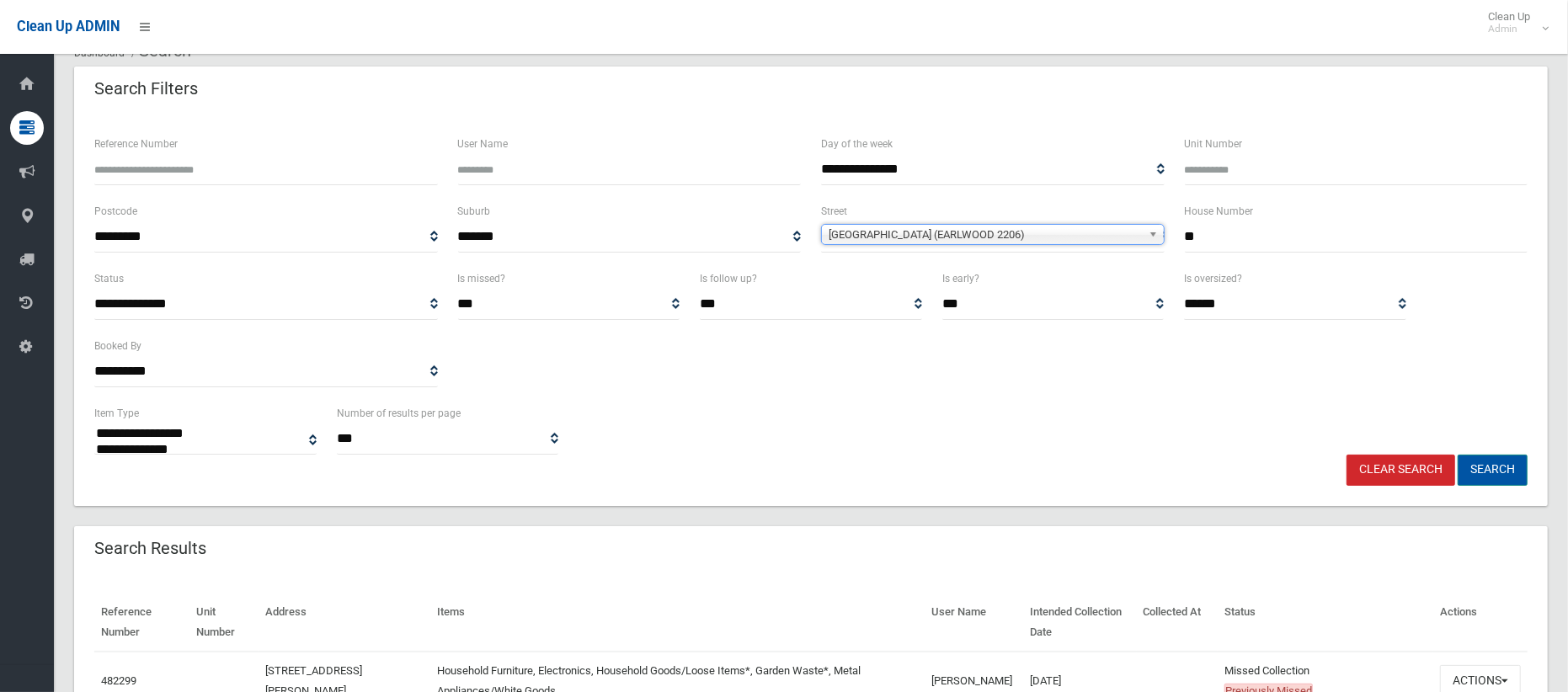
click at [1505, 472] on button "Search" at bounding box center [1493, 470] width 70 height 31
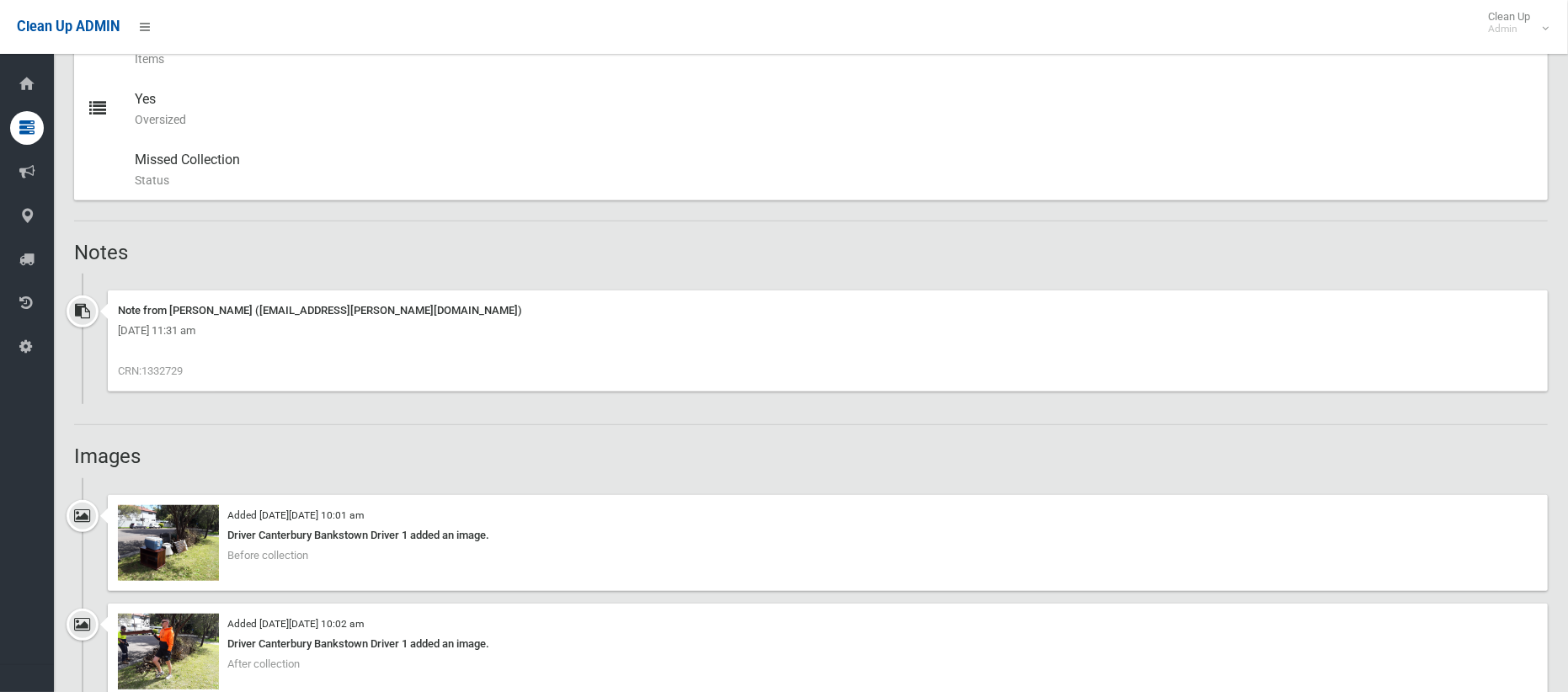
scroll to position [645, 0]
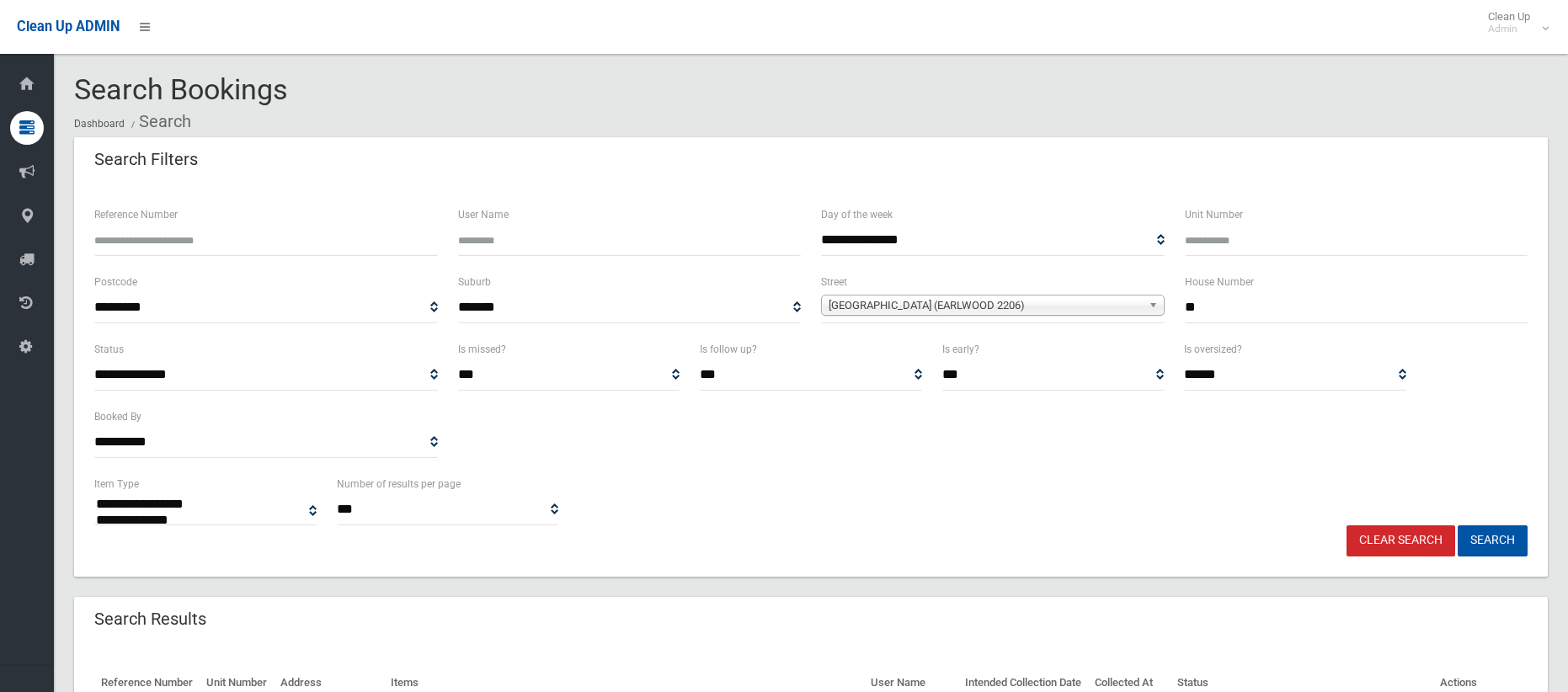
select select
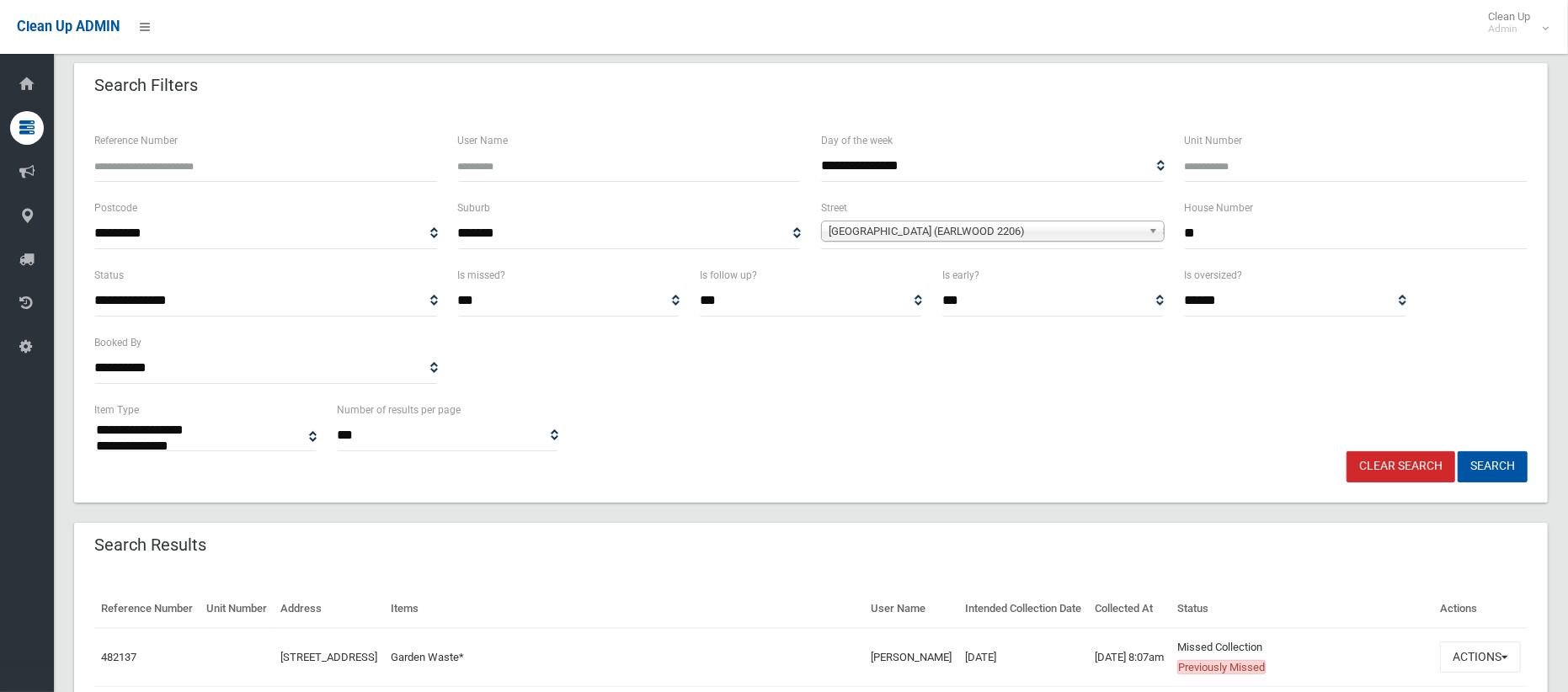
scroll to position [310, 0]
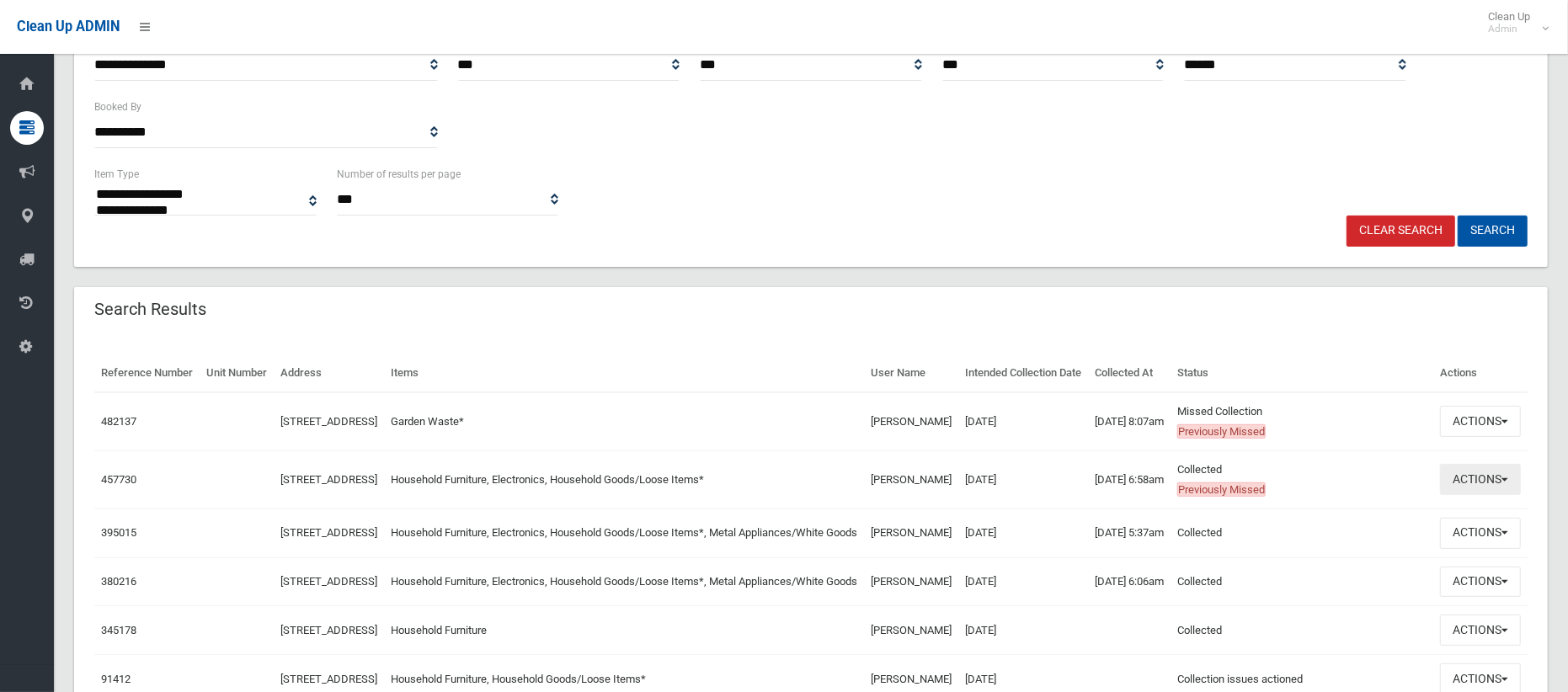
click at [1461, 495] on button "Actions" at bounding box center [1481, 480] width 81 height 31
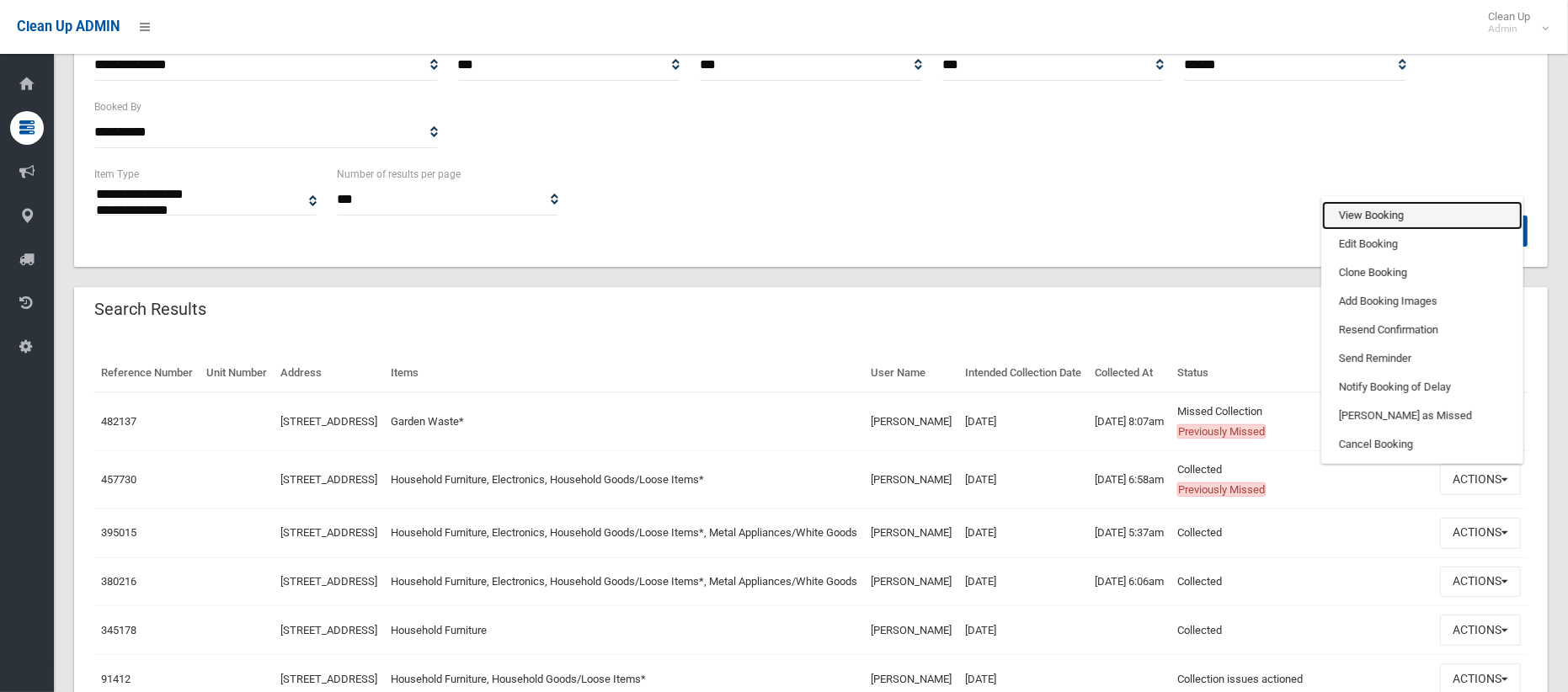
click at [1380, 230] on link "View Booking" at bounding box center [1423, 216] width 201 height 29
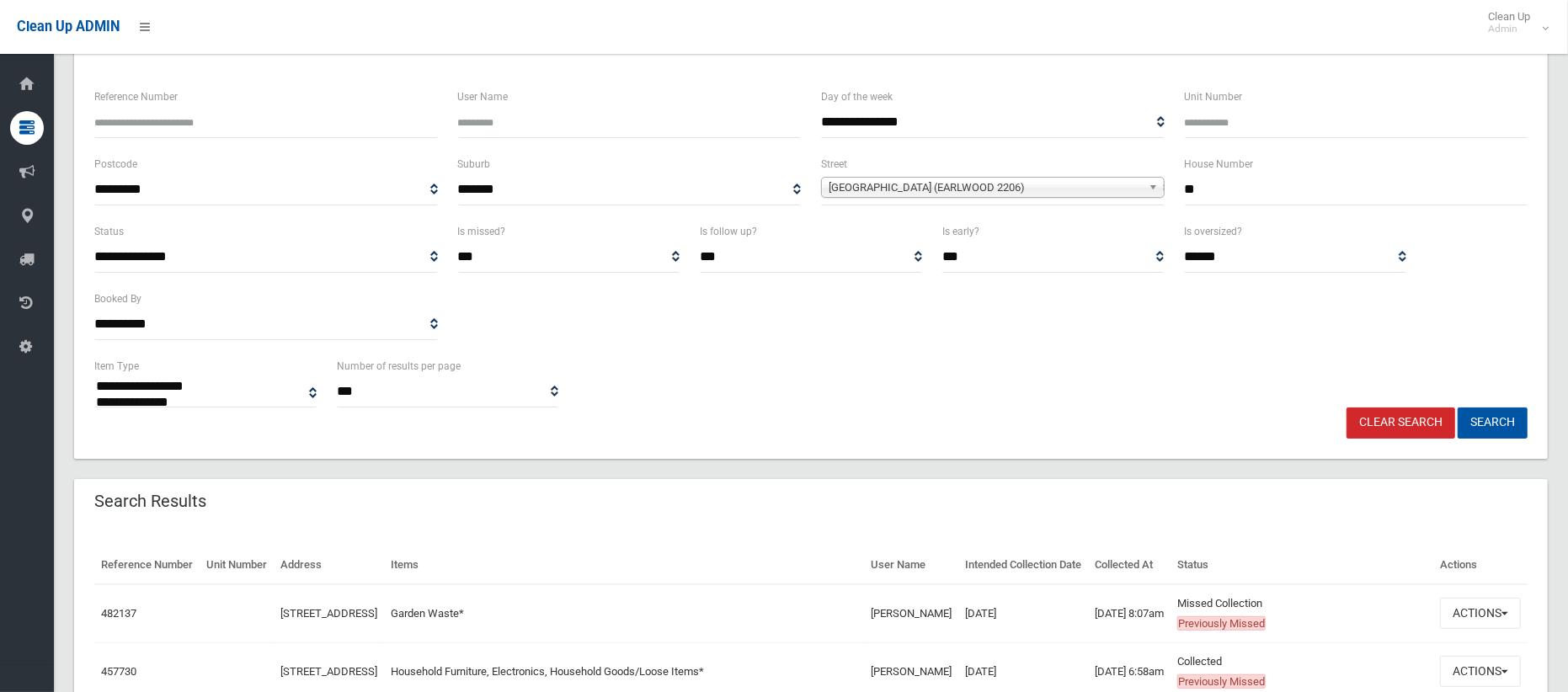
scroll to position [109, 0]
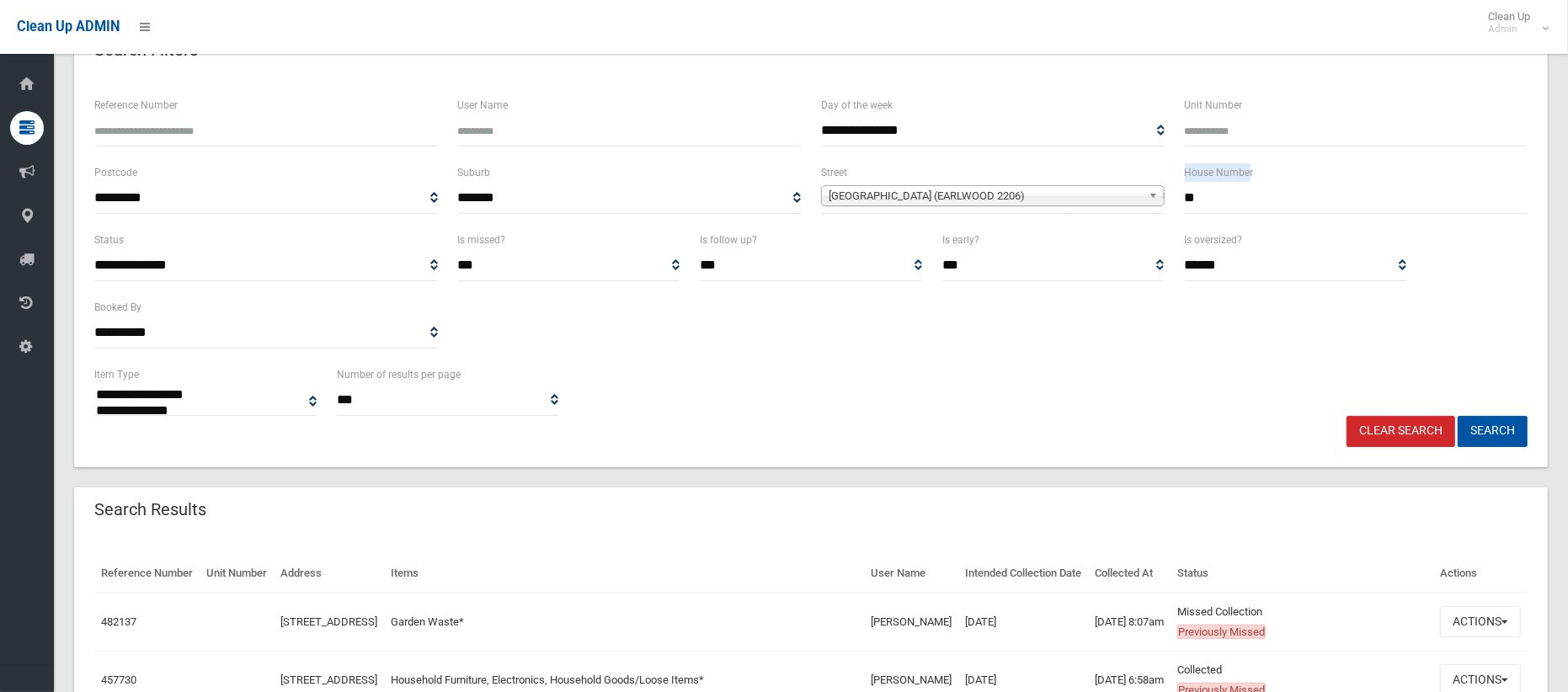
drag, startPoint x: 1179, startPoint y: 188, endPoint x: 1109, endPoint y: 198, distance: 70.7
click at [1109, 198] on div "**********" at bounding box center [810, 195] width 1454 height 67
drag, startPoint x: 1208, startPoint y: 196, endPoint x: 1159, endPoint y: 185, distance: 50.2
click at [1159, 185] on div "**********" at bounding box center [810, 195] width 1454 height 67
type input "*"
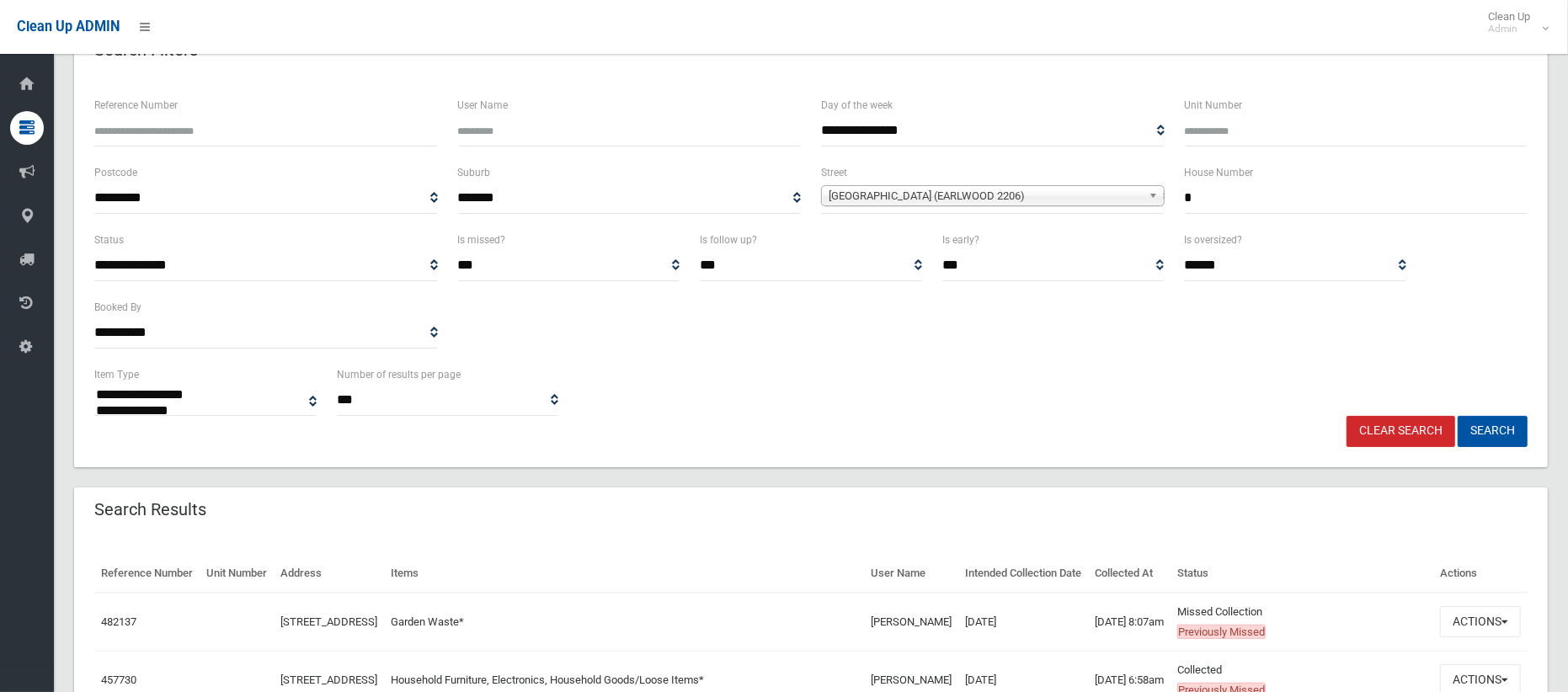
click at [969, 202] on span "Highcliff Road (EARLWOOD 2206)" at bounding box center [985, 195] width 313 height 20
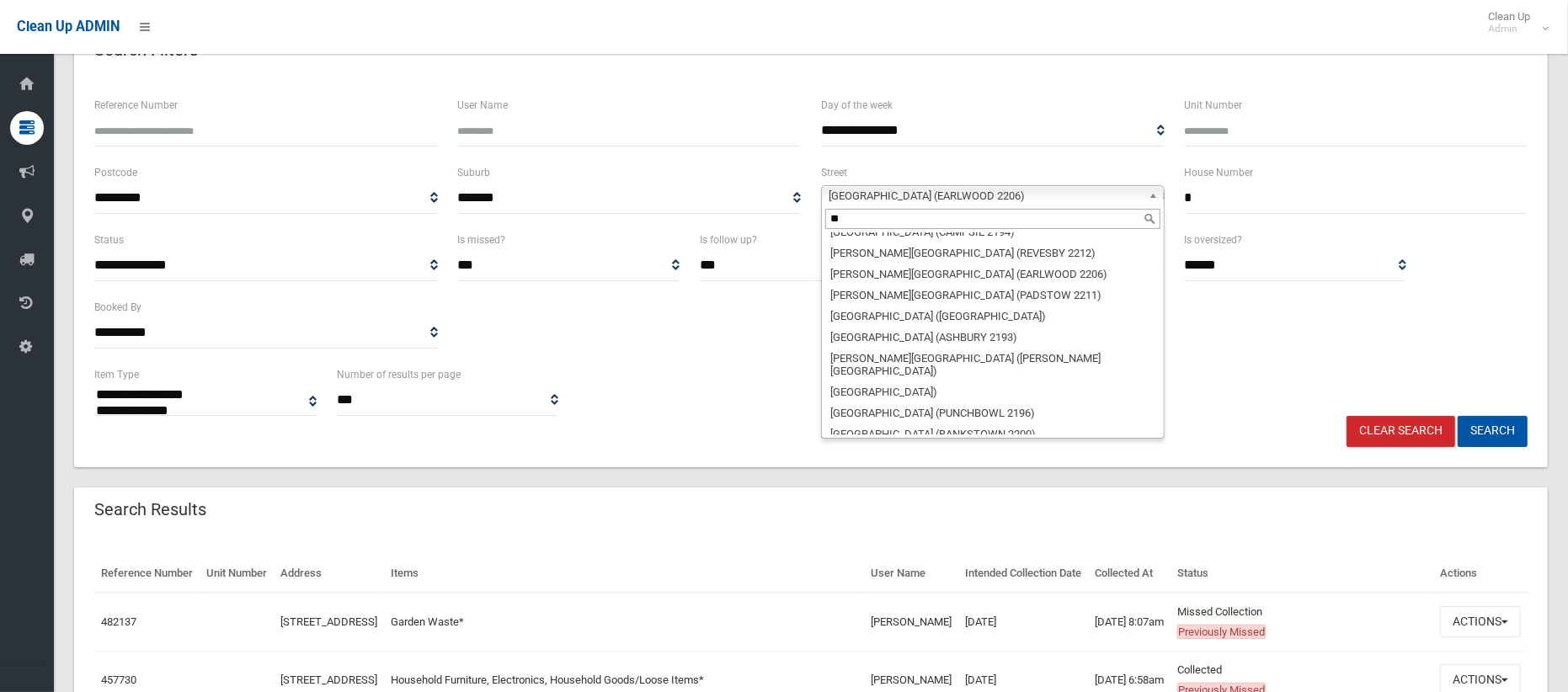
scroll to position [0, 0]
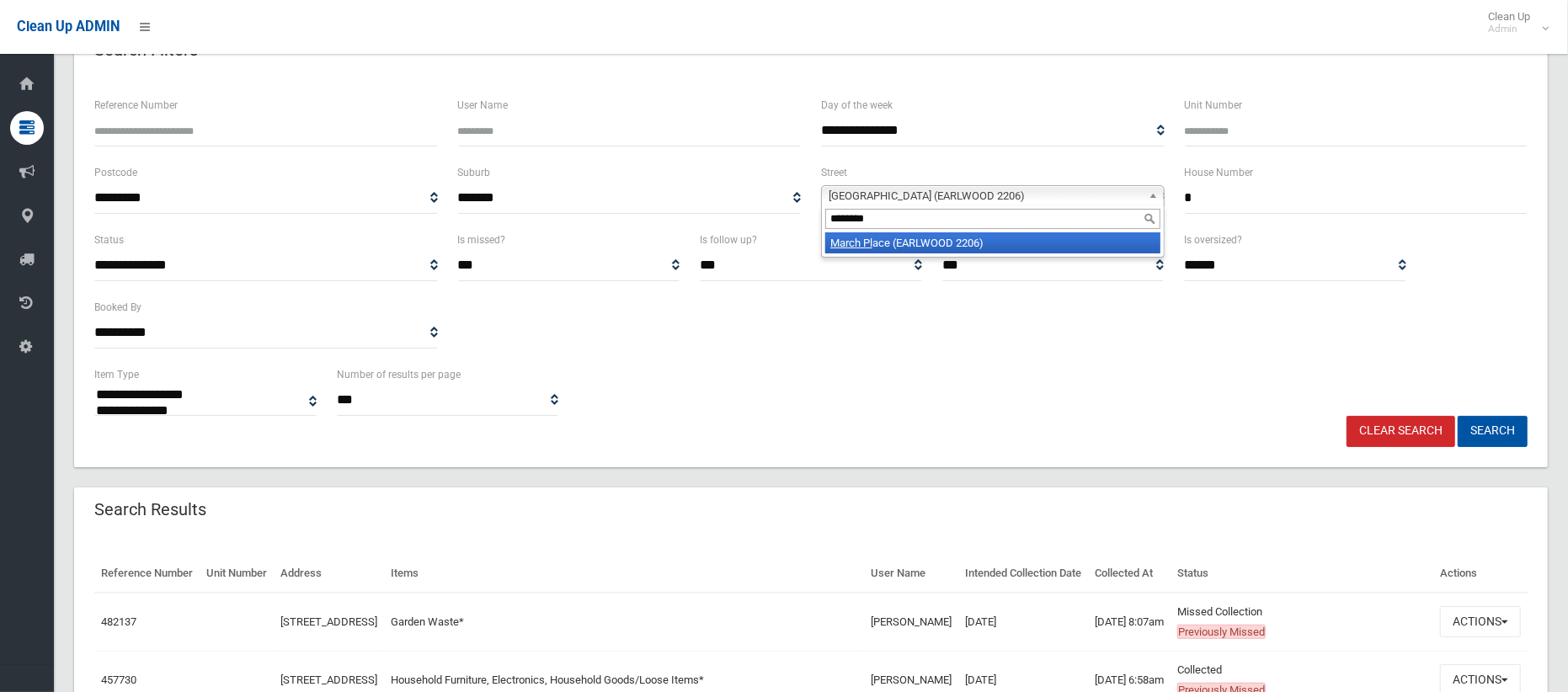
type input "********"
click at [963, 245] on li "March Pl ace (EARLWOOD 2206)" at bounding box center [994, 243] width 335 height 21
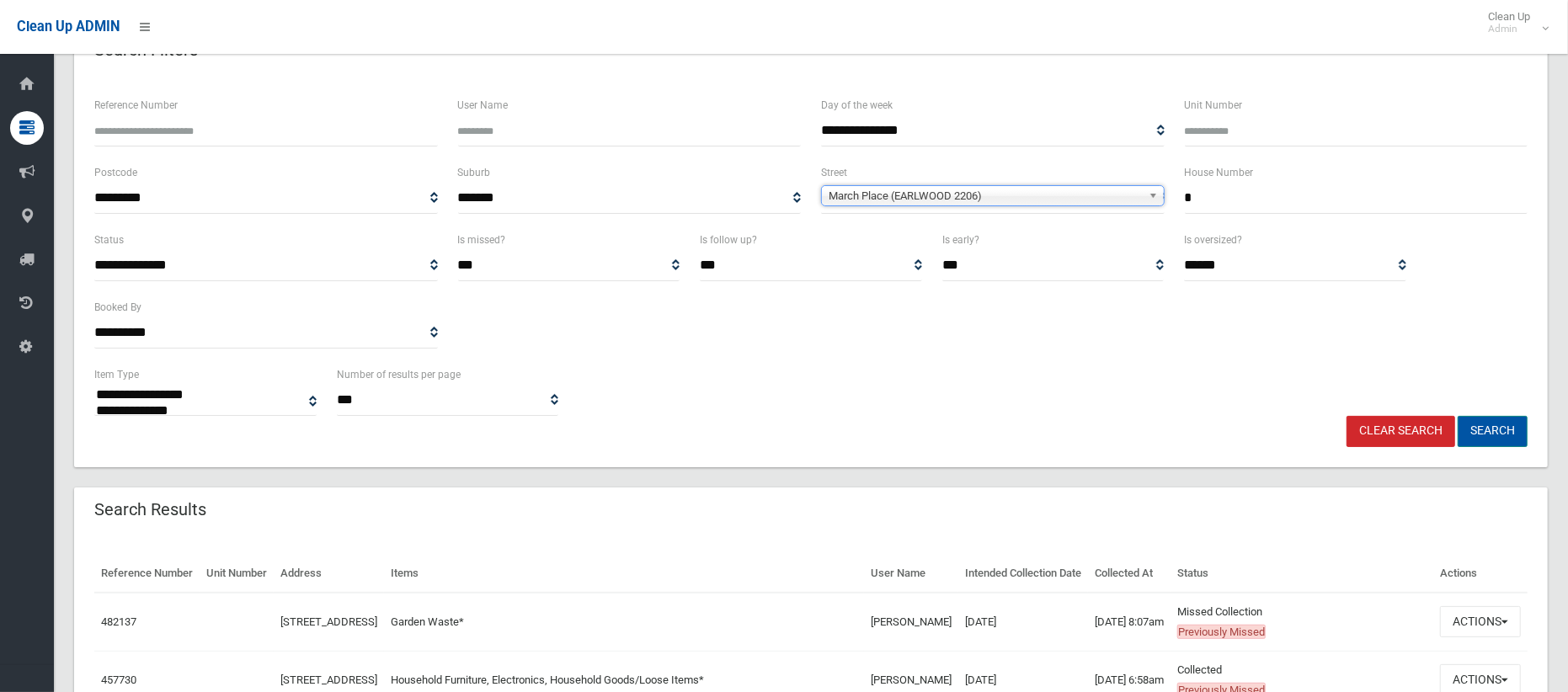
click at [1507, 434] on button "Search" at bounding box center [1493, 432] width 70 height 31
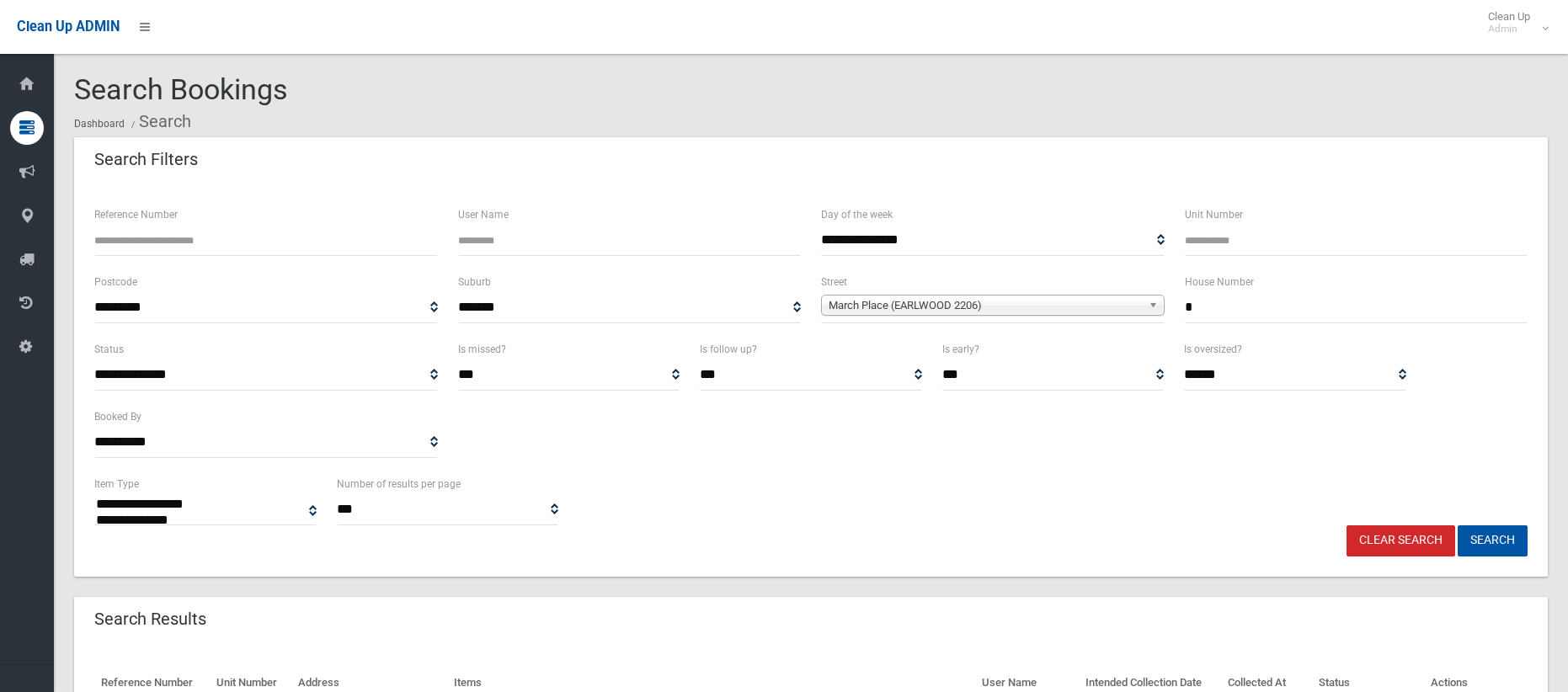
select select
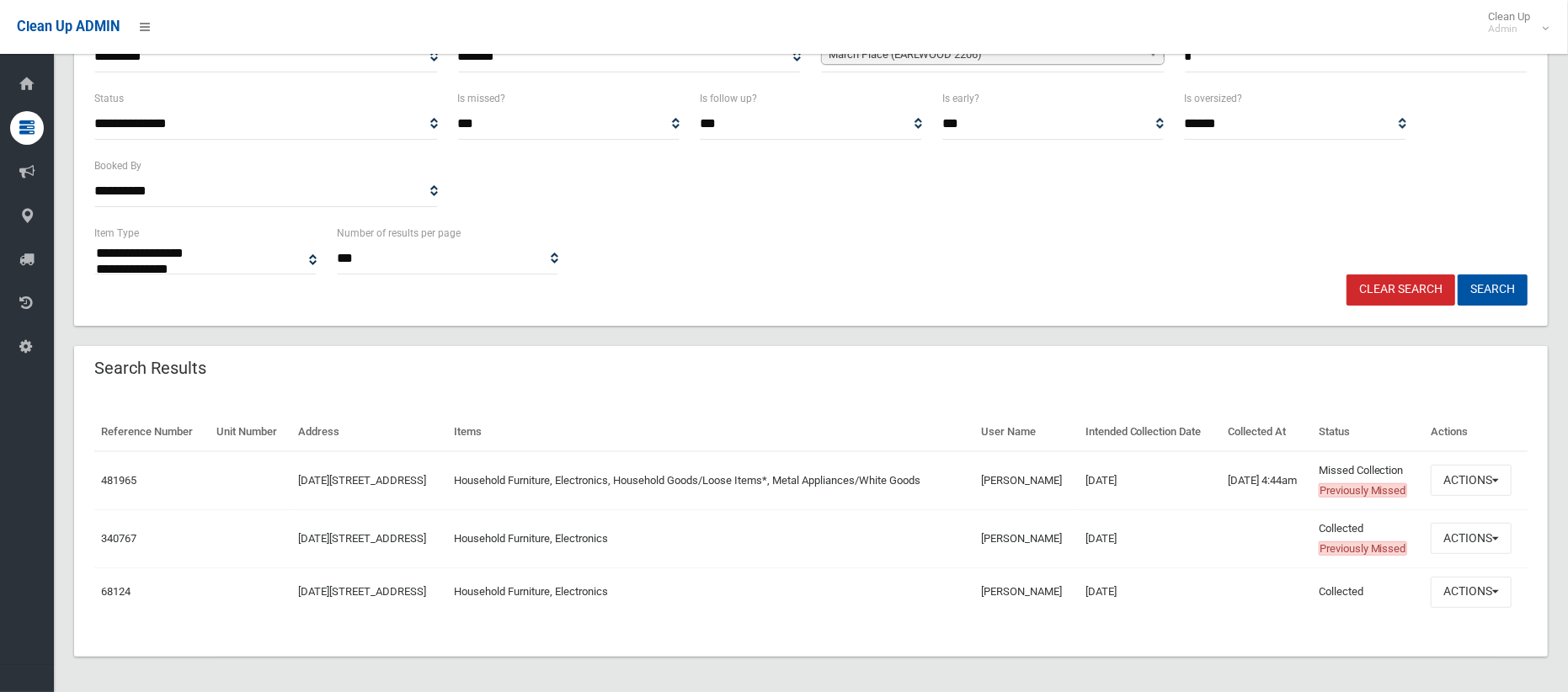
scroll to position [256, 0]
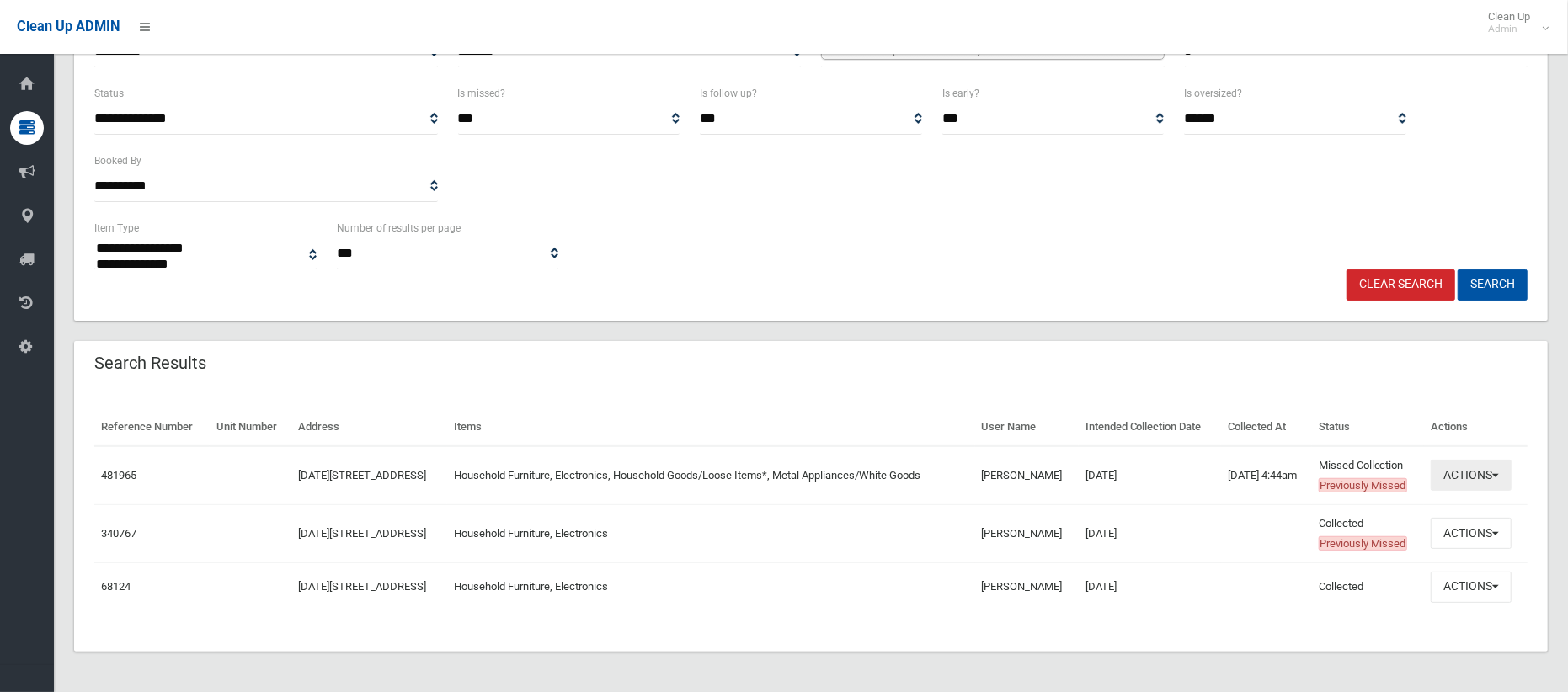
click at [1467, 476] on button "Actions" at bounding box center [1471, 476] width 81 height 31
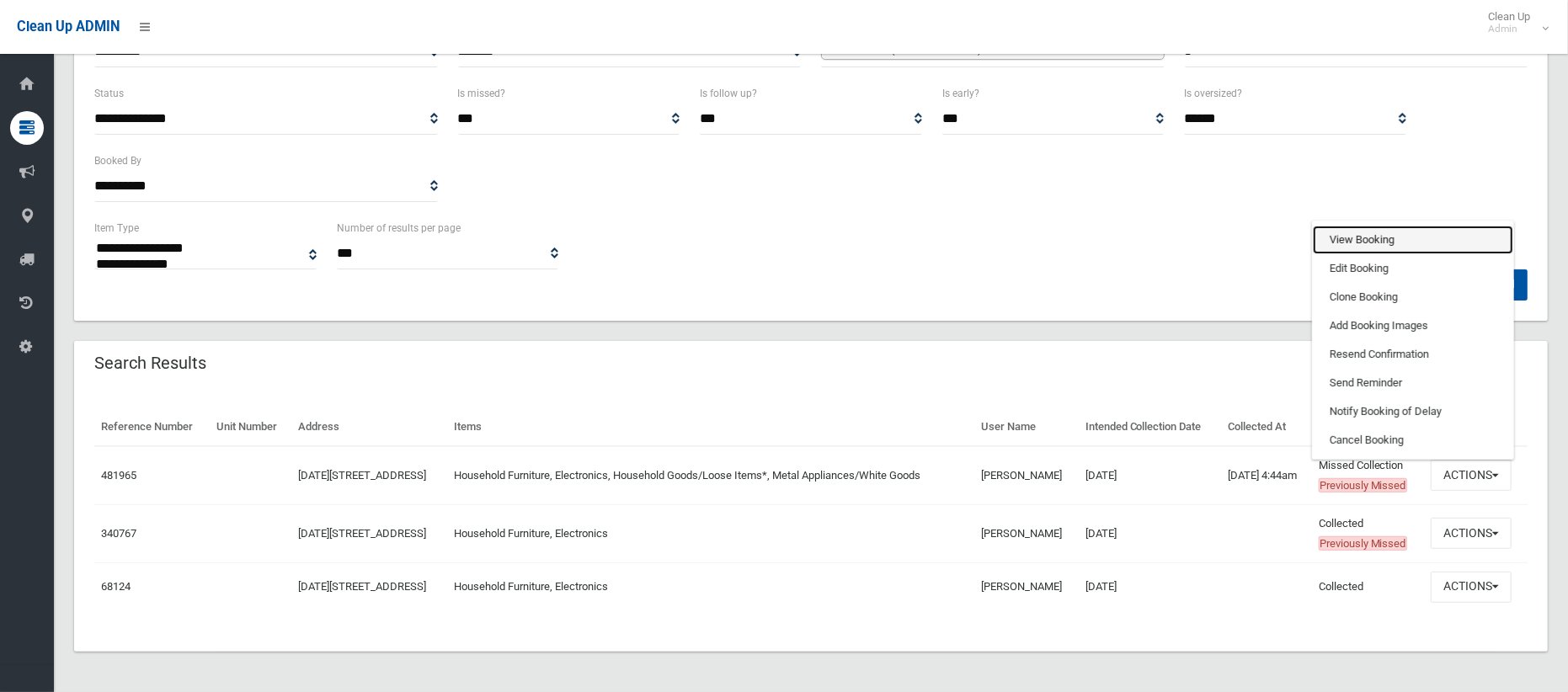
click at [1351, 228] on link "View Booking" at bounding box center [1413, 240] width 201 height 29
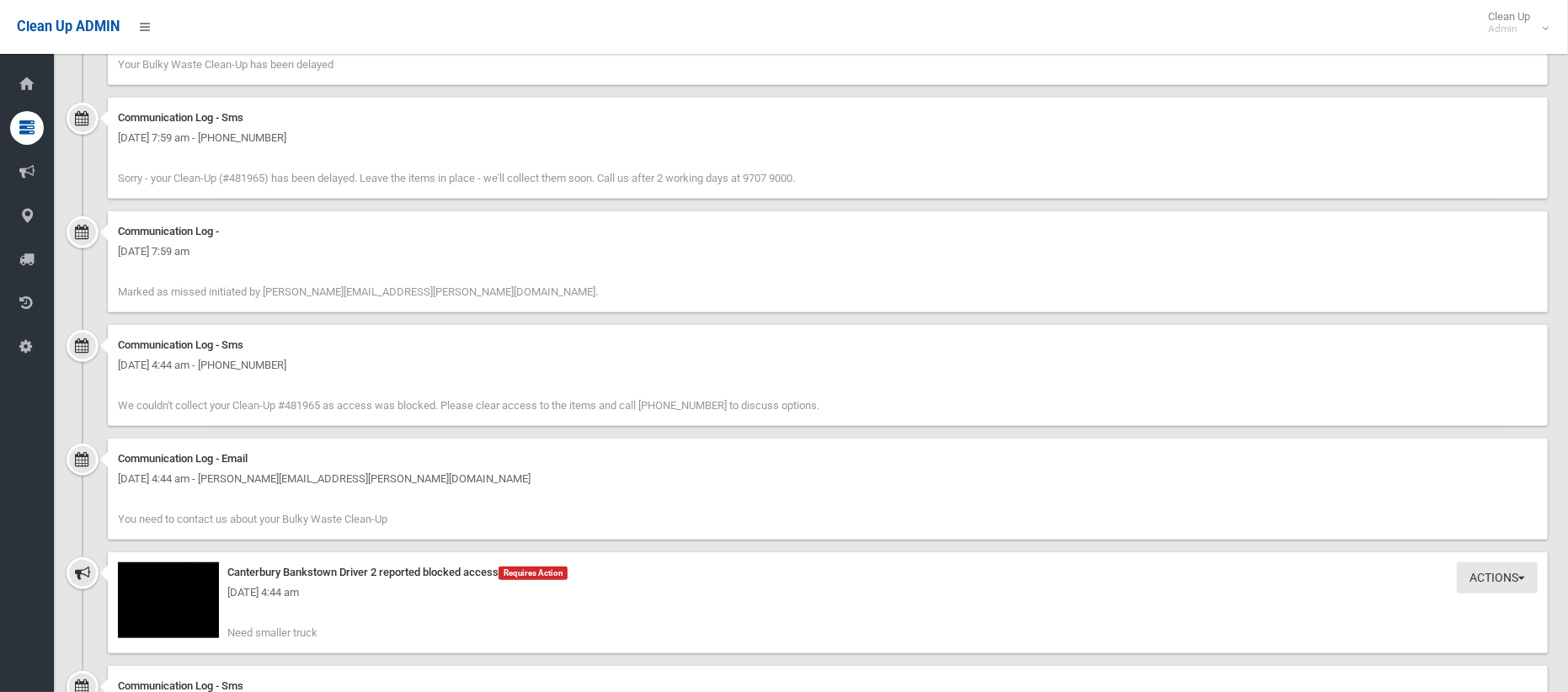
scroll to position [1497, 0]
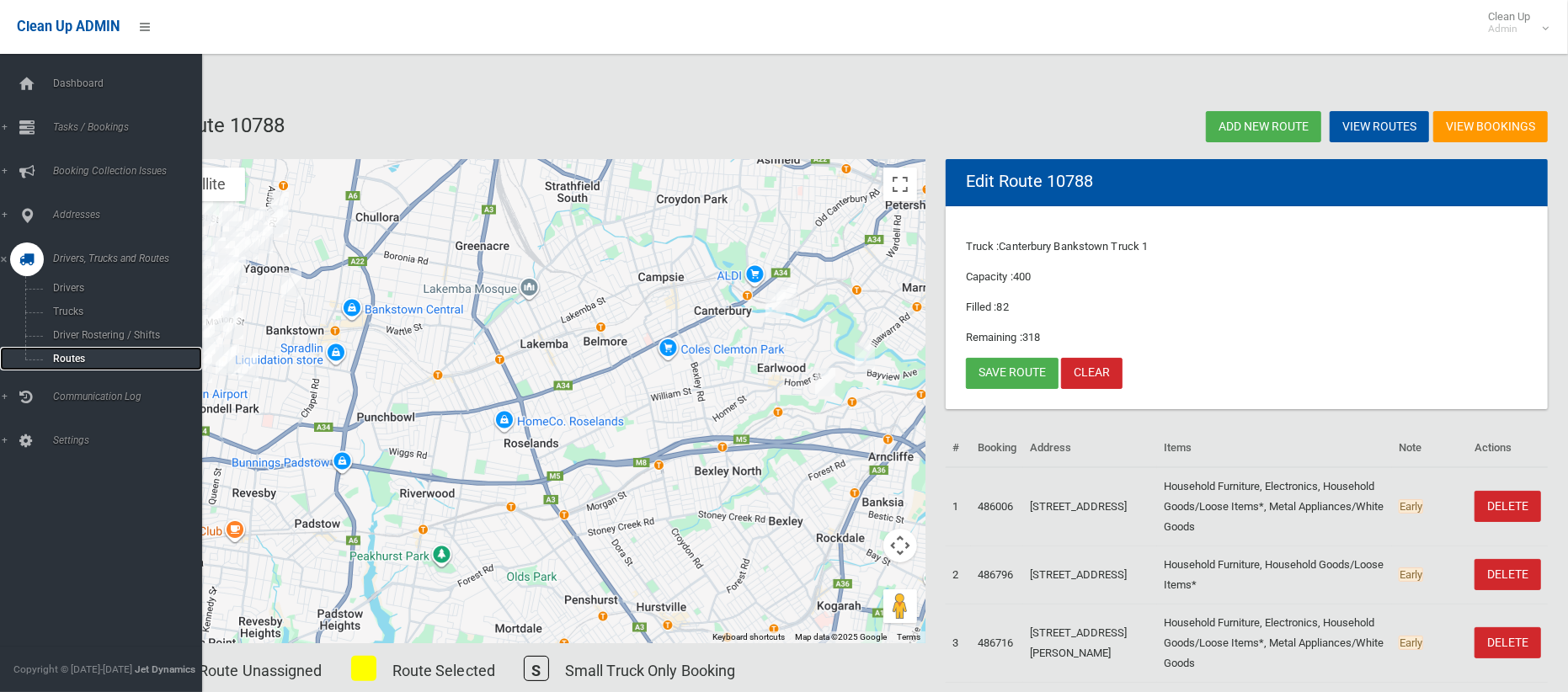
click at [70, 361] on span "Routes" at bounding box center [118, 359] width 140 height 12
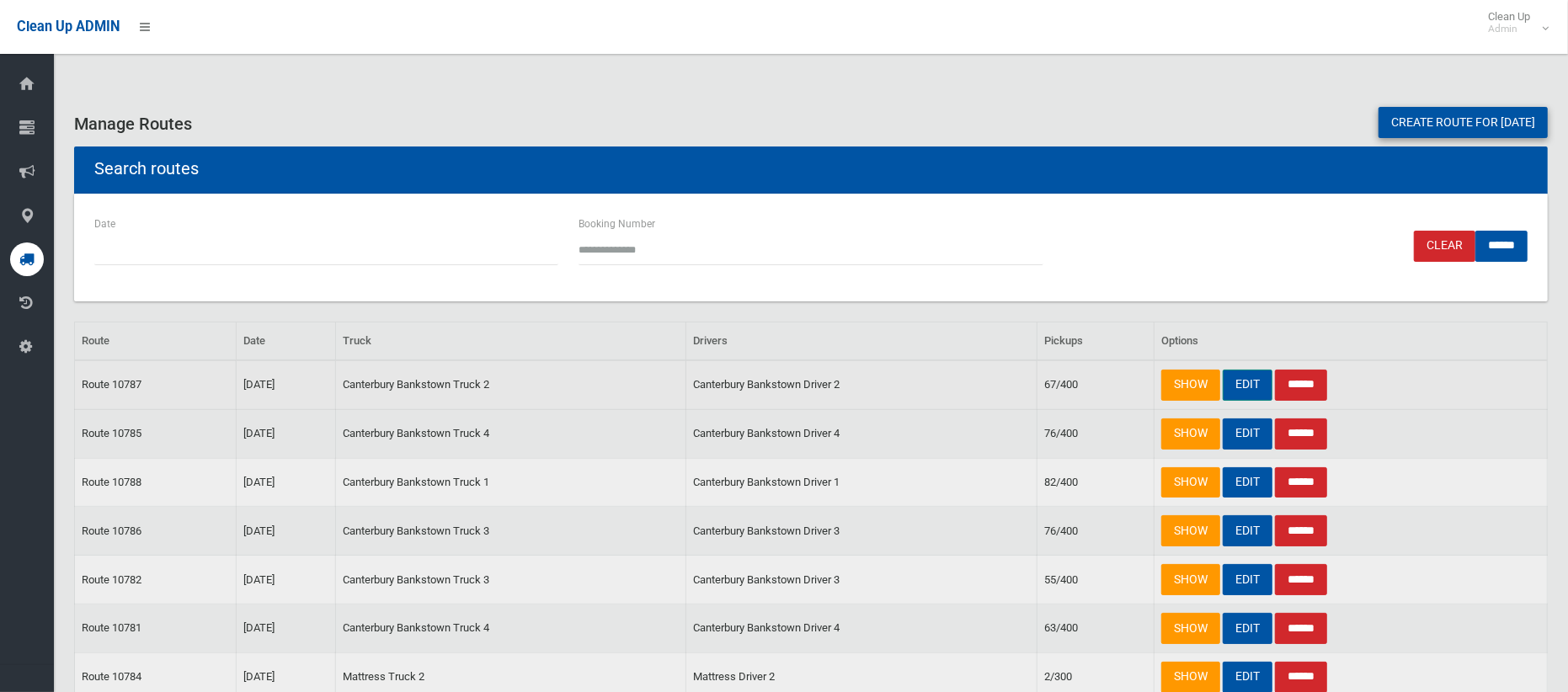
click at [1253, 386] on link "EDIT" at bounding box center [1248, 386] width 50 height 31
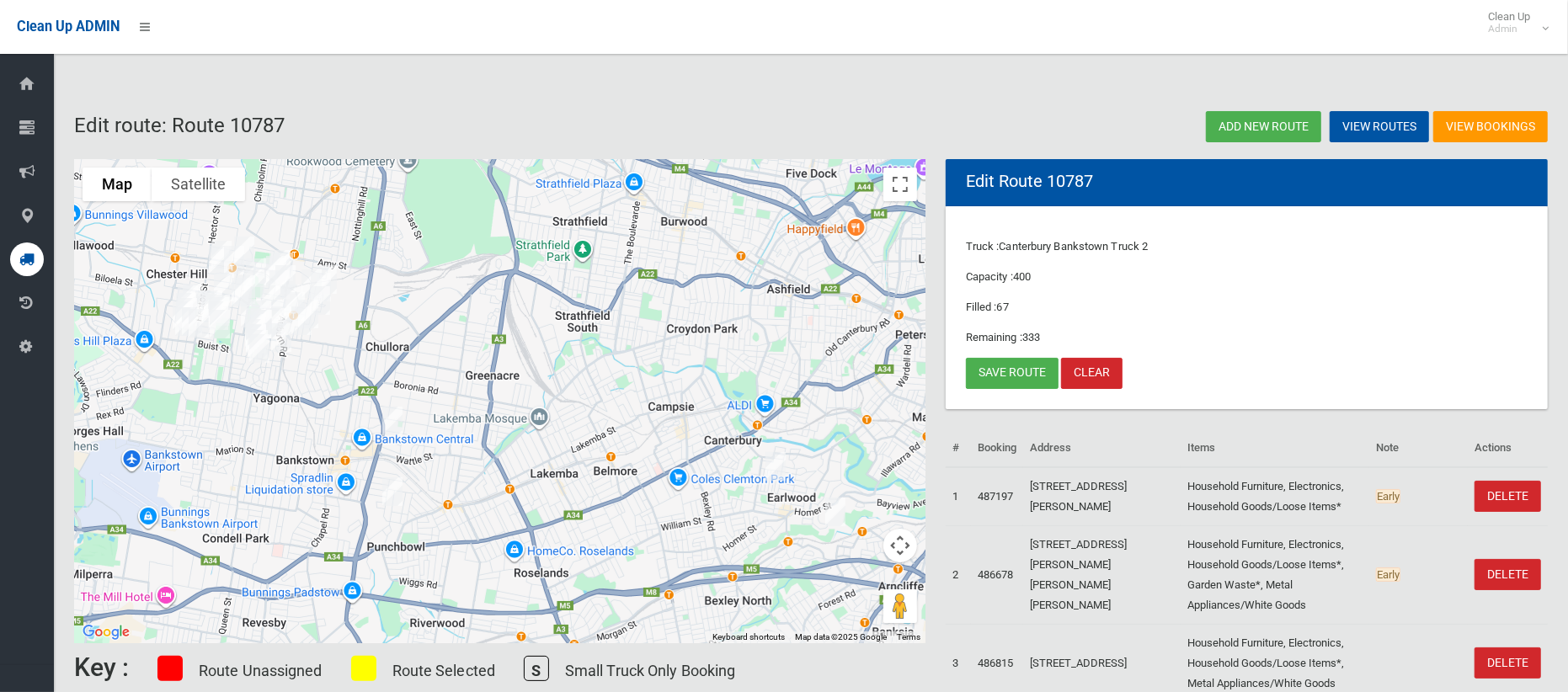
click at [840, 515] on img "7 March Place, EARLWOOD NSW 2206" at bounding box center [836, 511] width 34 height 42
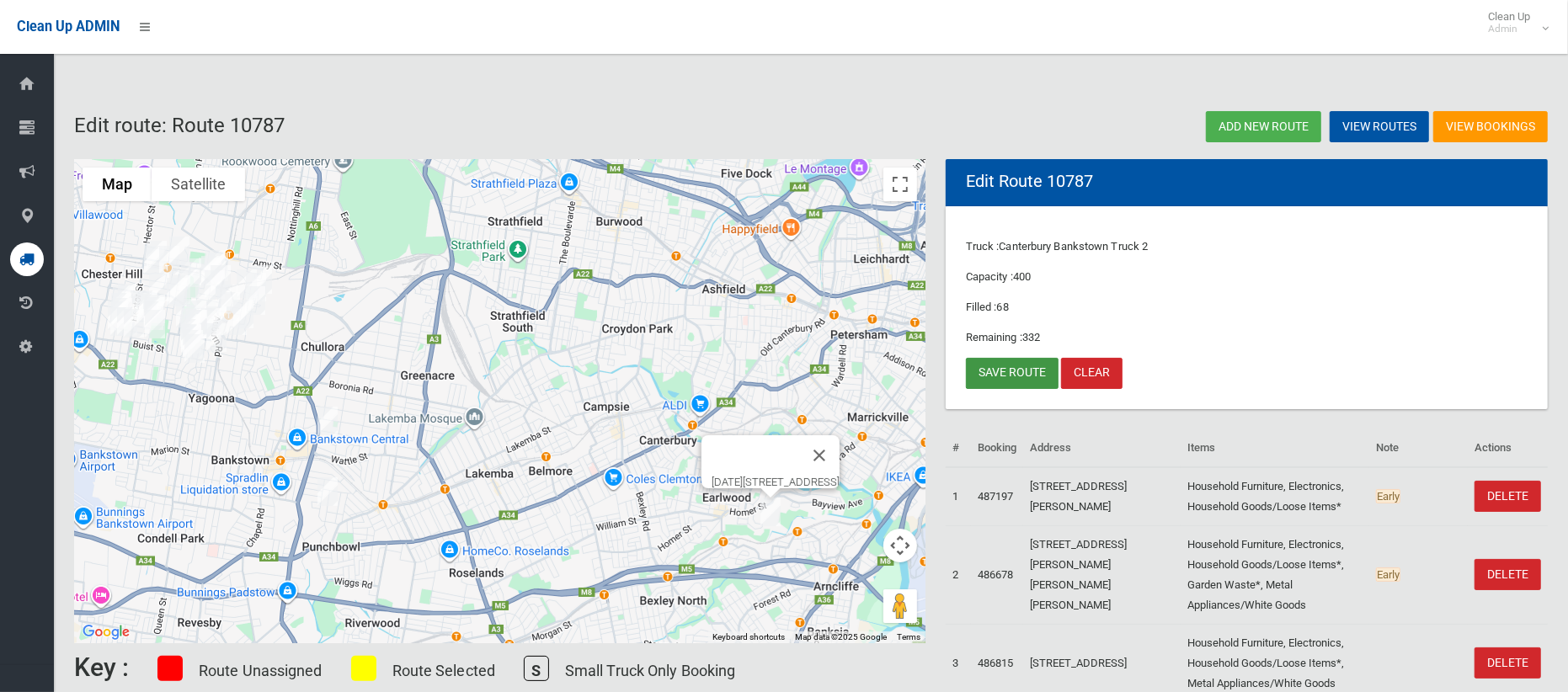
click at [1010, 378] on link "Save route" at bounding box center [1013, 373] width 93 height 31
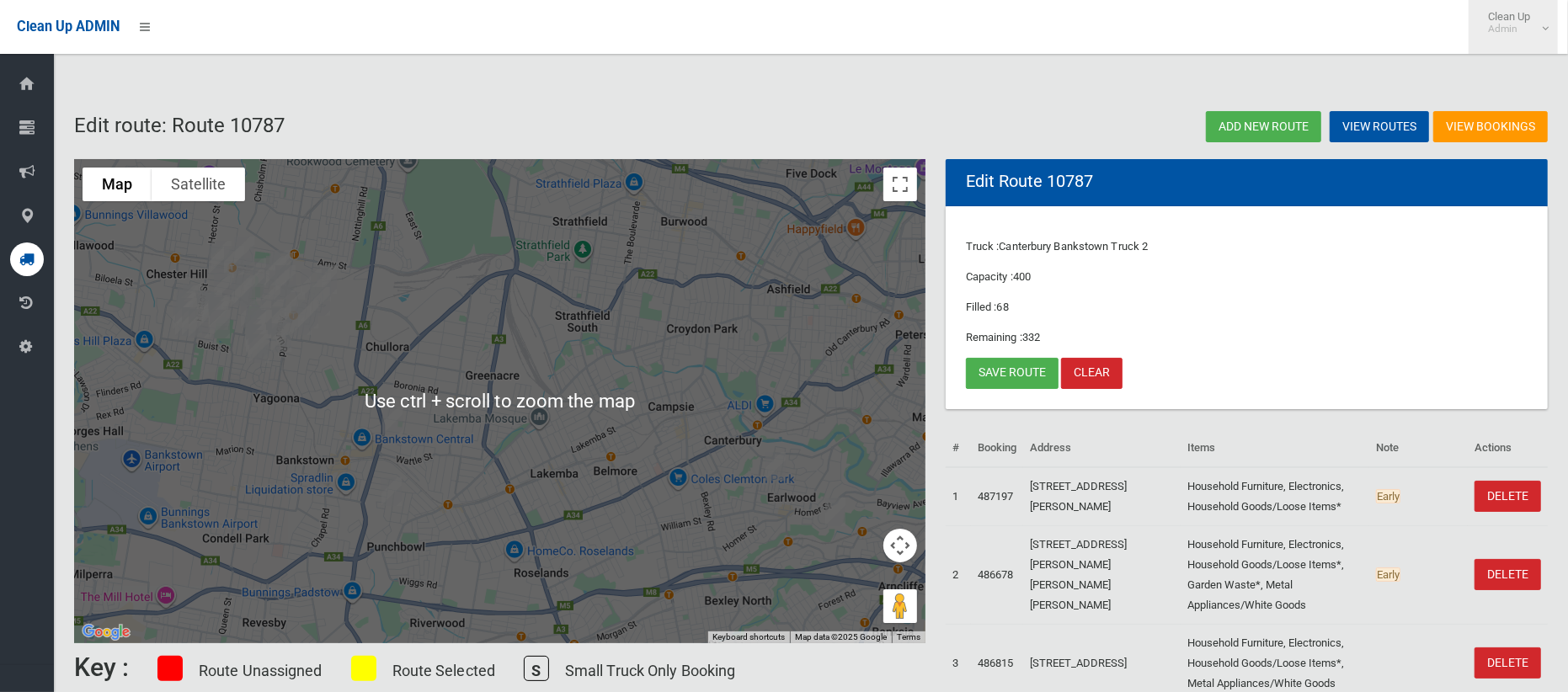
click at [1489, 24] on small "Admin" at bounding box center [1510, 29] width 42 height 12
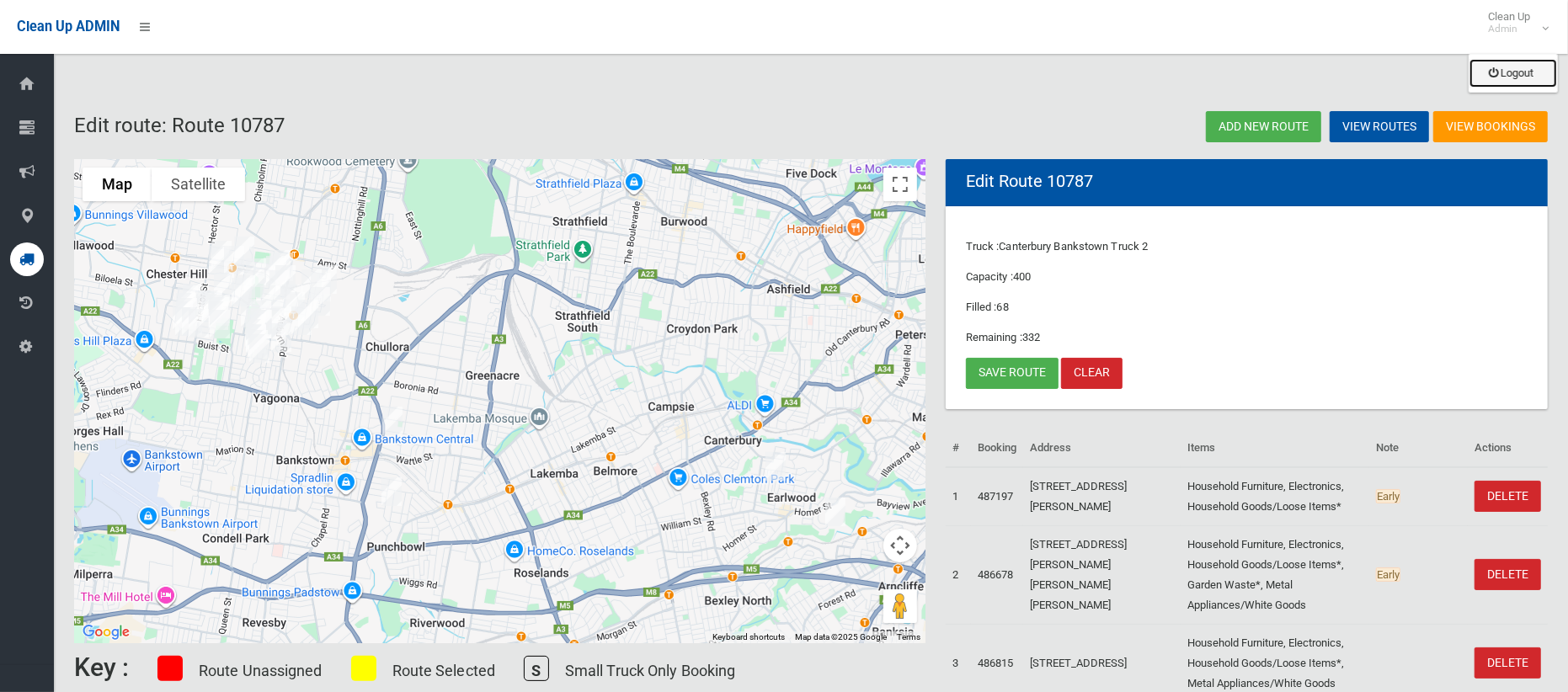
click at [1501, 73] on link "Logout" at bounding box center [1514, 73] width 87 height 29
